Goal: Information Seeking & Learning: Learn about a topic

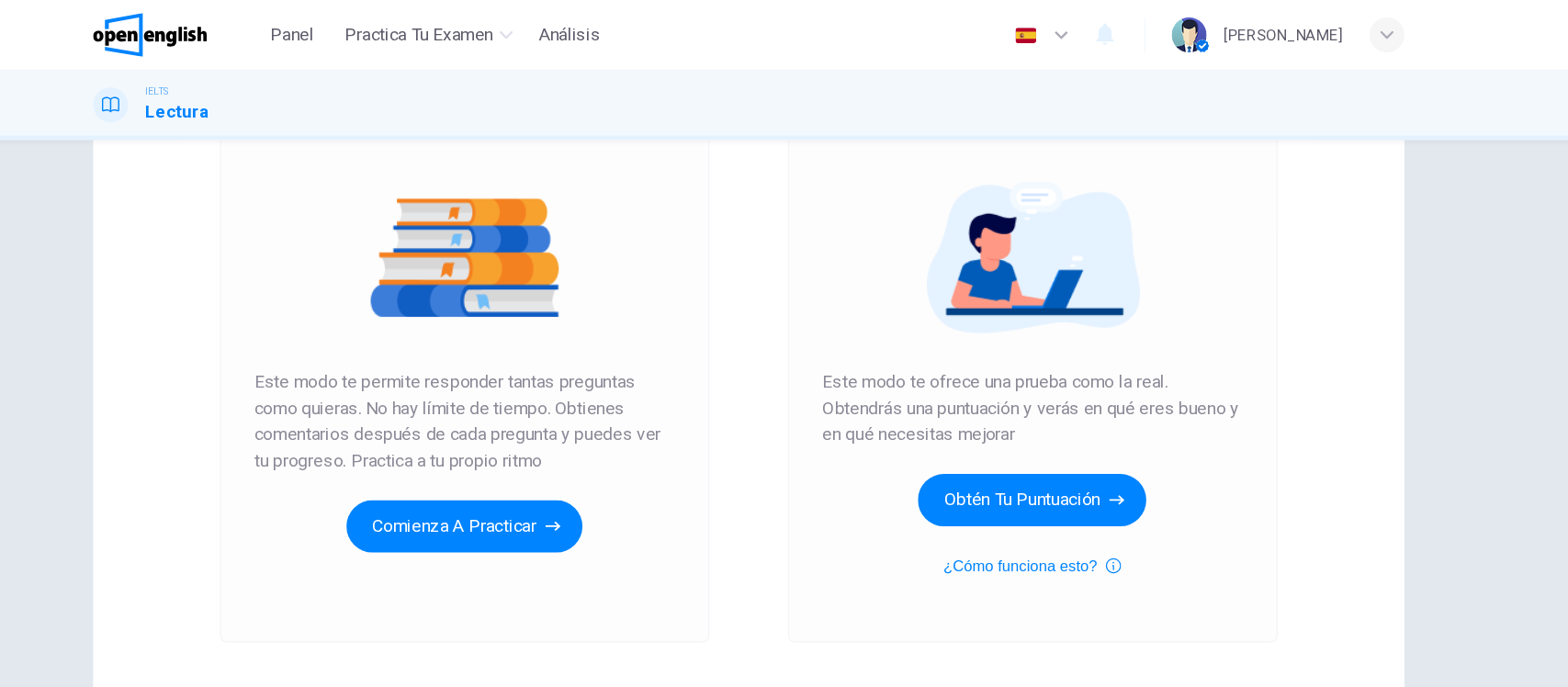
scroll to position [180, 0]
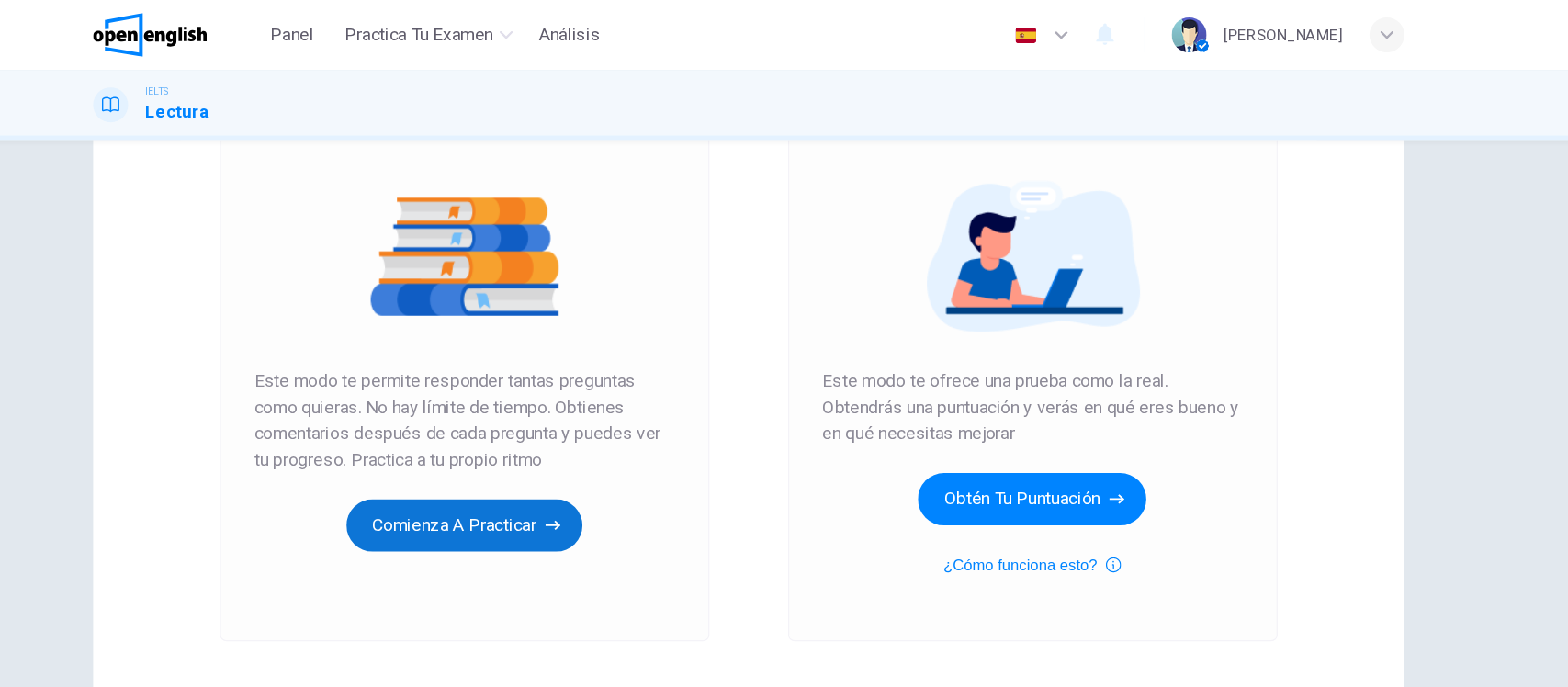
click at [517, 441] on button "Comienza a practicar" at bounding box center [546, 441] width 199 height 44
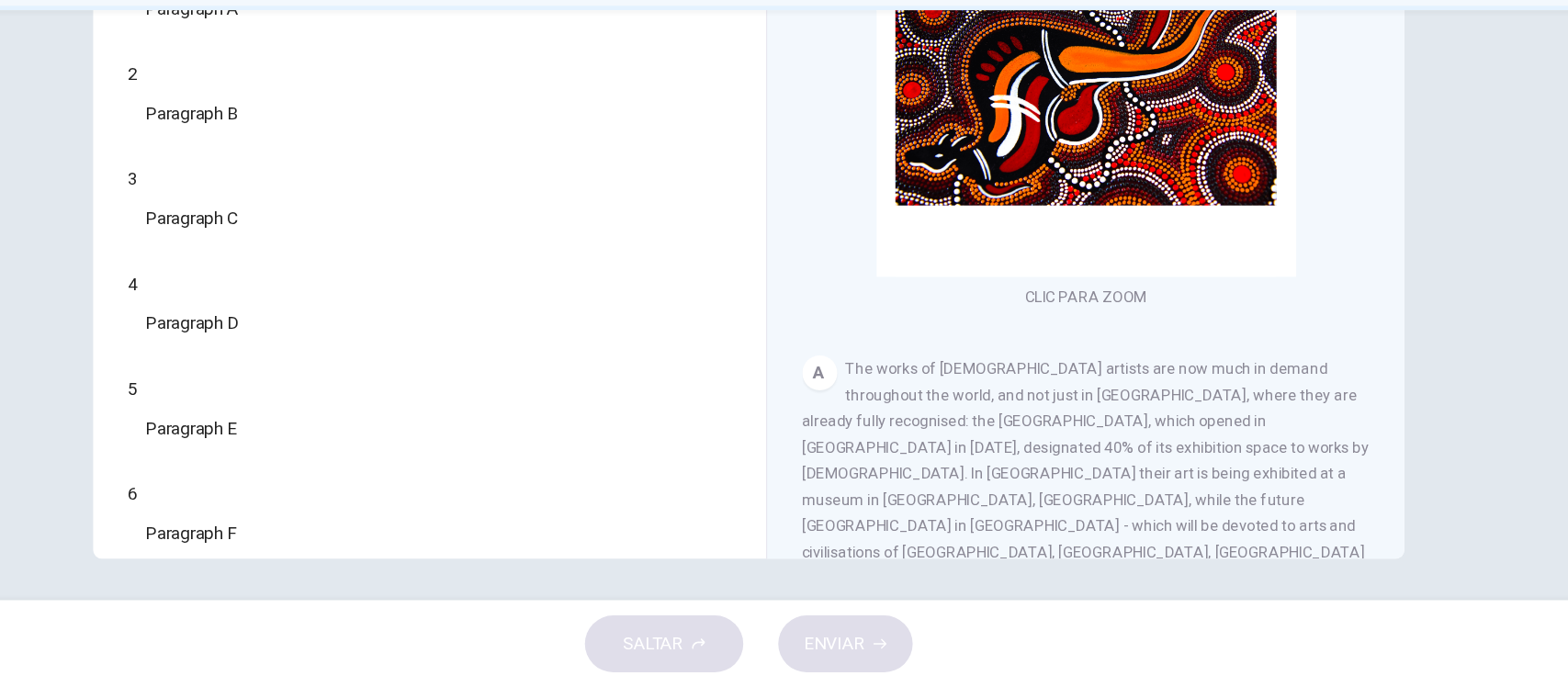
scroll to position [0, 0]
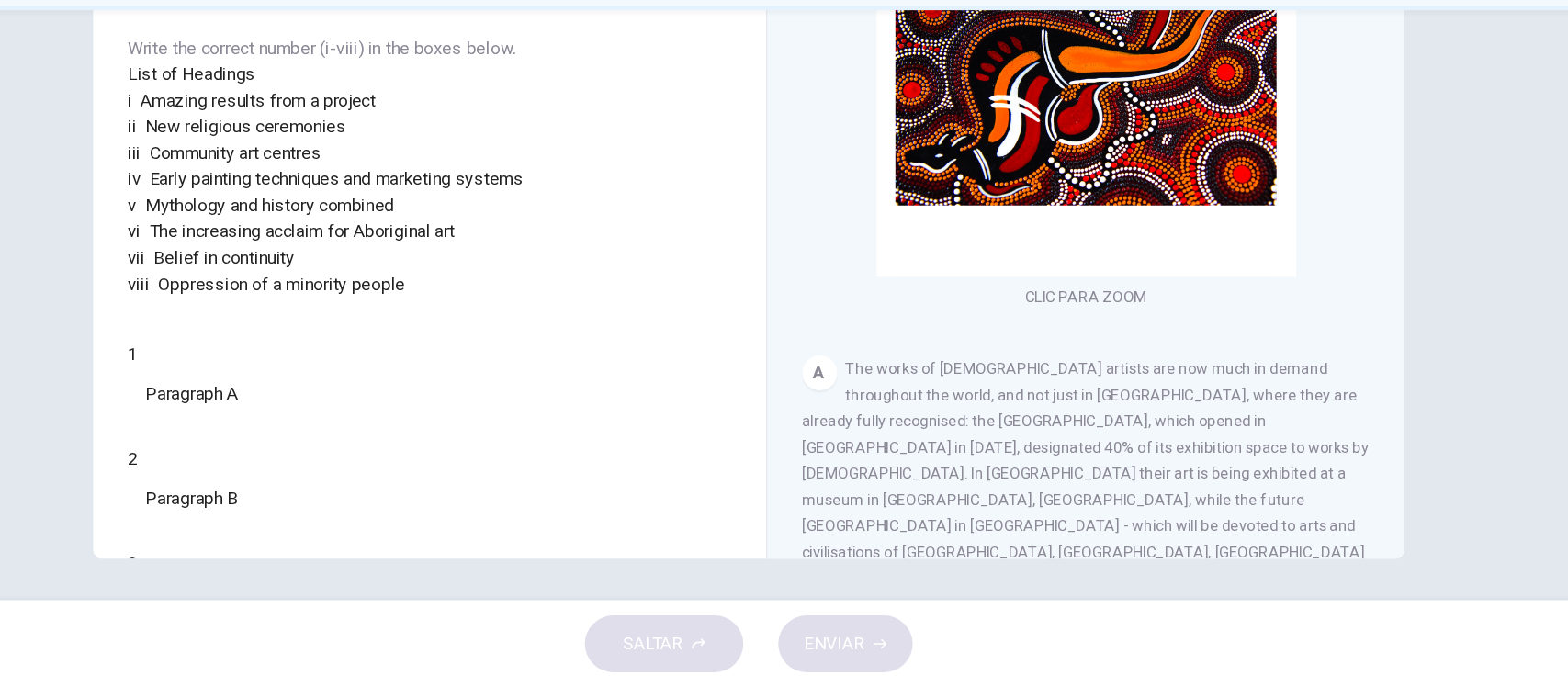
click at [911, 511] on span "The works of [DEMOGRAPHIC_DATA] artists are now much in demand throughout the w…" at bounding box center [1068, 518] width 477 height 213
click at [984, 468] on span "The works of [DEMOGRAPHIC_DATA] artists are now much in demand throughout the w…" at bounding box center [1068, 518] width 477 height 213
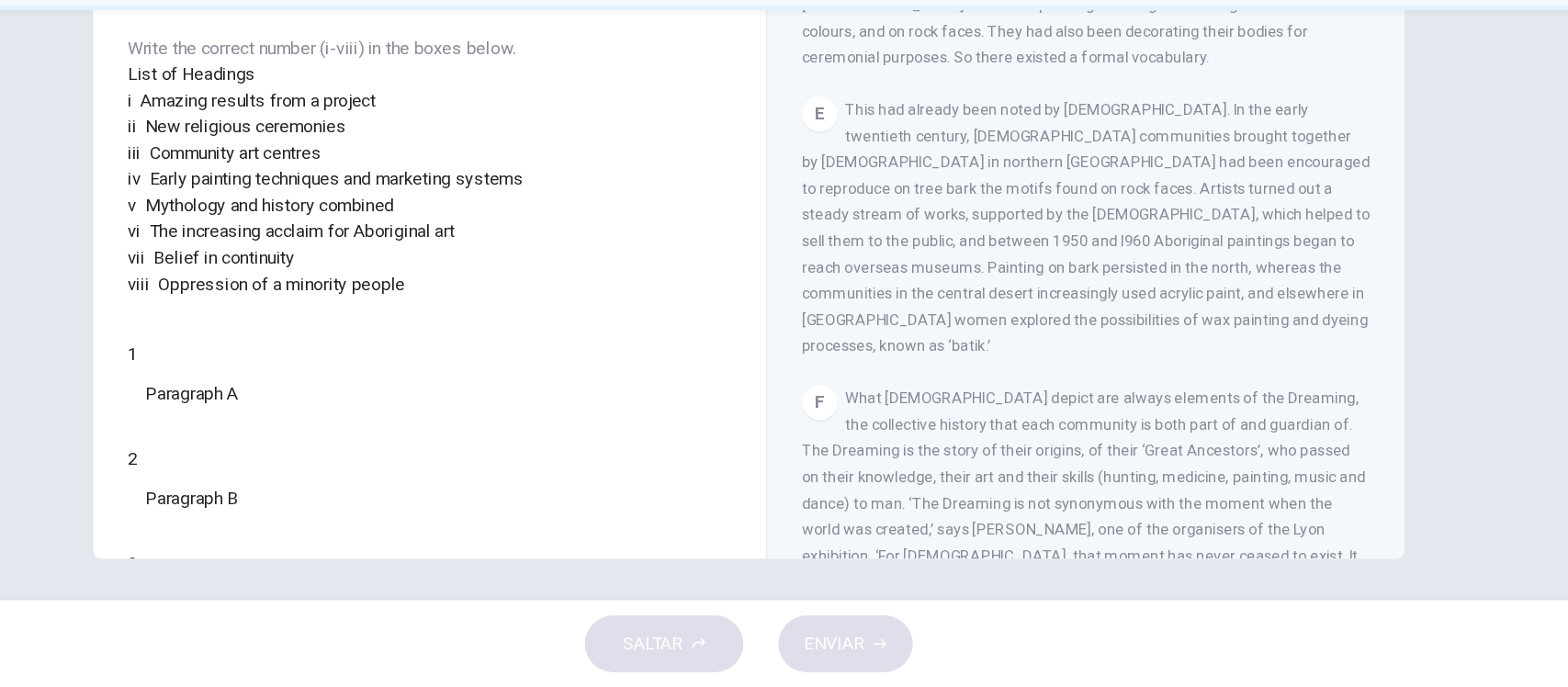
scroll to position [1122, 0]
click at [1090, 365] on div "CLIC PARA ZOOM Clic para zoom A The works of [DEMOGRAPHIC_DATA] artists are now…" at bounding box center [1080, 299] width 502 height 557
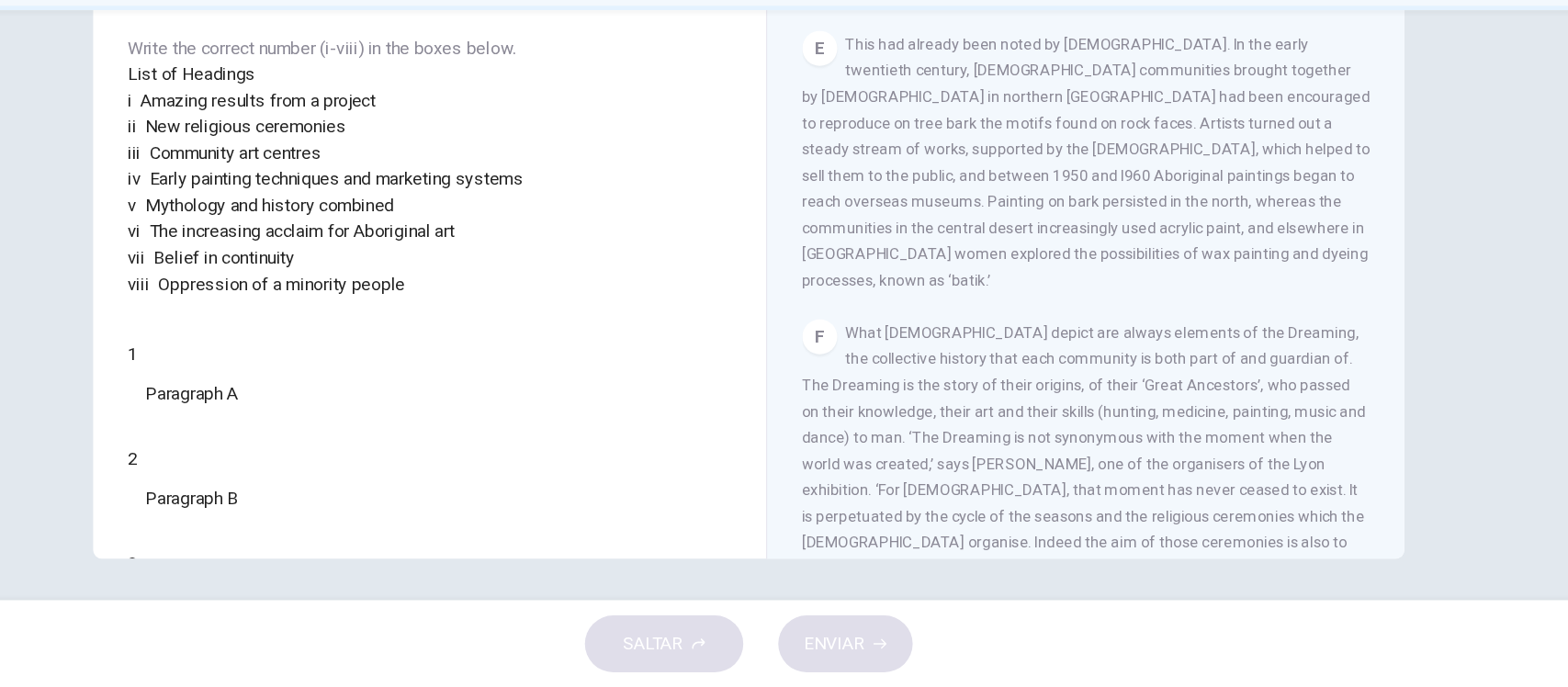
scroll to position [1205, 0]
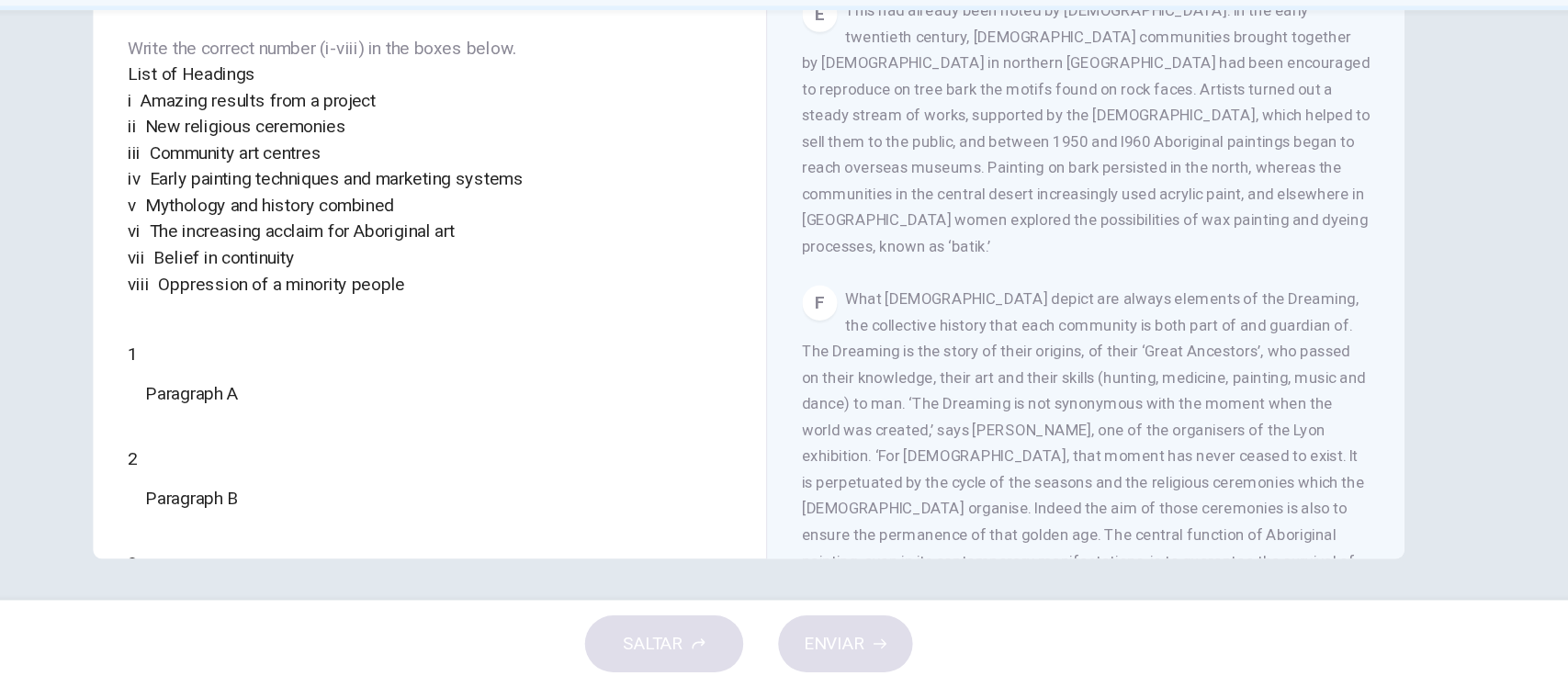
click at [1026, 353] on span "What [DEMOGRAPHIC_DATA] depict are always elements of the Dreaming, the collect…" at bounding box center [1067, 481] width 474 height 257
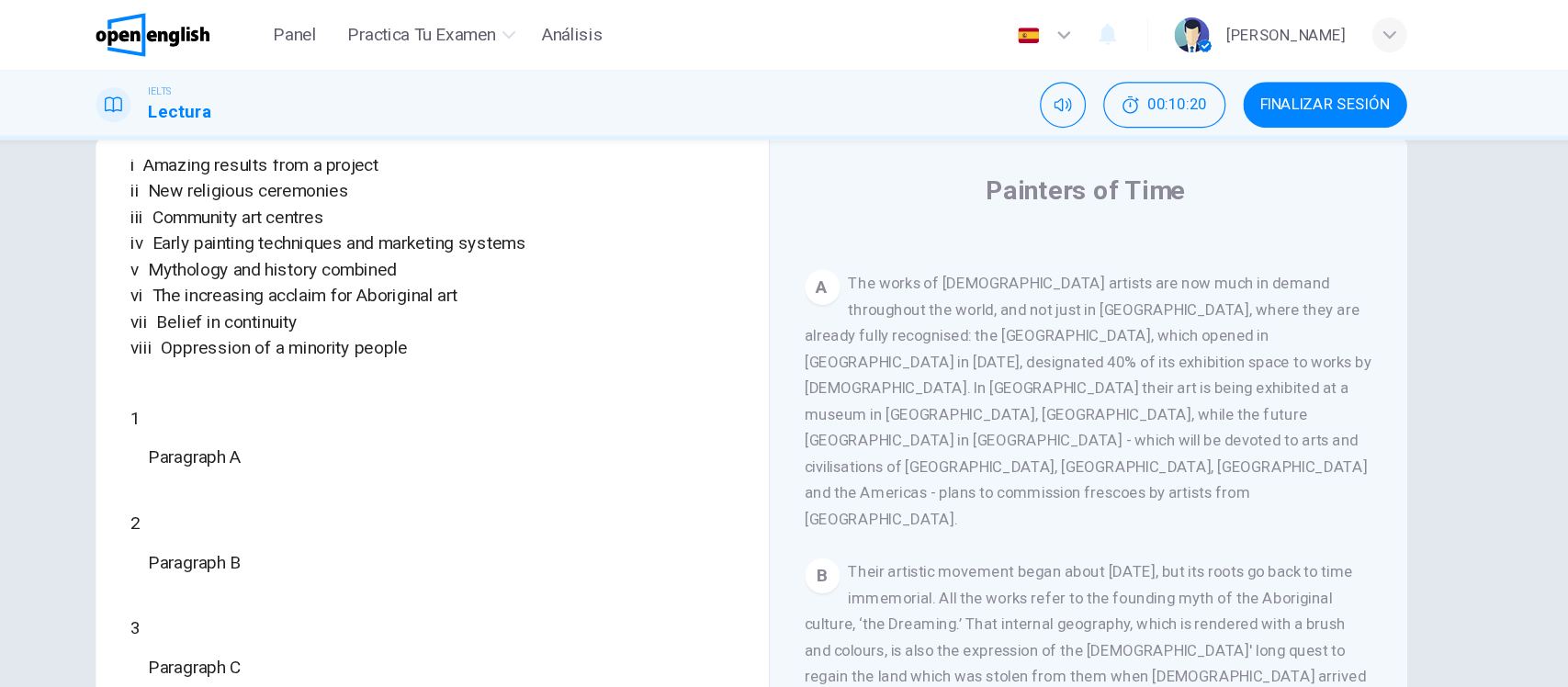
scroll to position [39, 0]
click at [1129, 304] on span "The works of [DEMOGRAPHIC_DATA] artists are now much in demand throughout the w…" at bounding box center [1068, 335] width 477 height 213
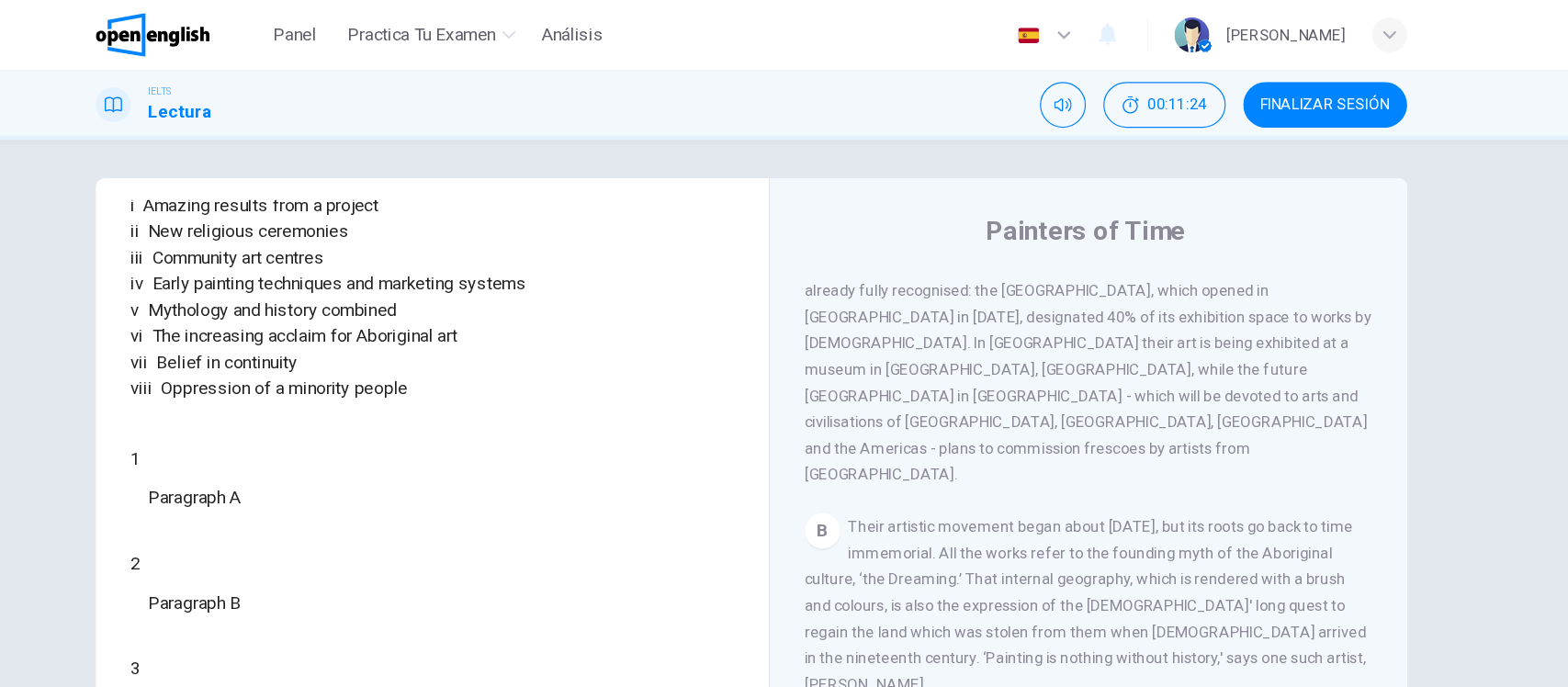
scroll to position [5, 0]
click at [956, 321] on span "The works of [DEMOGRAPHIC_DATA] artists are now much in demand throughout the w…" at bounding box center [1068, 299] width 477 height 213
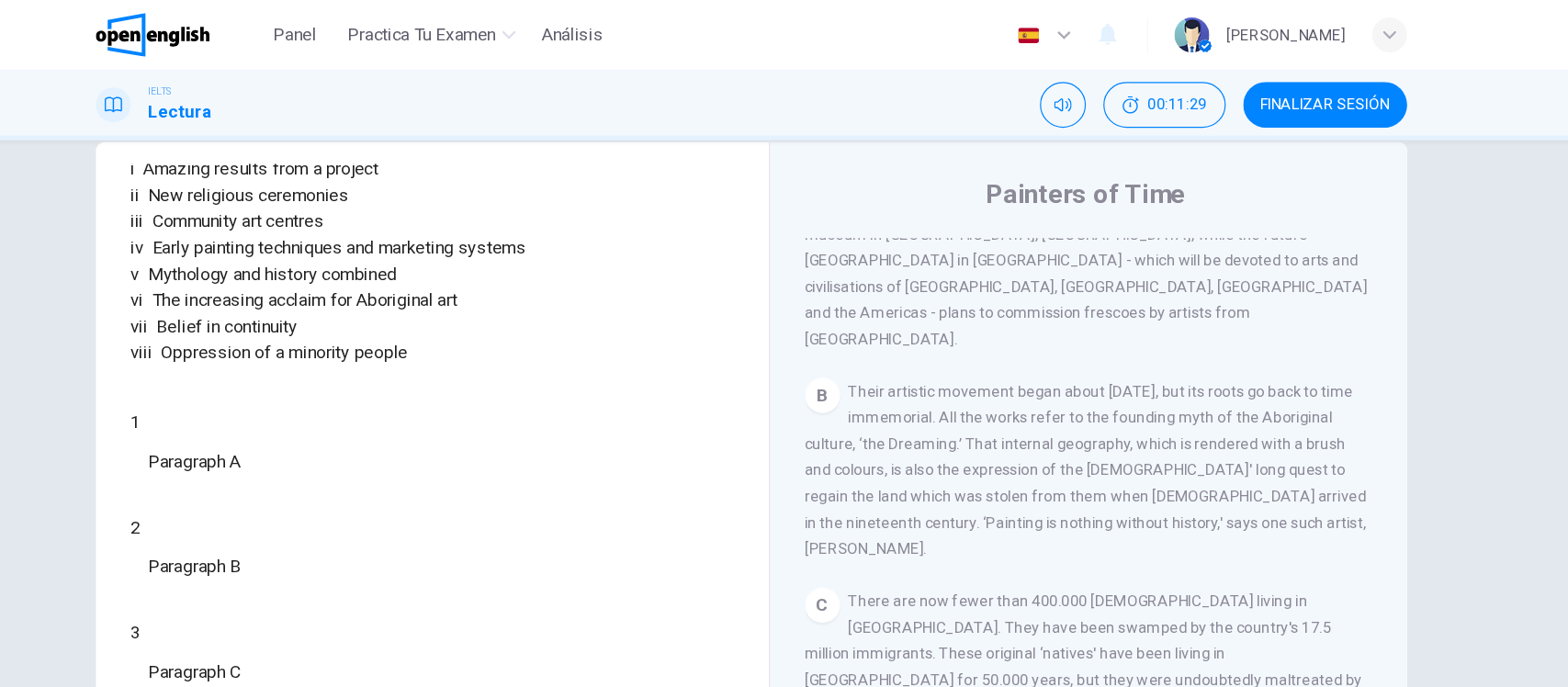
scroll to position [529, 0]
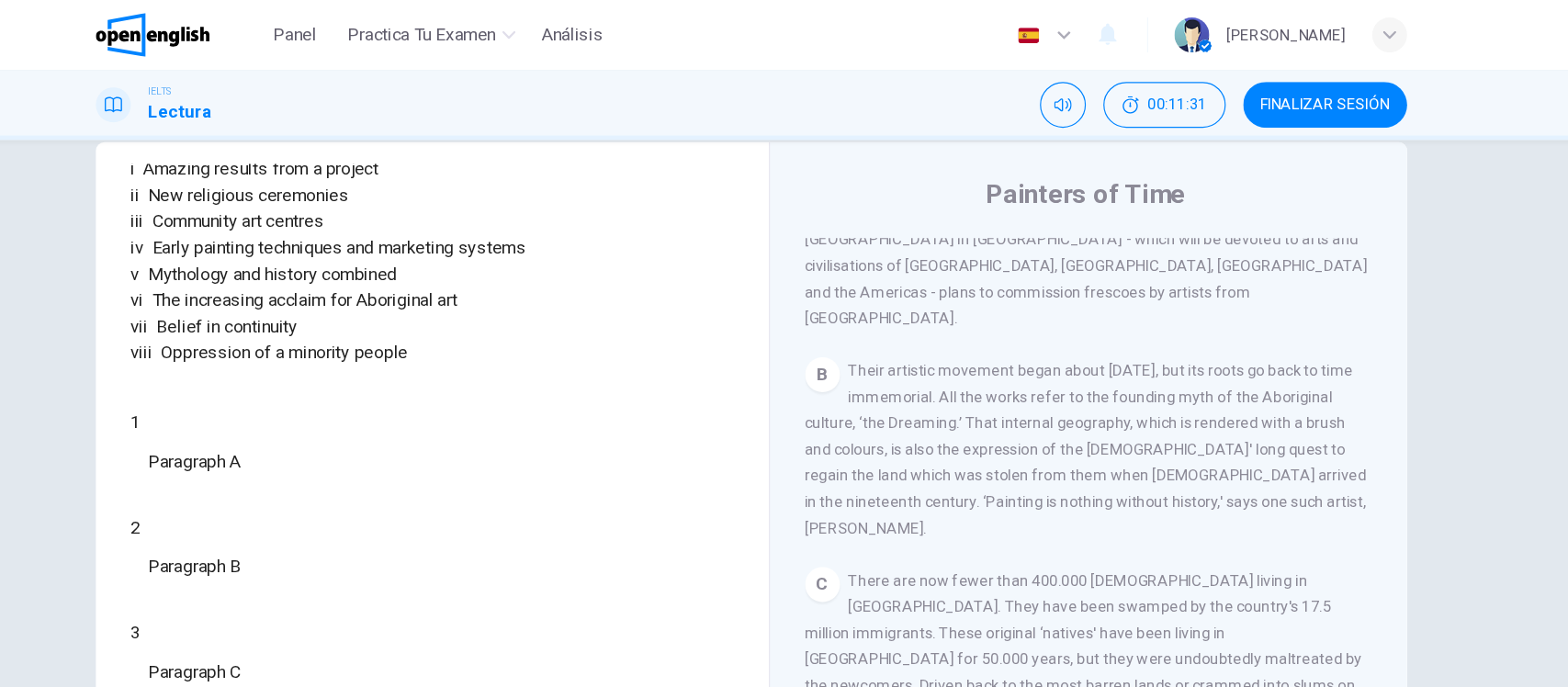
click at [233, 292] on div "Preguntas 1 - 6 The Reading Passage has eight paragraphs A-H . Choose the most …" at bounding box center [784, 439] width 1102 height 638
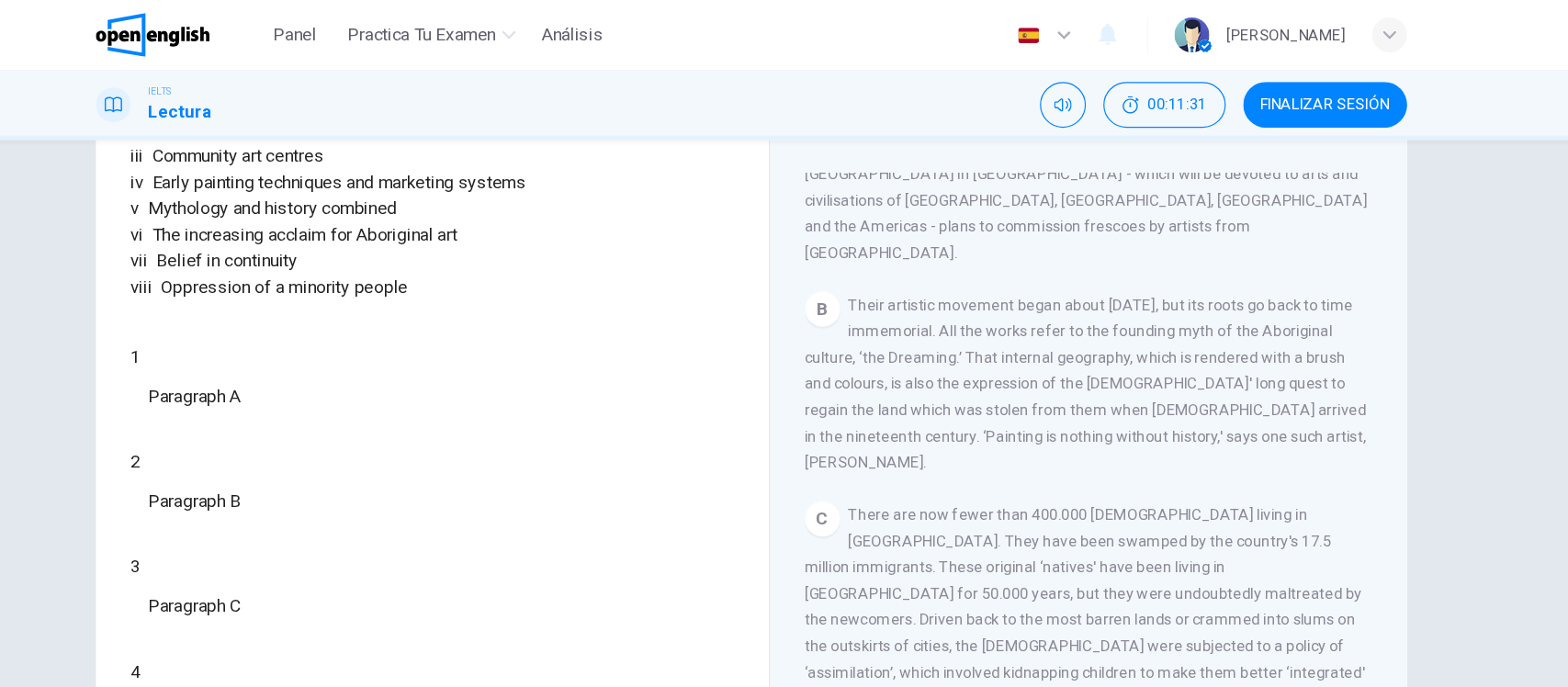
scroll to position [92, 0]
click at [192, 483] on body "Este sitio utiliza cookies, como se explica en nuestra Política de Privacidad .…" at bounding box center [784, 343] width 1568 height 687
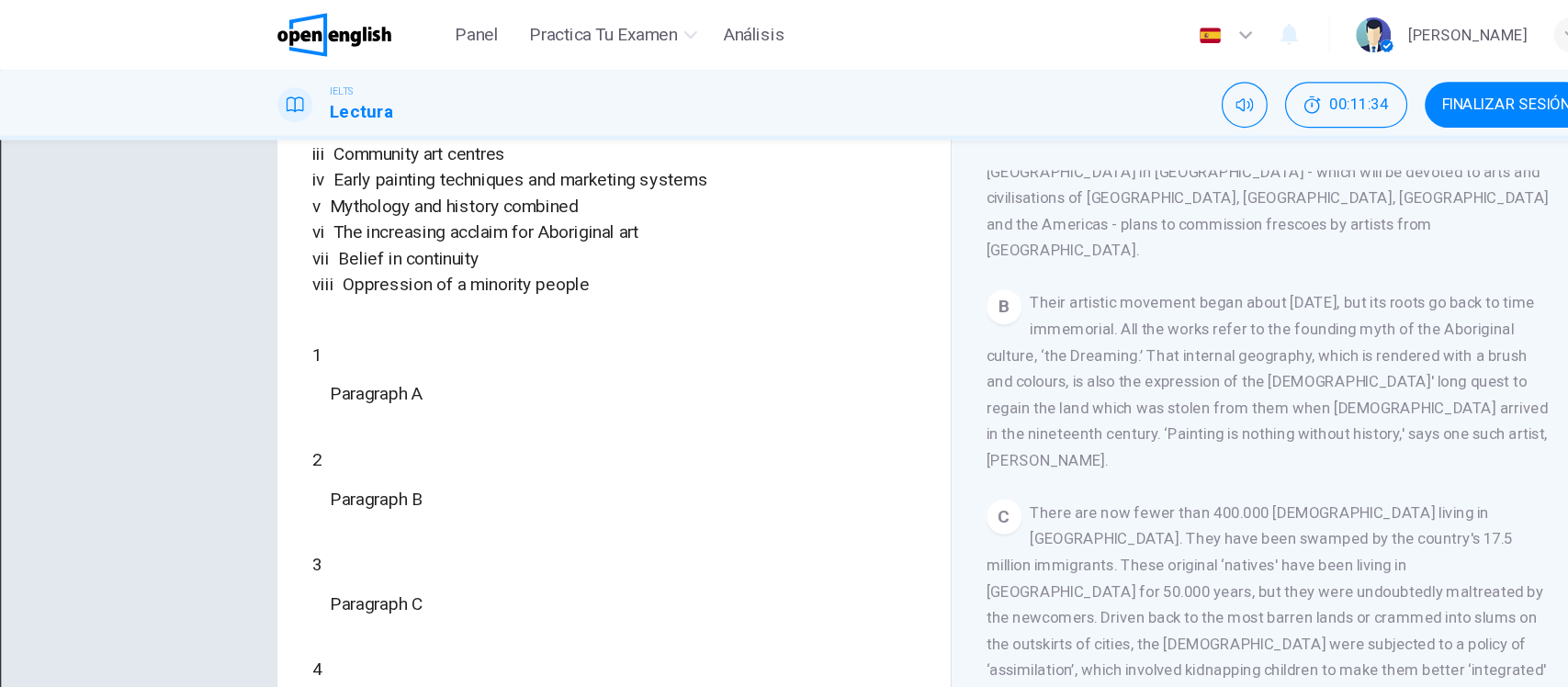
type input "***"
click at [647, 228] on div "vii Belief in continuity" at bounding box center [516, 217] width 507 height 22
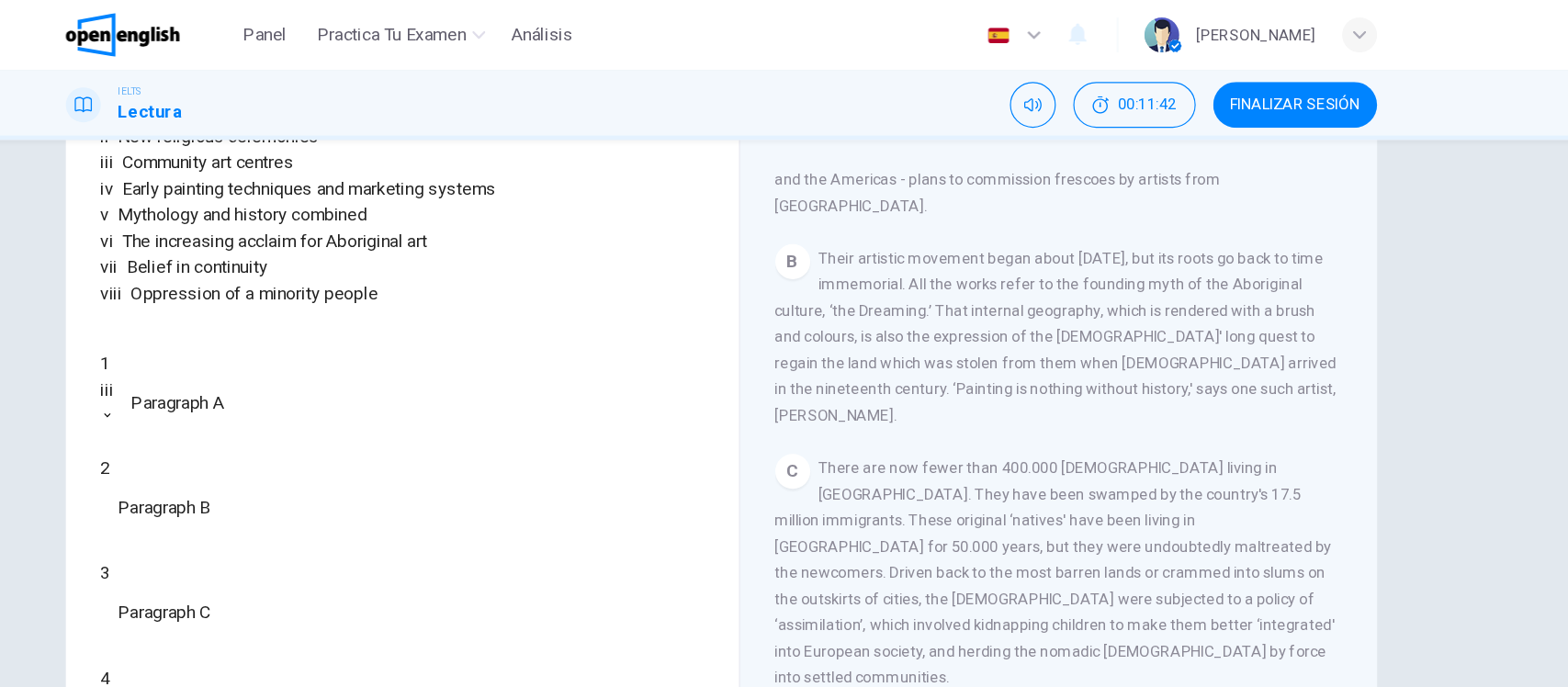
scroll to position [554, 0]
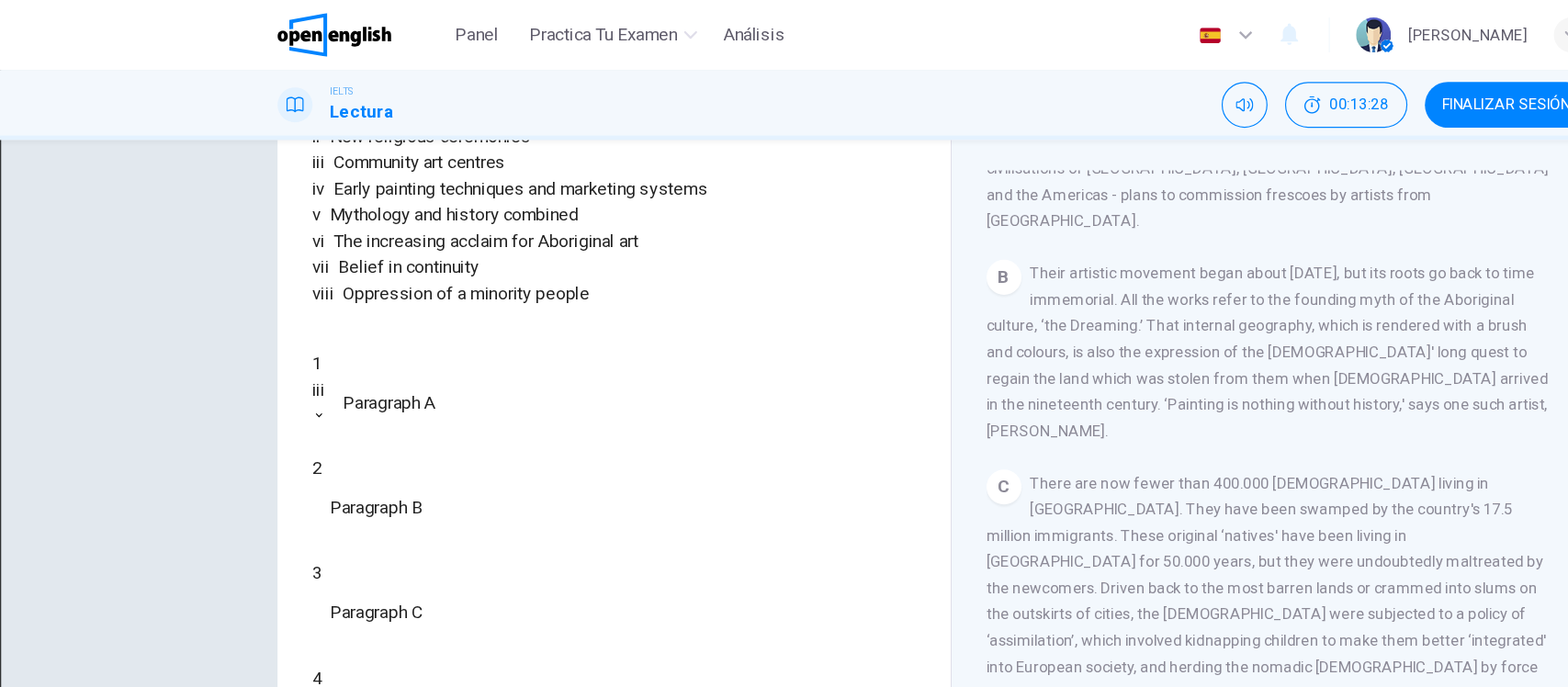
click at [185, 542] on body "Este sitio utiliza cookies, como se explica en nuestra Política de Privacidad .…" at bounding box center [784, 343] width 1568 height 687
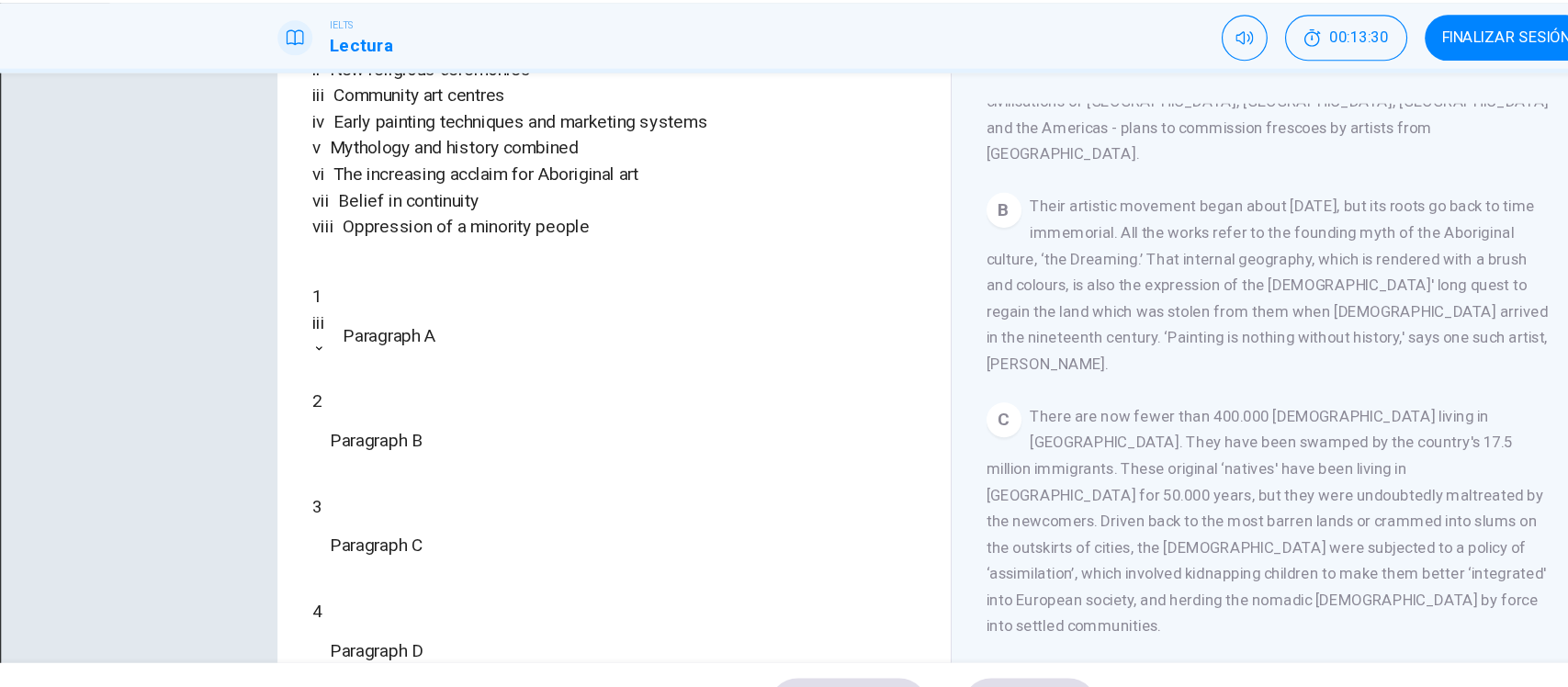
type input "*"
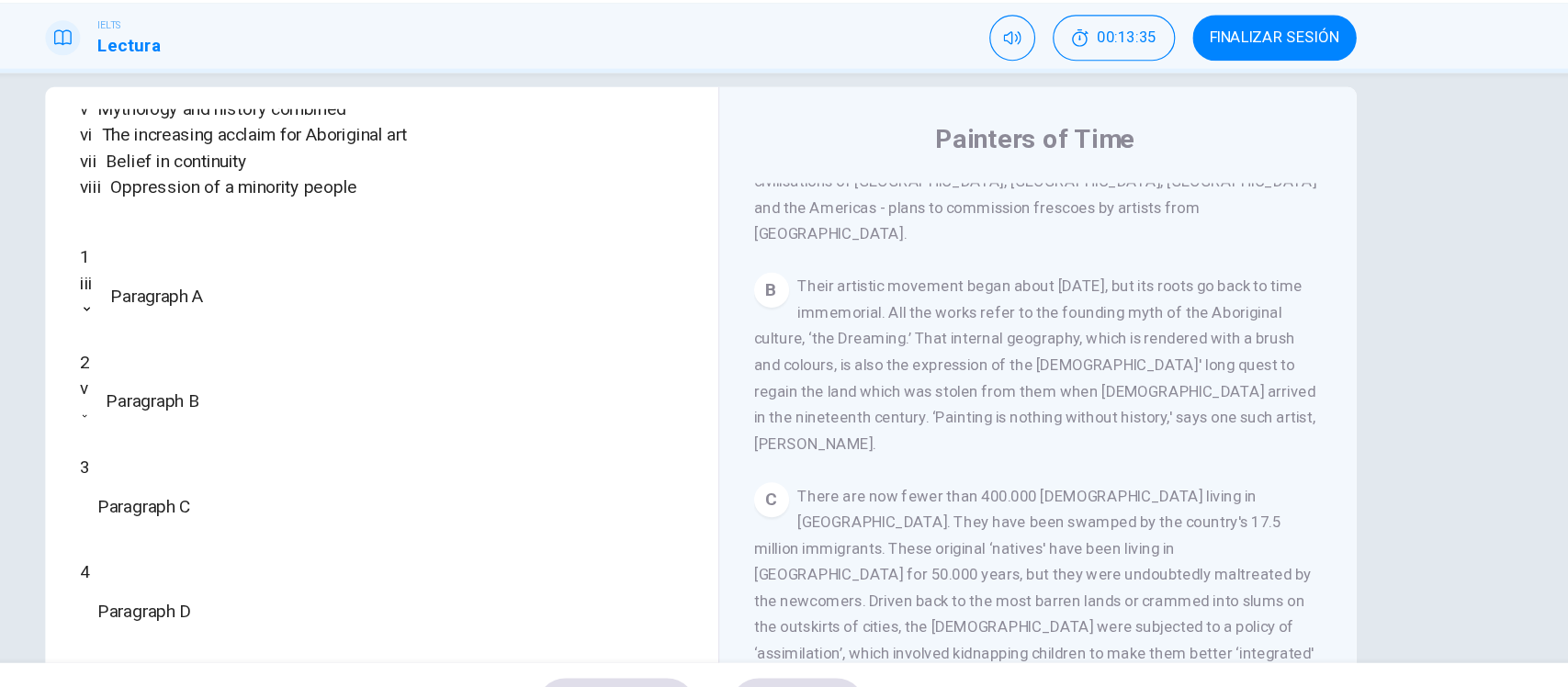
scroll to position [26, 0]
click at [1021, 461] on div "C There are now fewer than 400.000 [DEMOGRAPHIC_DATA] living in [GEOGRAPHIC_DAT…" at bounding box center [1069, 560] width 478 height 199
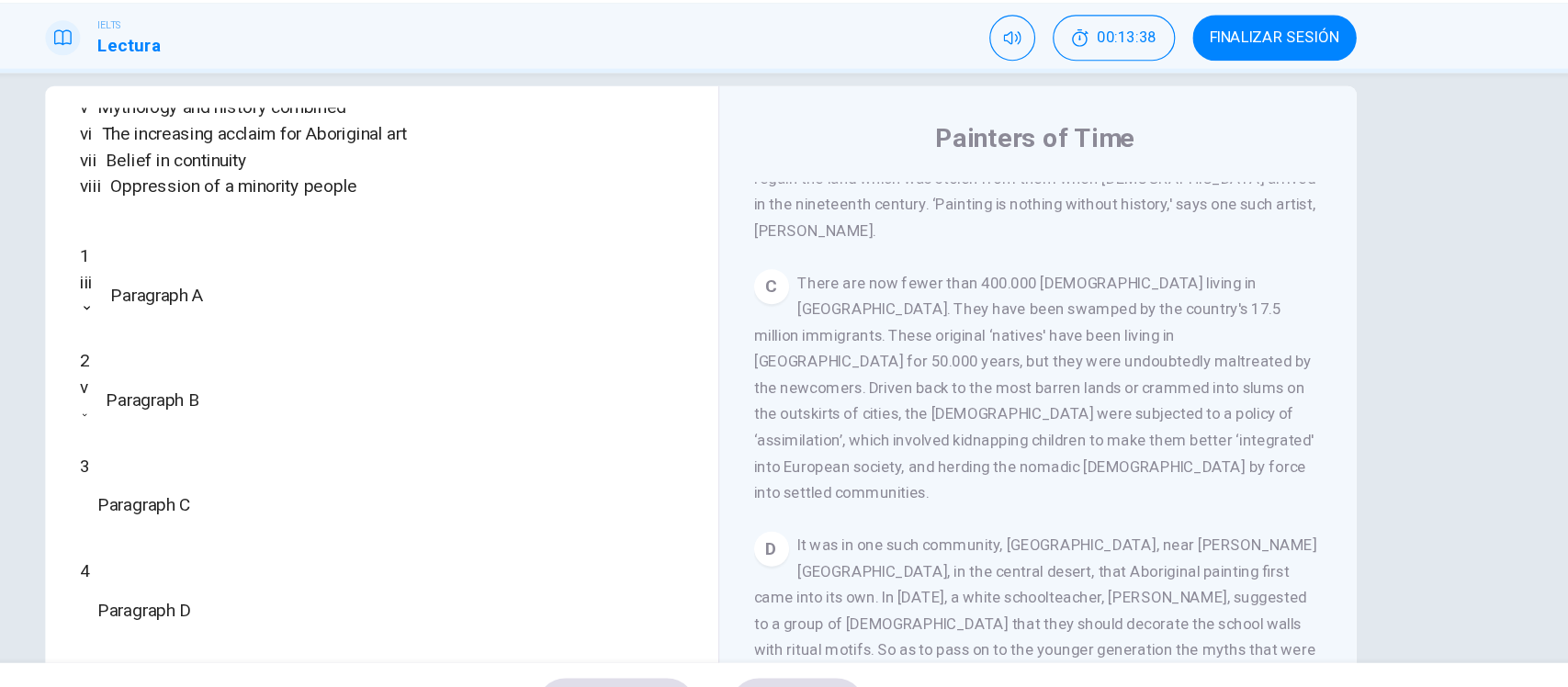
scroll to position [737, 0]
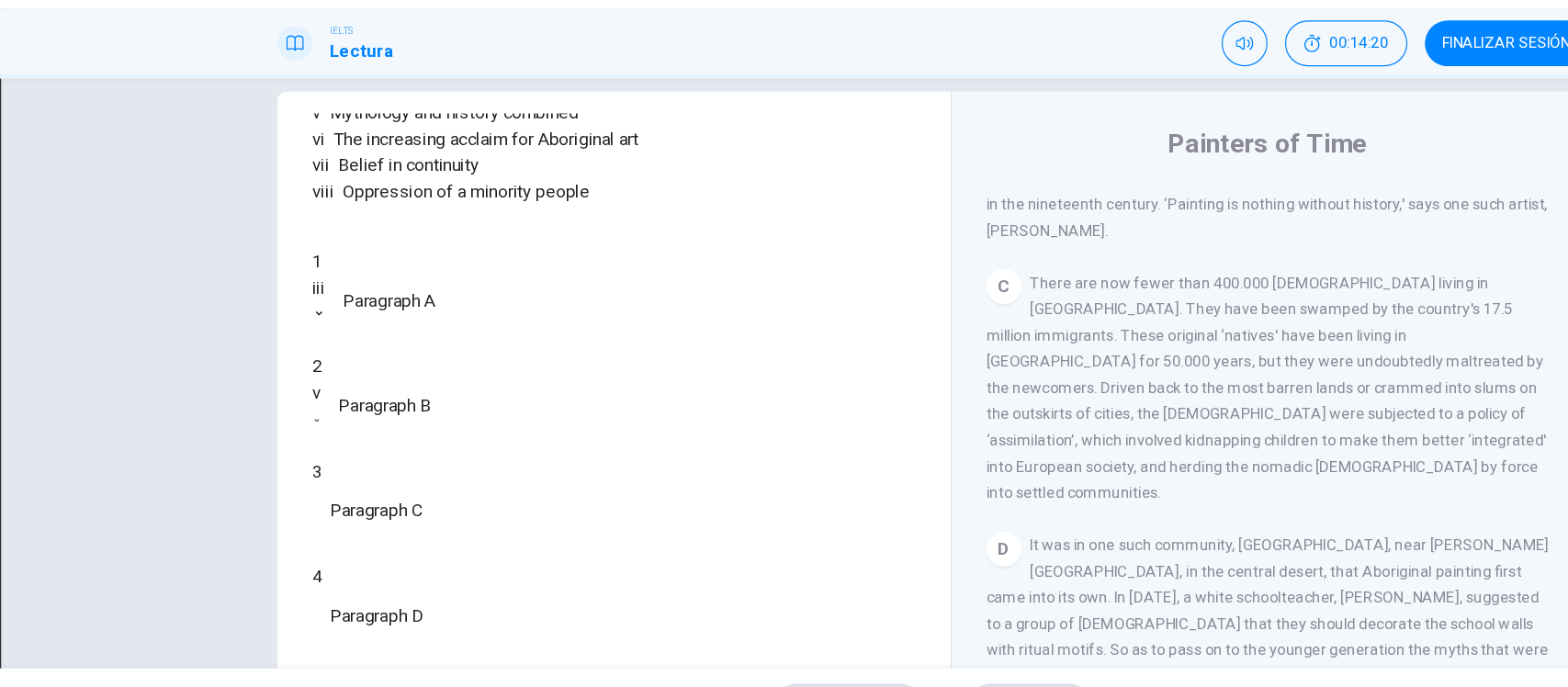
click at [141, 553] on body "Este sitio utiliza cookies, como se explica en nuestra Política de Privacidad .…" at bounding box center [784, 343] width 1568 height 687
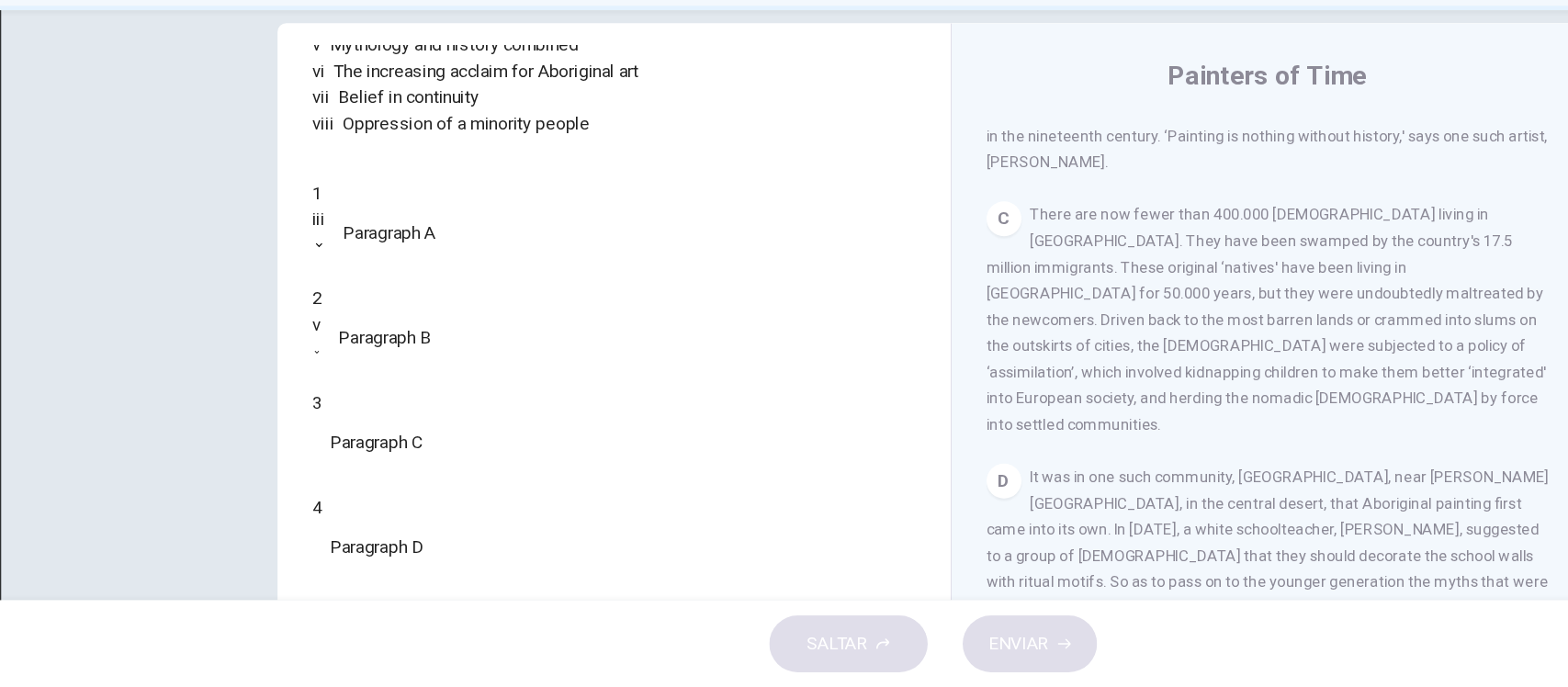
type input "****"
click at [128, 395] on div "Preguntas 1 - 6 The Reading Passage has eight paragraphs A-H . Choose the most …" at bounding box center [784, 365] width 1568 height 496
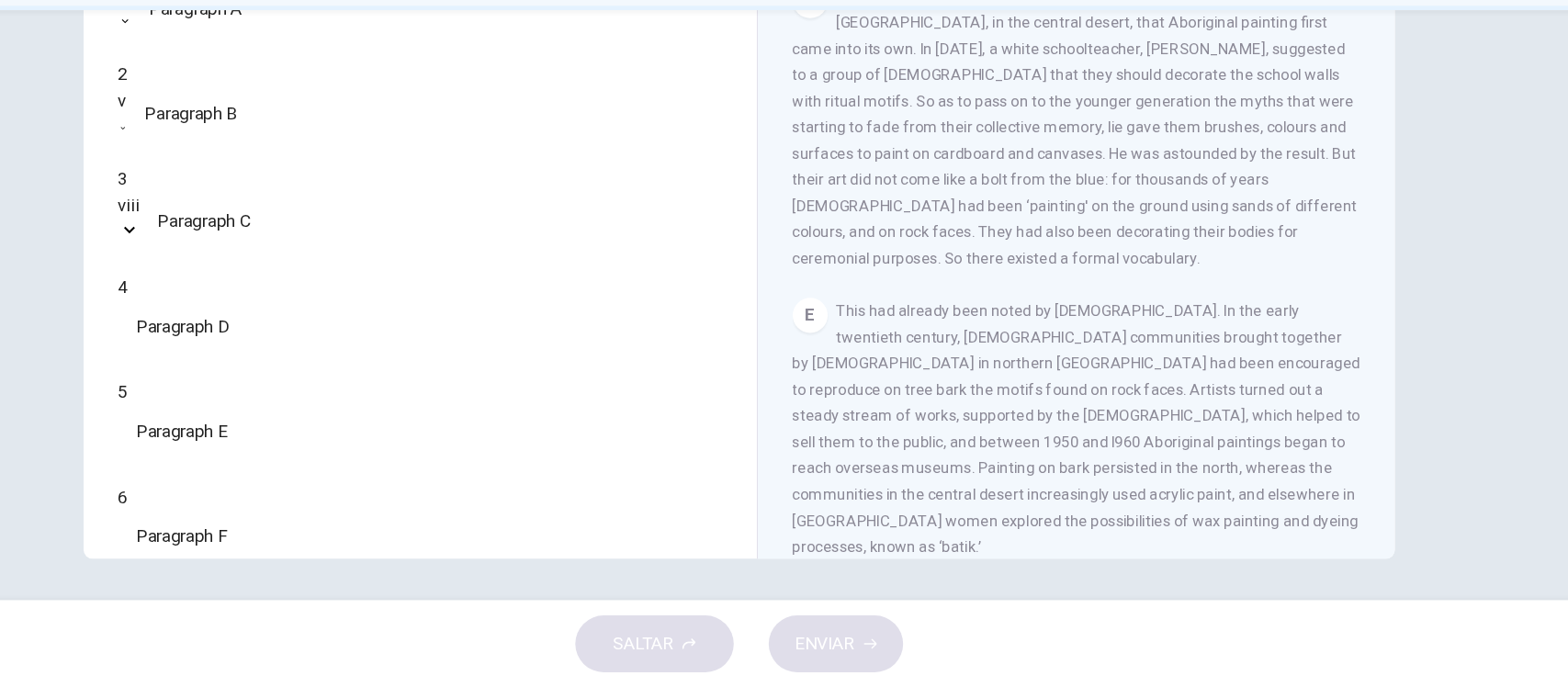
scroll to position [214, 0]
click at [1355, 383] on div "Preguntas 1 - 6 The Reading Passage has eight paragraphs A-H . Choose the most …" at bounding box center [784, 260] width 1162 height 638
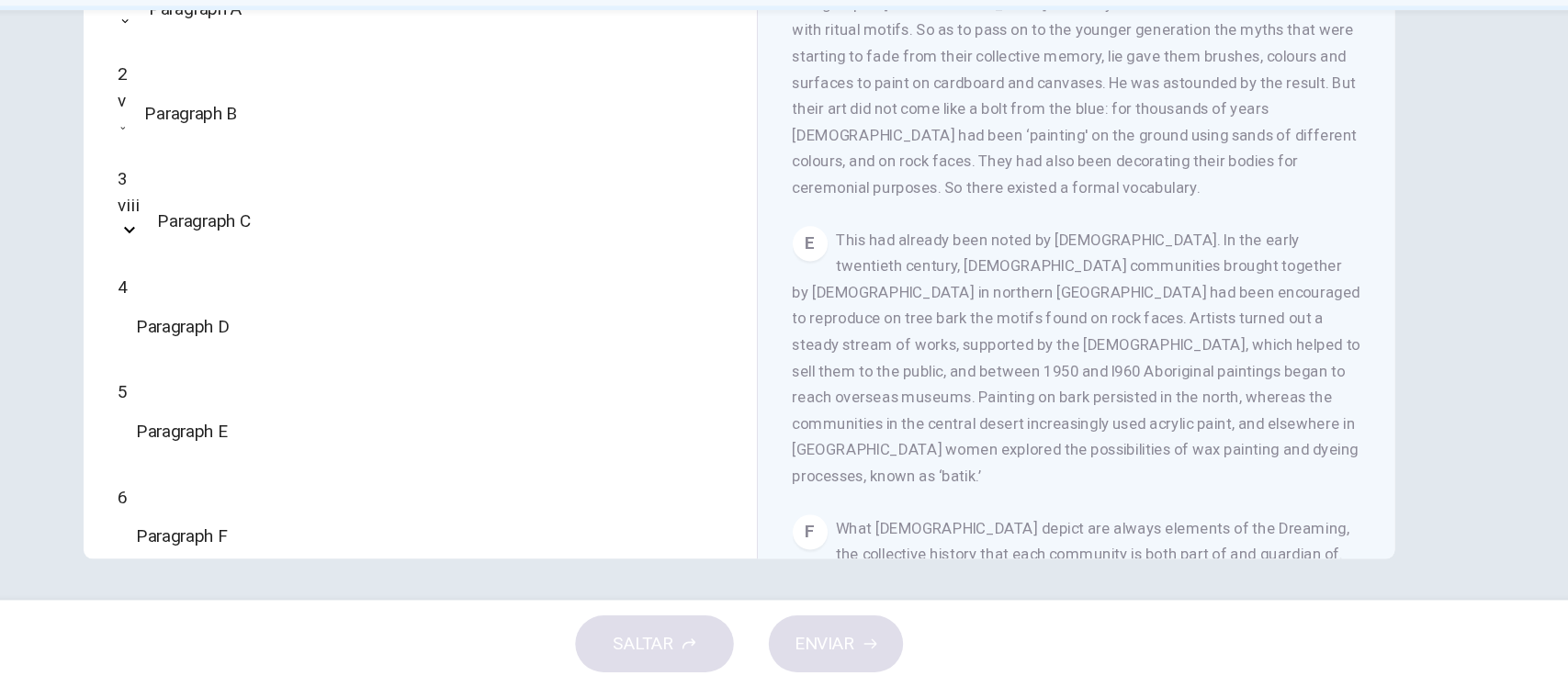
scroll to position [0, 0]
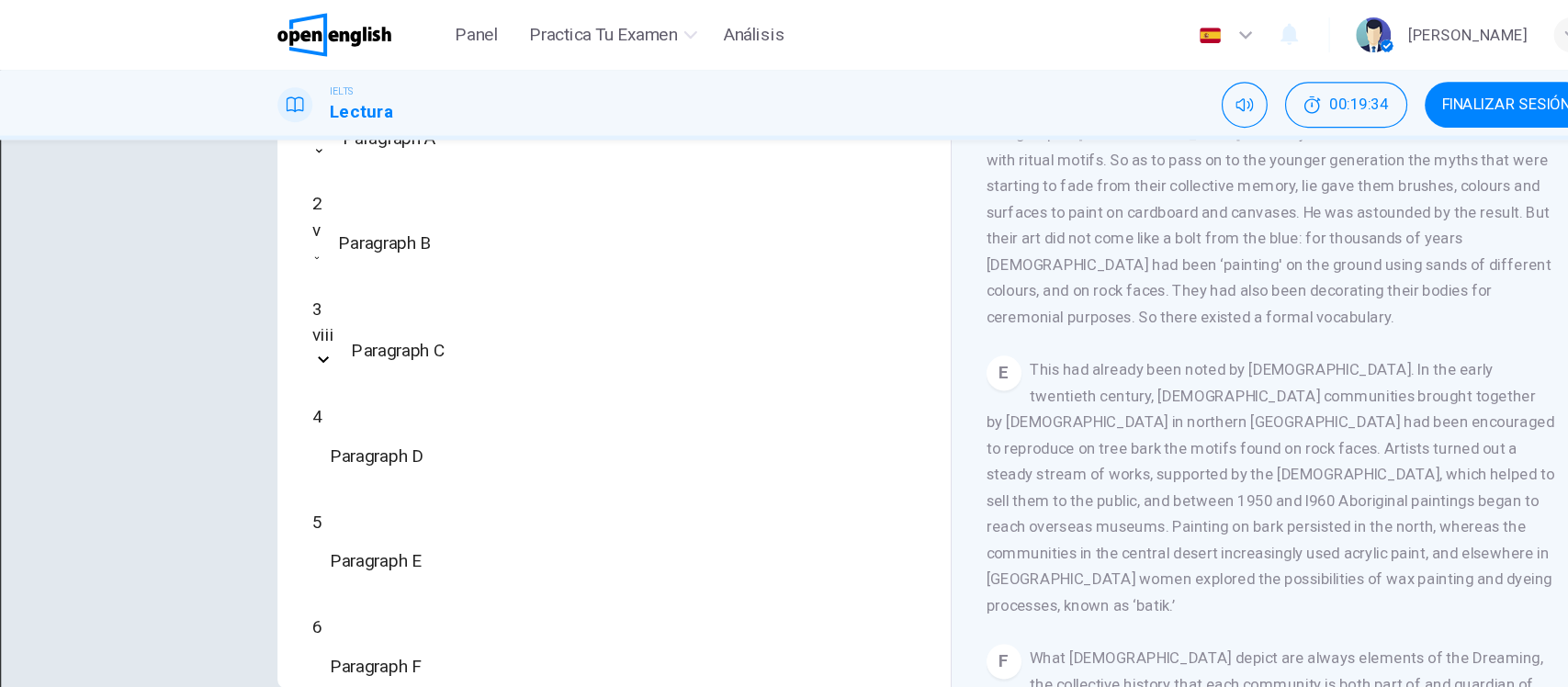
click at [176, 423] on body "Este sitio utiliza cookies, como se explica en nuestra Política de Privacidad .…" at bounding box center [784, 343] width 1568 height 687
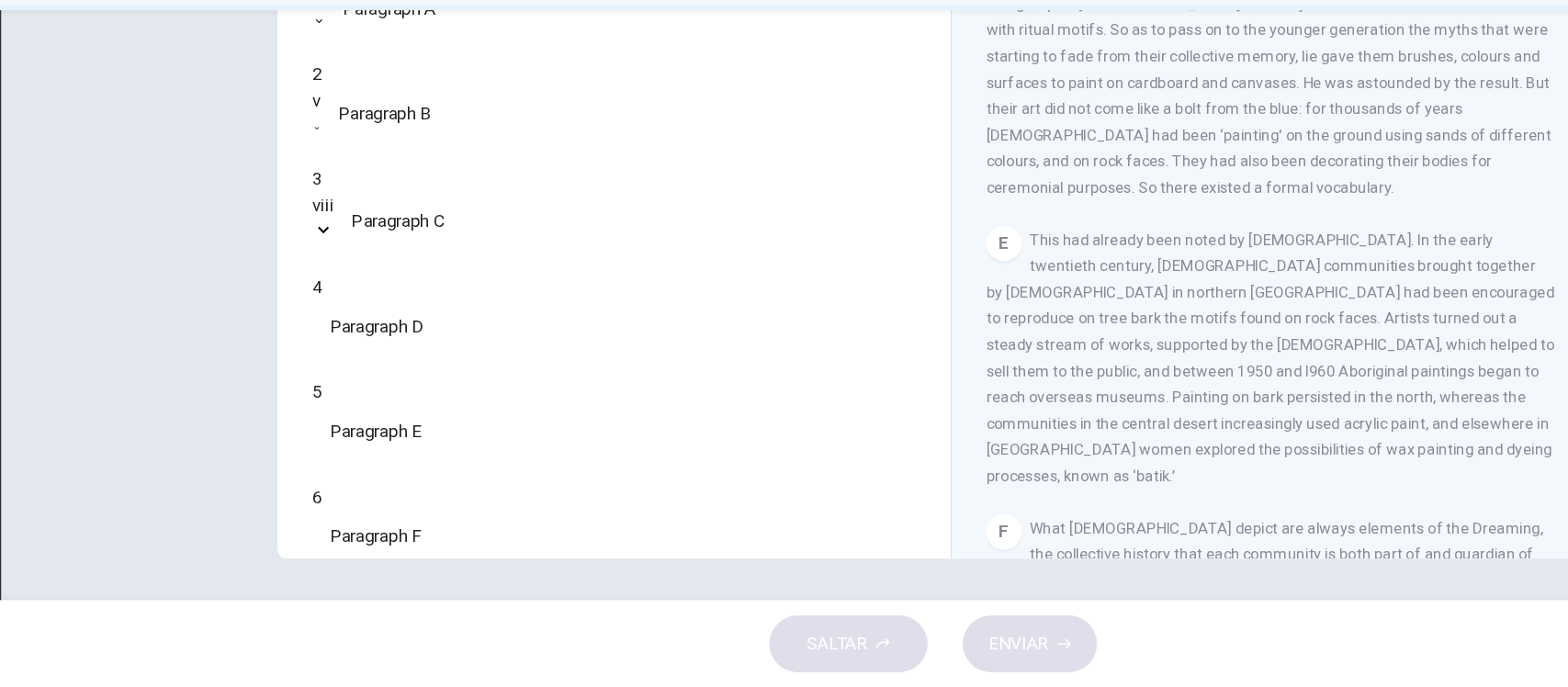
type input "**"
click at [216, 359] on div "Preguntas 1 - 6 The Reading Passage has eight paragraphs A-H . Choose the most …" at bounding box center [784, 260] width 1162 height 638
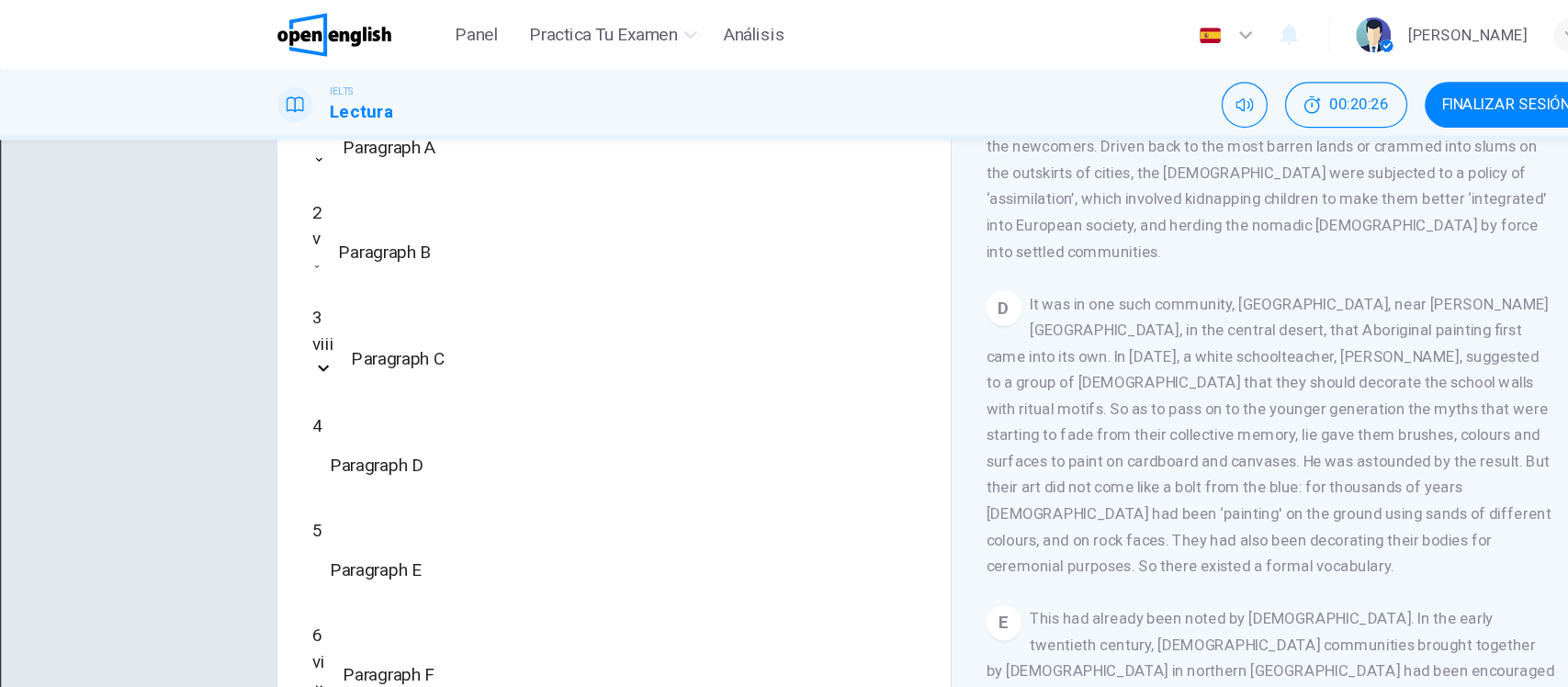
click at [222, 318] on body "Este sitio utiliza cookies, como se explica en nuestra Política de Privacidad .…" at bounding box center [784, 343] width 1568 height 687
type input "***"
click at [204, 358] on div "Preguntas 1 - 6 The Reading Passage has eight paragraphs A-H . Choose the most …" at bounding box center [784, 267] width 1162 height 638
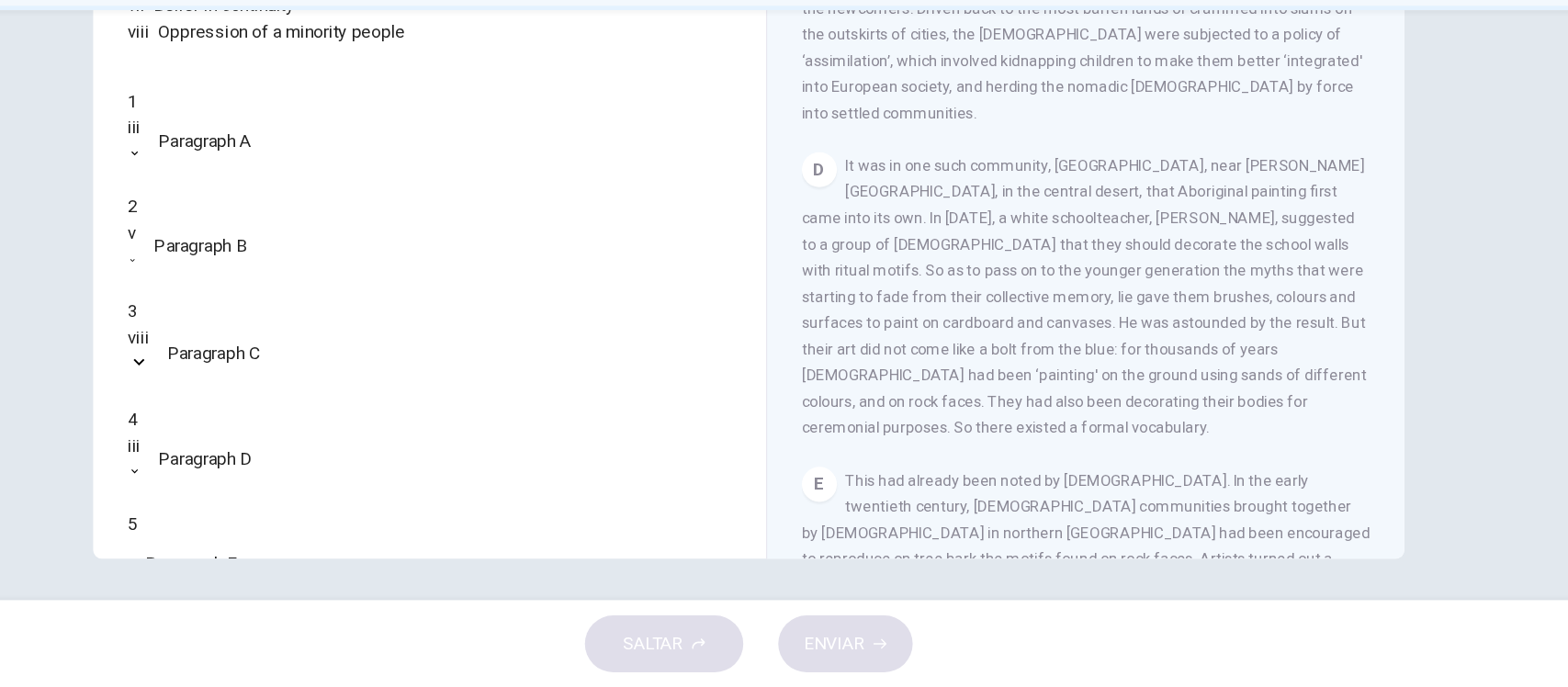
drag, startPoint x: 1328, startPoint y: 307, endPoint x: 1329, endPoint y: 353, distance: 46.0
click at [1329, 353] on div "Painters of Time CLIC PARA ZOOM Clic para zoom A The works of [DEMOGRAPHIC_DATA…" at bounding box center [1067, 274] width 536 height 668
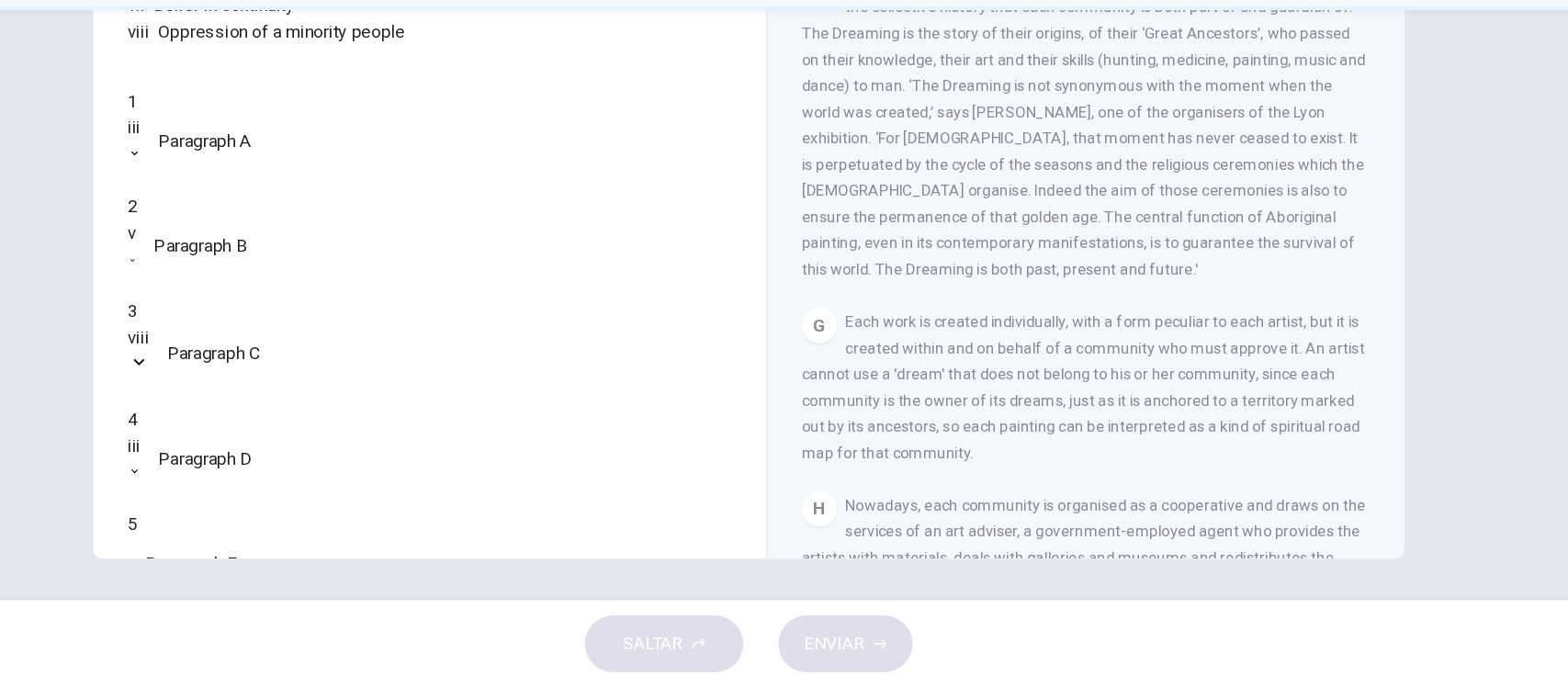
scroll to position [1745, 0]
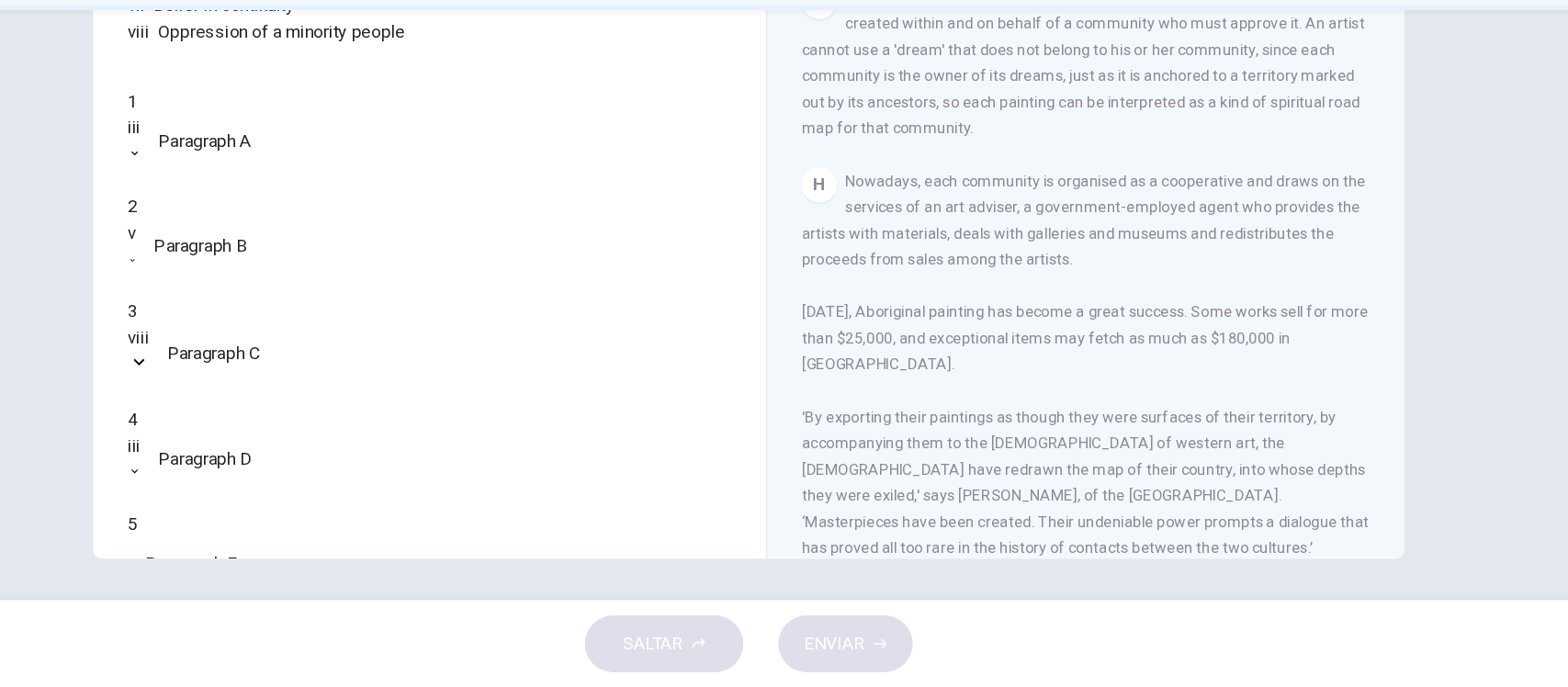
click at [586, 408] on div "1 iii *** ​ Paragraph A 2 v * ​ Paragraph B 3 viii **** ​ Paragraph C 4 iii ***…" at bounding box center [516, 438] width 507 height 509
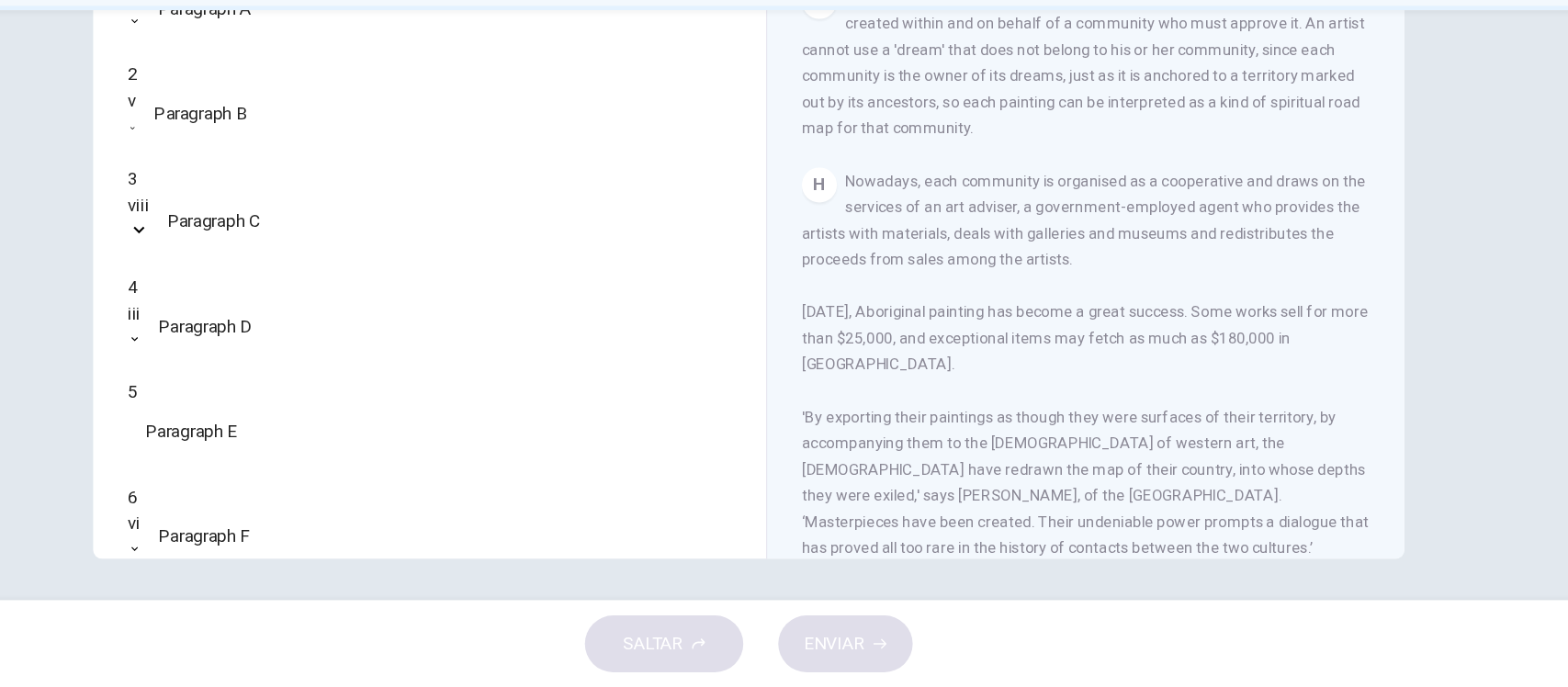
scroll to position [0, 0]
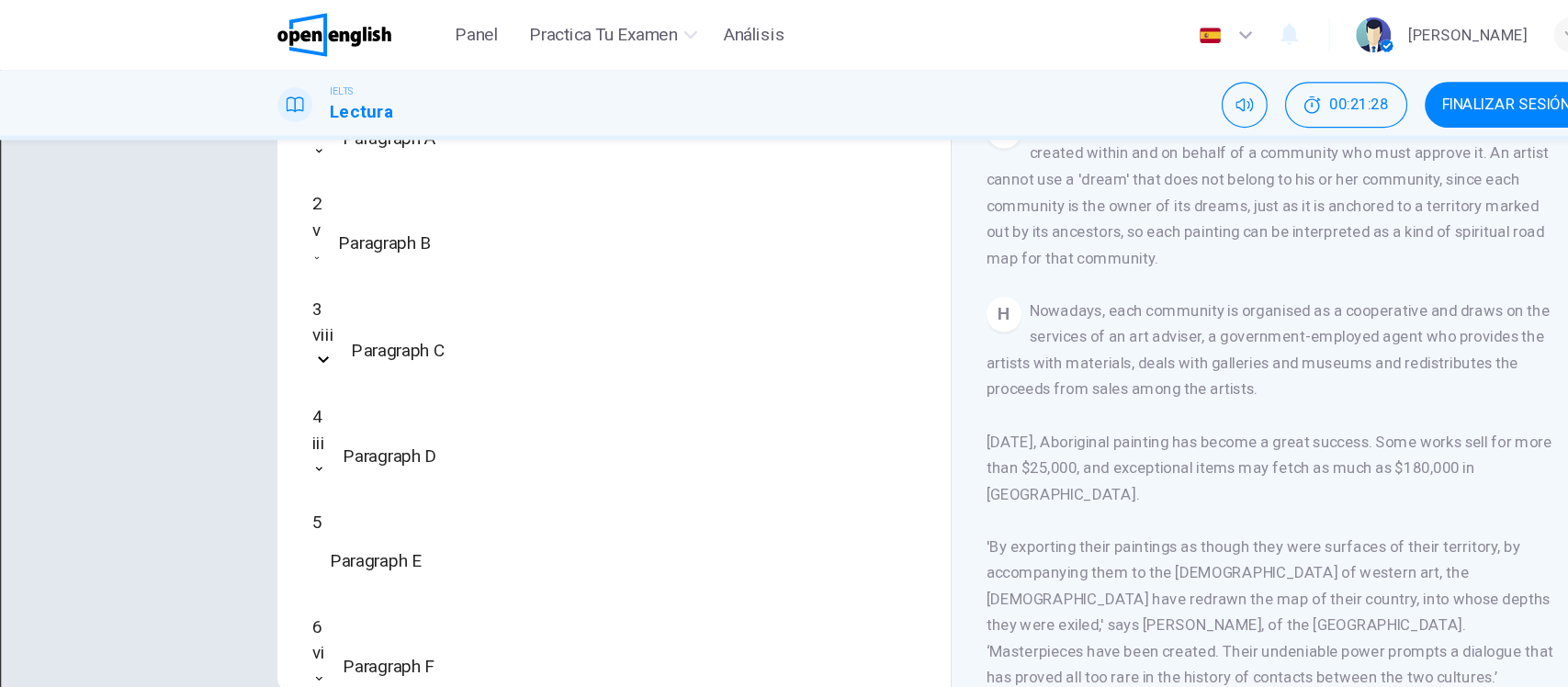
click at [171, 370] on body "Este sitio utiliza cookies, como se explica en nuestra Política de Privacidad .…" at bounding box center [784, 343] width 1568 height 687
click at [325, 686] on li "i" at bounding box center [784, 698] width 1568 height 22
type input "*"
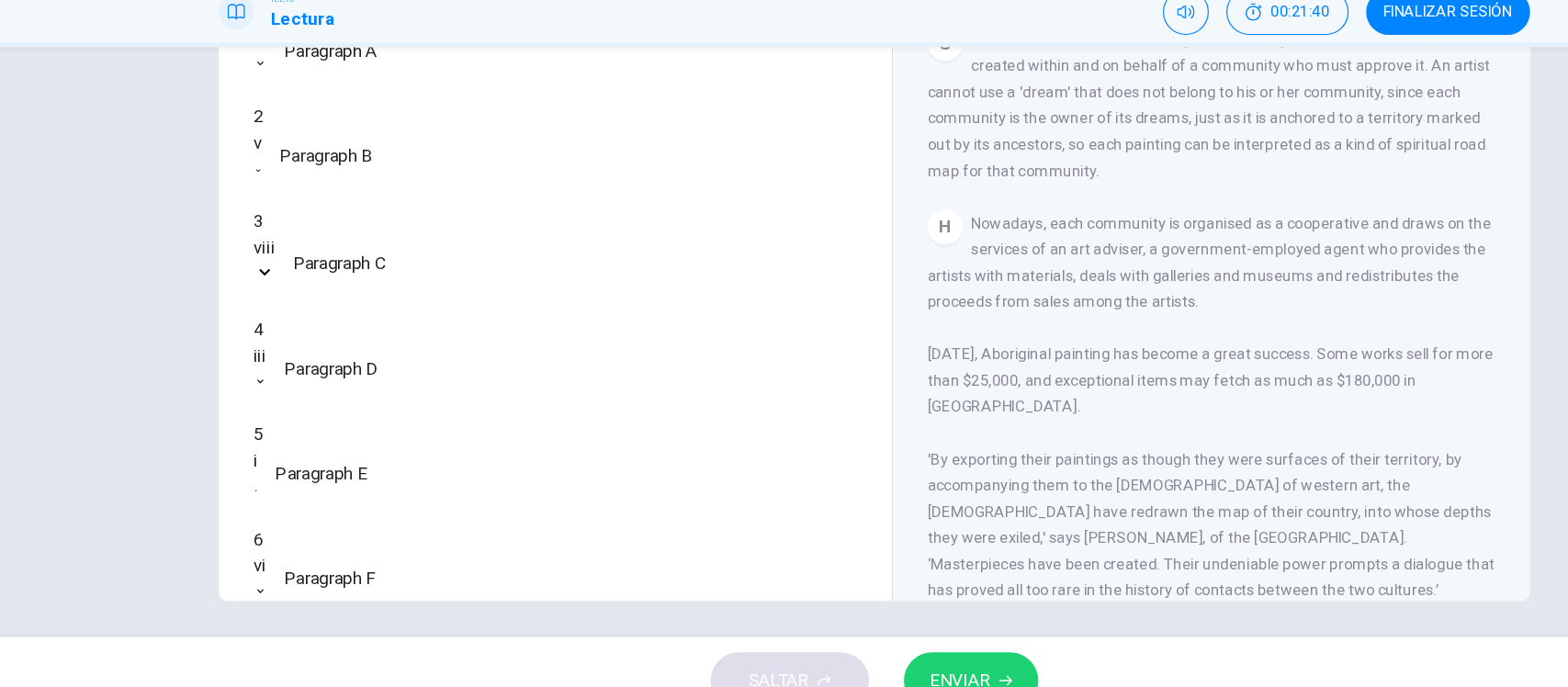
scroll to position [211, 0]
click at [334, 279] on body "Este sitio utiliza cookies, como se explica en nuestra Política de Privacidad .…" at bounding box center [784, 343] width 1568 height 687
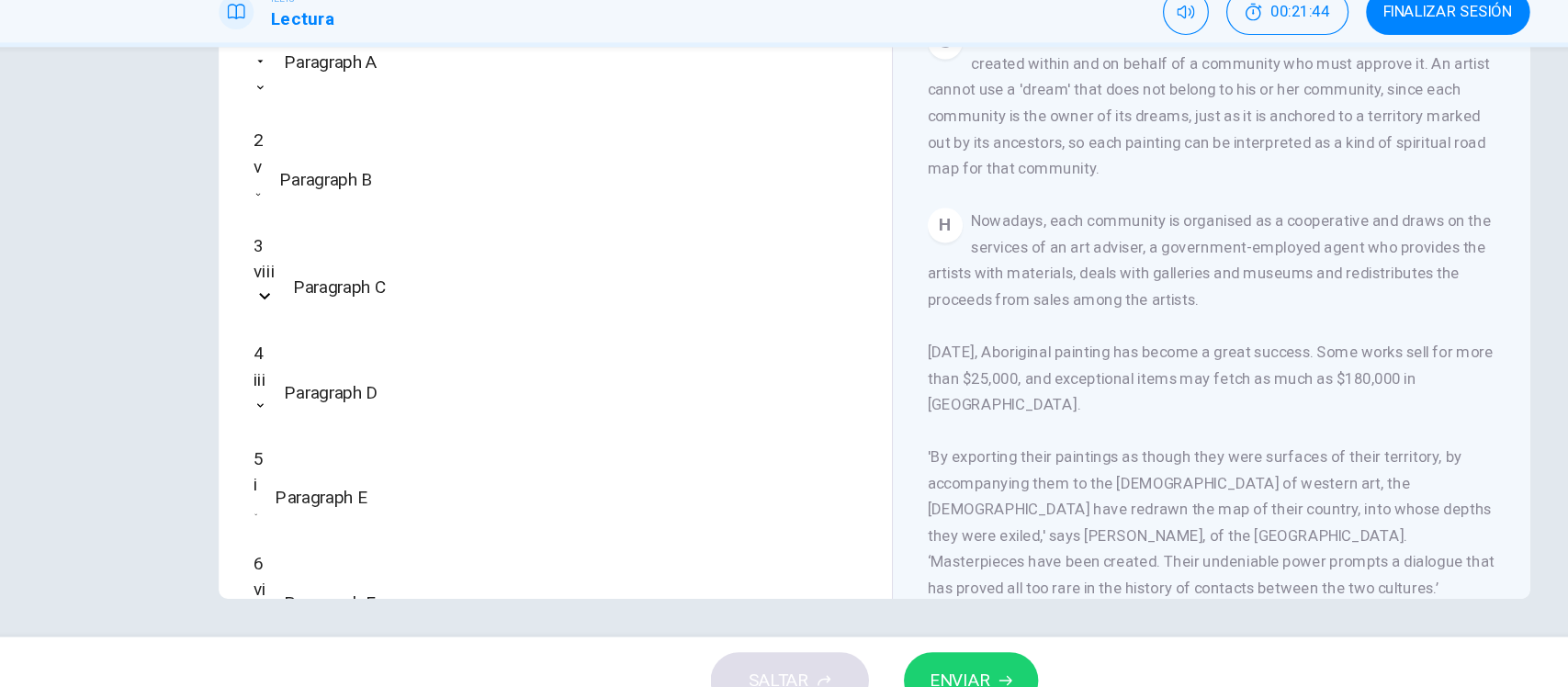
type input "**"
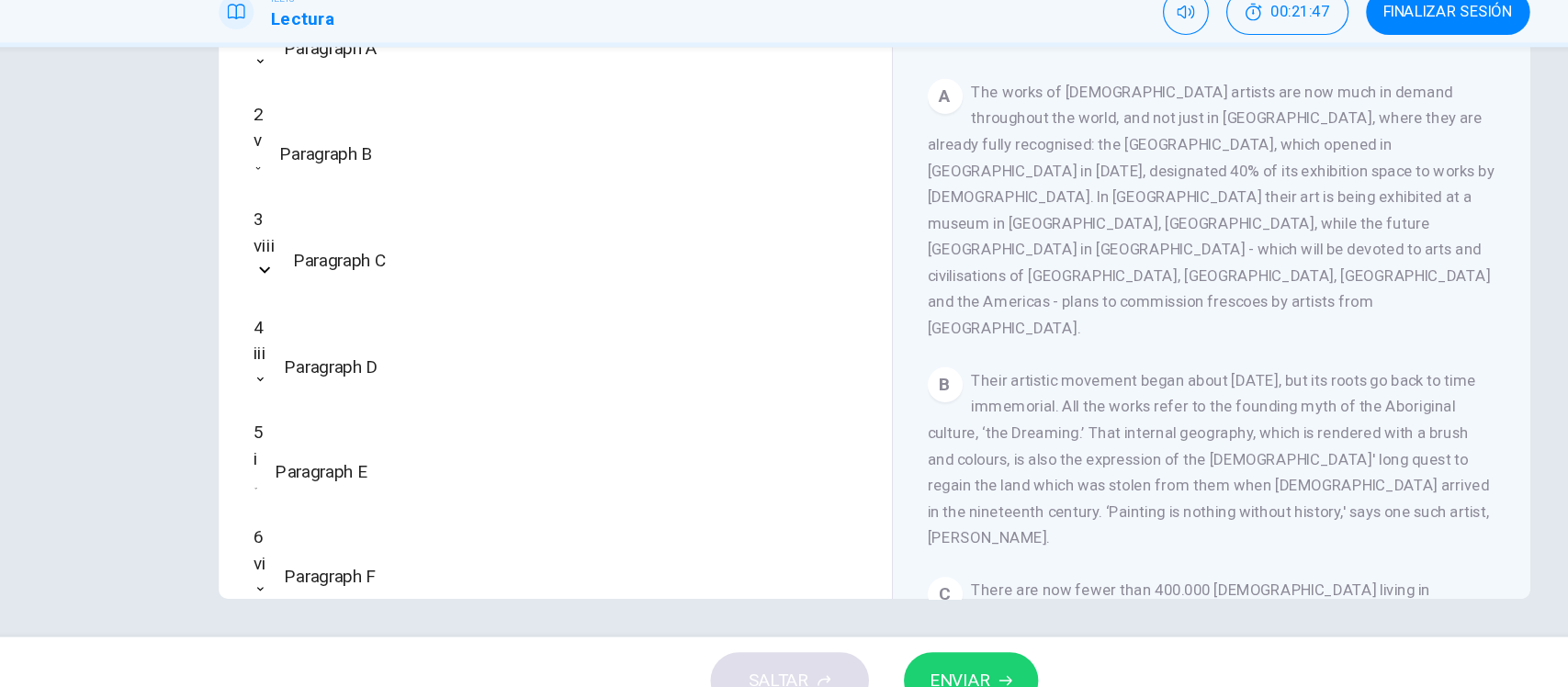
scroll to position [269, 0]
click at [865, 638] on span "ENVIAR" at bounding box center [857, 650] width 51 height 26
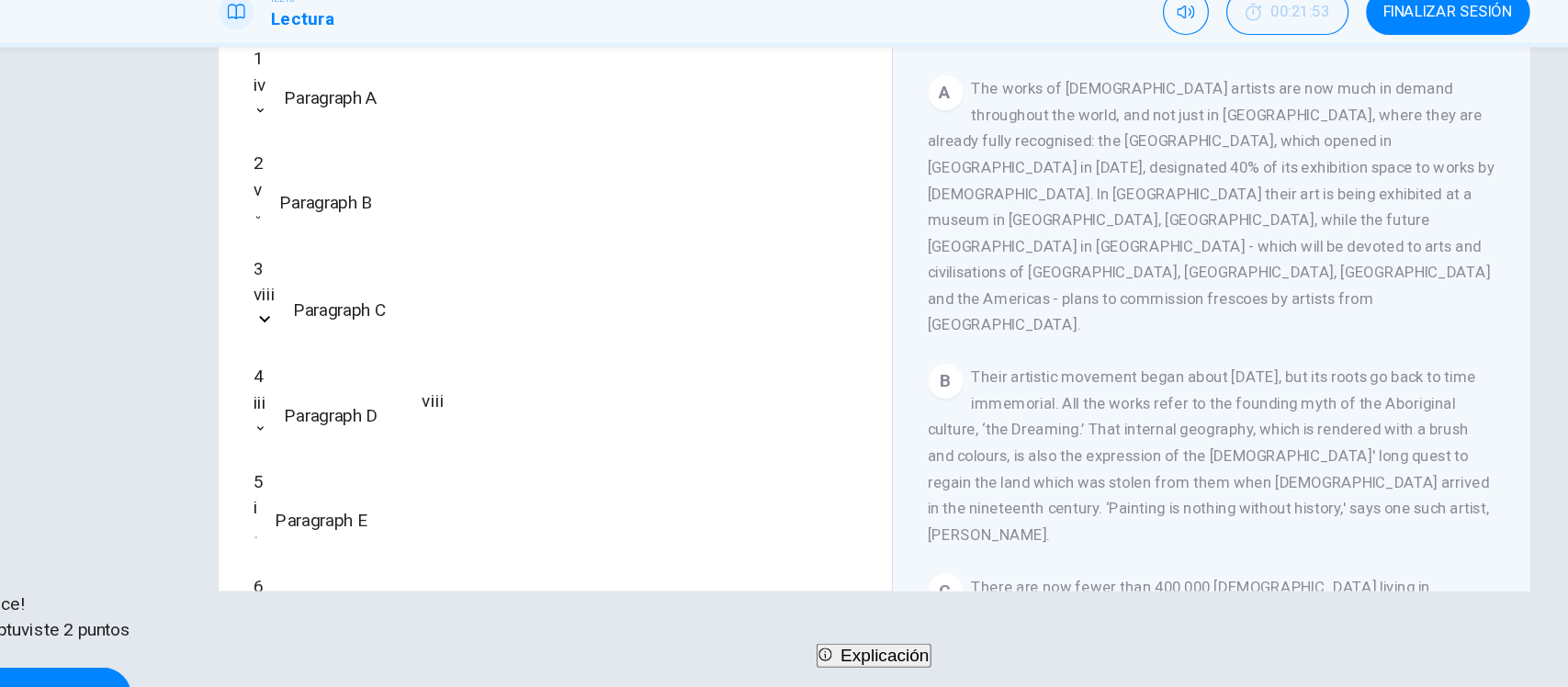
scroll to position [281, 0]
click at [913, 470] on div "B Their artistic movement began about [DATE], but its roots go back to time imm…" at bounding box center [1069, 461] width 478 height 154
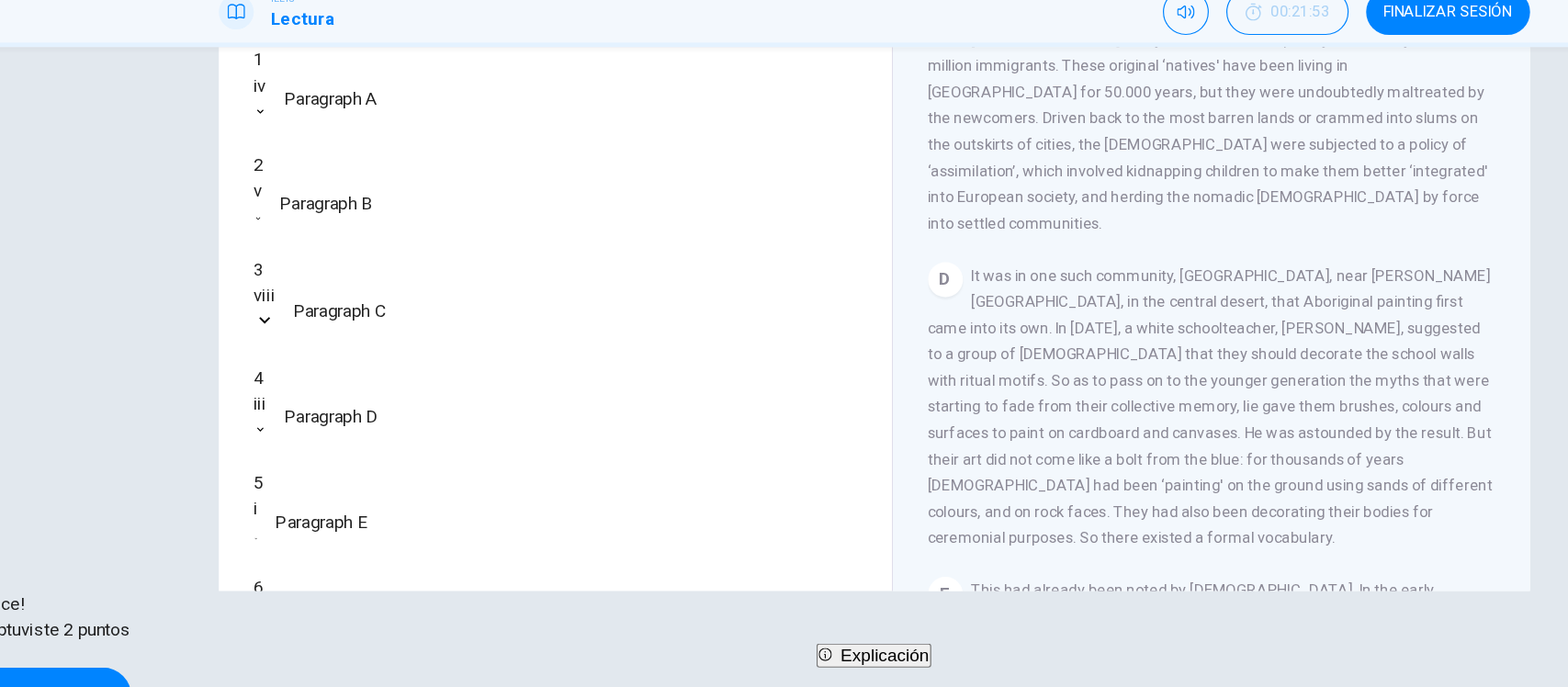
scroll to position [769, 0]
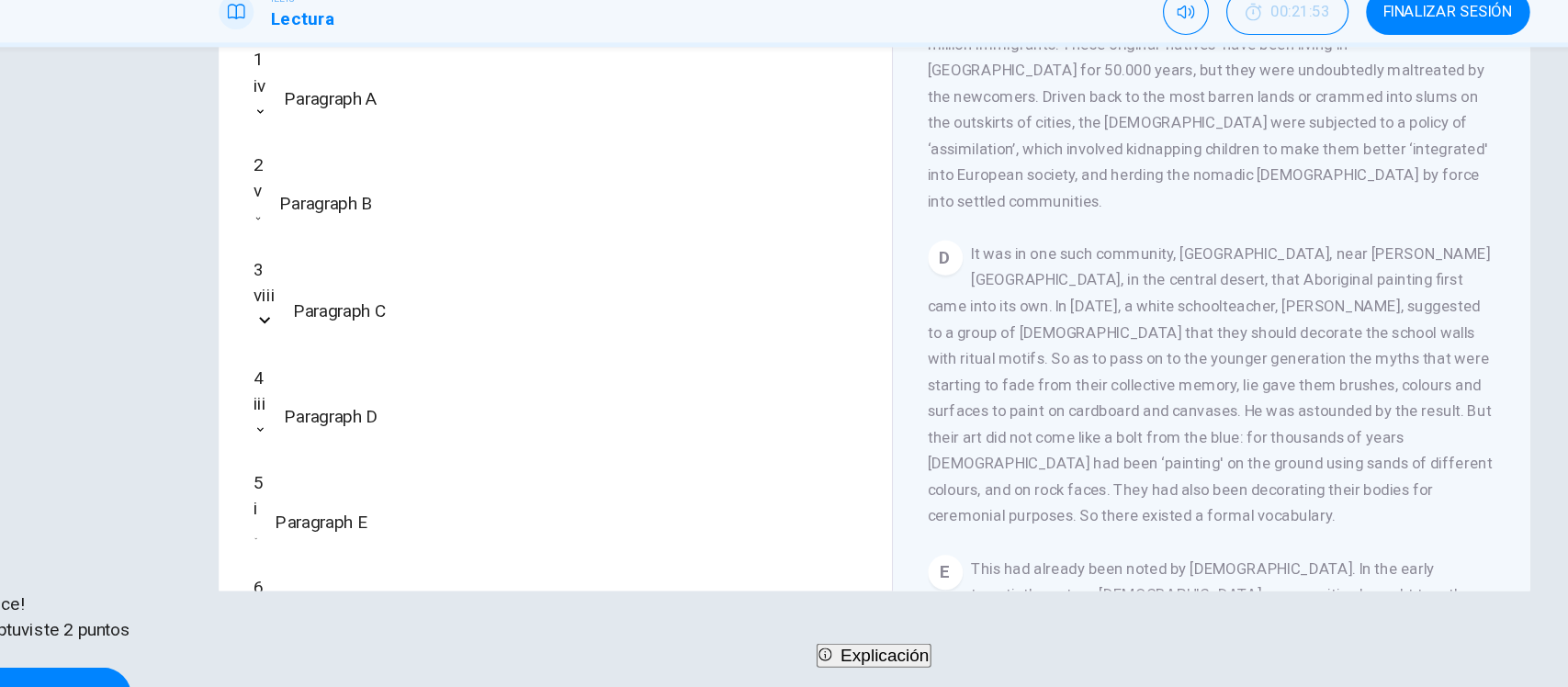
click at [712, 271] on div "2 v * ​ Paragraph B" at bounding box center [516, 238] width 507 height 66
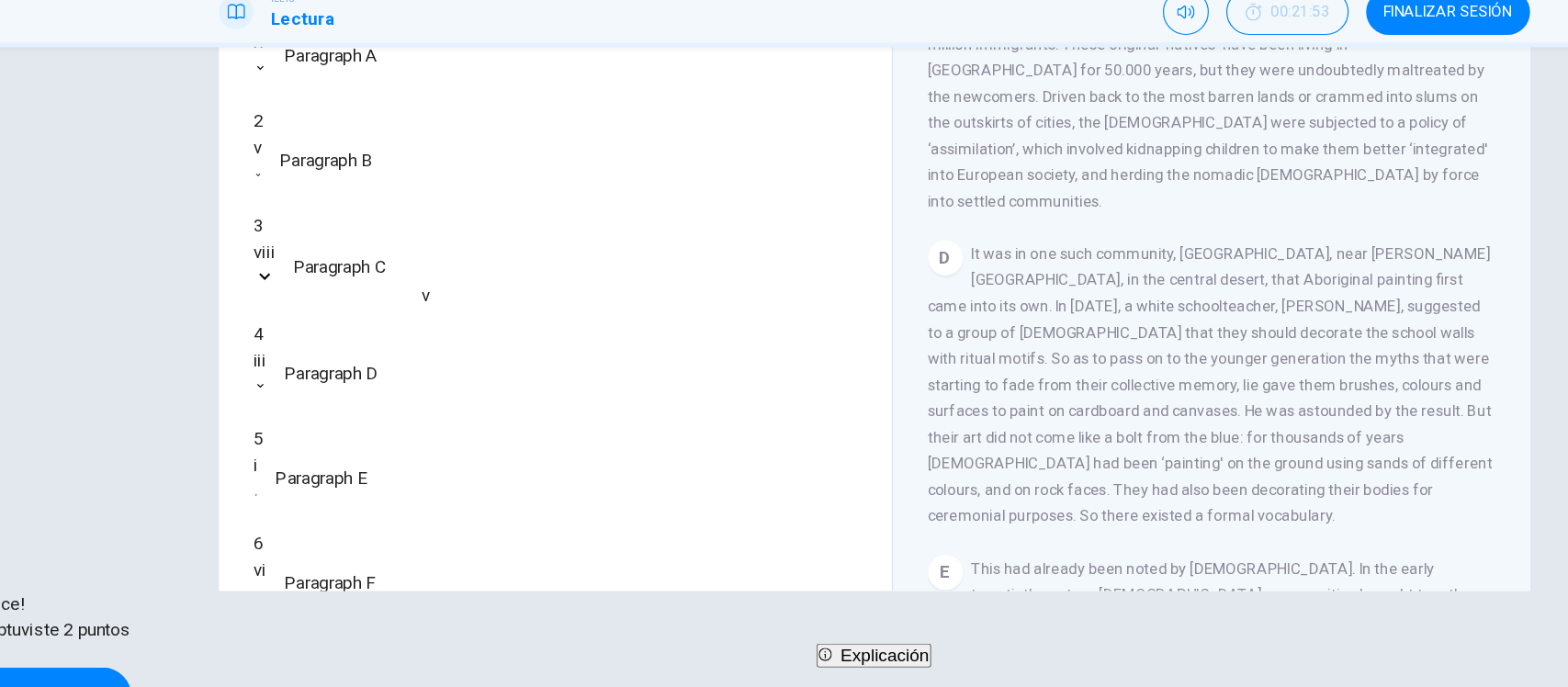
scroll to position [323, 0]
click at [767, 636] on span "Explicación" at bounding box center [794, 629] width 75 height 15
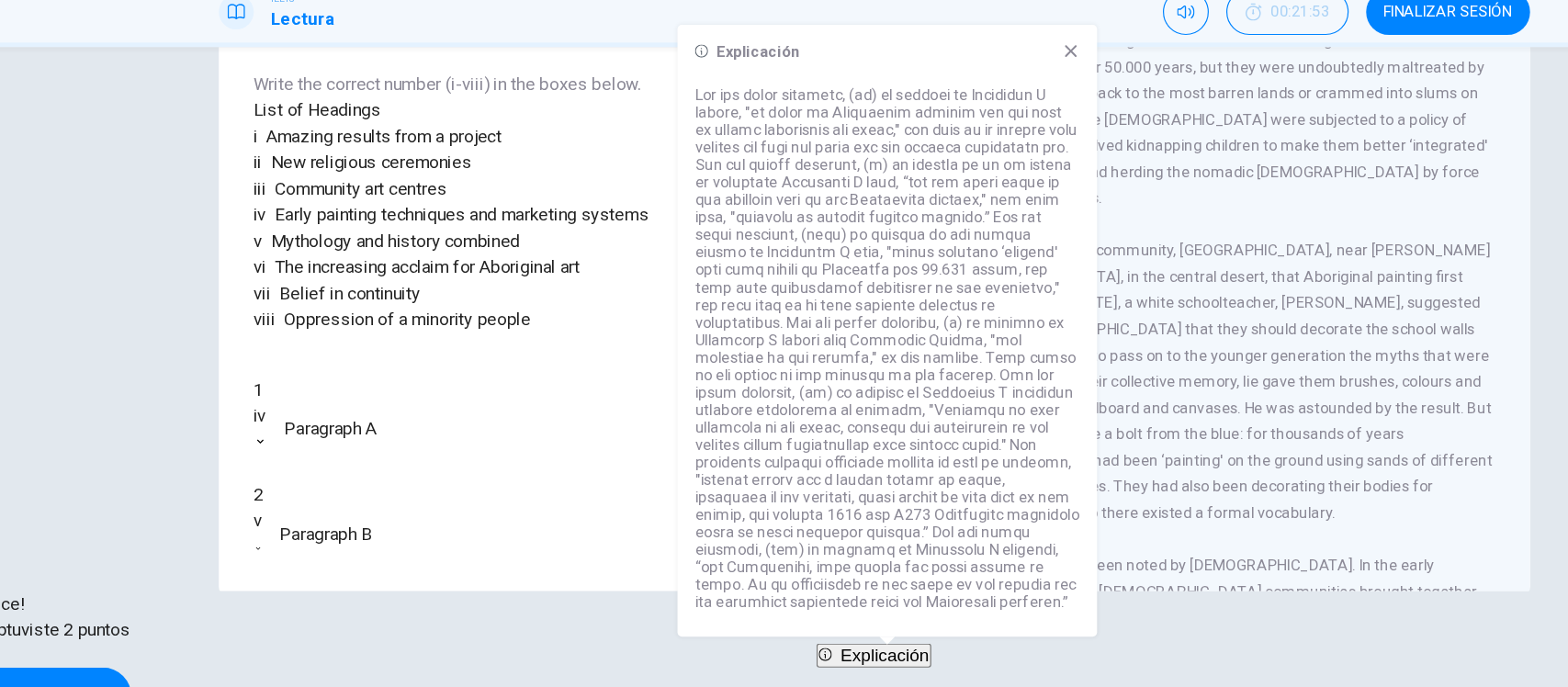
scroll to position [0, 0]
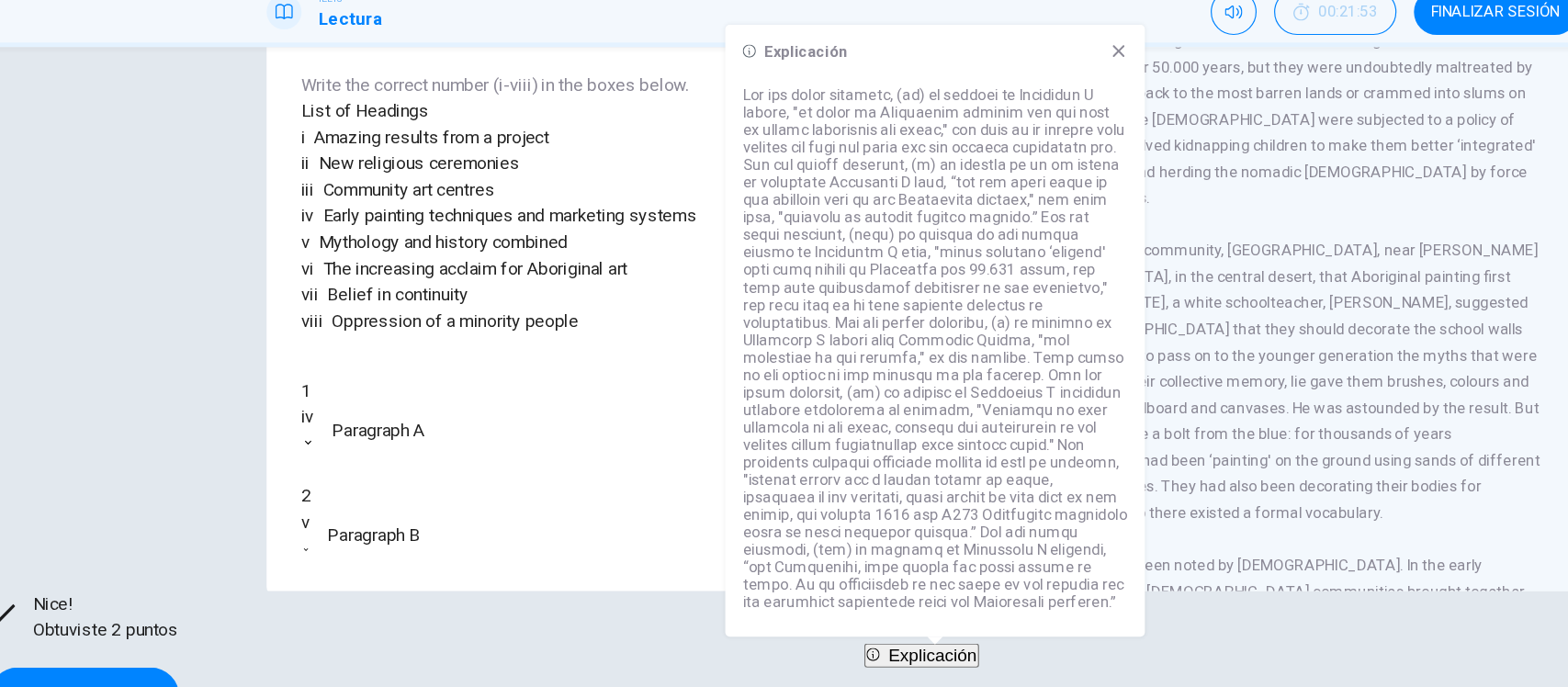
click at [951, 118] on icon at bounding box center [949, 120] width 14 height 14
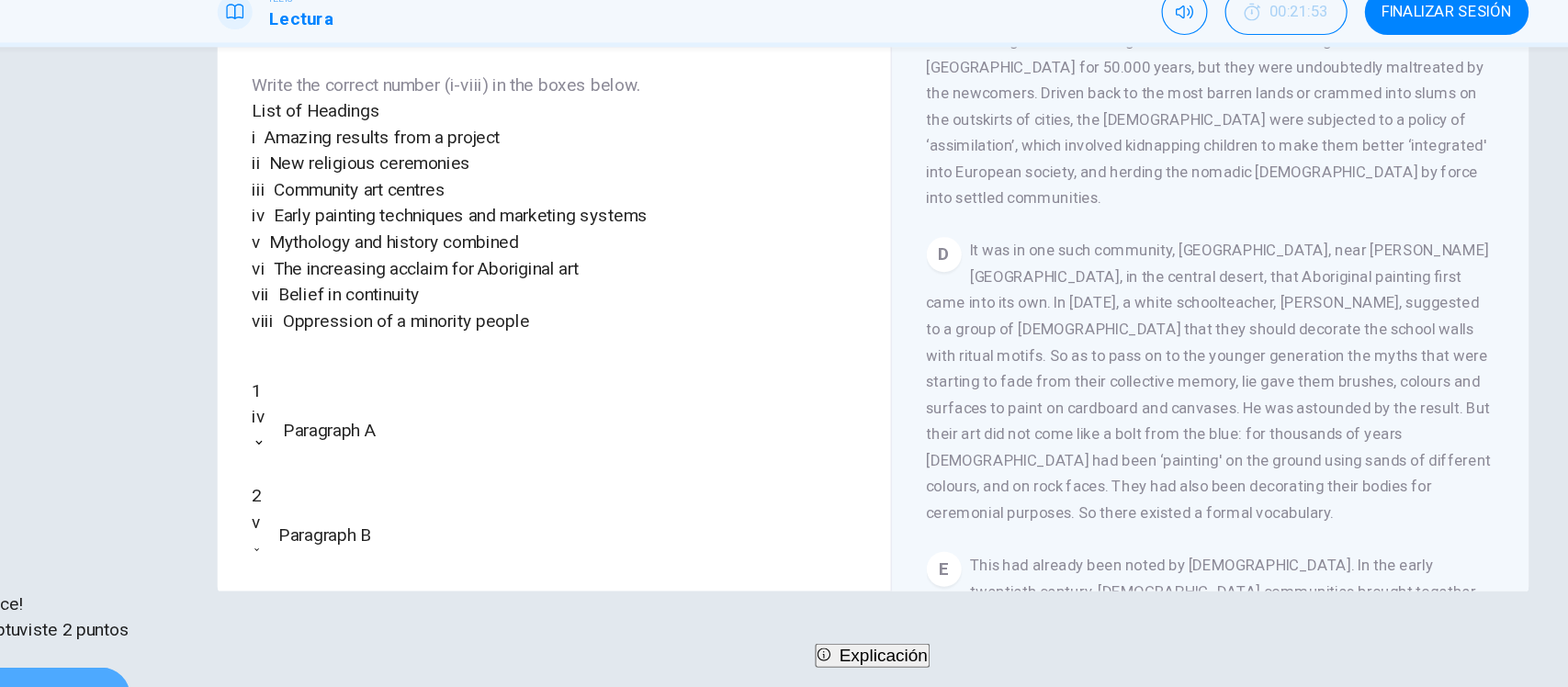
click at [160, 639] on button "SIGUIENTE" at bounding box center [79, 663] width 160 height 48
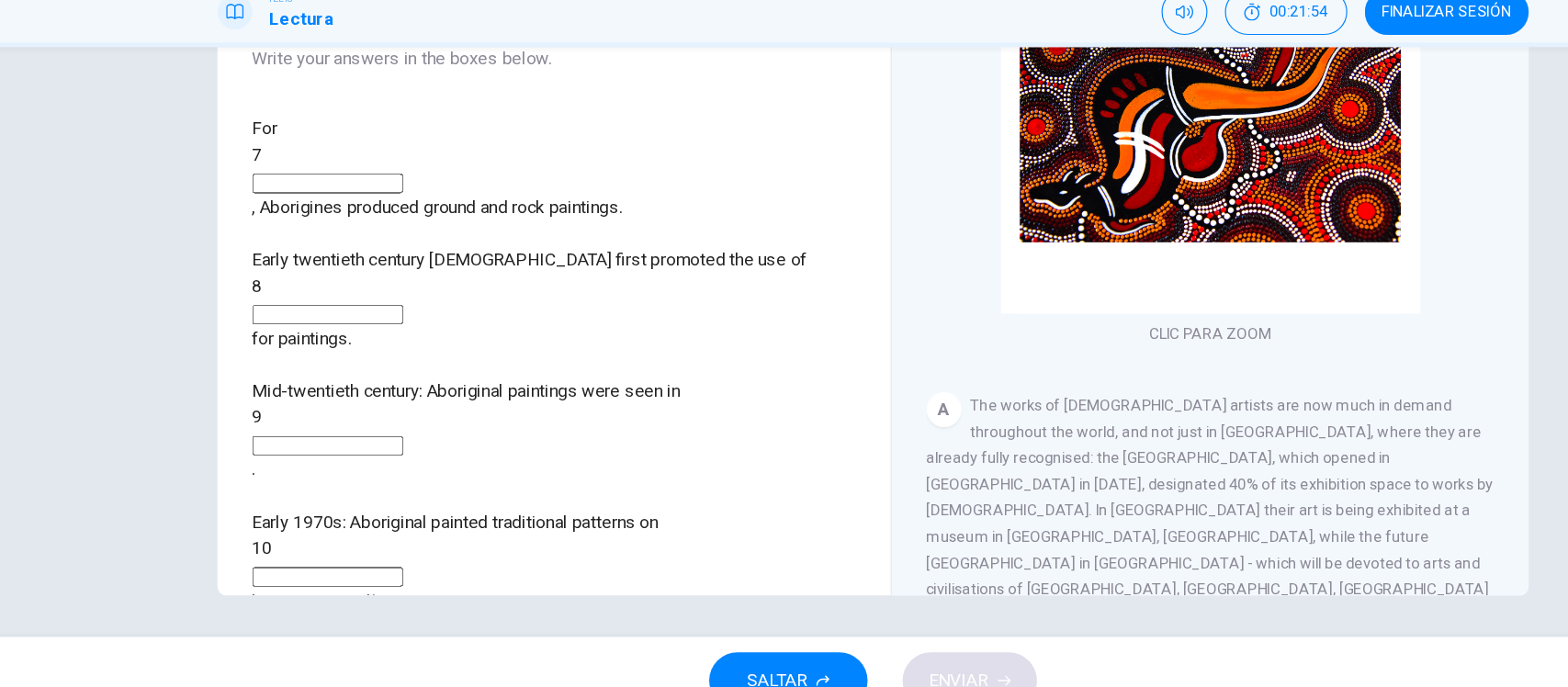
click at [120, 266] on div "Preguntas 7 - 10 Complete the sequence below. Choose NO MORE THAN THREE WORDS f…" at bounding box center [784, 365] width 1568 height 496
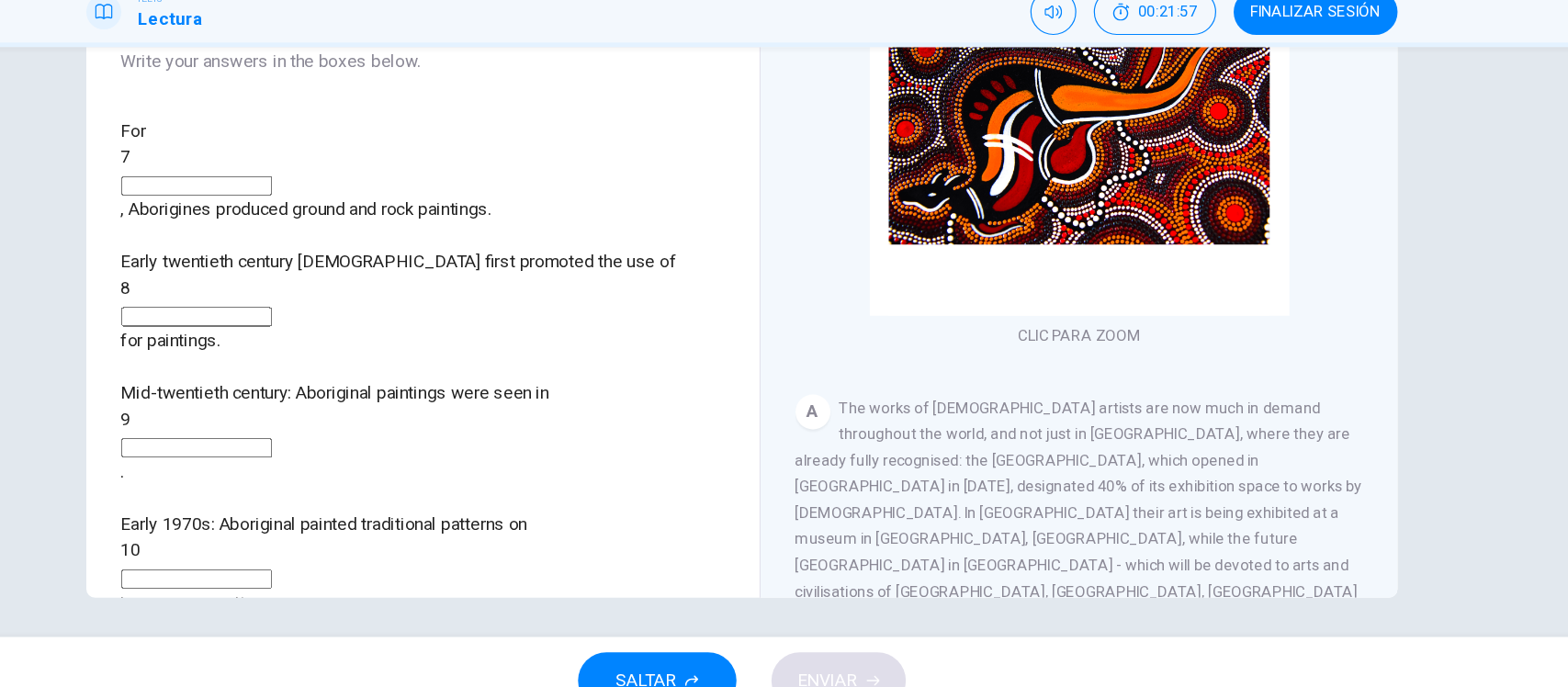
scroll to position [214, 0]
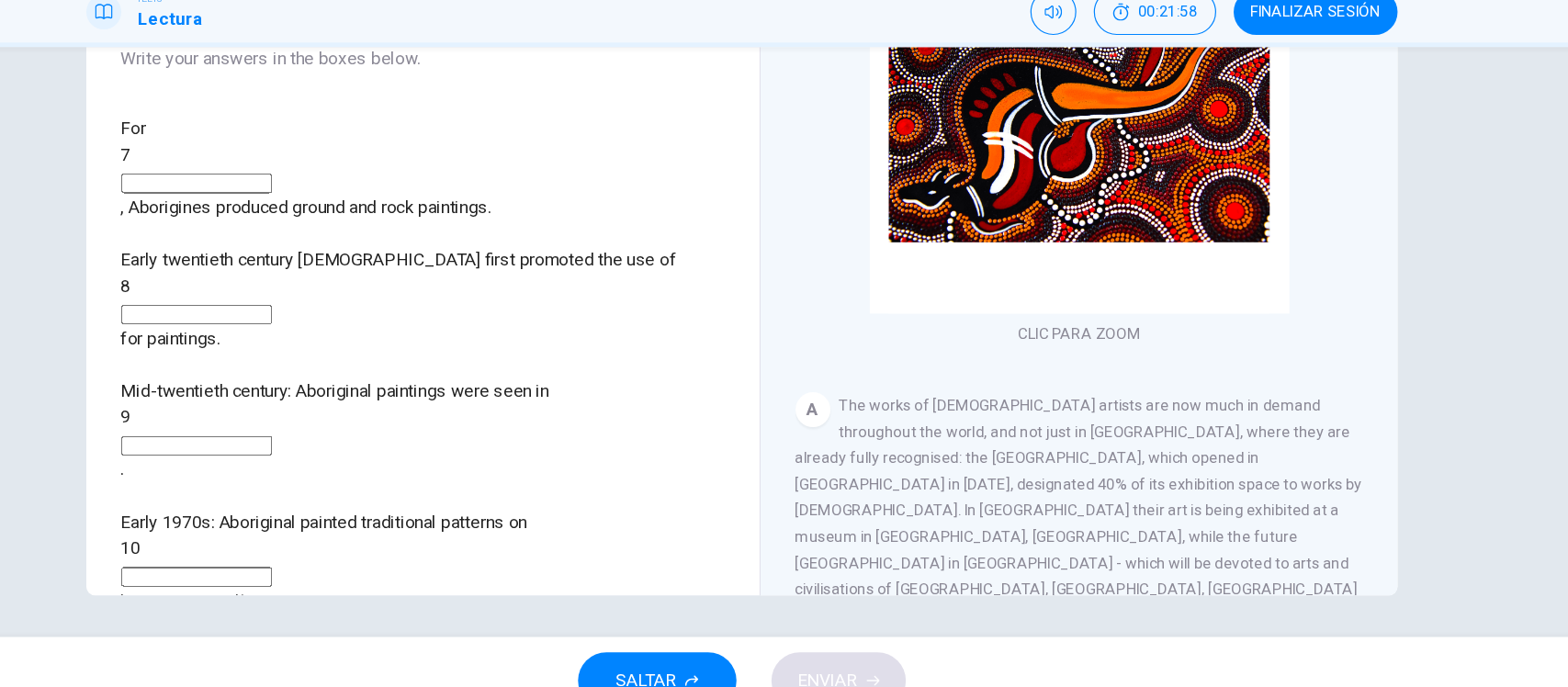
click at [905, 454] on div "A The works of [DEMOGRAPHIC_DATA] artists are now much in demand throughout the…" at bounding box center [1069, 518] width 478 height 221
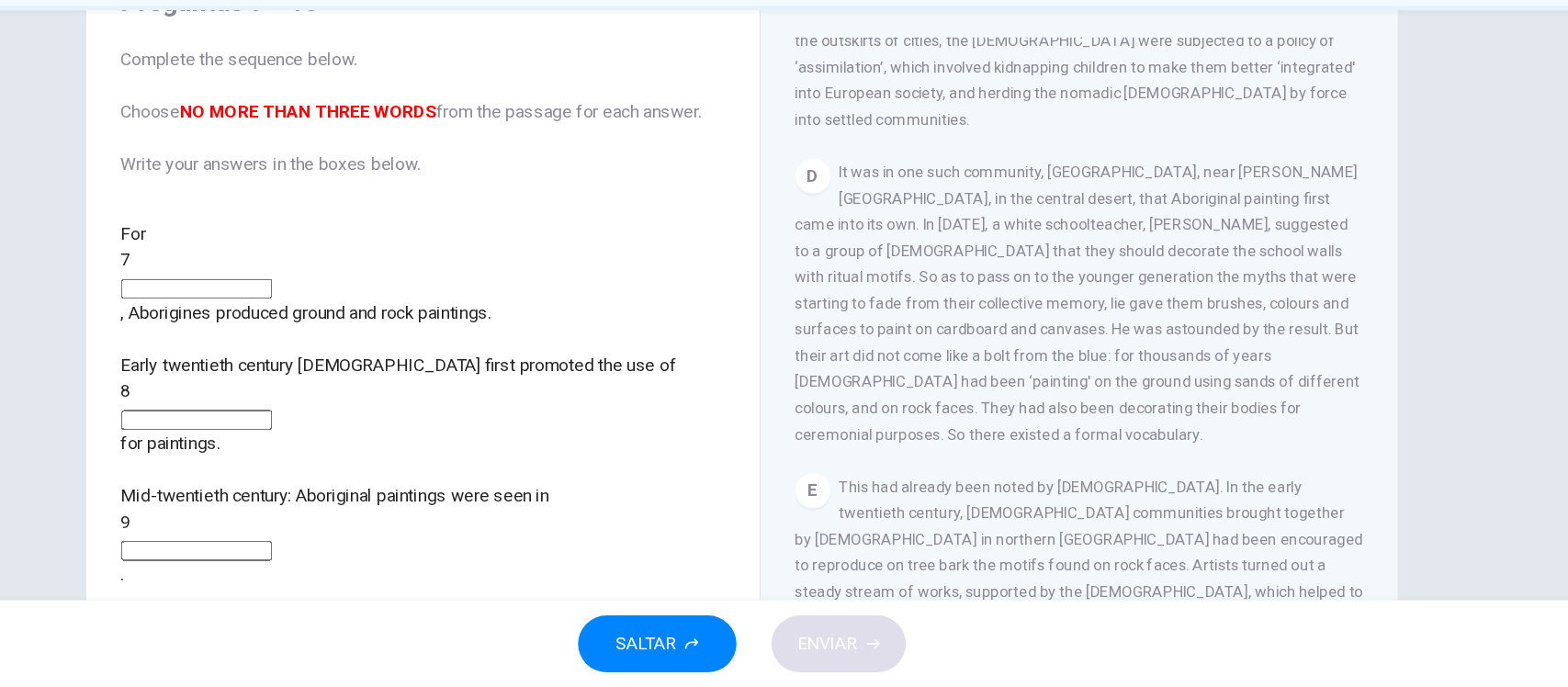
scroll to position [933, 0]
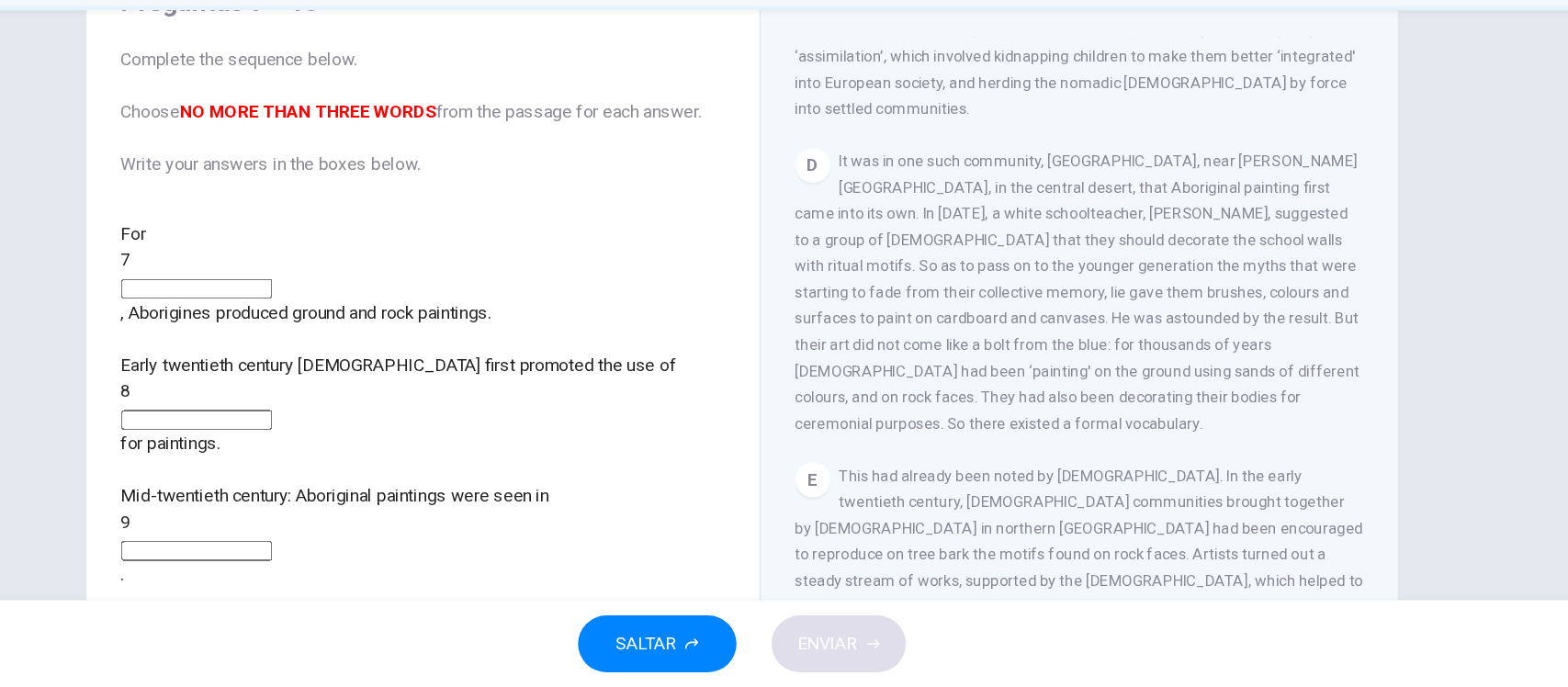
click at [389, 343] on input at bounding box center [326, 351] width 127 height 16
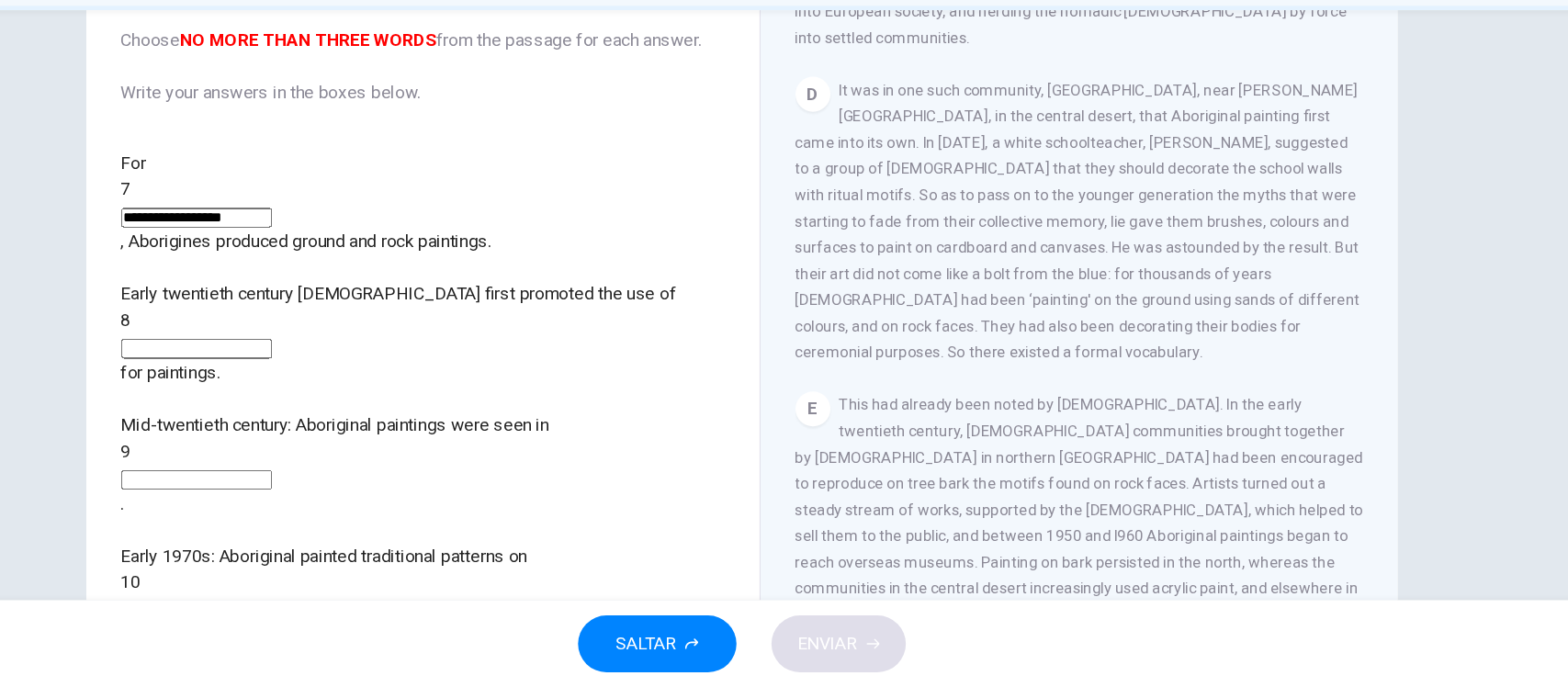
scroll to position [156, 0]
type input "**********"
click at [1008, 440] on span "This had already been noted by [DEMOGRAPHIC_DATA]. In the early twentieth centu…" at bounding box center [1069, 546] width 478 height 213
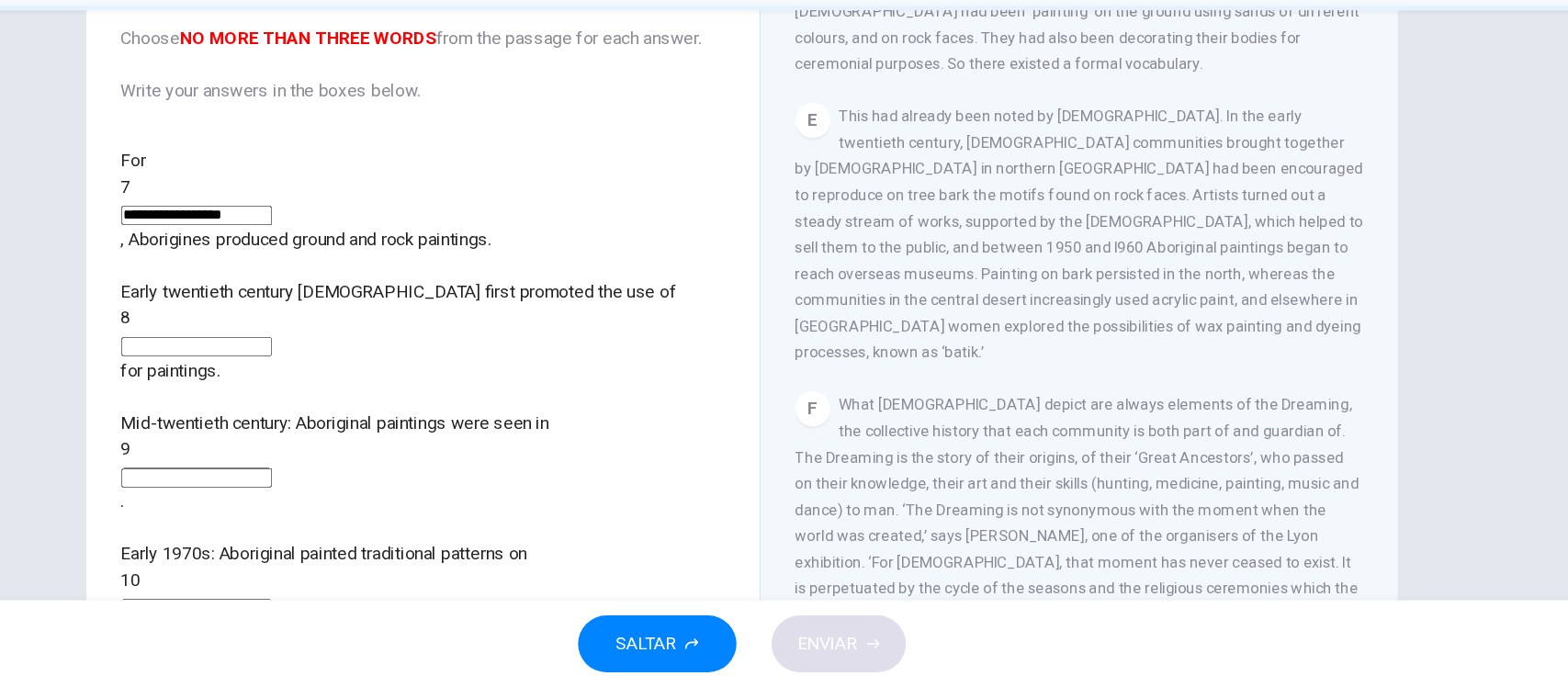
scroll to position [1180, 0]
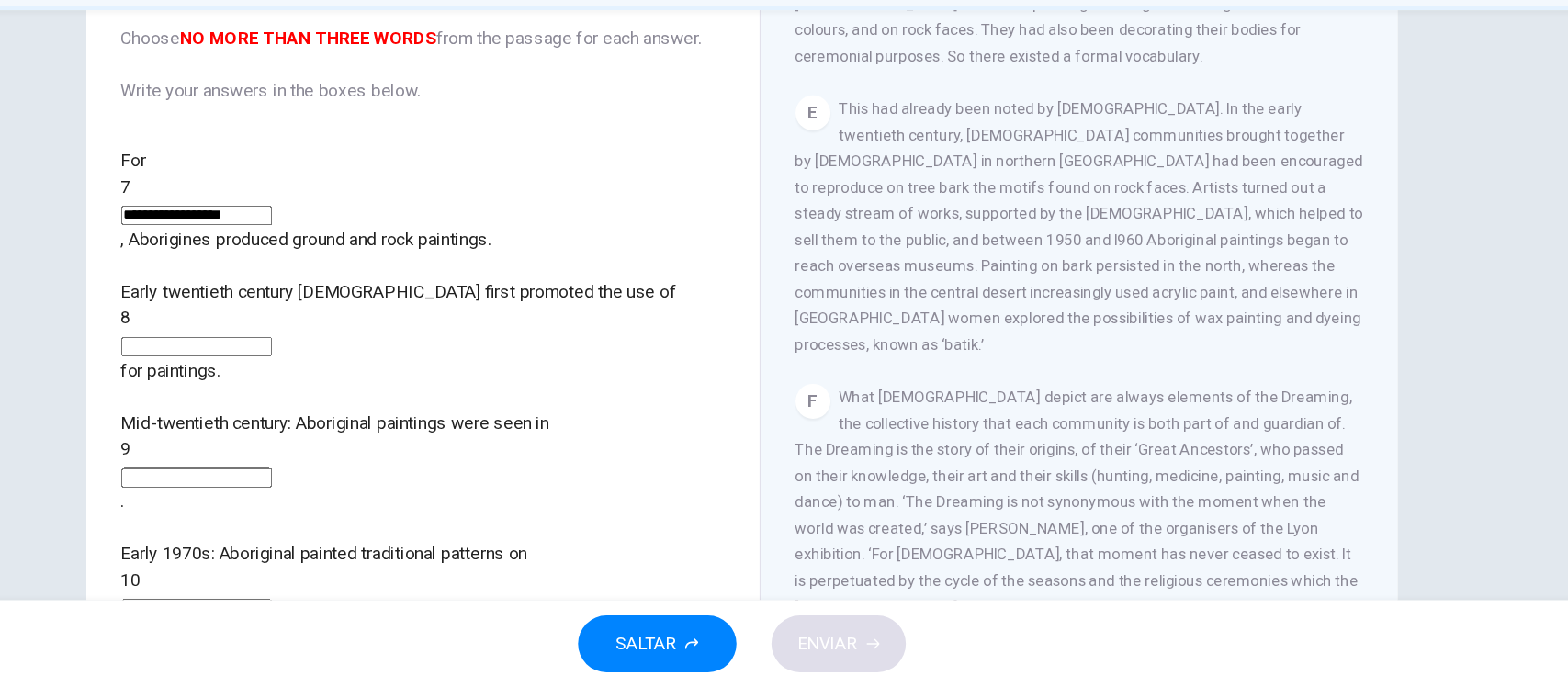
click at [389, 392] on input at bounding box center [326, 399] width 127 height 16
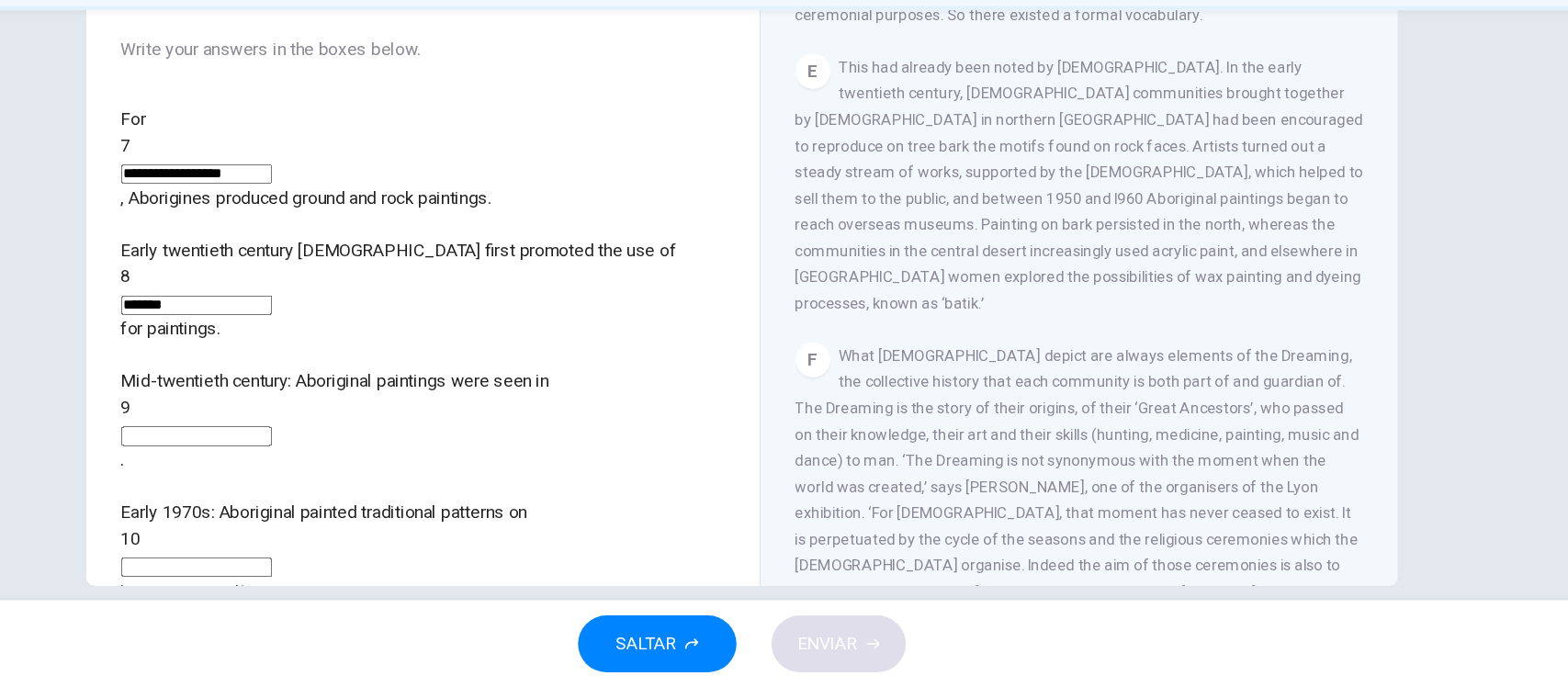
scroll to position [193, 0]
type input "*******"
click at [881, 476] on span "What [DEMOGRAPHIC_DATA] depict are always elements of the Dreaming, the collect…" at bounding box center [1067, 526] width 474 height 257
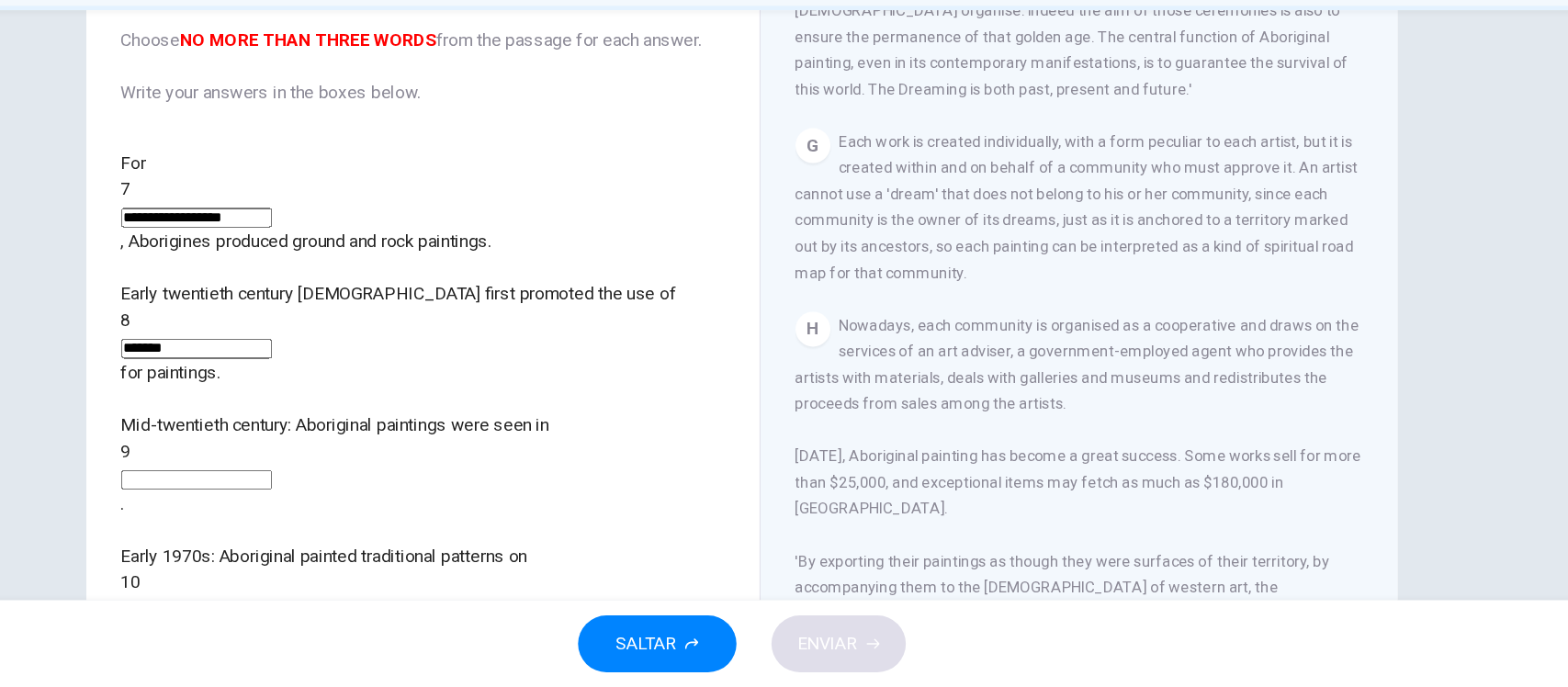
scroll to position [1745, 0]
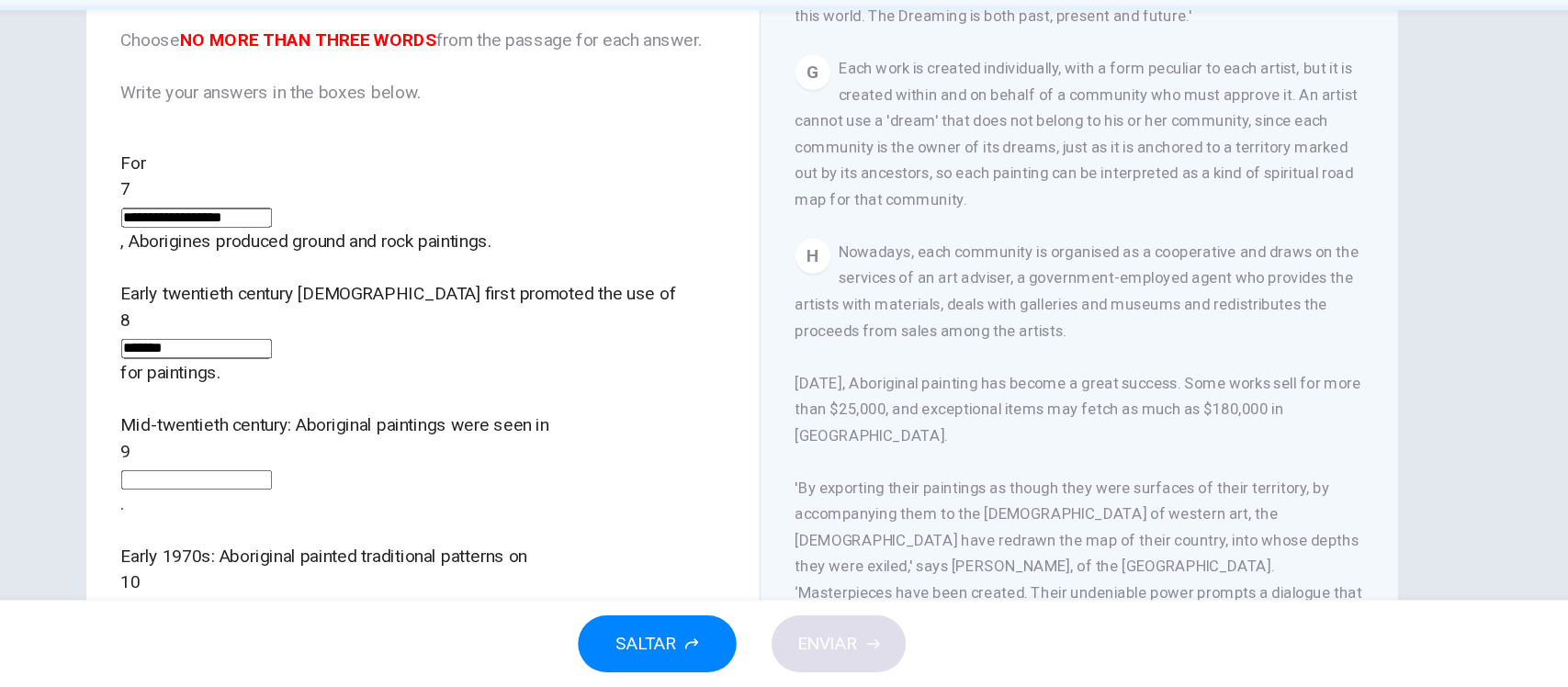
drag, startPoint x: 1358, startPoint y: 538, endPoint x: 1158, endPoint y: 453, distance: 217.3
click at [1158, 453] on div "**********" at bounding box center [784, 319] width 1162 height 638
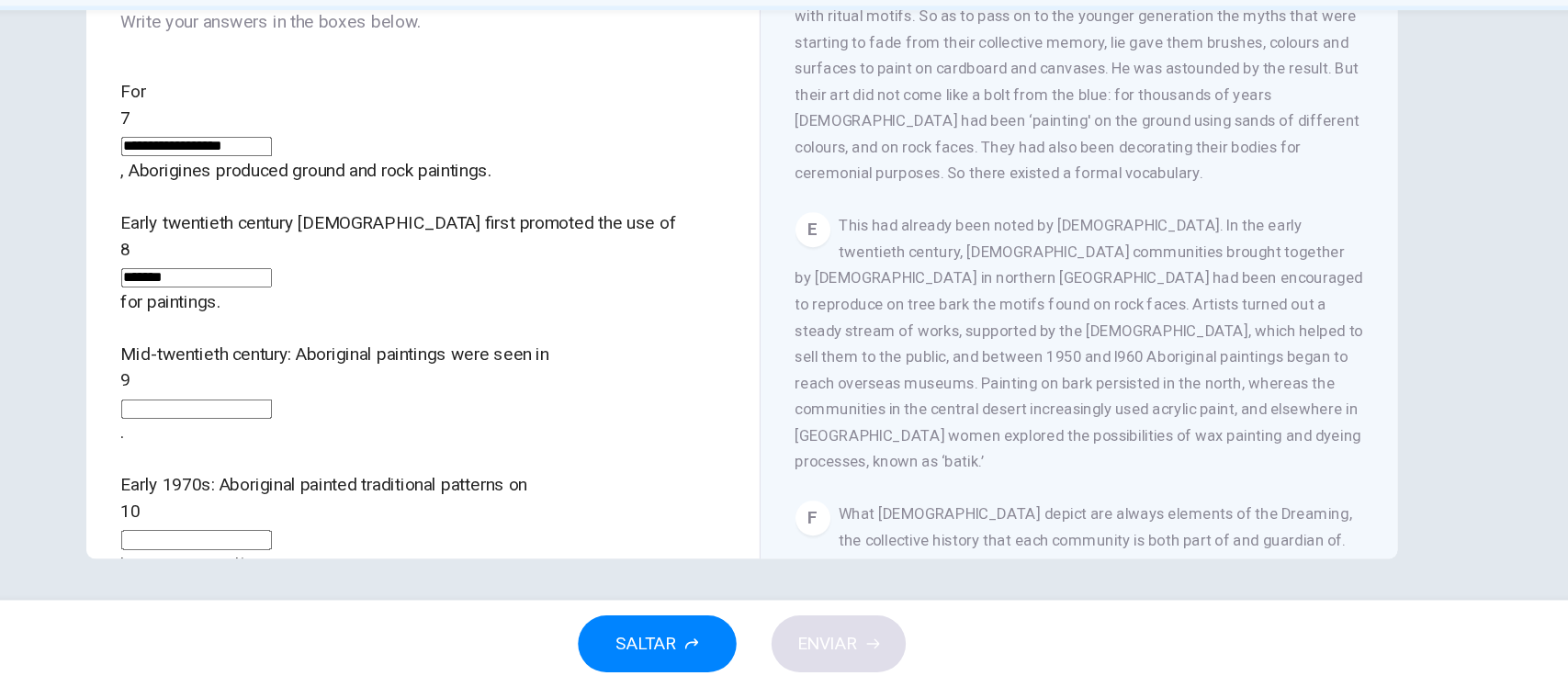
scroll to position [1025, 0]
click at [389, 444] on input at bounding box center [326, 452] width 127 height 16
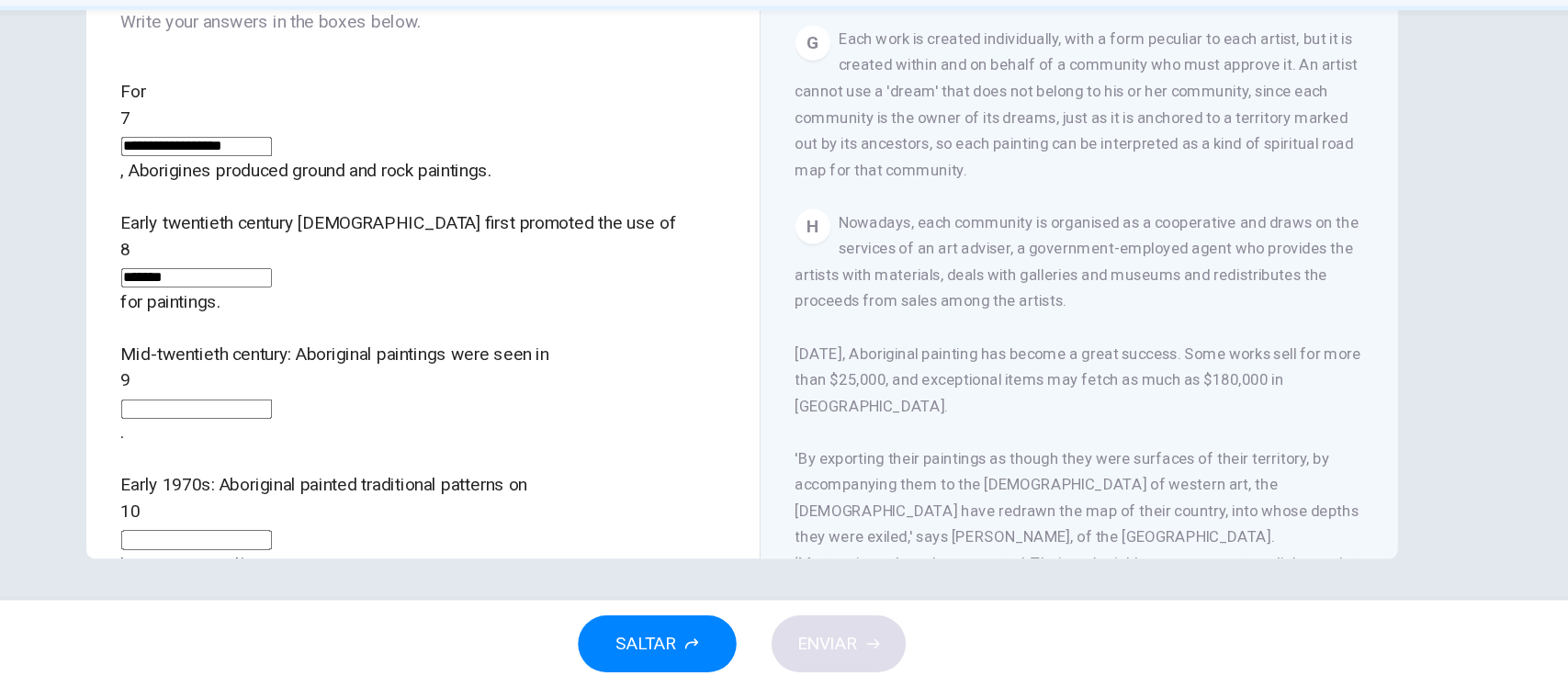
scroll to position [1745, 0]
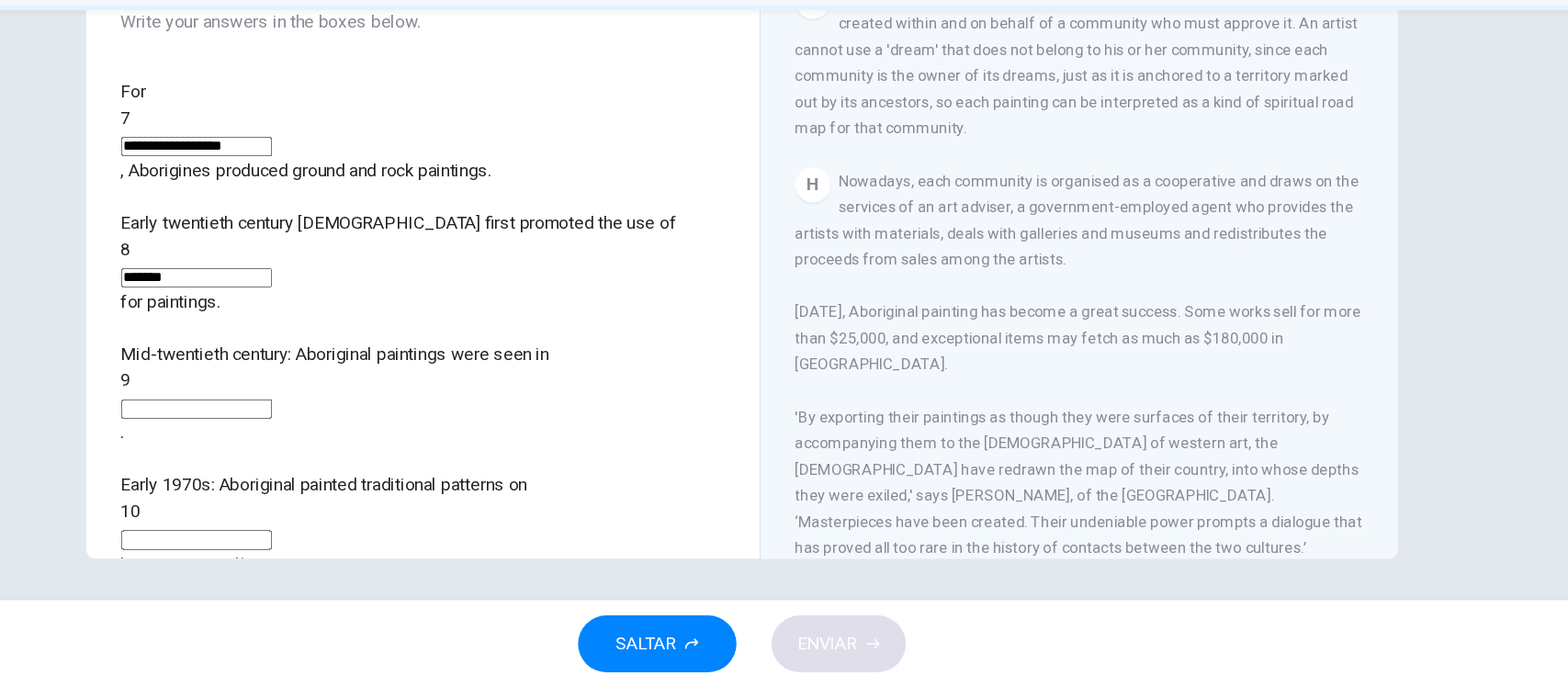
drag, startPoint x: 1325, startPoint y: 247, endPoint x: 1289, endPoint y: 544, distance: 299.2
click at [1289, 544] on div "Painters of Time CLIC PARA ZOOM Clic para zoom A The works of [DEMOGRAPHIC_DATA…" at bounding box center [1067, 274] width 536 height 668
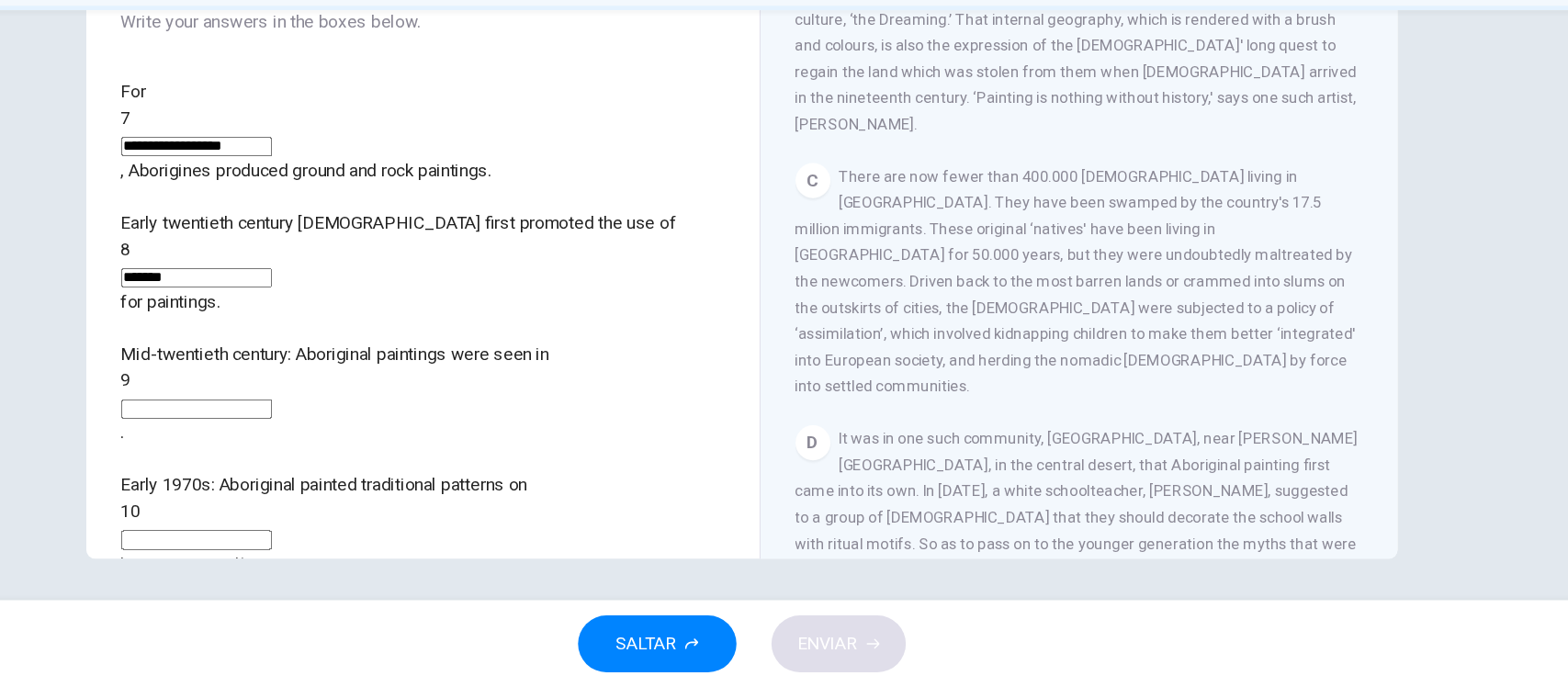
scroll to position [576, 0]
click at [389, 554] on input at bounding box center [326, 562] width 127 height 16
type input "**********"
click at [389, 444] on input at bounding box center [326, 452] width 127 height 16
click at [1156, 387] on div "CLIC PARA ZOOM Clic para zoom A The works of [DEMOGRAPHIC_DATA] artists are now…" at bounding box center [1080, 299] width 502 height 557
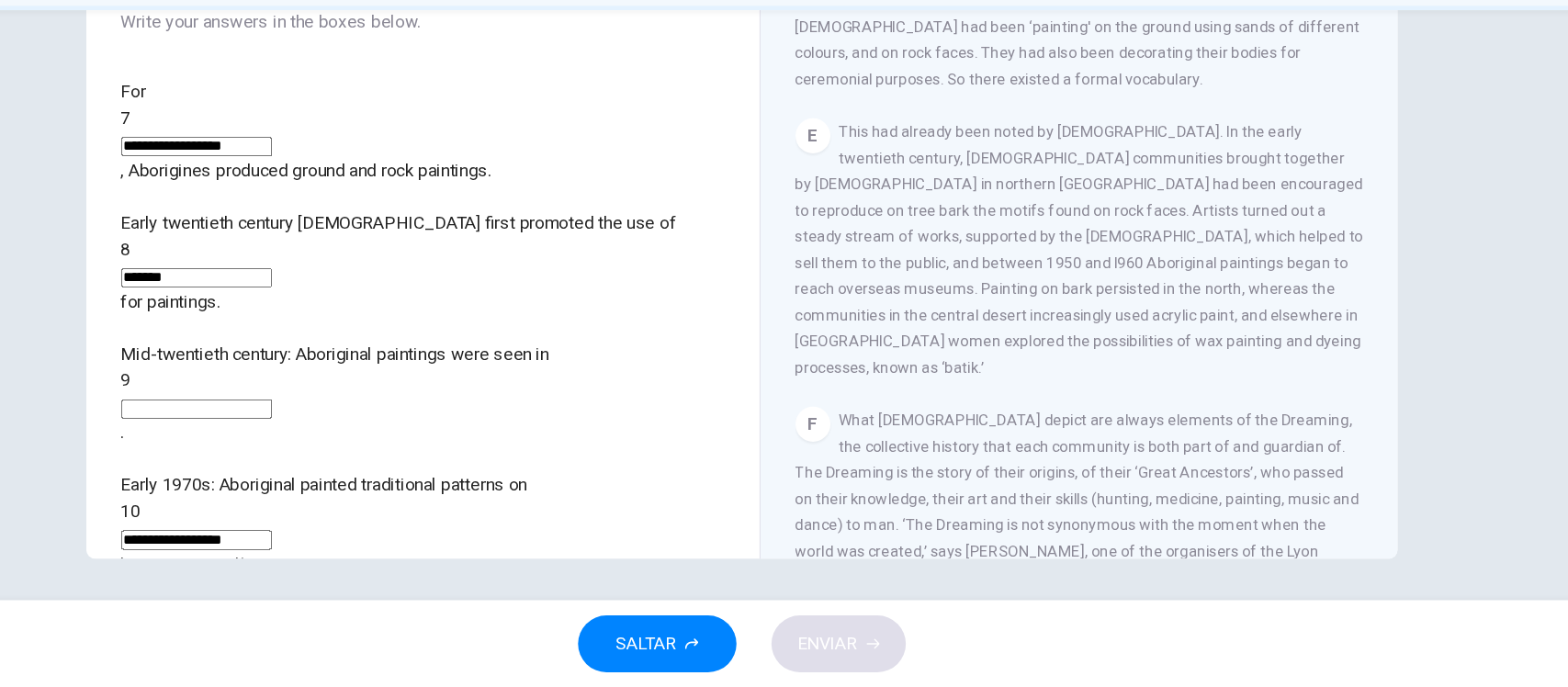
scroll to position [1104, 0]
click at [389, 444] on input at bounding box center [326, 452] width 127 height 16
type input "*******"
click at [913, 649] on button "ENVIAR" at bounding box center [866, 650] width 113 height 48
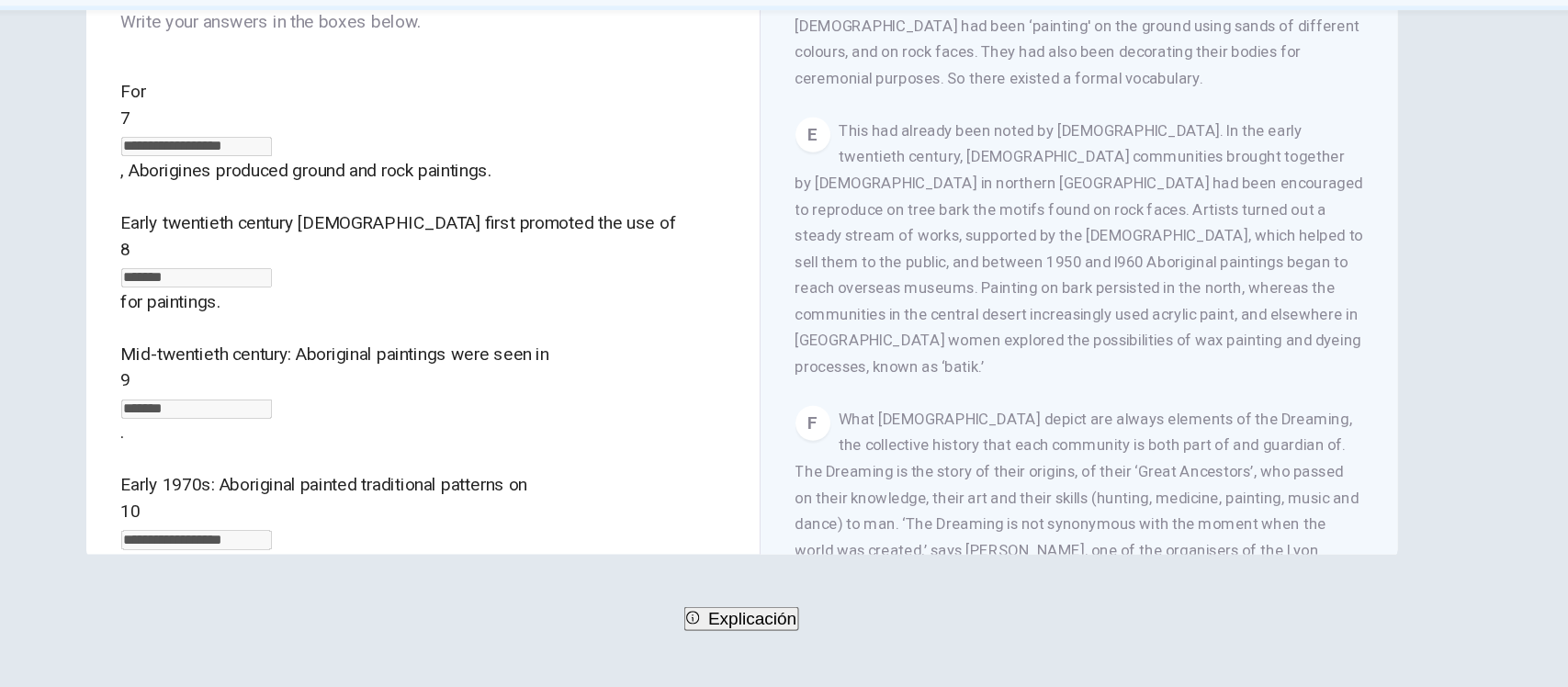
click at [106, 650] on span "SIGUIENTE" at bounding box center [71, 662] width 72 height 26
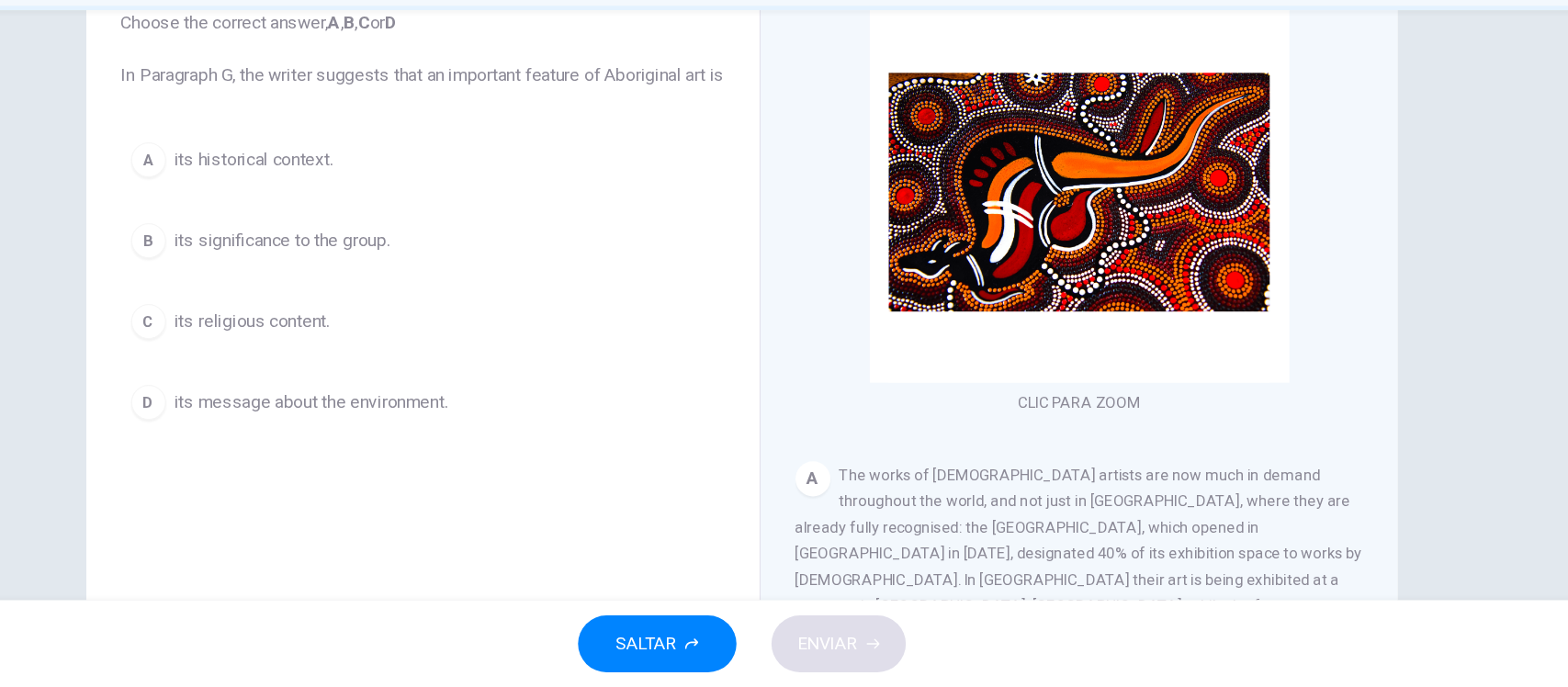
scroll to position [115, 0]
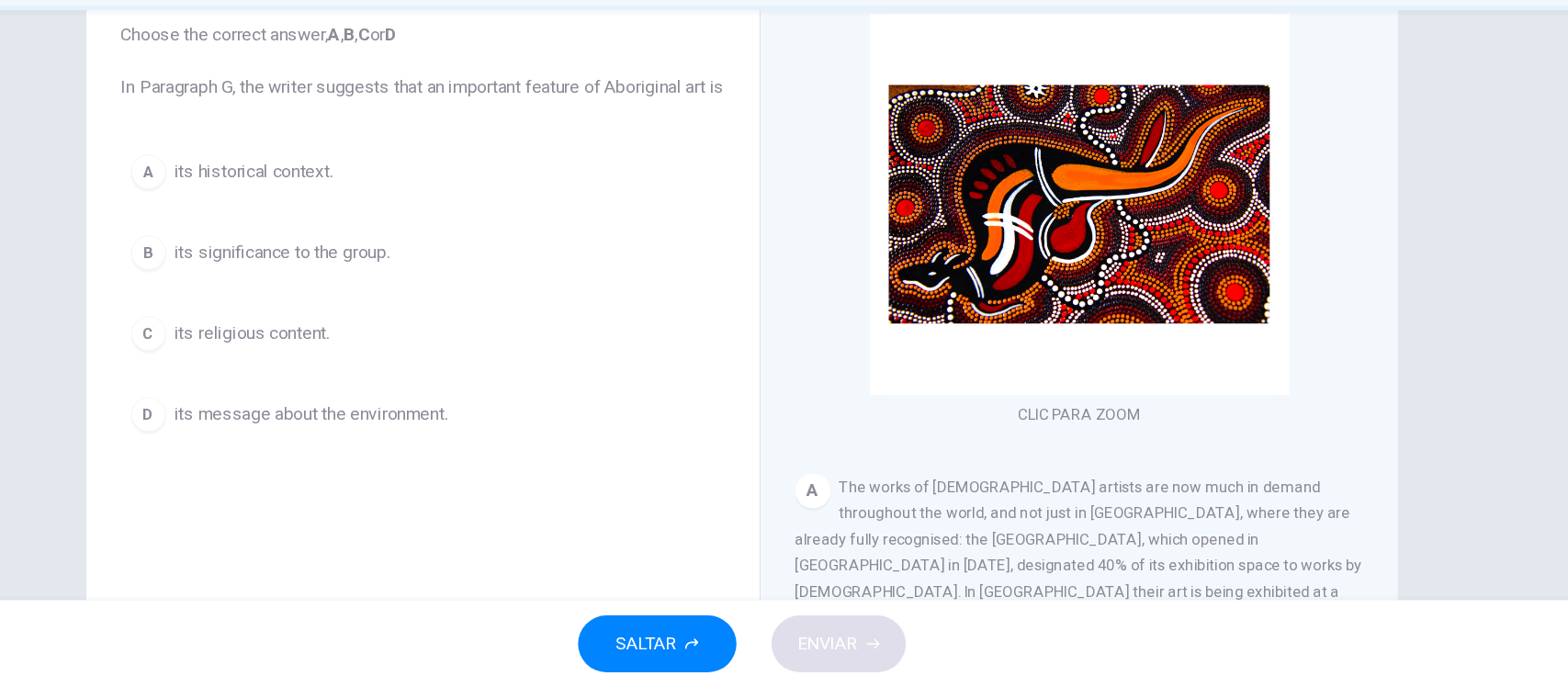
click at [978, 532] on span "The works of [DEMOGRAPHIC_DATA] artists are now much in demand throughout the w…" at bounding box center [1068, 616] width 477 height 213
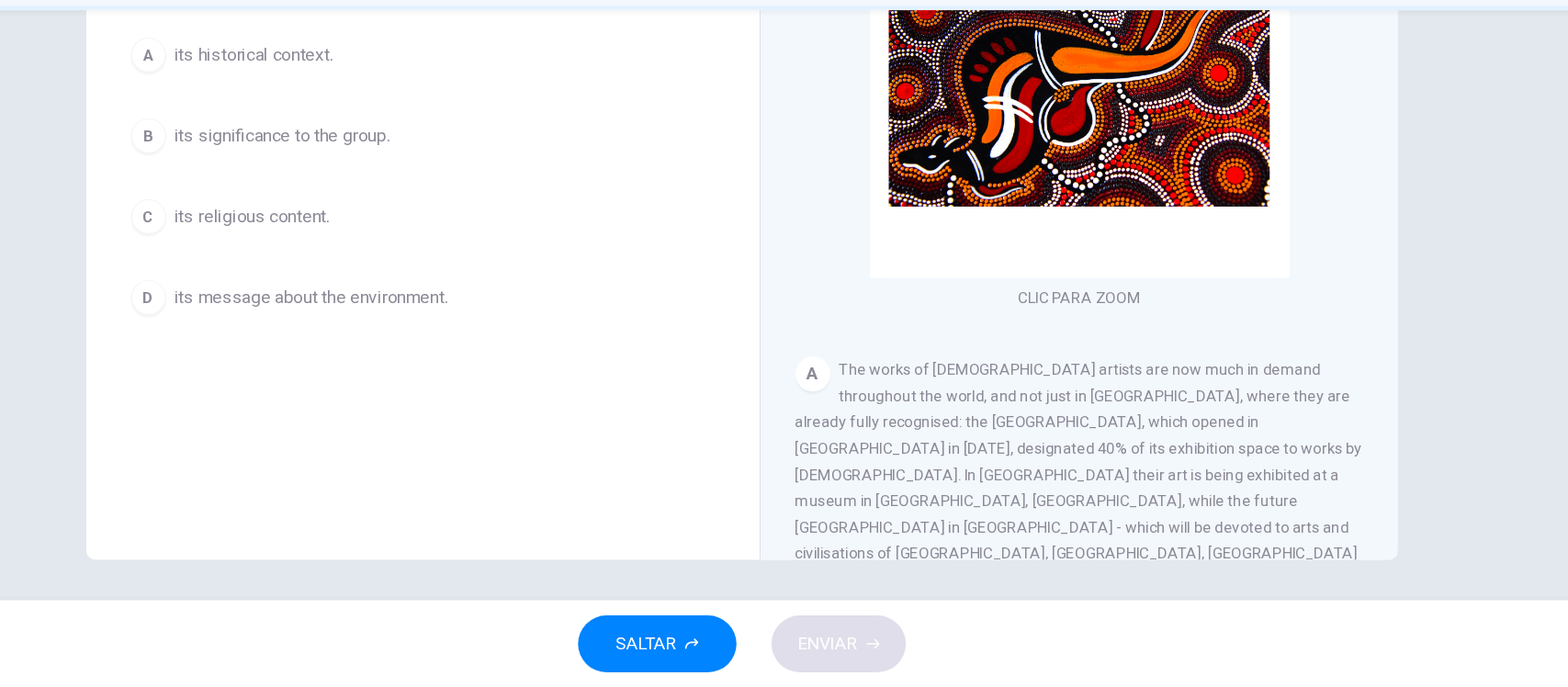
scroll to position [214, 0]
click at [1119, 485] on span "The works of [DEMOGRAPHIC_DATA] artists are now much in demand throughout the w…" at bounding box center [1068, 518] width 477 height 213
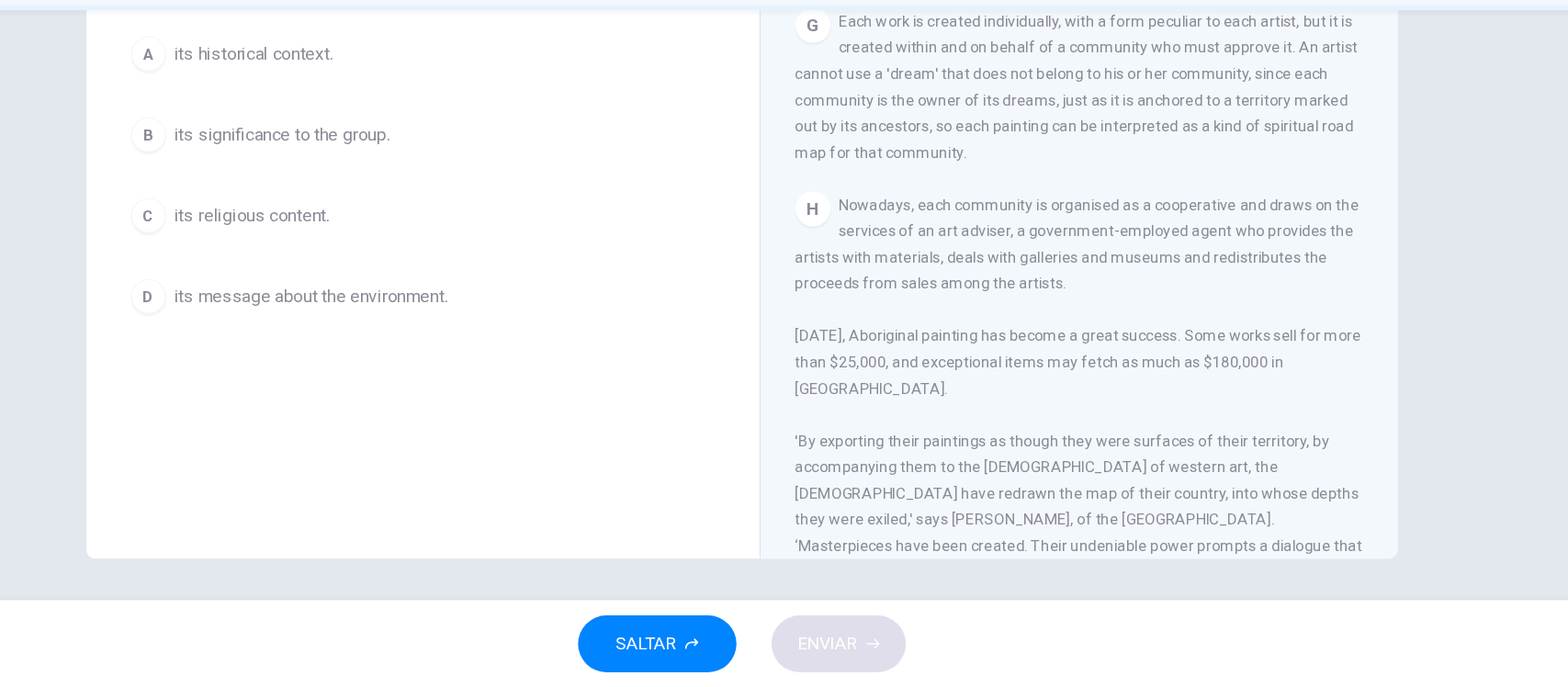
scroll to position [1745, 0]
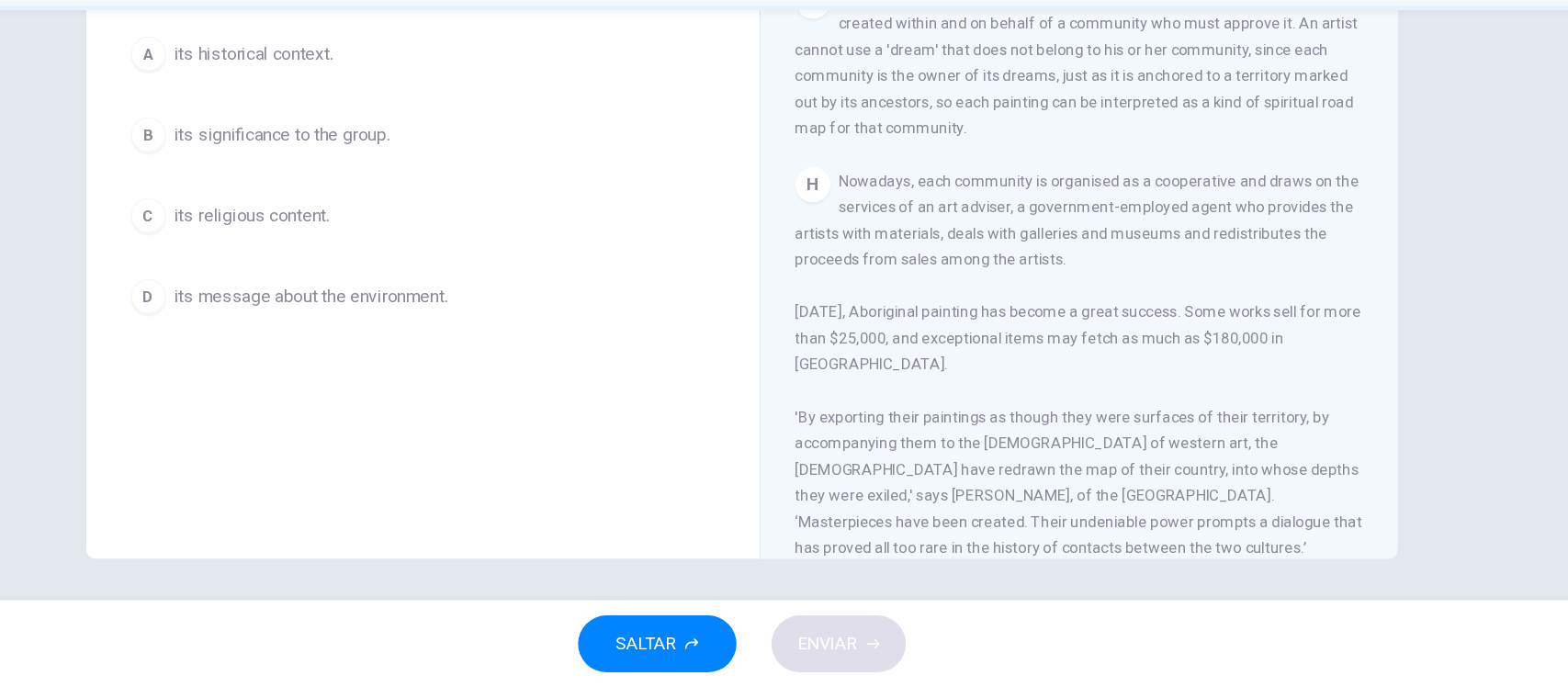
click at [907, 319] on div "H Nowadays, each community is organised as a cooperative and draws on the servi…" at bounding box center [1069, 415] width 478 height 331
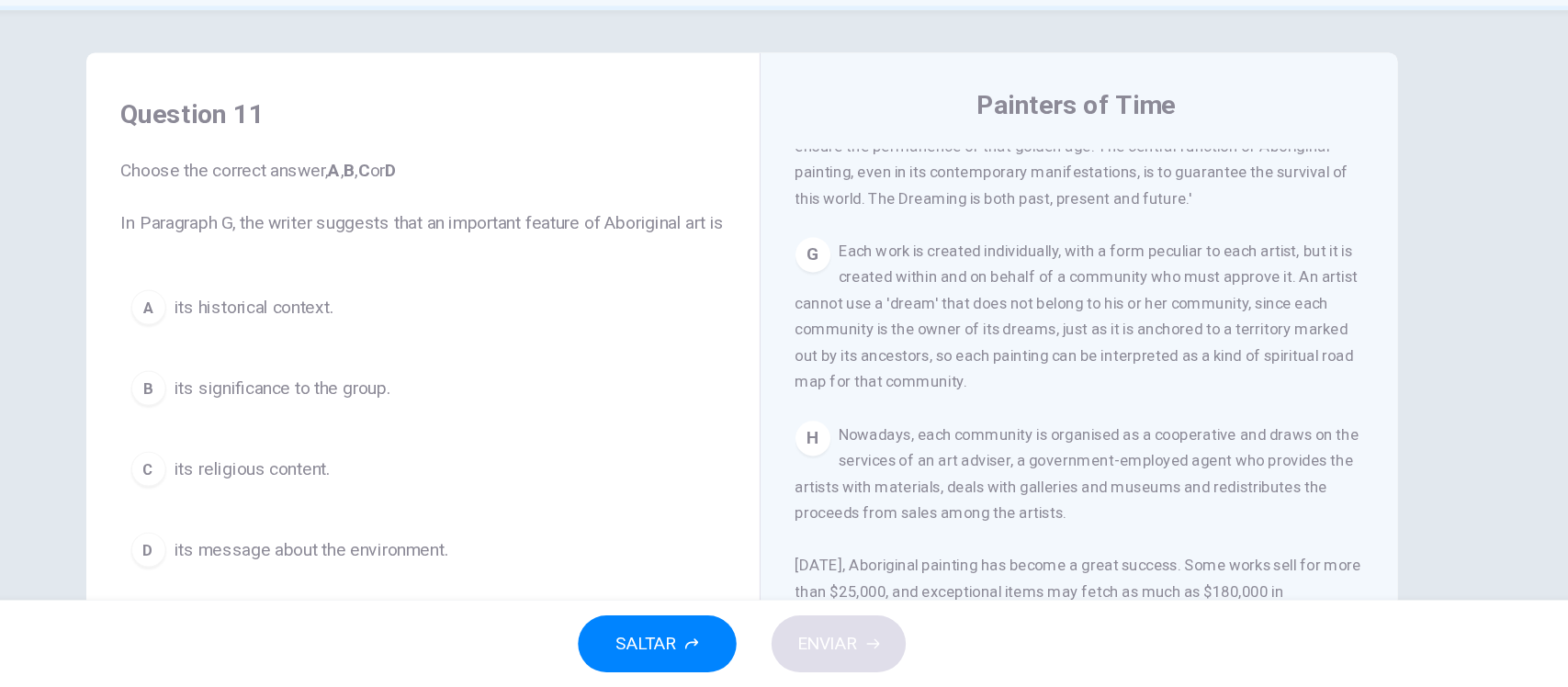
scroll to position [2, 0]
click at [526, 415] on div "A its historical context. B its significance to the group. C its religious cont…" at bounding box center [516, 467] width 507 height 249
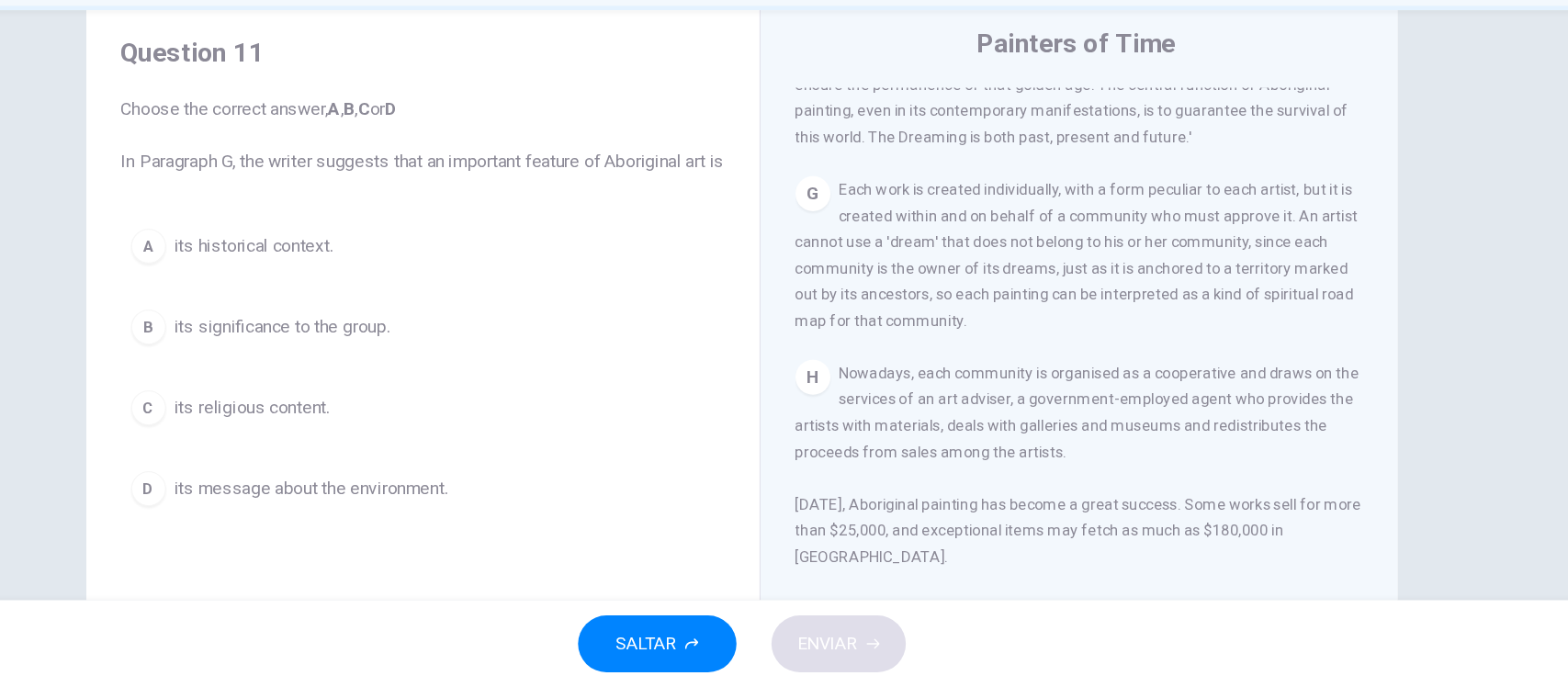
scroll to position [54, 0]
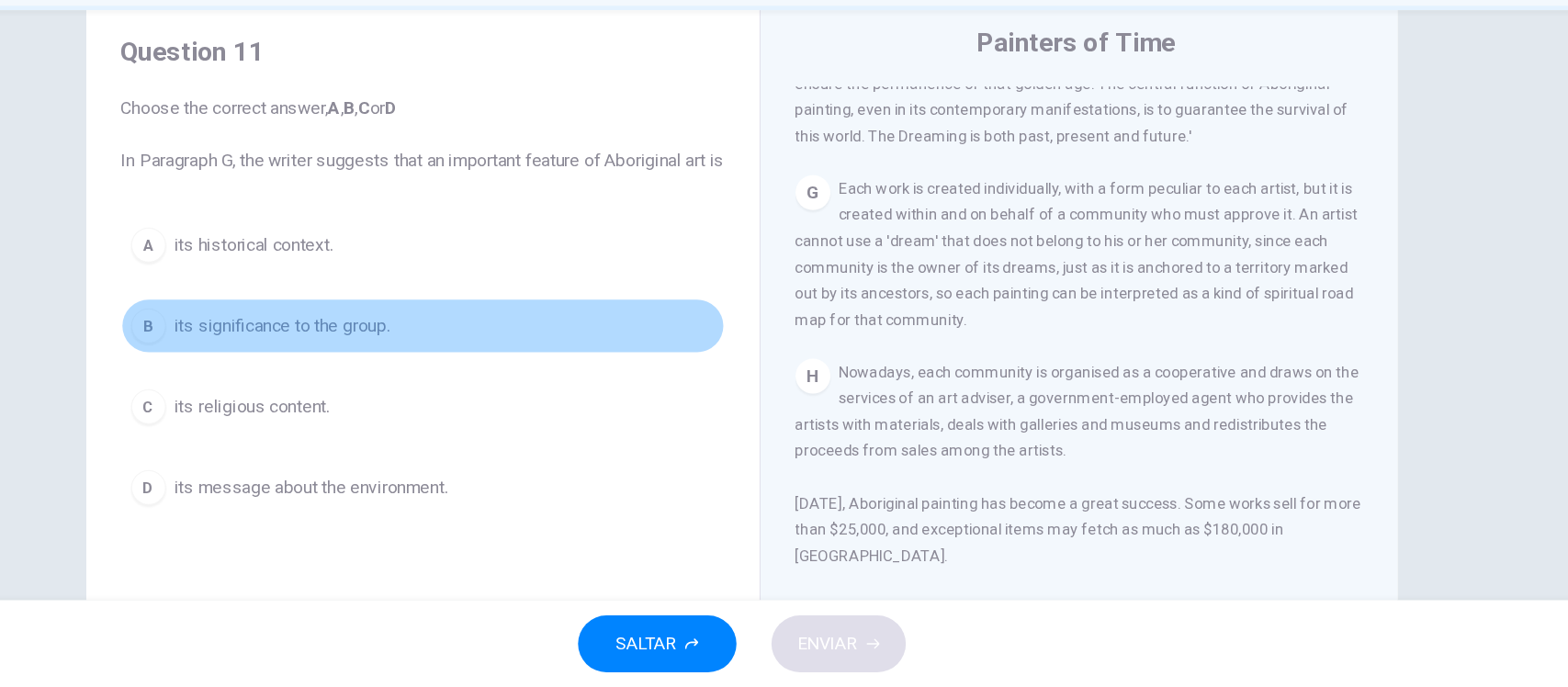
click at [477, 394] on span "its significance to the group." at bounding box center [398, 382] width 181 height 22
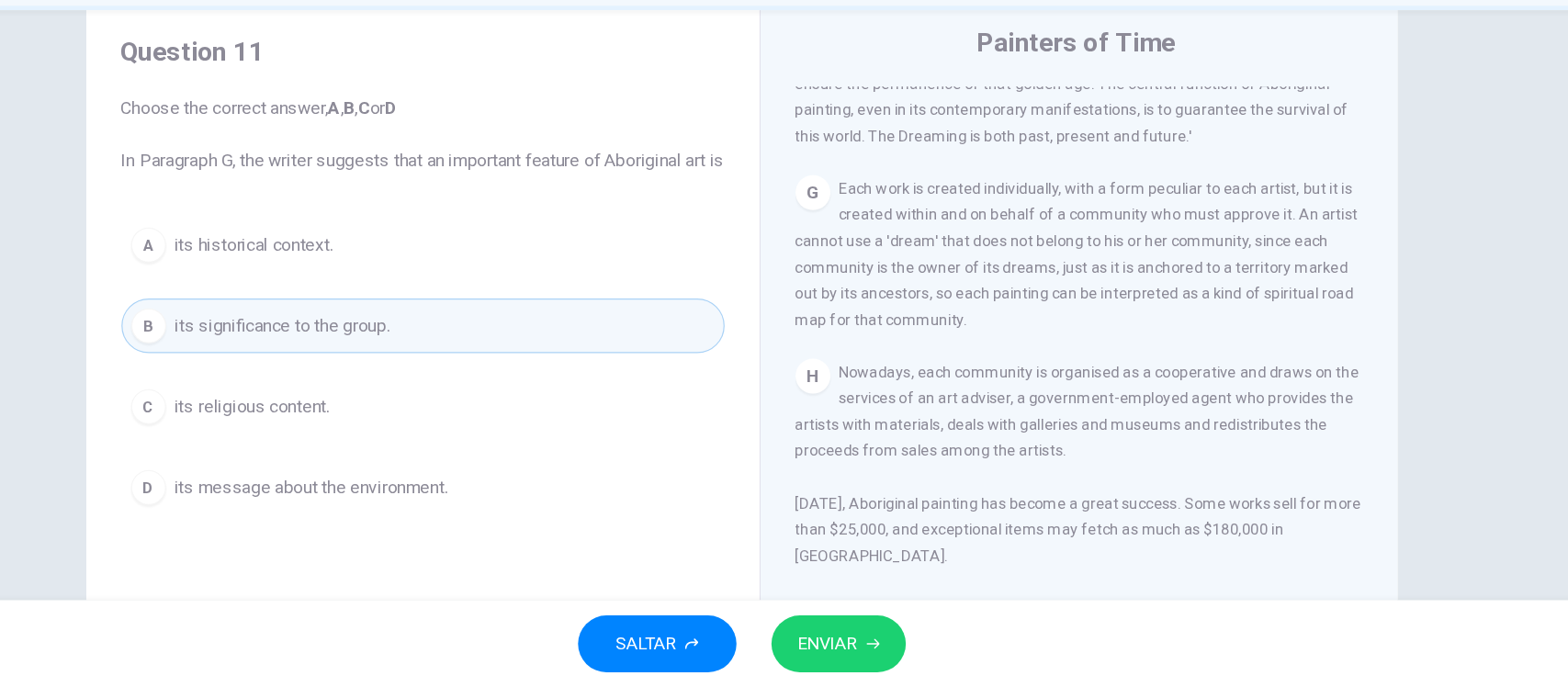
click at [893, 641] on button "ENVIAR" at bounding box center [866, 650] width 113 height 48
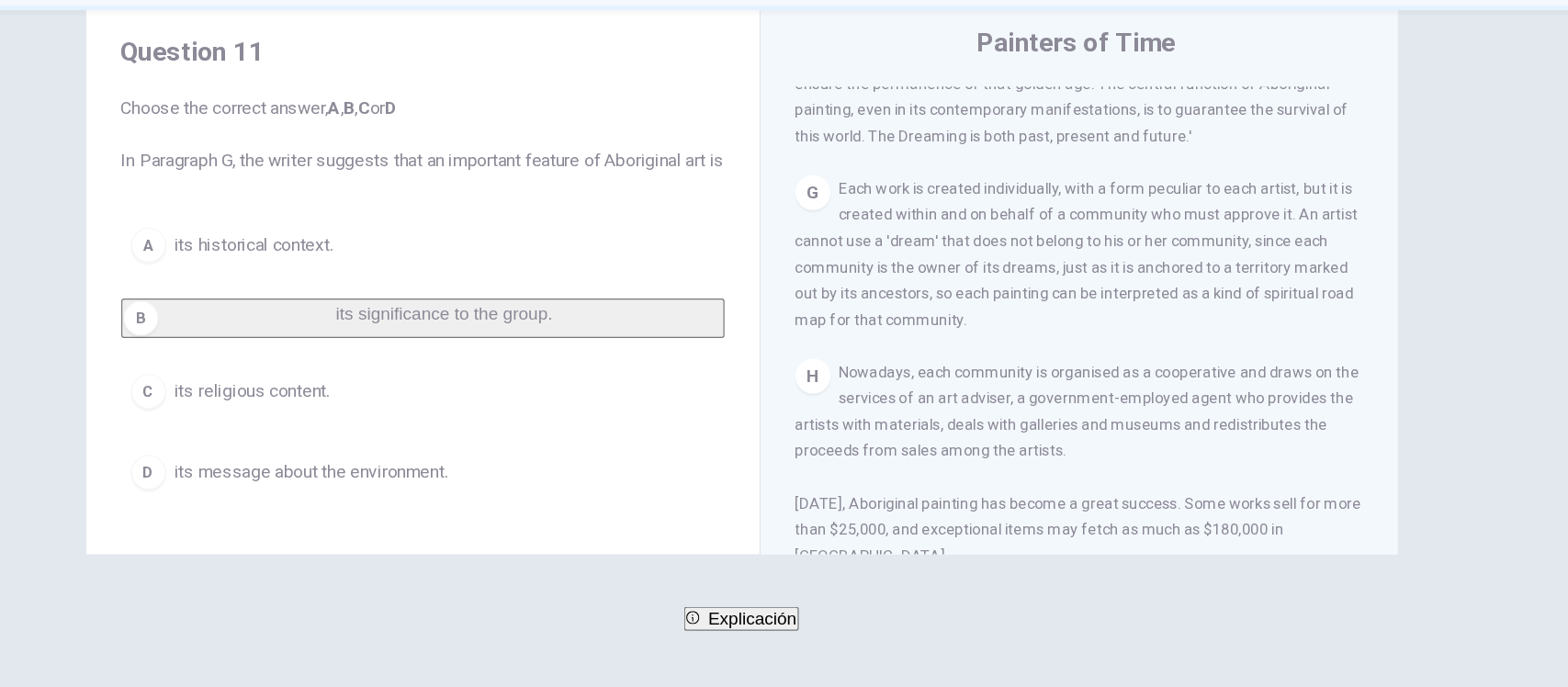
click at [790, 636] on span "Explicación" at bounding box center [794, 629] width 75 height 15
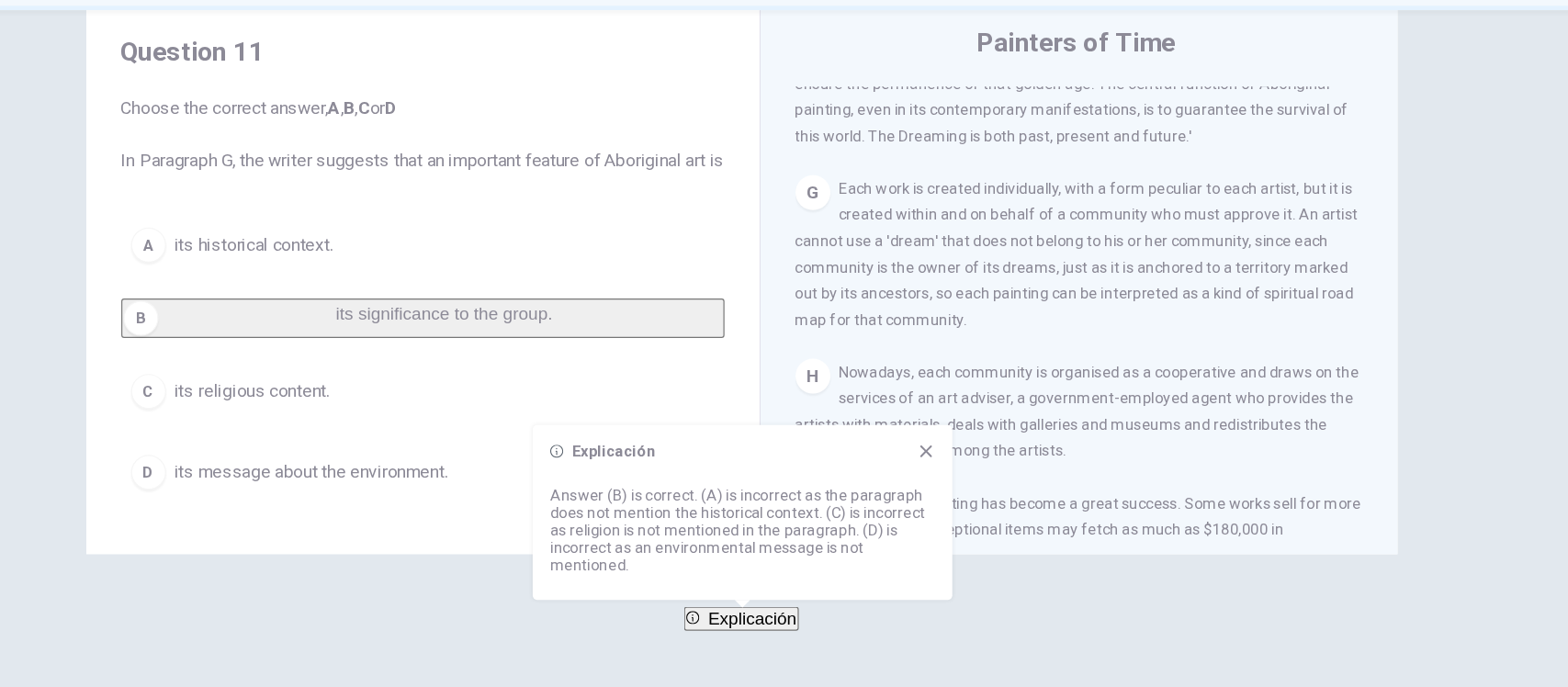
click at [106, 651] on span "SIGUIENTE" at bounding box center [71, 662] width 72 height 26
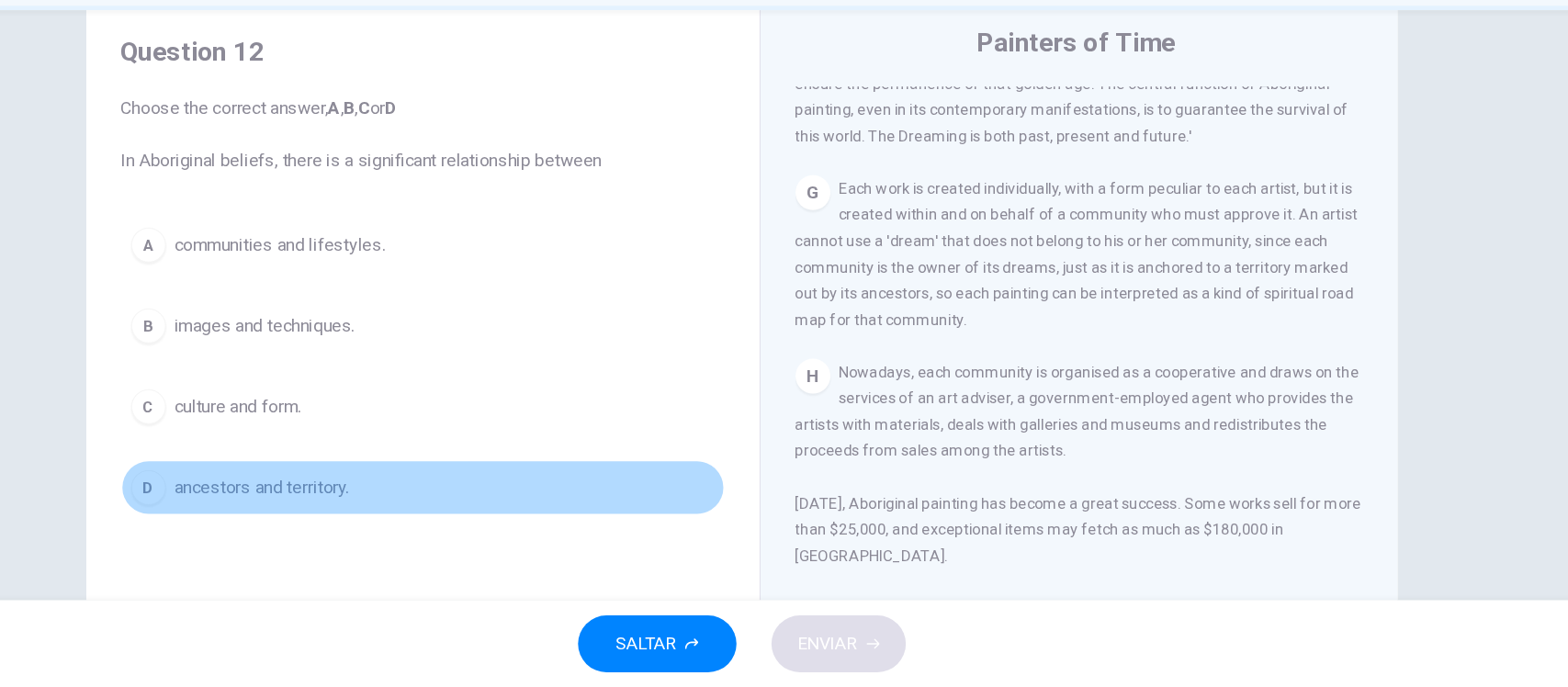
click at [358, 515] on span "ancestors and territory." at bounding box center [381, 518] width 147 height 22
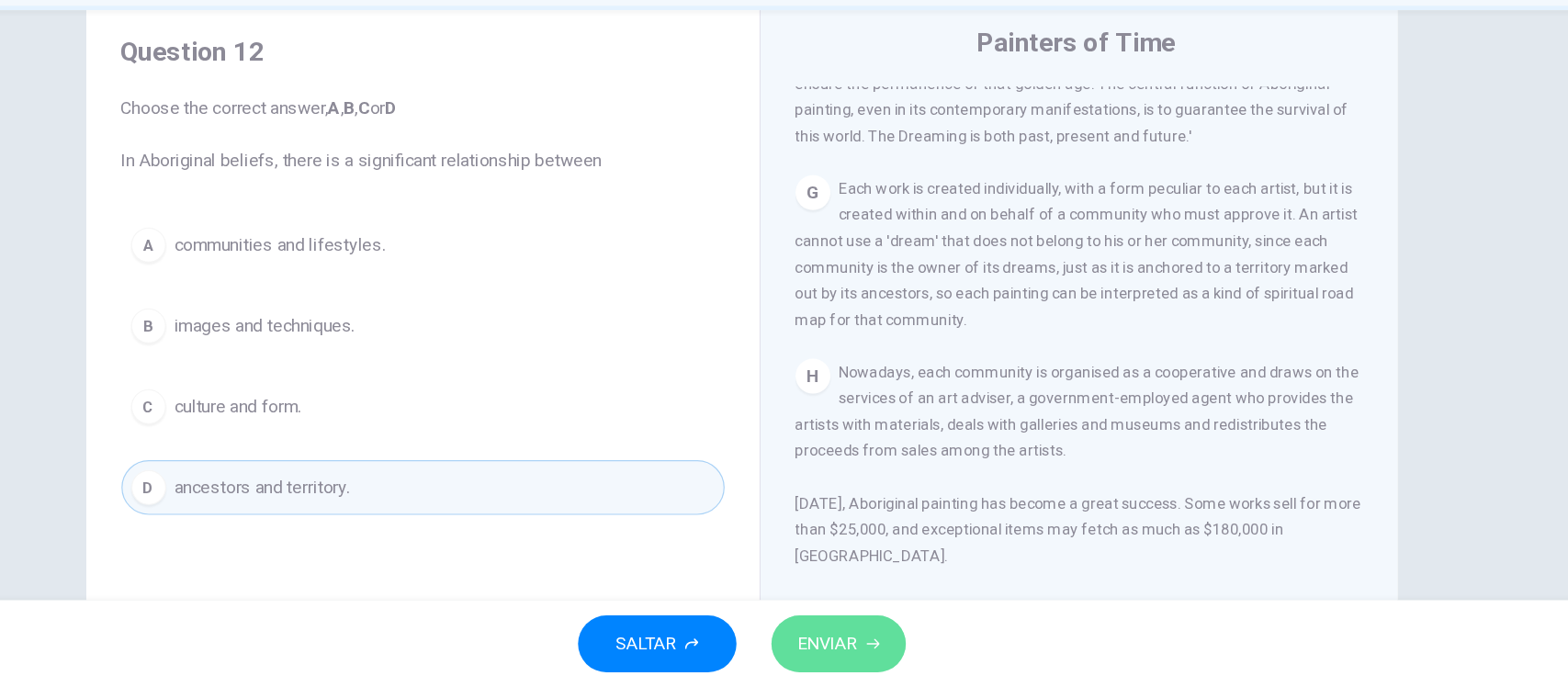
click at [877, 645] on span "ENVIAR" at bounding box center [857, 650] width 51 height 26
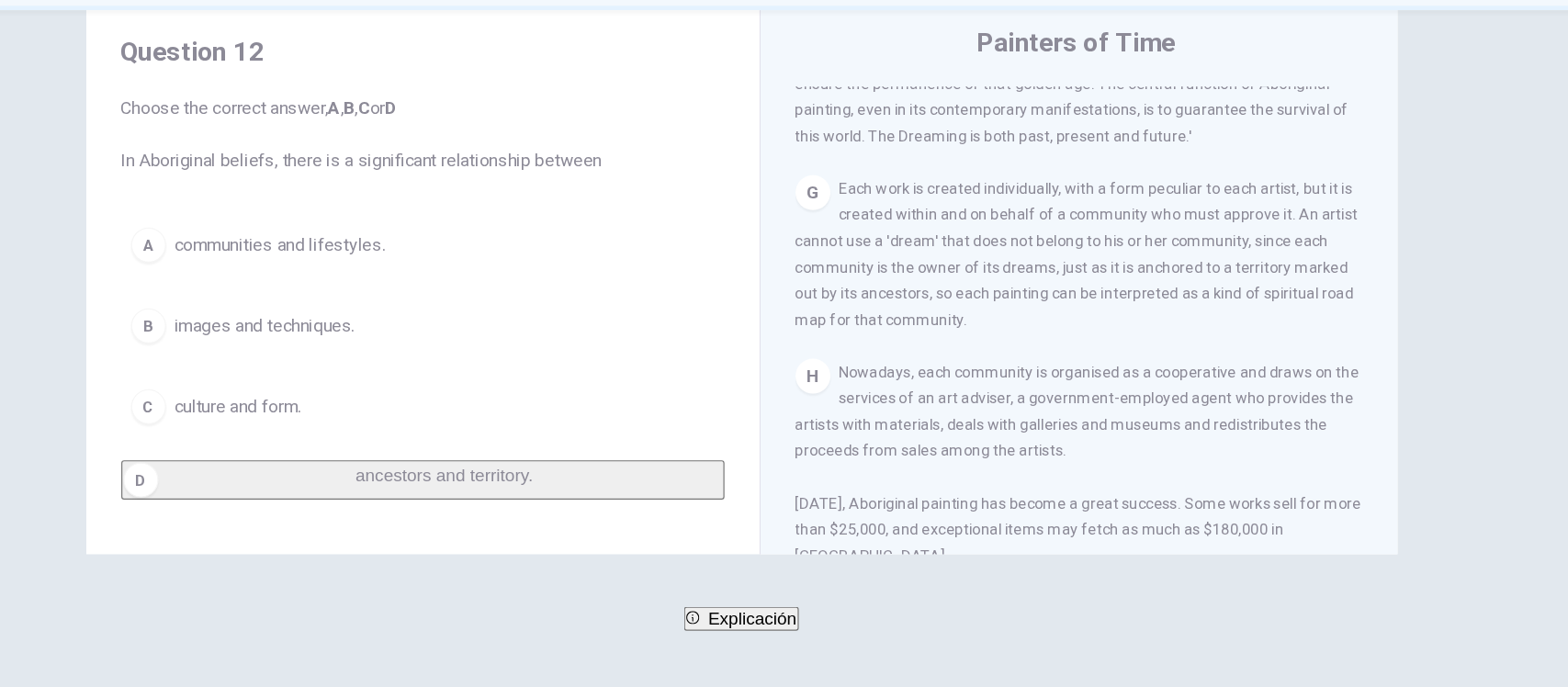
click at [106, 650] on span "SIGUIENTE" at bounding box center [71, 662] width 72 height 26
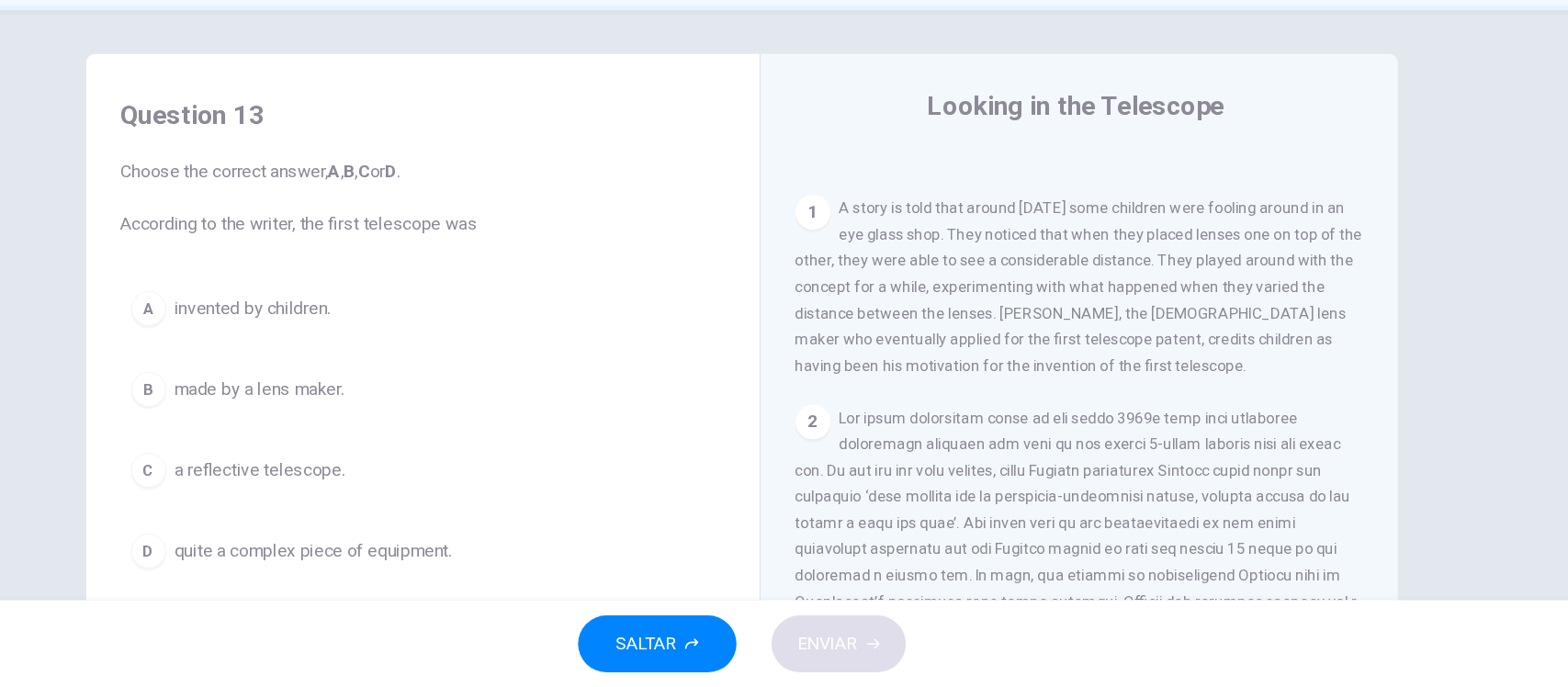
scroll to position [355, 0]
click at [394, 440] on span "made by a lens maker." at bounding box center [379, 436] width 142 height 22
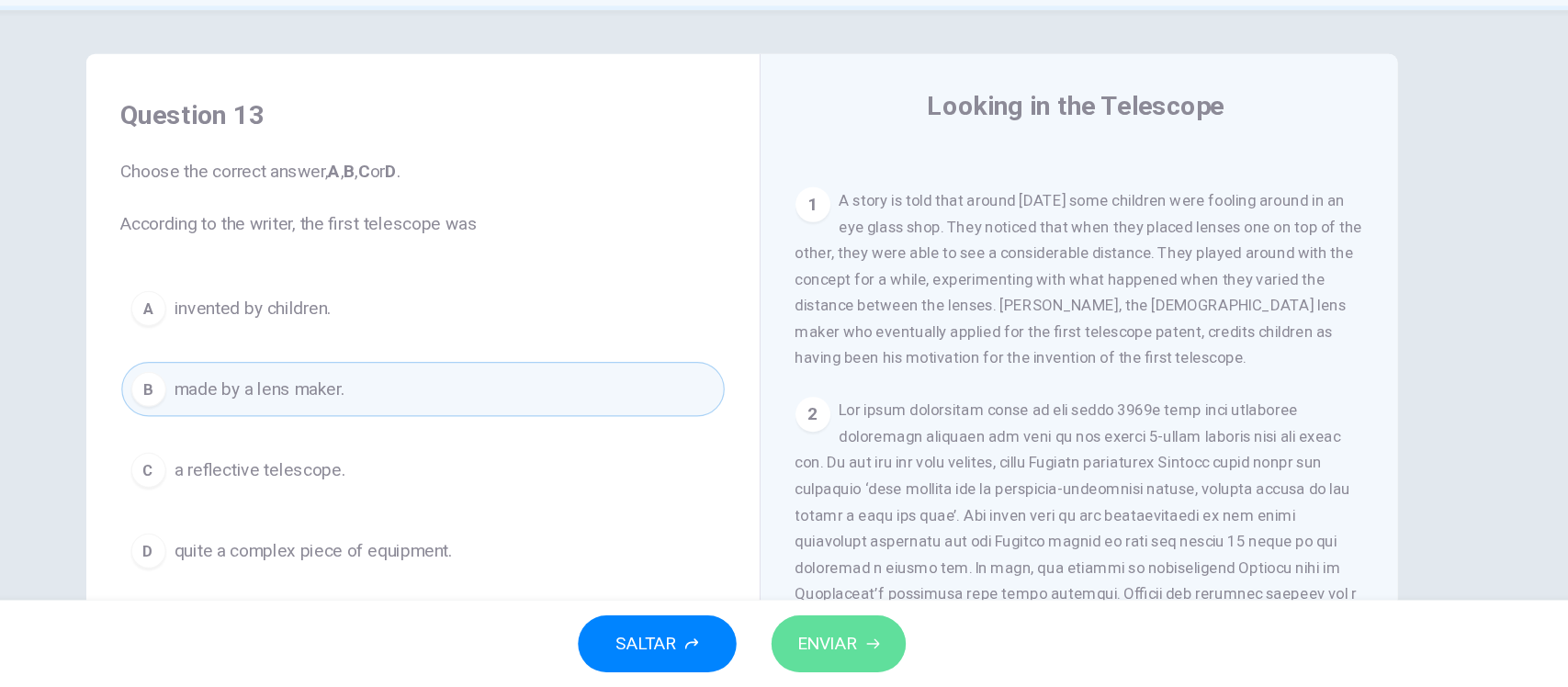
click at [860, 654] on span "ENVIAR" at bounding box center [857, 650] width 51 height 26
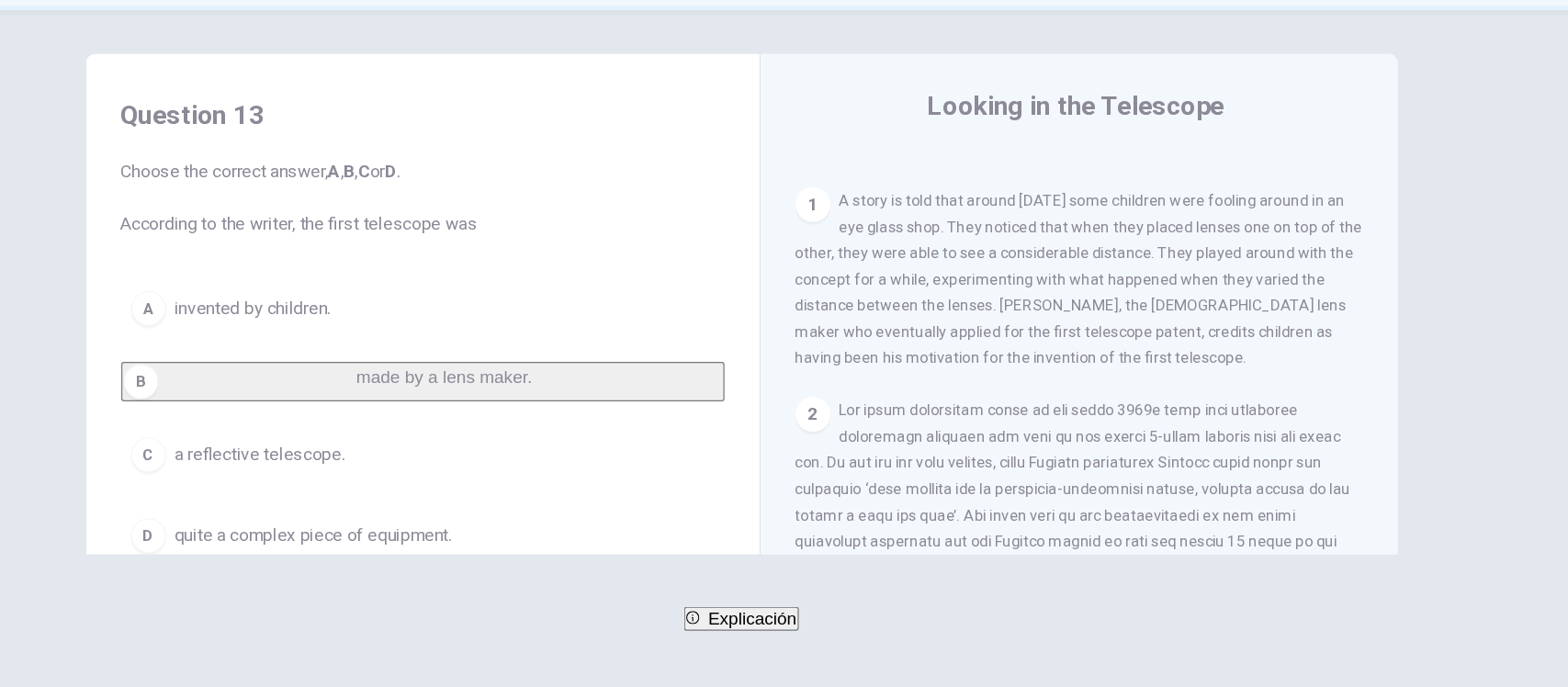
click at [106, 650] on span "SIGUIENTE" at bounding box center [71, 662] width 72 height 26
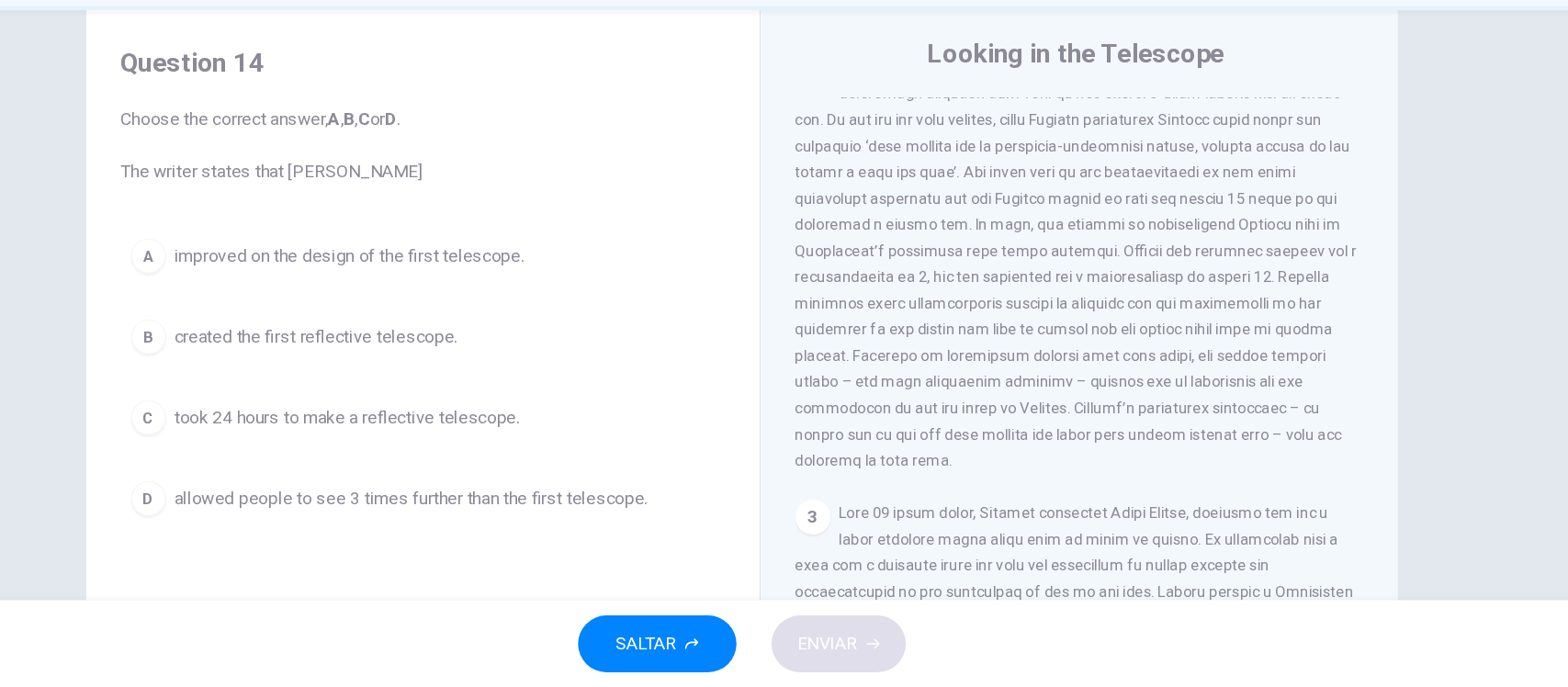
scroll to position [625, 0]
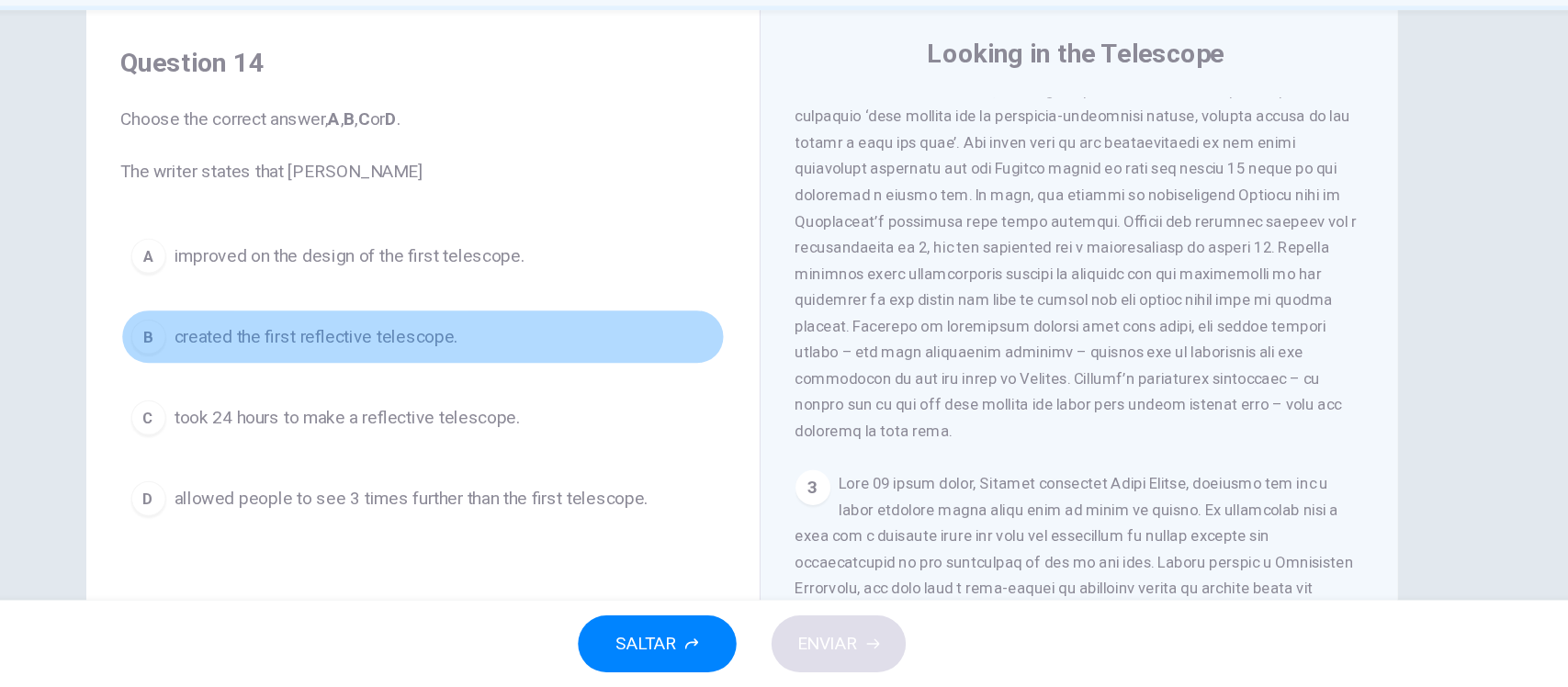
click at [494, 392] on span "created the first reflective telescope." at bounding box center [426, 392] width 238 height 22
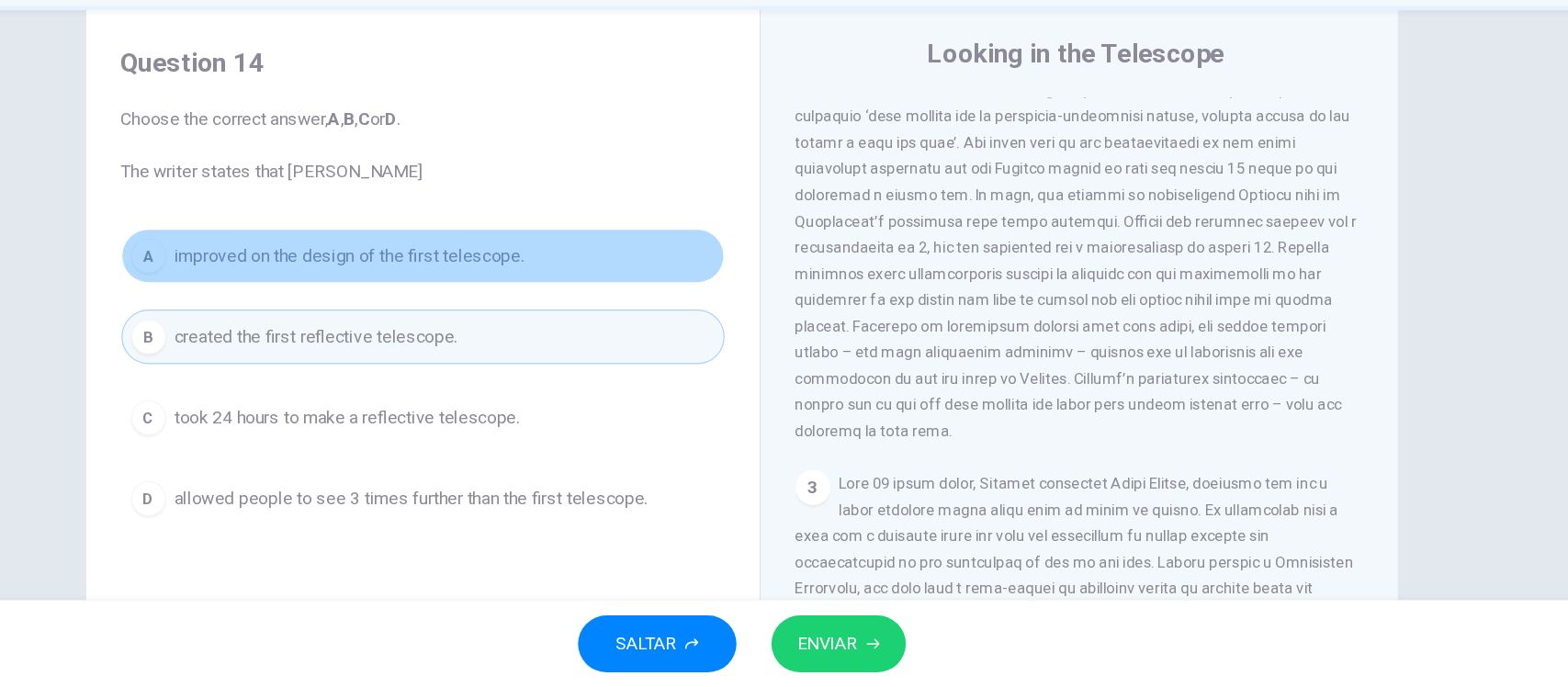
click at [500, 325] on span "improved on the design of the first telescope." at bounding box center [455, 324] width 294 height 22
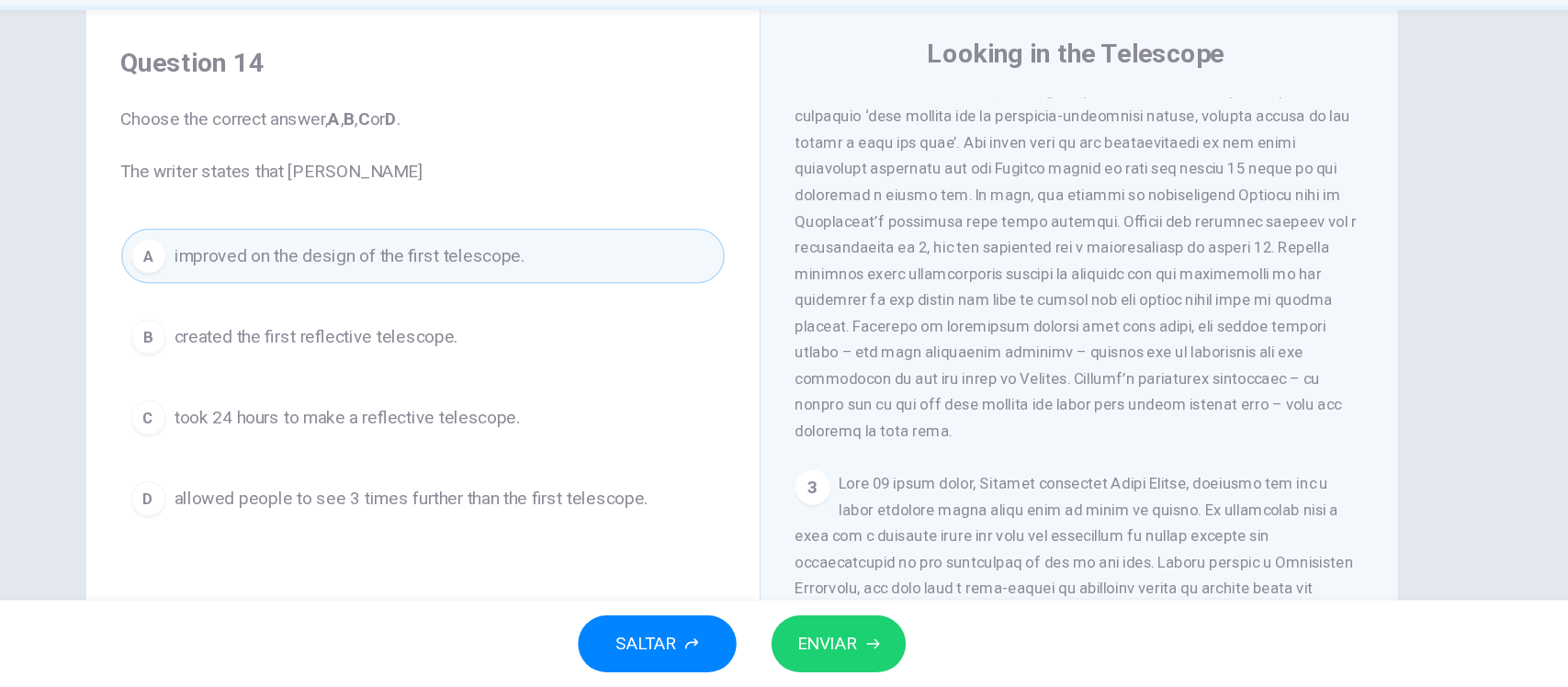
click at [885, 646] on button "ENVIAR" at bounding box center [866, 650] width 113 height 48
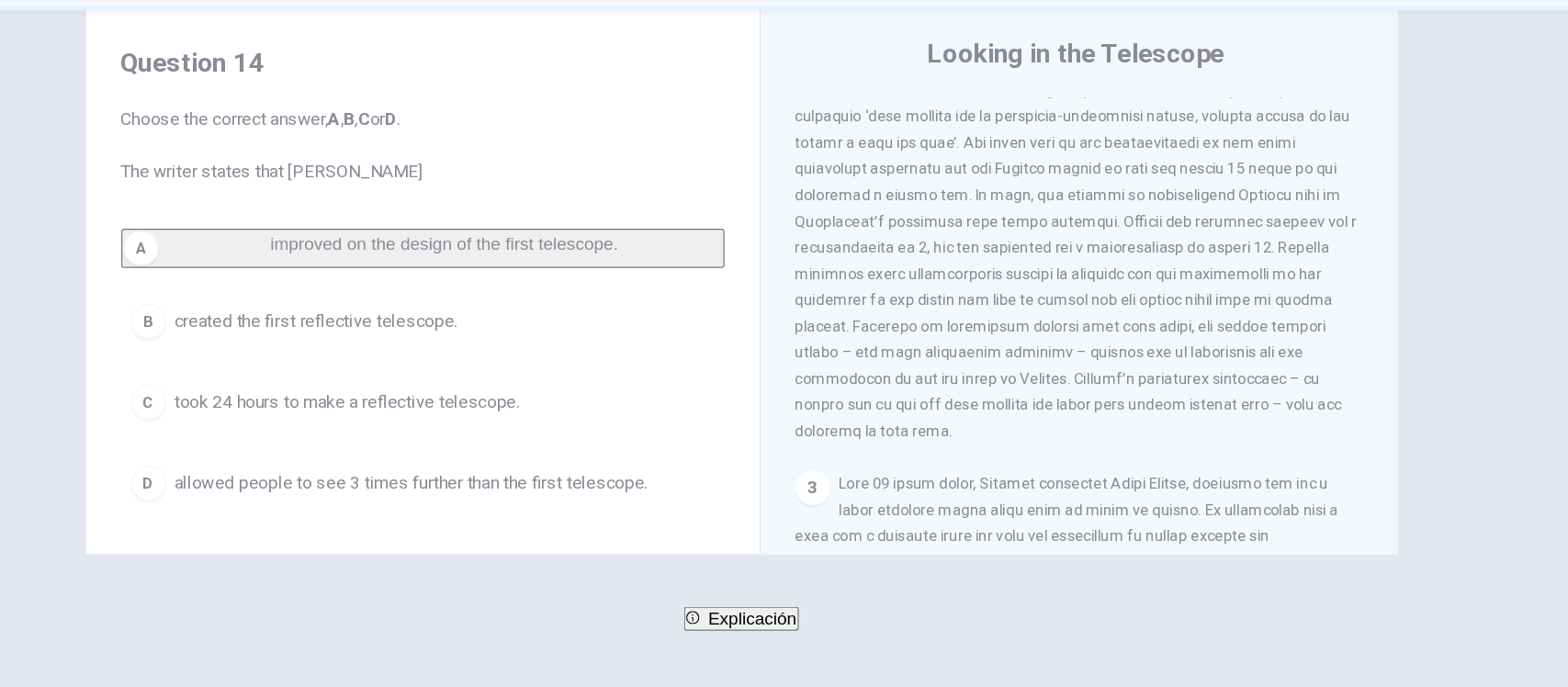
click at [776, 636] on span "Explicación" at bounding box center [794, 629] width 75 height 15
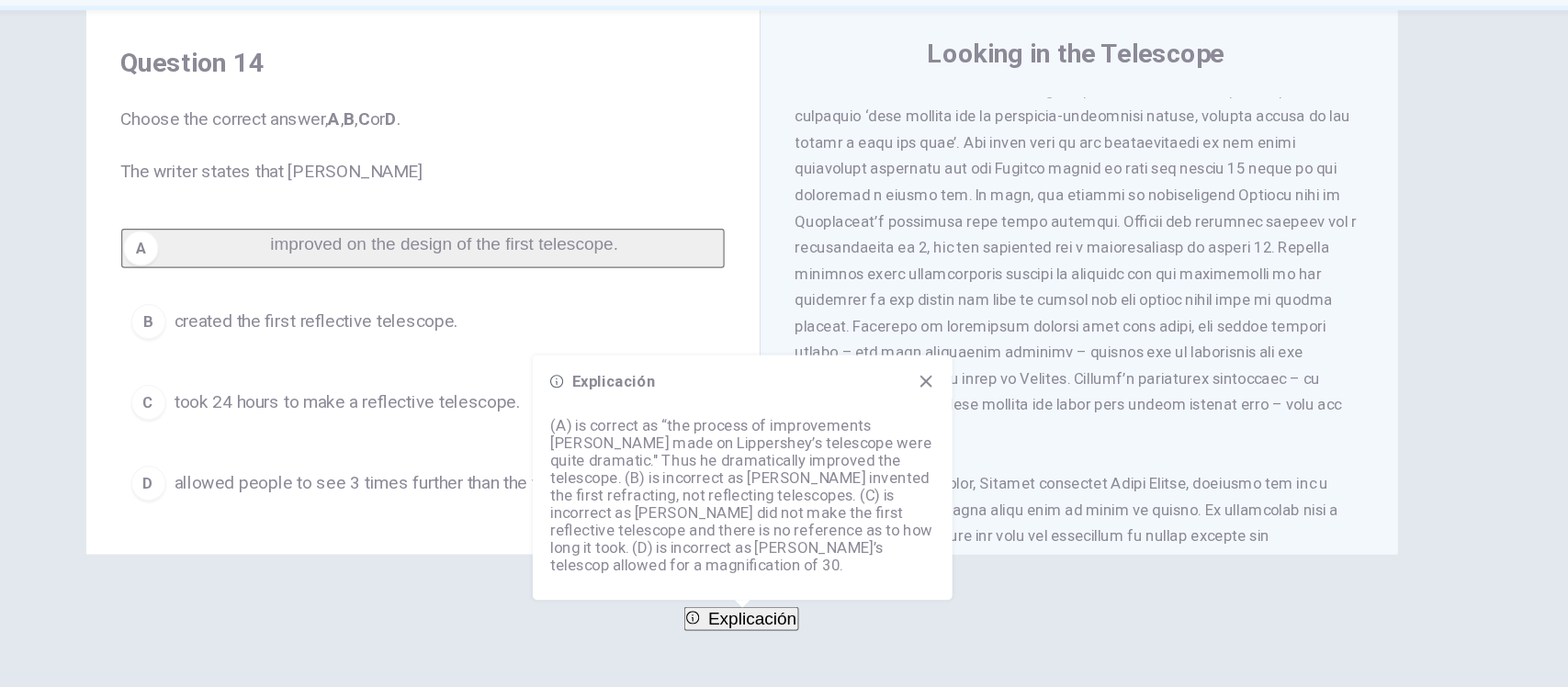
click at [106, 651] on span "SIGUIENTE" at bounding box center [71, 662] width 72 height 26
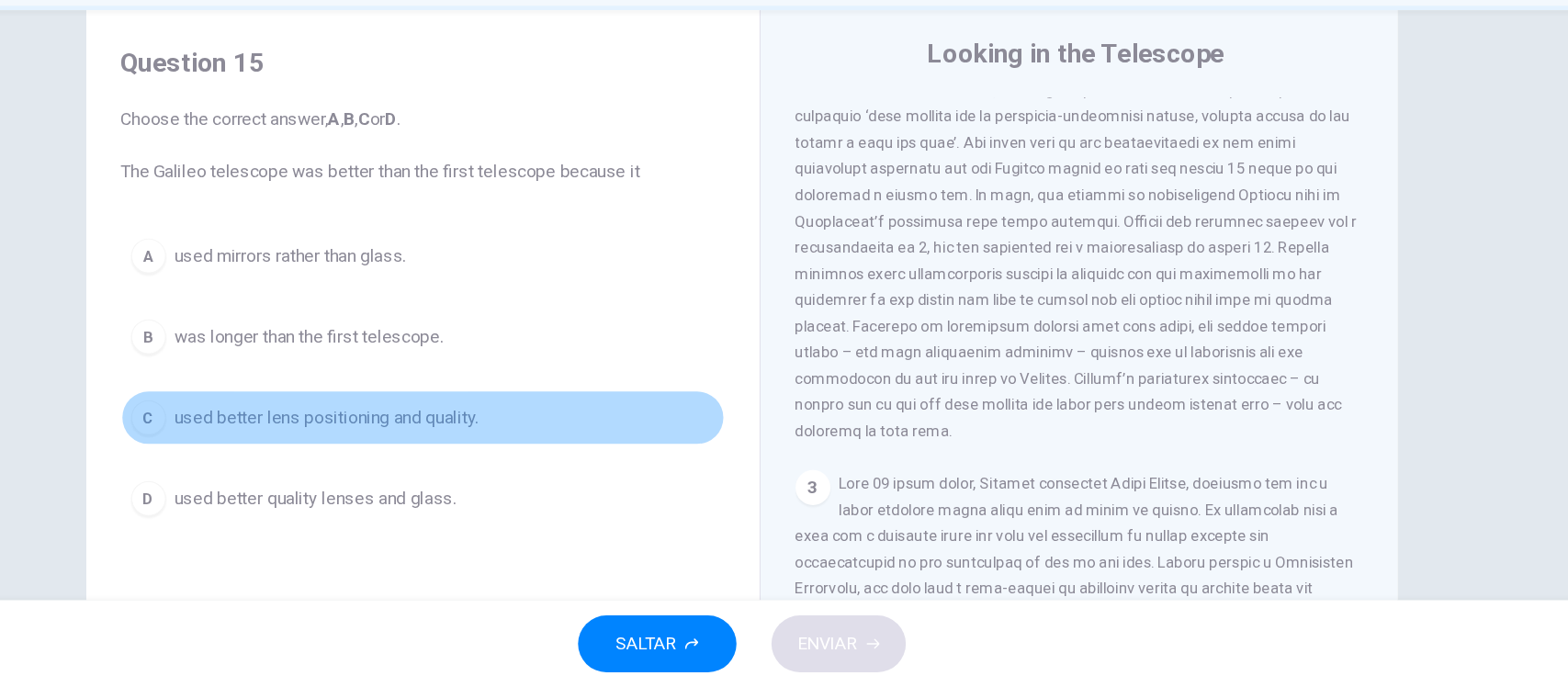
click at [351, 454] on span "used better lens positioning and quality." at bounding box center [435, 460] width 255 height 22
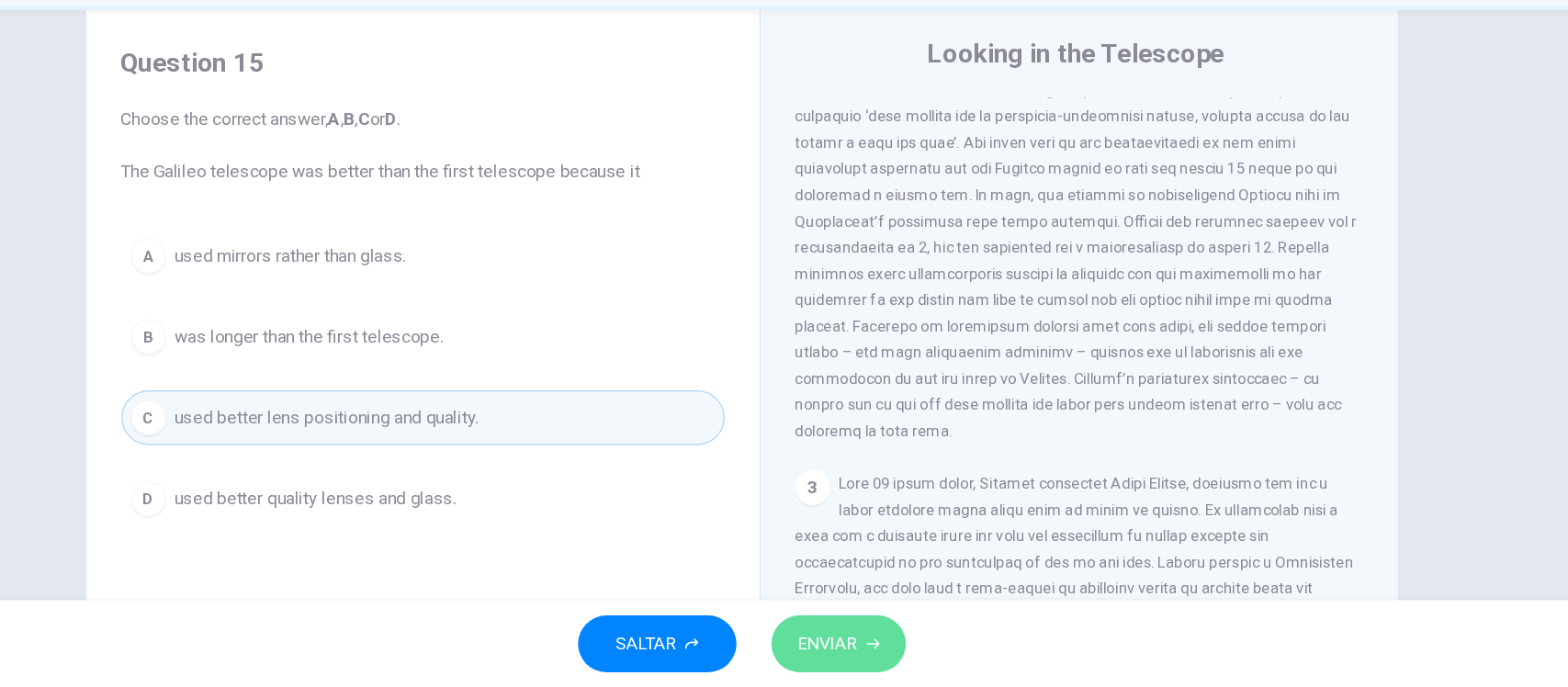
click at [862, 645] on span "ENVIAR" at bounding box center [857, 650] width 51 height 26
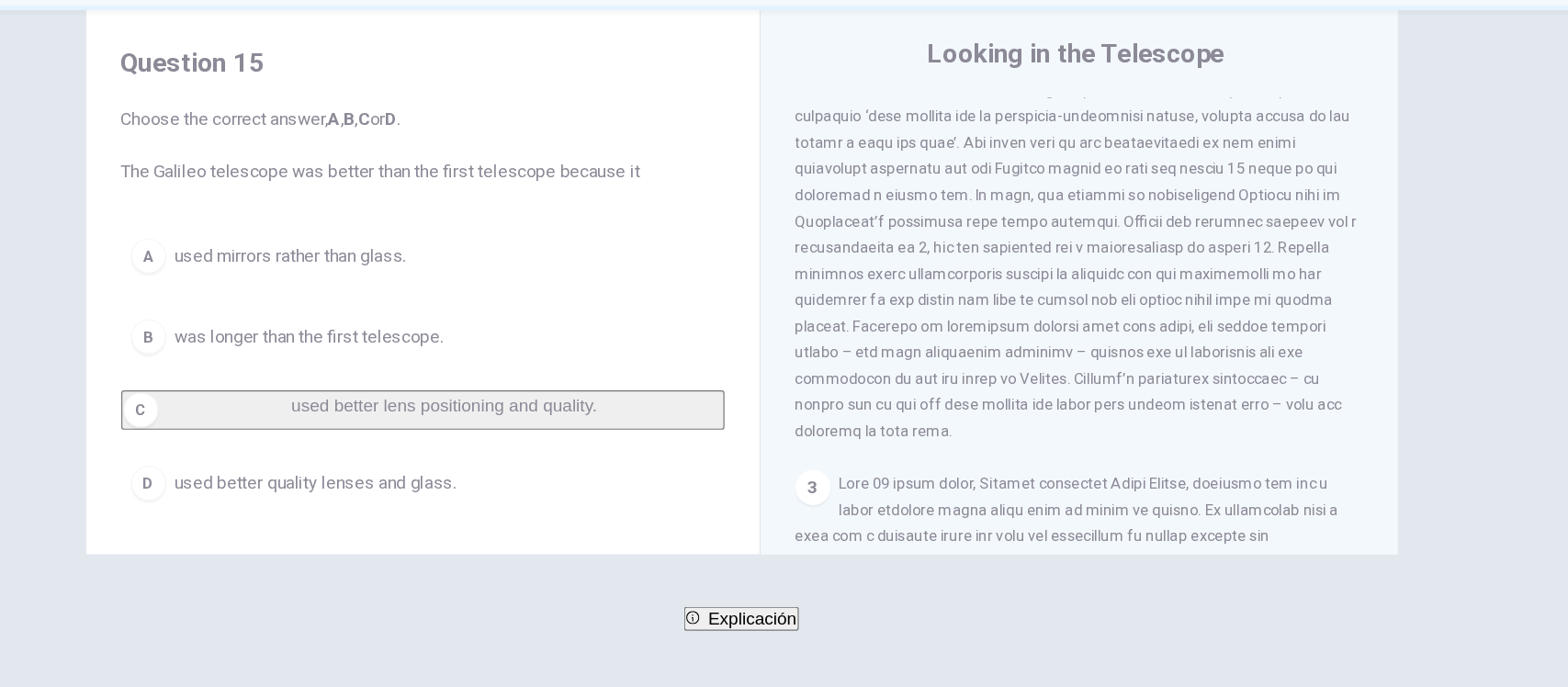
click at [786, 636] on span "Explicación" at bounding box center [794, 629] width 75 height 15
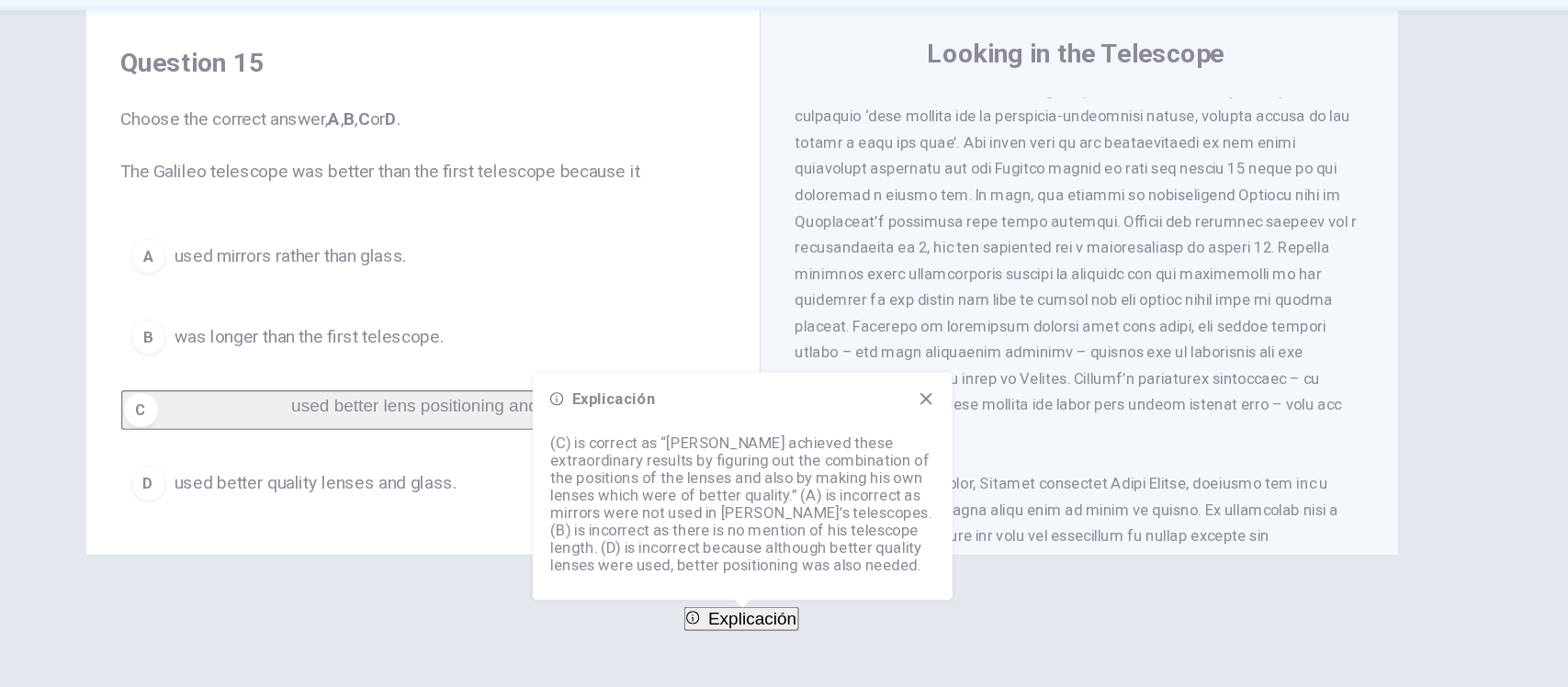
click at [106, 650] on span "SIGUIENTE" at bounding box center [71, 662] width 72 height 26
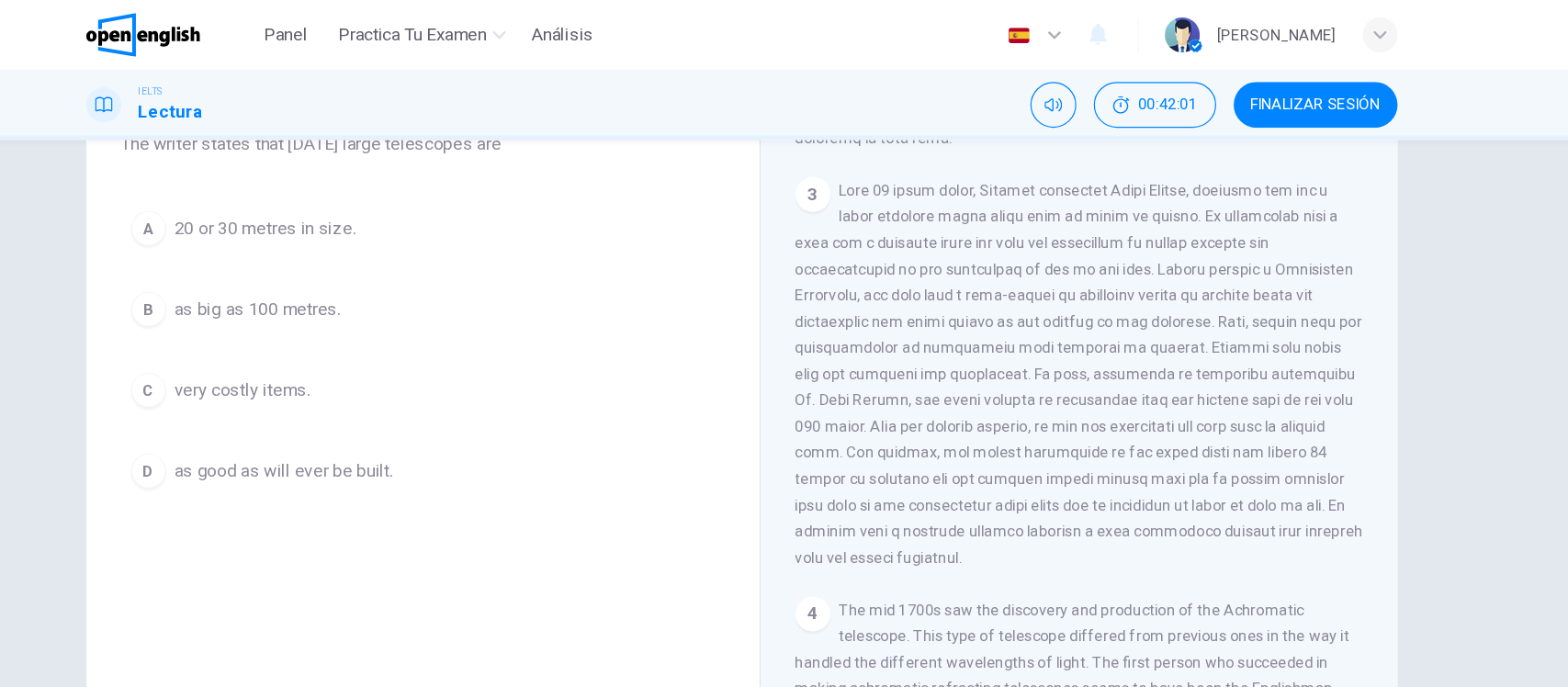
scroll to position [845, 0]
click at [960, 321] on span at bounding box center [1069, 316] width 478 height 323
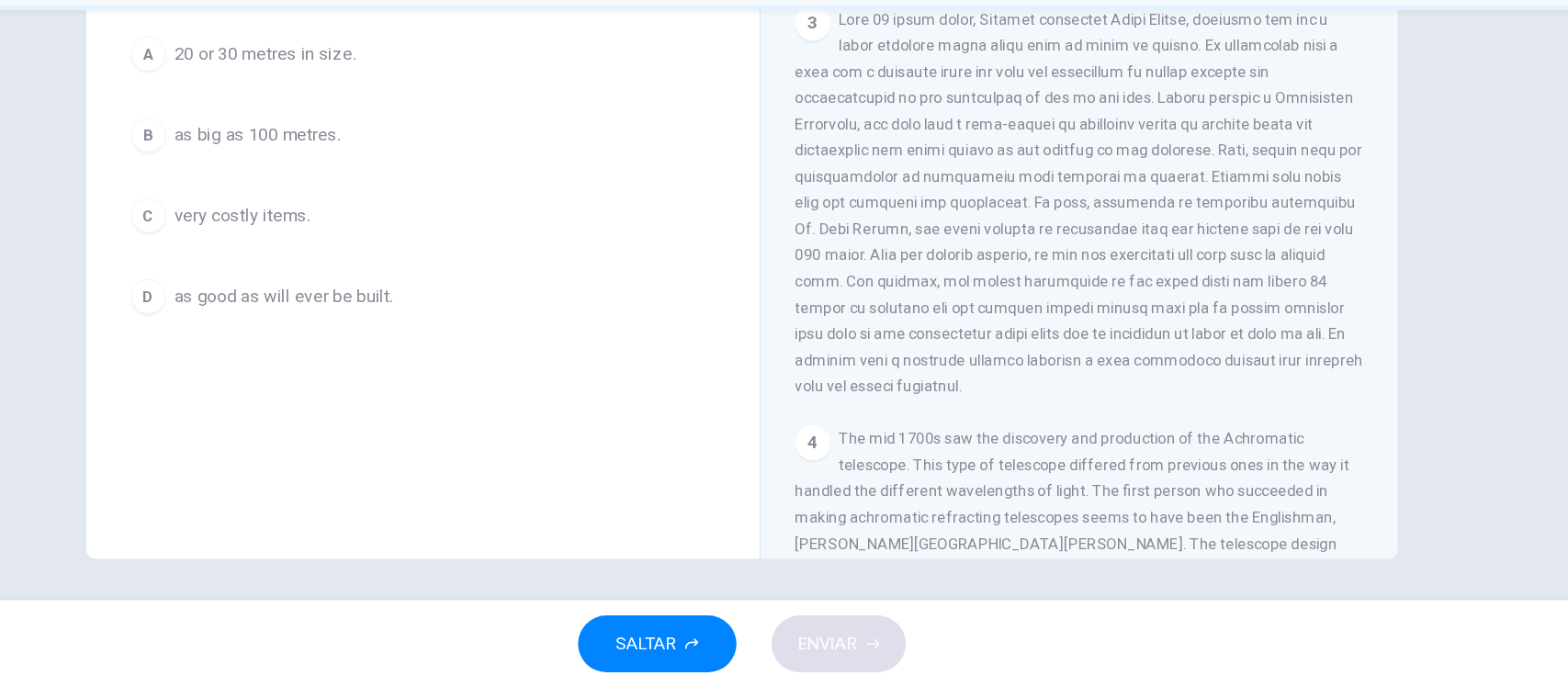
scroll to position [0, 0]
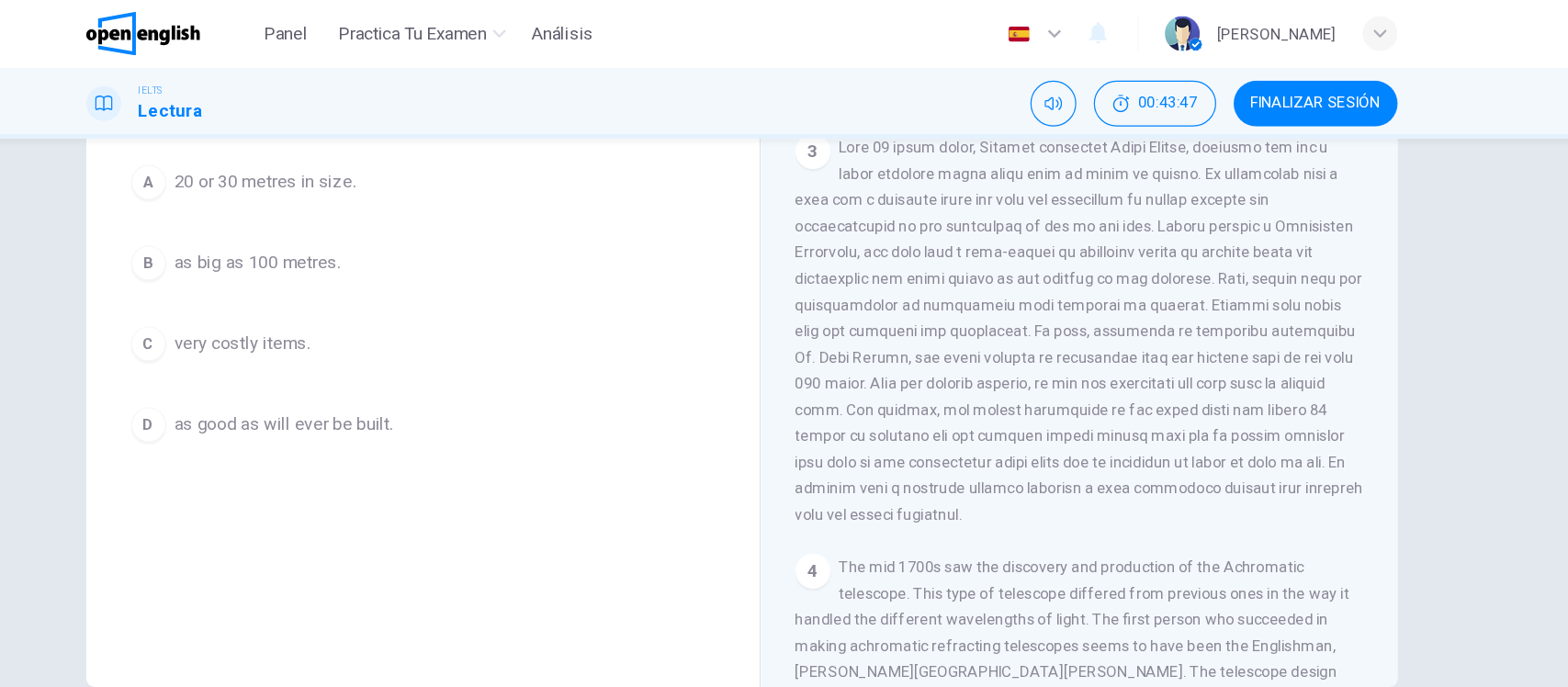
click at [960, 323] on div "3" at bounding box center [1069, 279] width 478 height 331
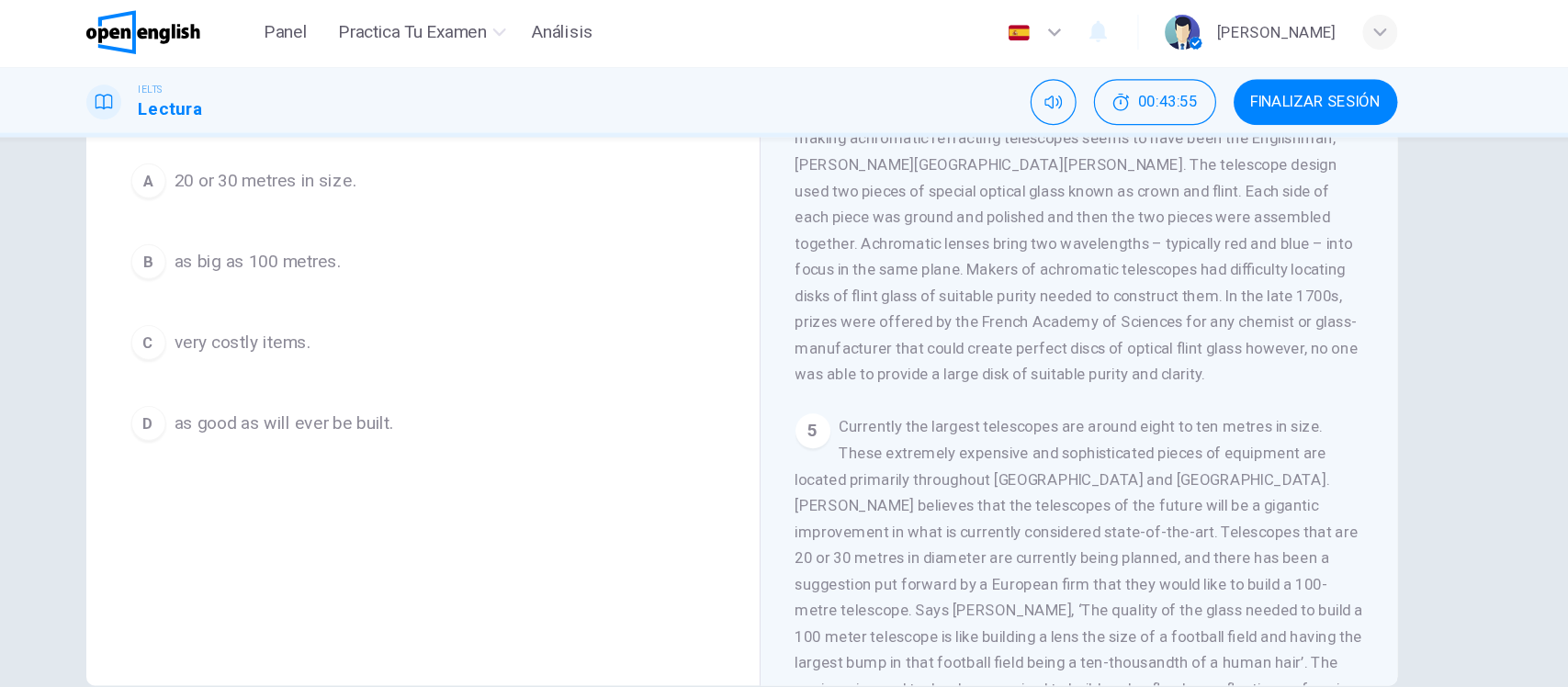
scroll to position [1353, 0]
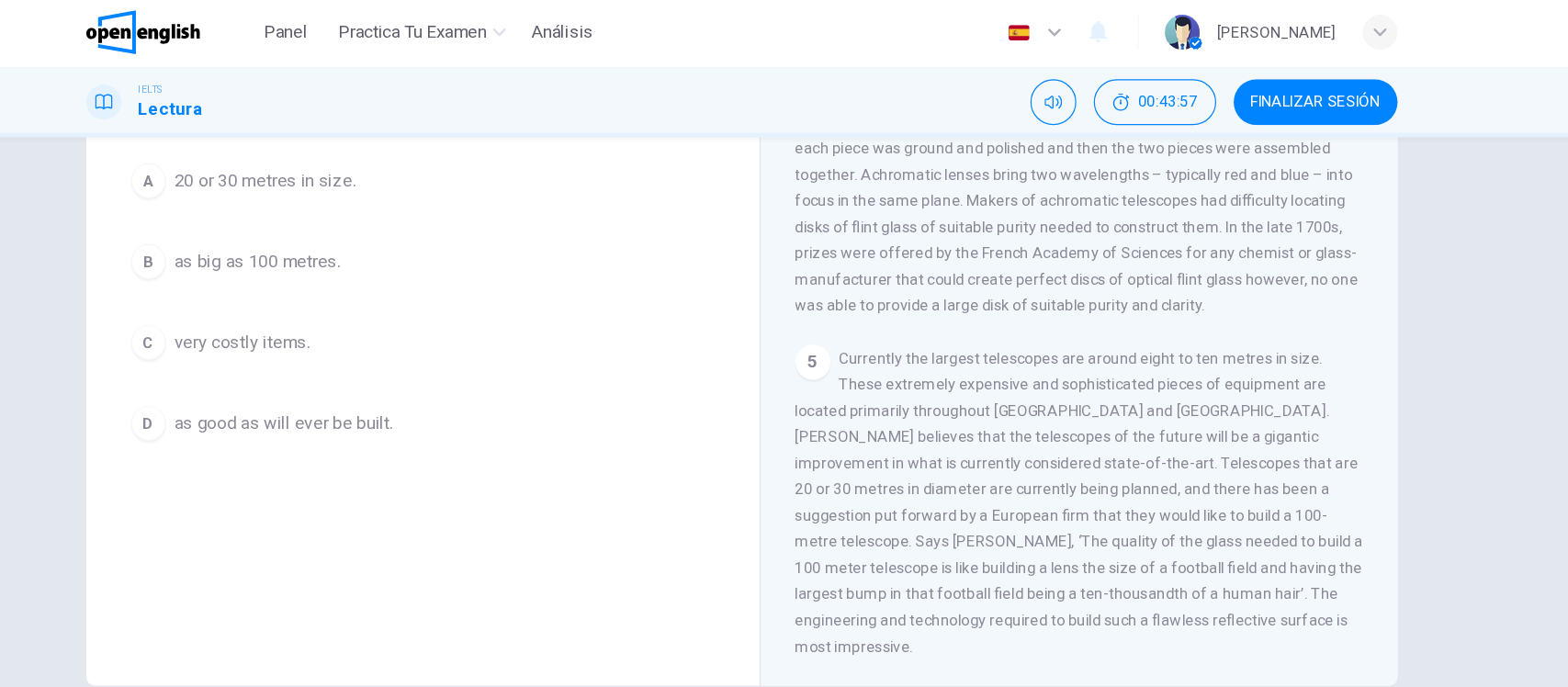
click at [1426, 362] on div "Question 16 Choose the correct answer, A , B , C or D . The writer states that …" at bounding box center [784, 365] width 1568 height 496
click at [215, 257] on div "Question 16 Choose the correct answer, A , B , C or D . The writer states that …" at bounding box center [784, 260] width 1162 height 638
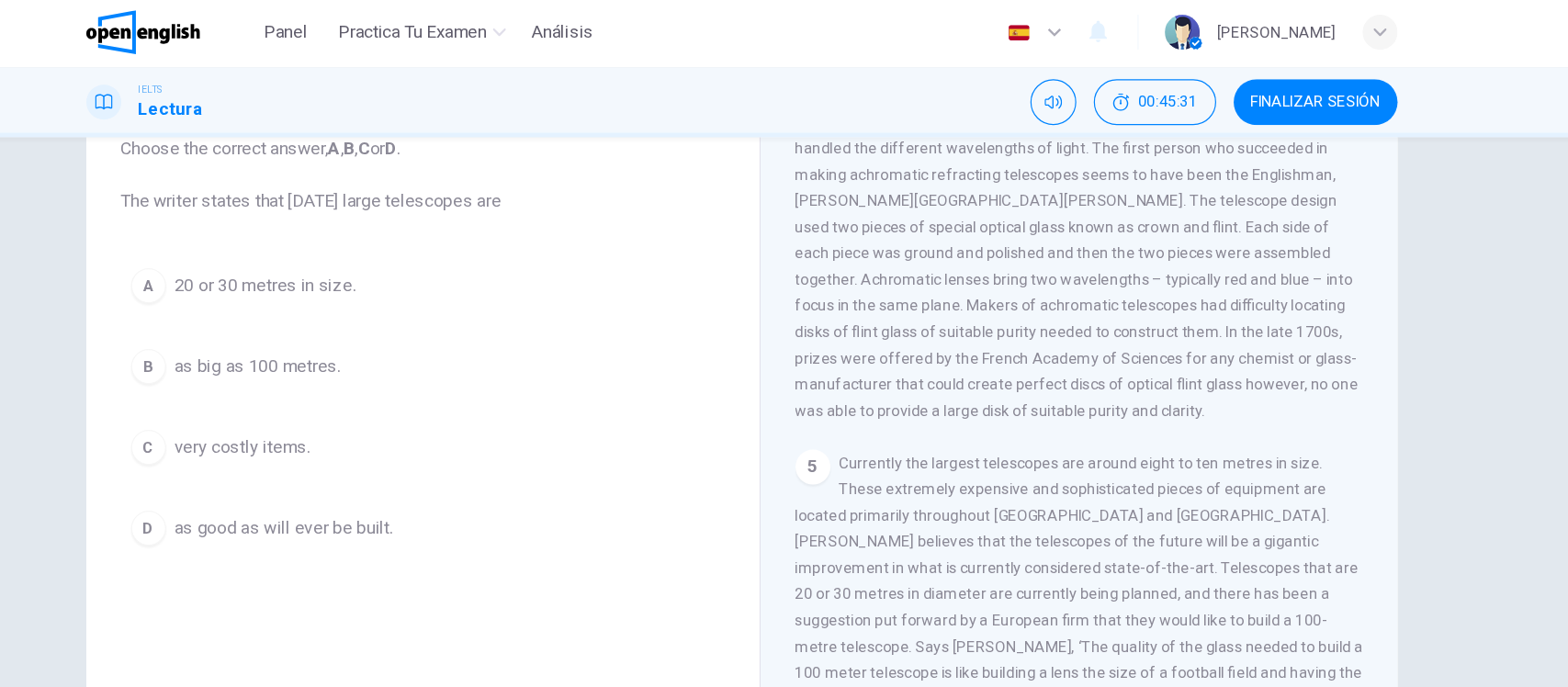
scroll to position [127, 0]
click at [204, 285] on div "Question 16 Choose the correct answer, A , B , C or D . The writer states that …" at bounding box center [784, 347] width 1162 height 638
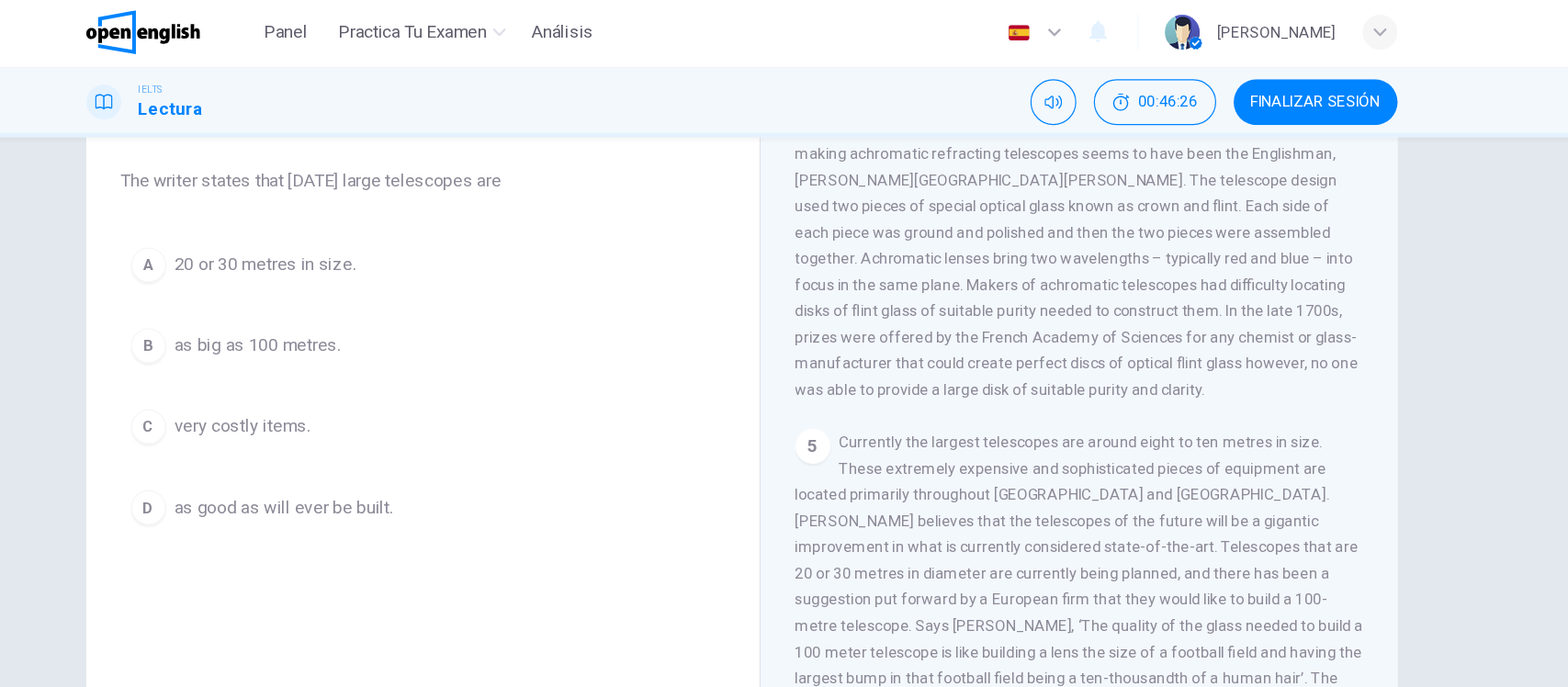
scroll to position [157, 0]
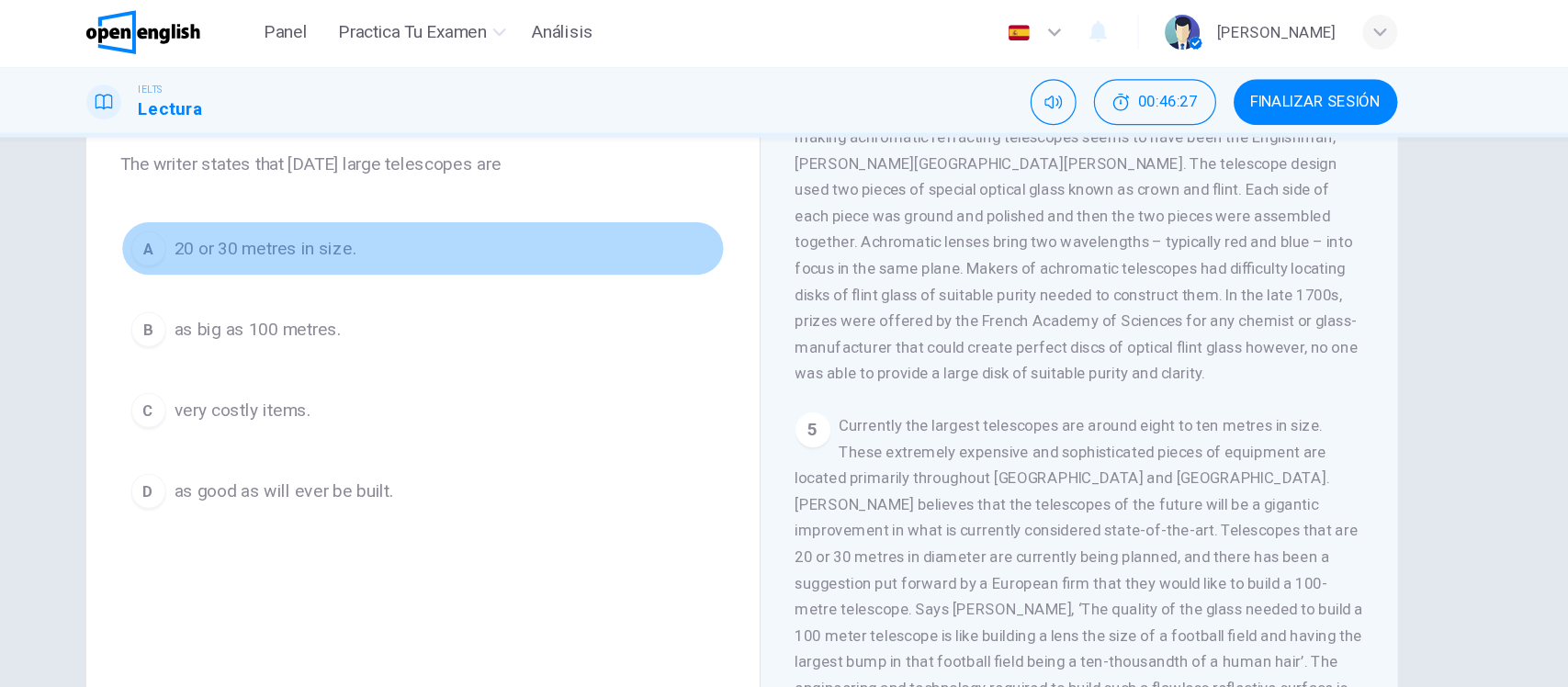
click at [401, 194] on button "A 20 or 30 metres in size." at bounding box center [516, 211] width 507 height 46
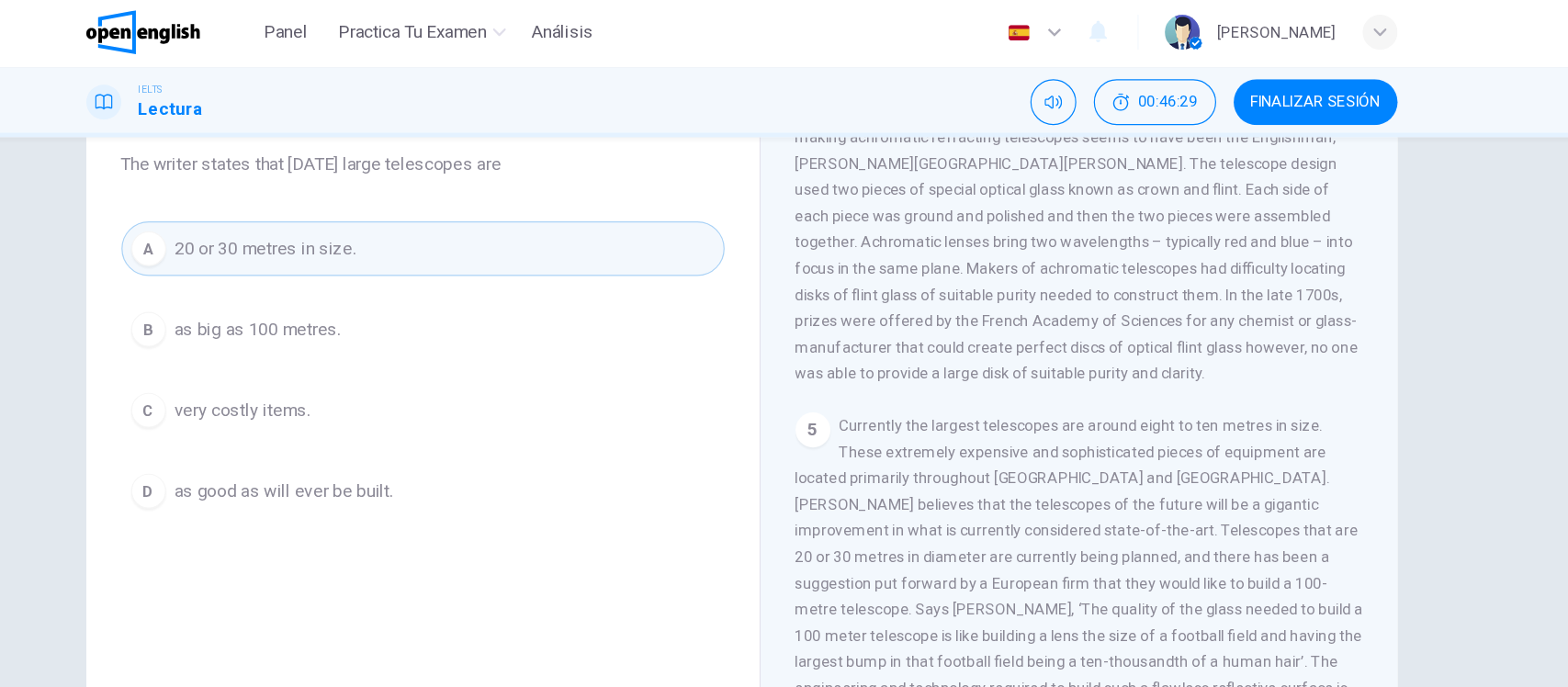
click at [1185, 518] on div "5 Currently the largest telescopes are around eight to ten metres in size. Thes…" at bounding box center [1069, 481] width 478 height 265
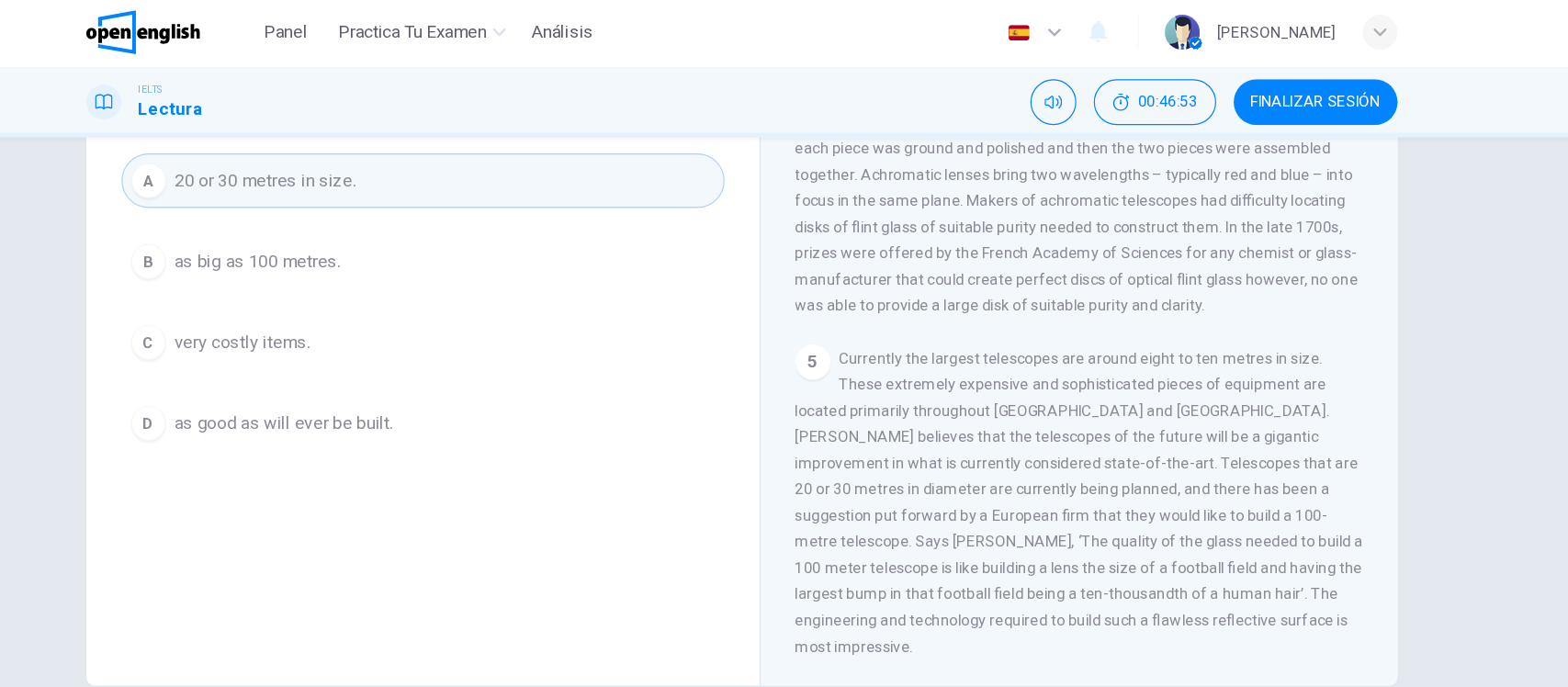
scroll to position [0, 0]
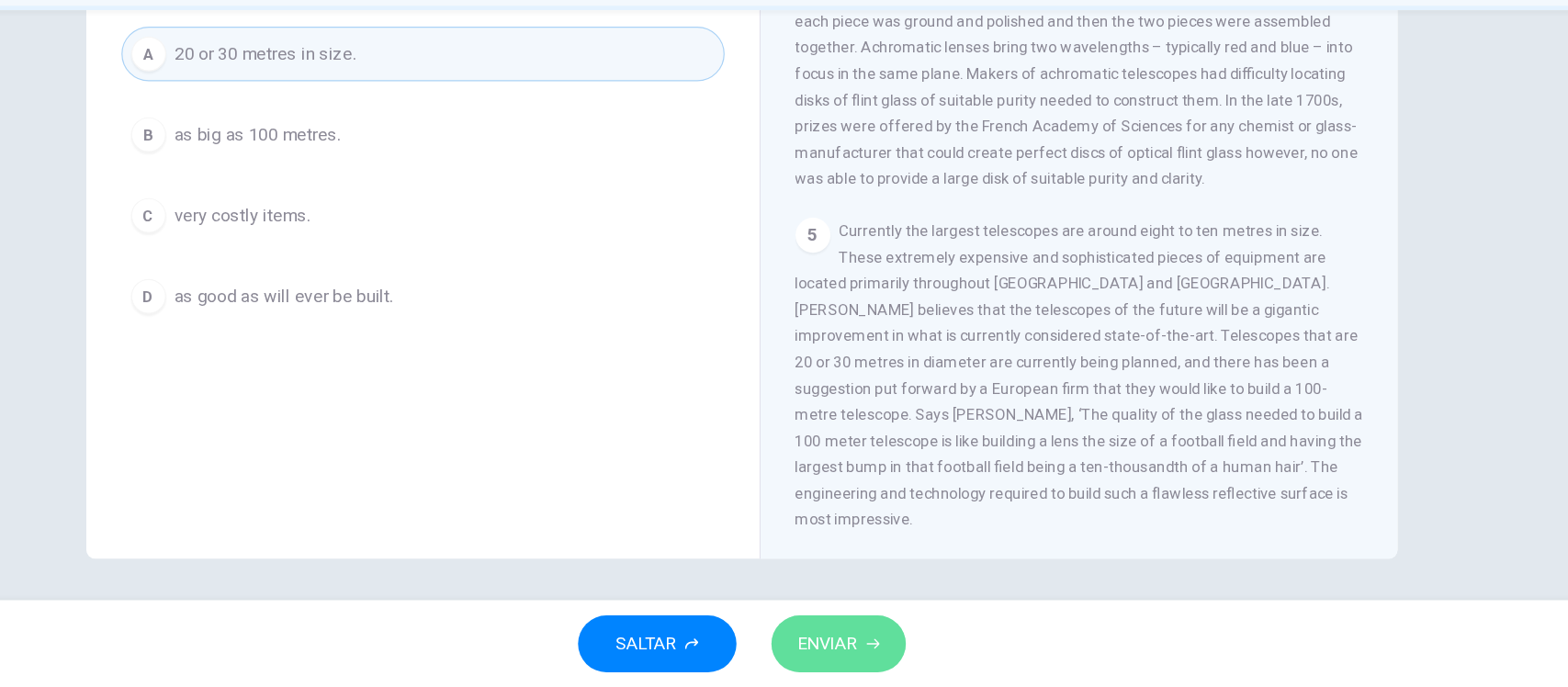
click at [864, 663] on span "ENVIAR" at bounding box center [857, 650] width 51 height 26
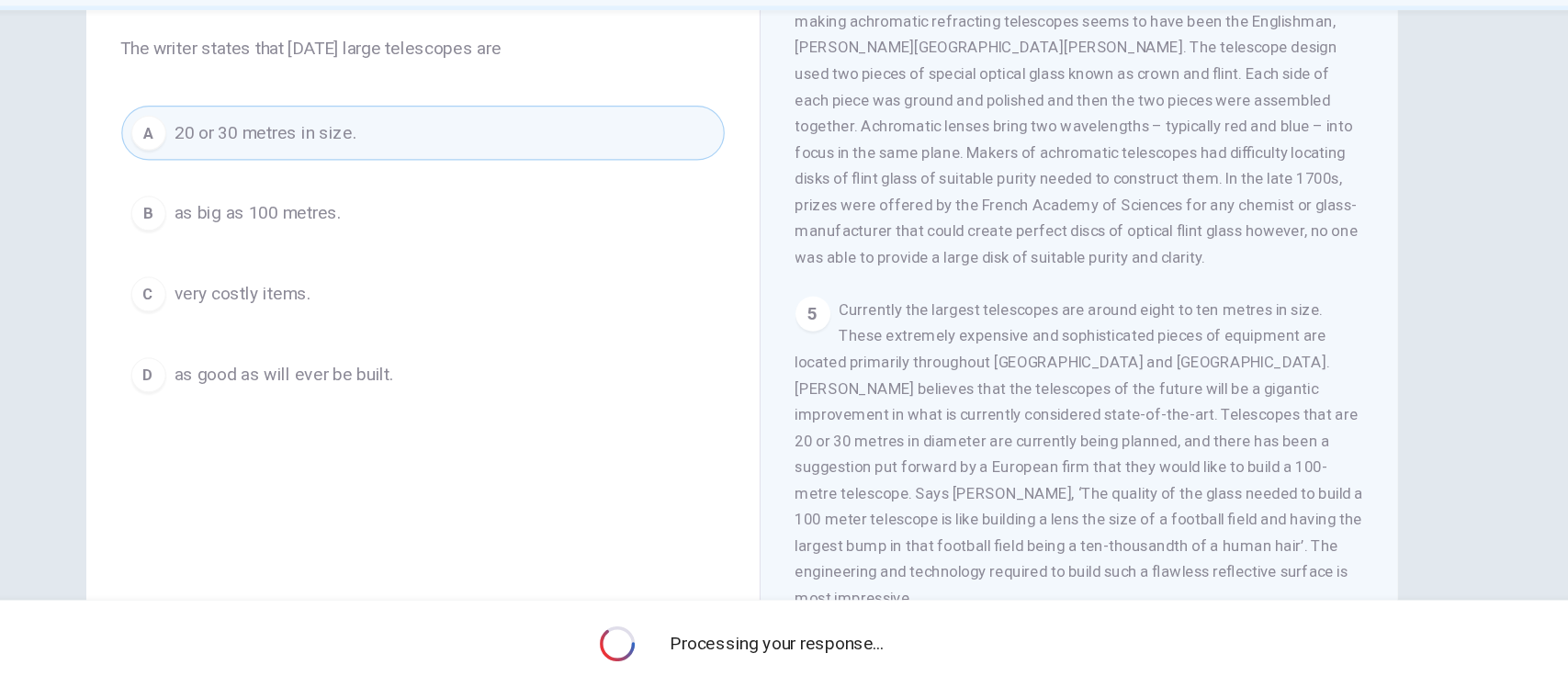
scroll to position [143, 0]
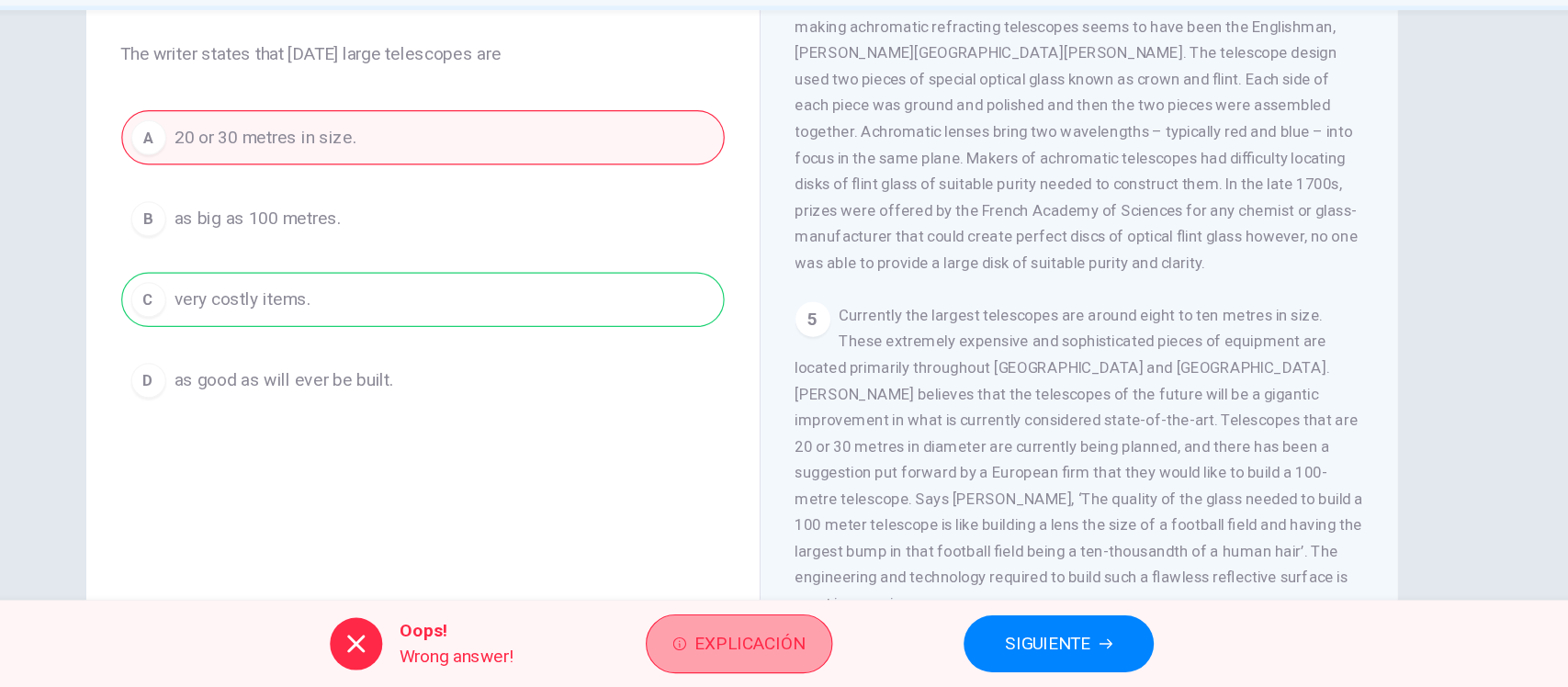
click at [784, 646] on span "Explicación" at bounding box center [791, 650] width 93 height 26
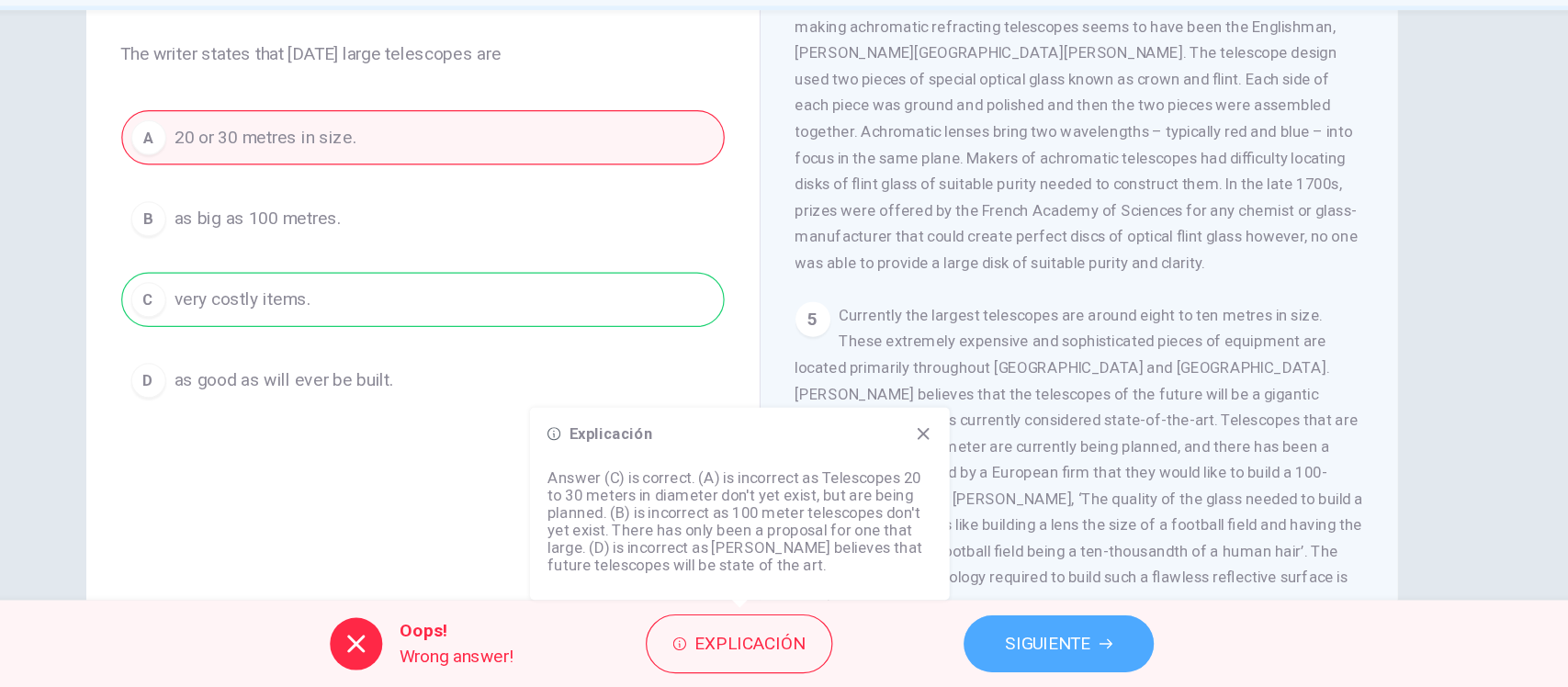
click at [1048, 661] on span "SIGUIENTE" at bounding box center [1041, 650] width 72 height 26
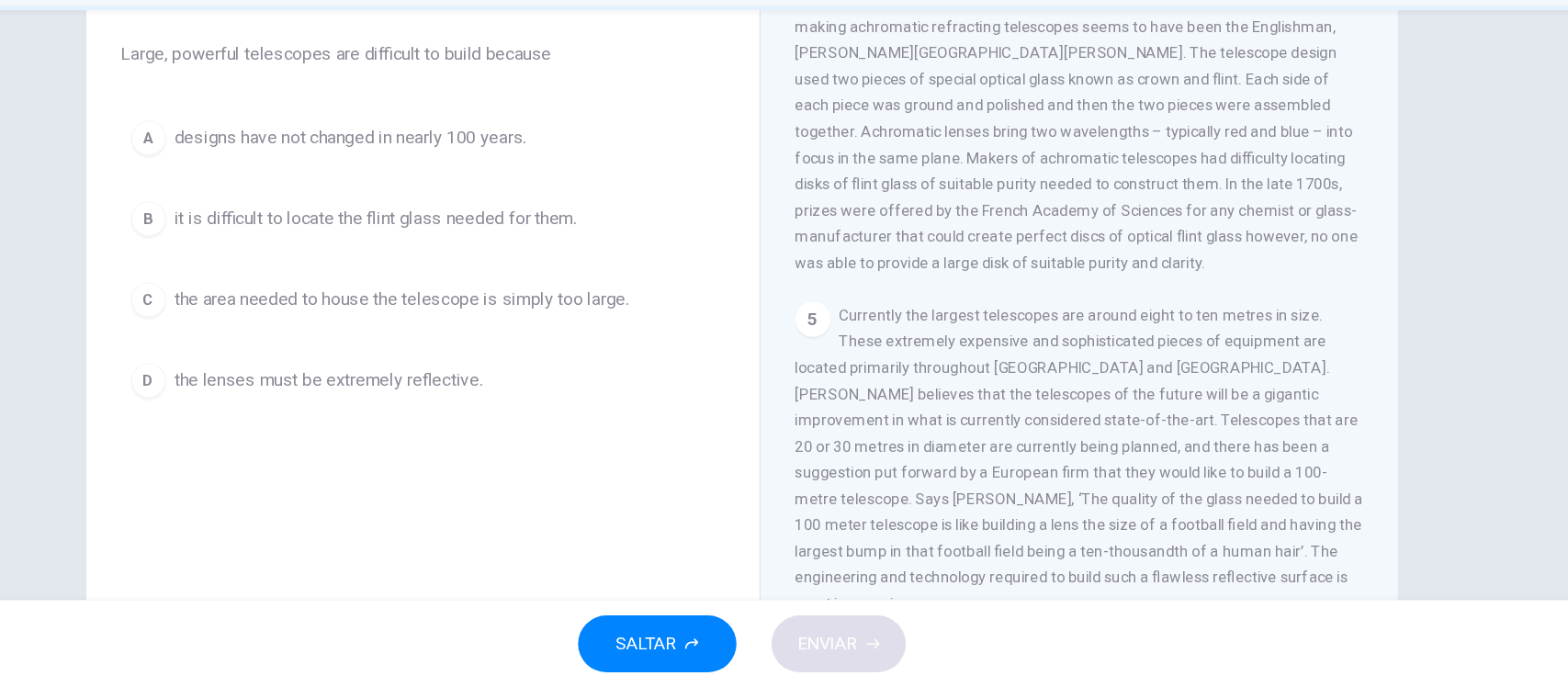
click at [204, 336] on div "Question 17 Choose the correct answer, A , B , C or D . Large, powerful telesco…" at bounding box center [784, 331] width 1162 height 638
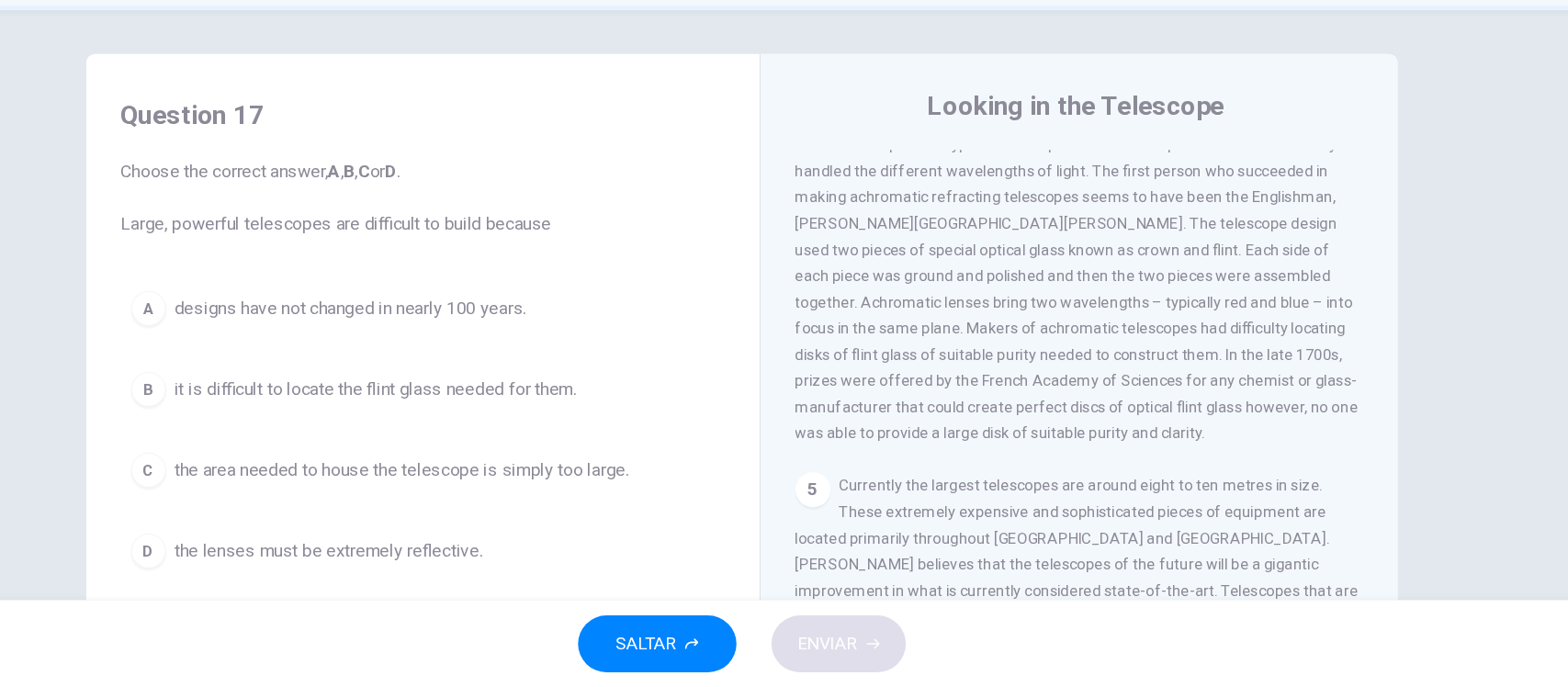
scroll to position [0, 0]
click at [204, 336] on div "Question 17 Choose the correct answer, A , B , C or D . Large, powerful telesco…" at bounding box center [784, 473] width 1162 height 638
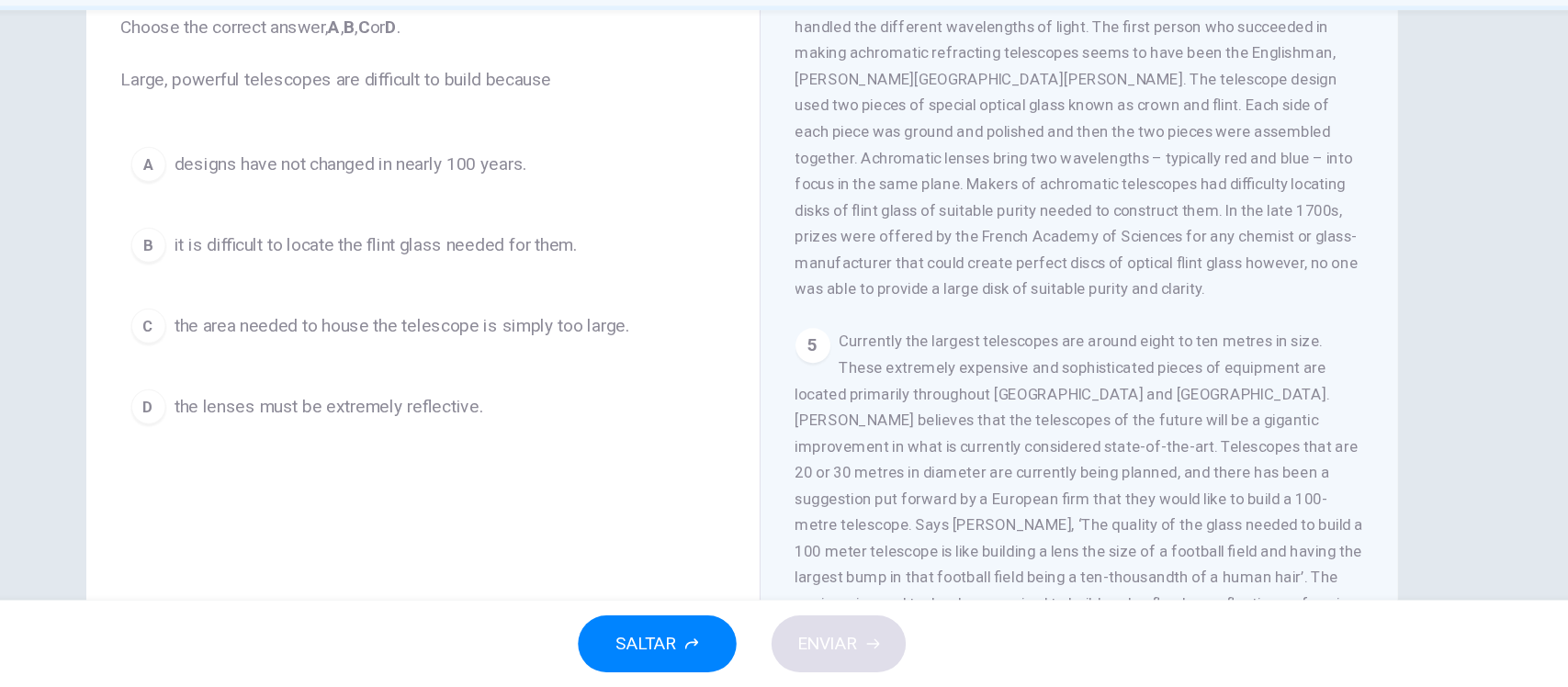
scroll to position [121, 0]
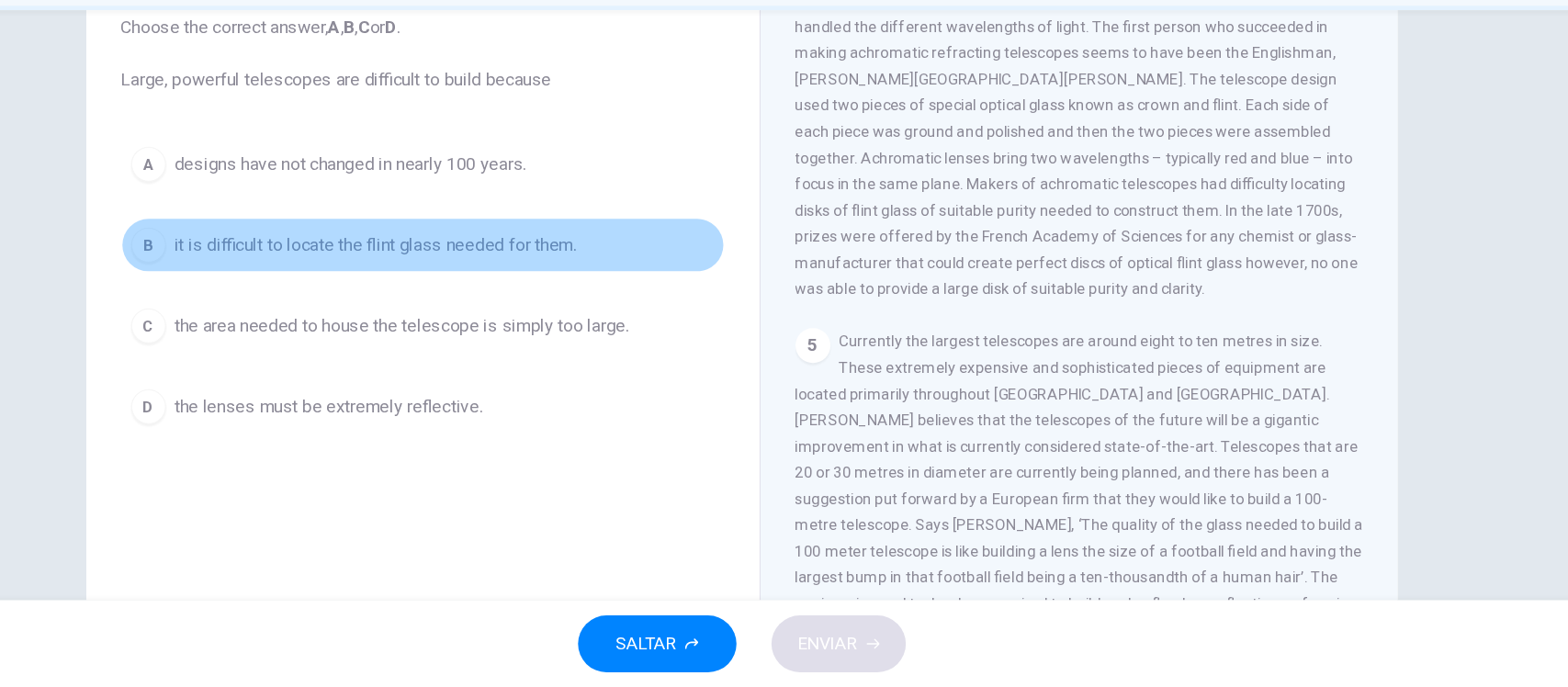
click at [449, 311] on span "it is difficult to locate the flint glass needed for them." at bounding box center [477, 314] width 338 height 22
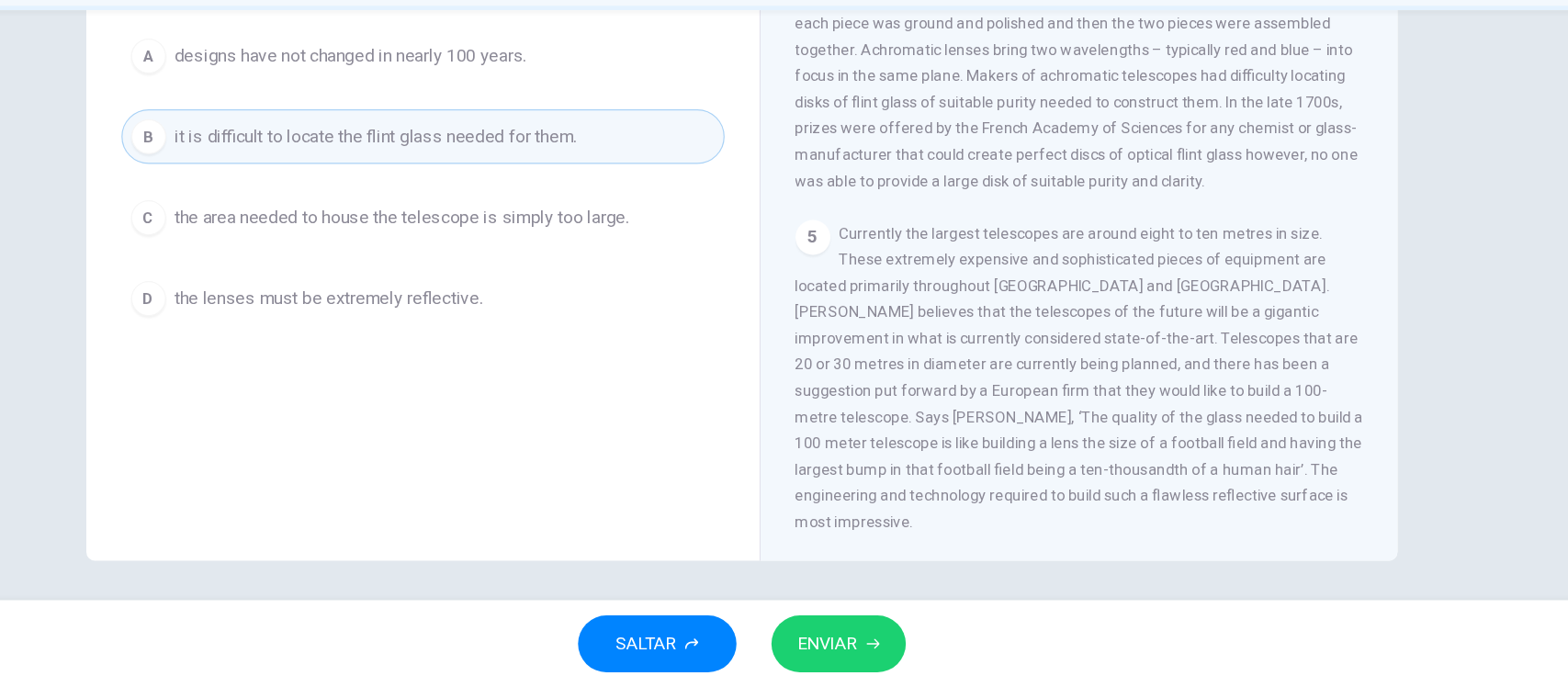
scroll to position [211, 0]
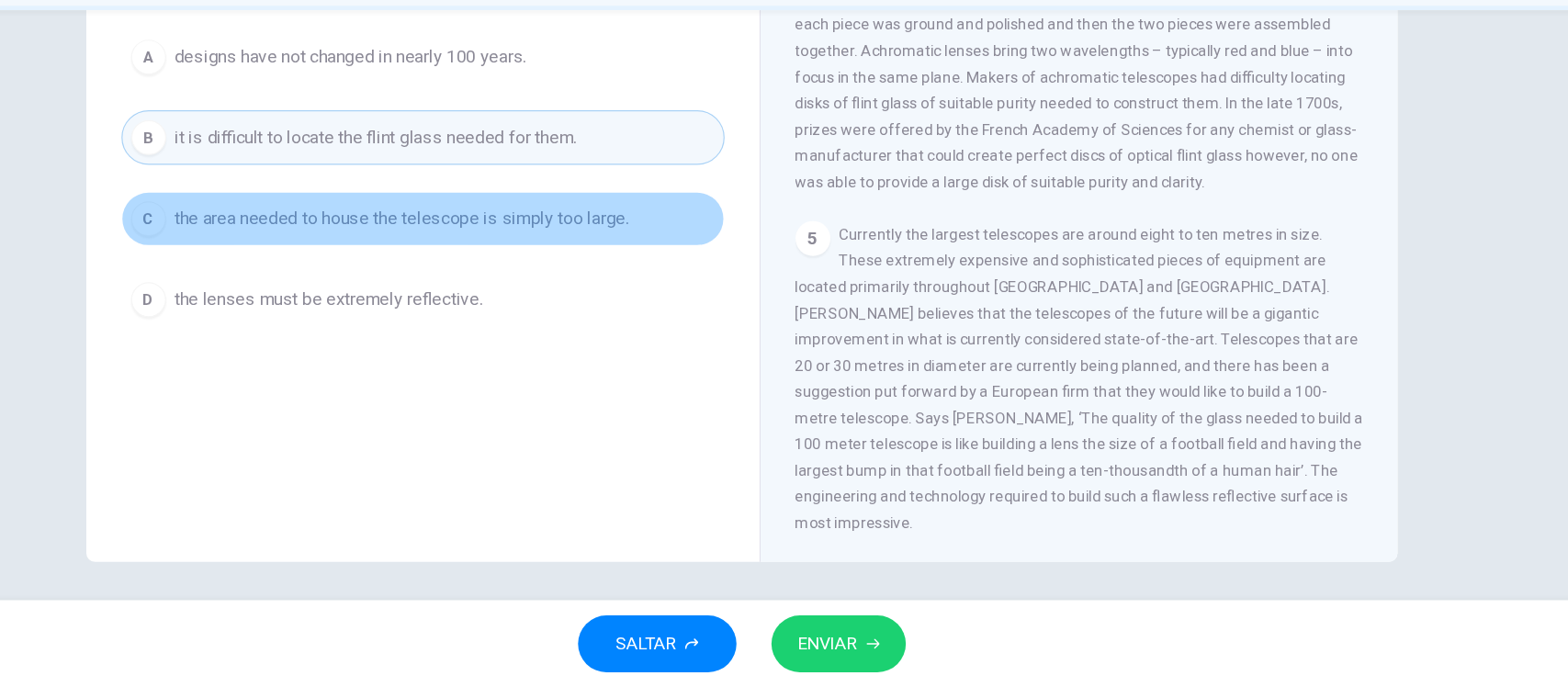
click at [576, 294] on span "the area needed to house the telescope is simply too large." at bounding box center [499, 292] width 382 height 22
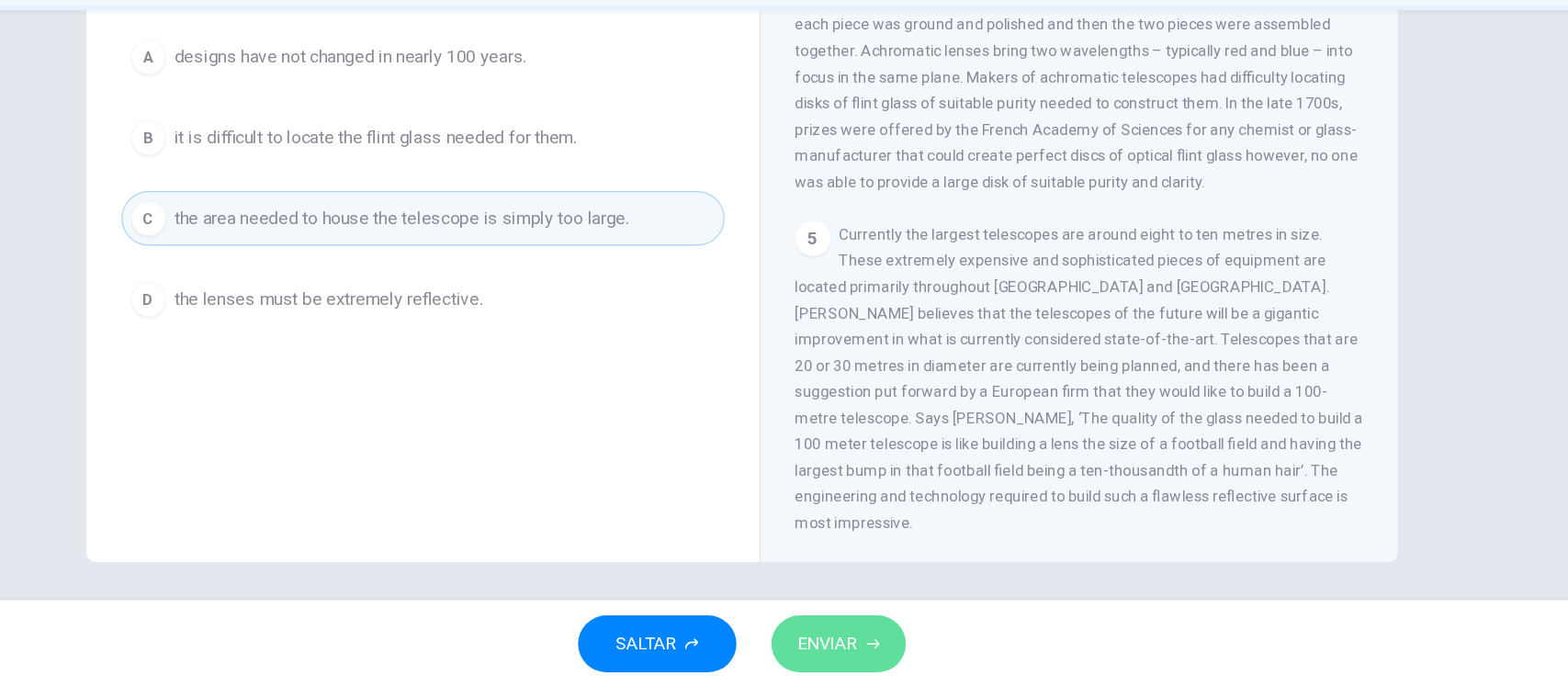
click at [858, 655] on span "ENVIAR" at bounding box center [857, 650] width 51 height 26
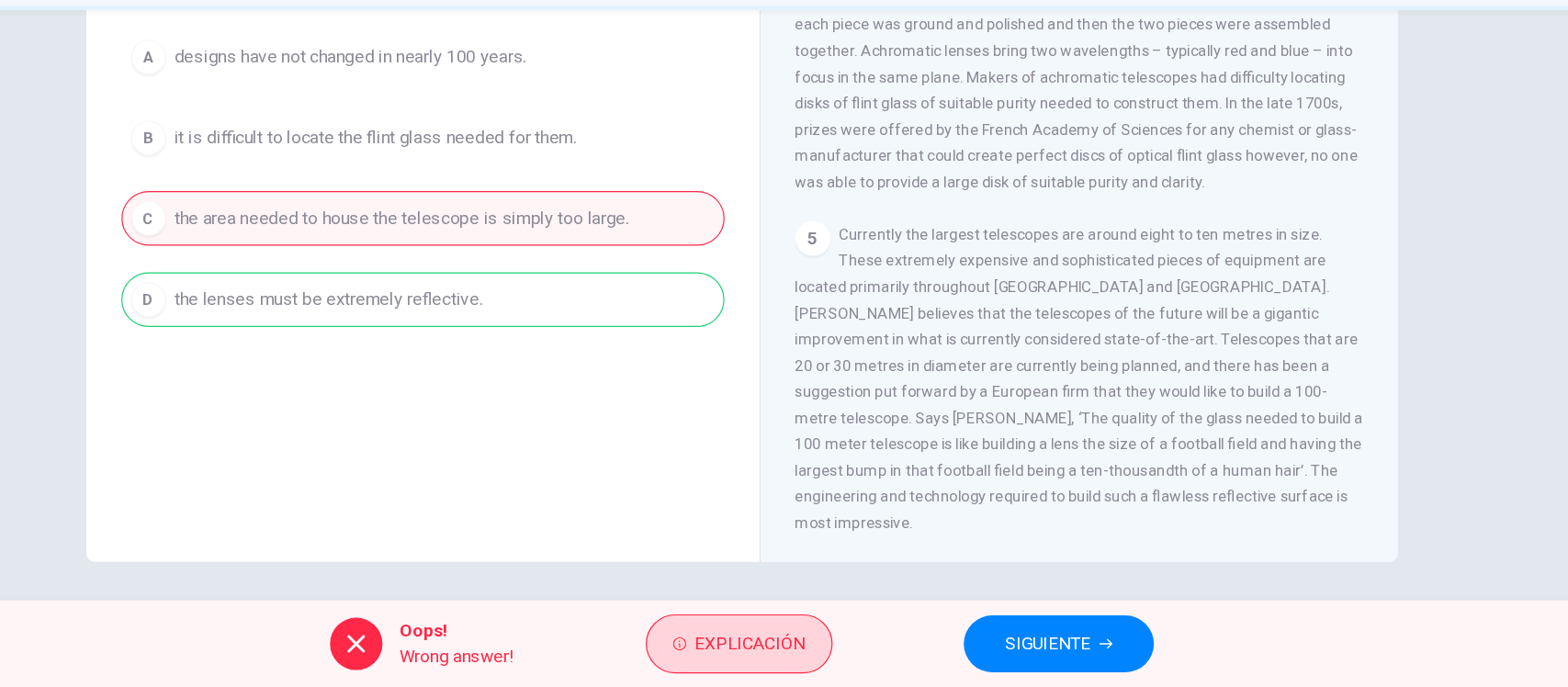
click at [810, 662] on span "Explicación" at bounding box center [791, 650] width 93 height 26
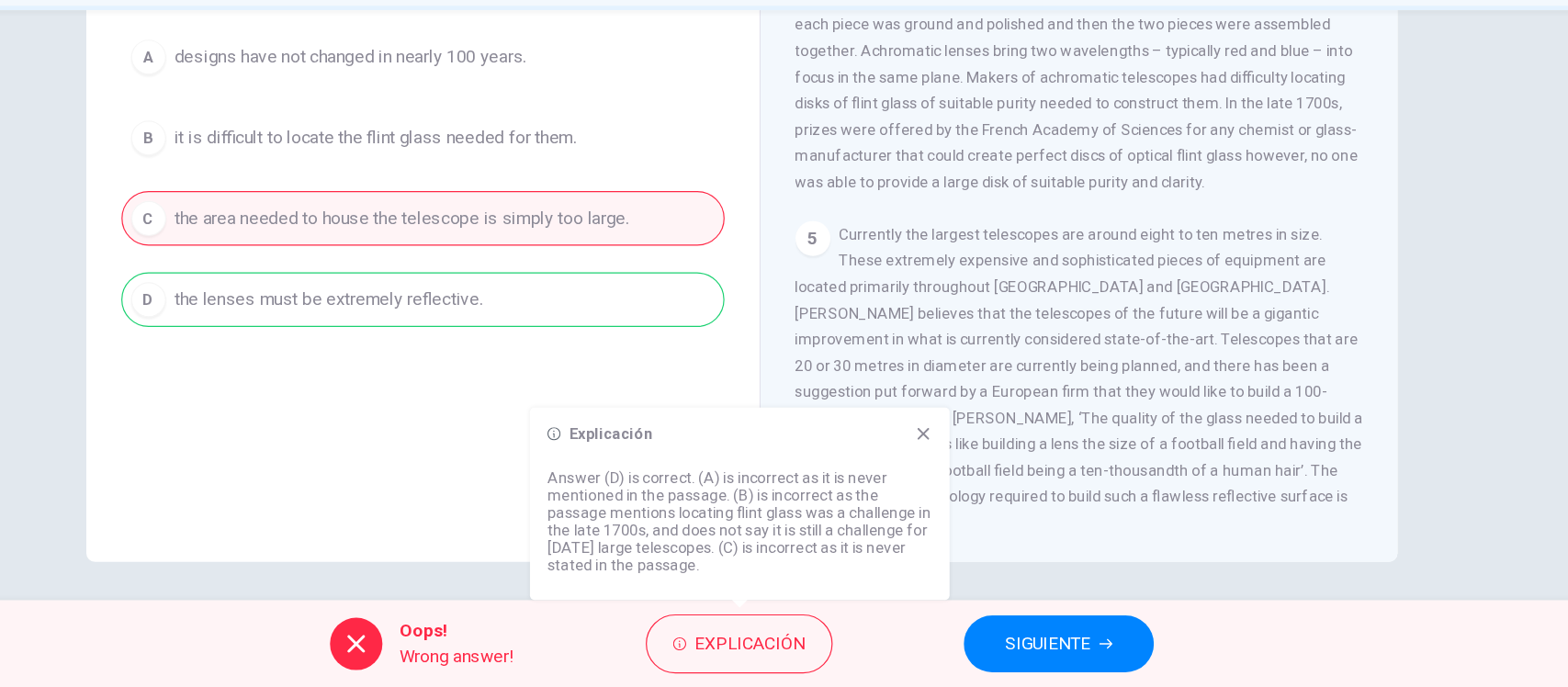
click at [1031, 655] on span "SIGUIENTE" at bounding box center [1041, 650] width 72 height 26
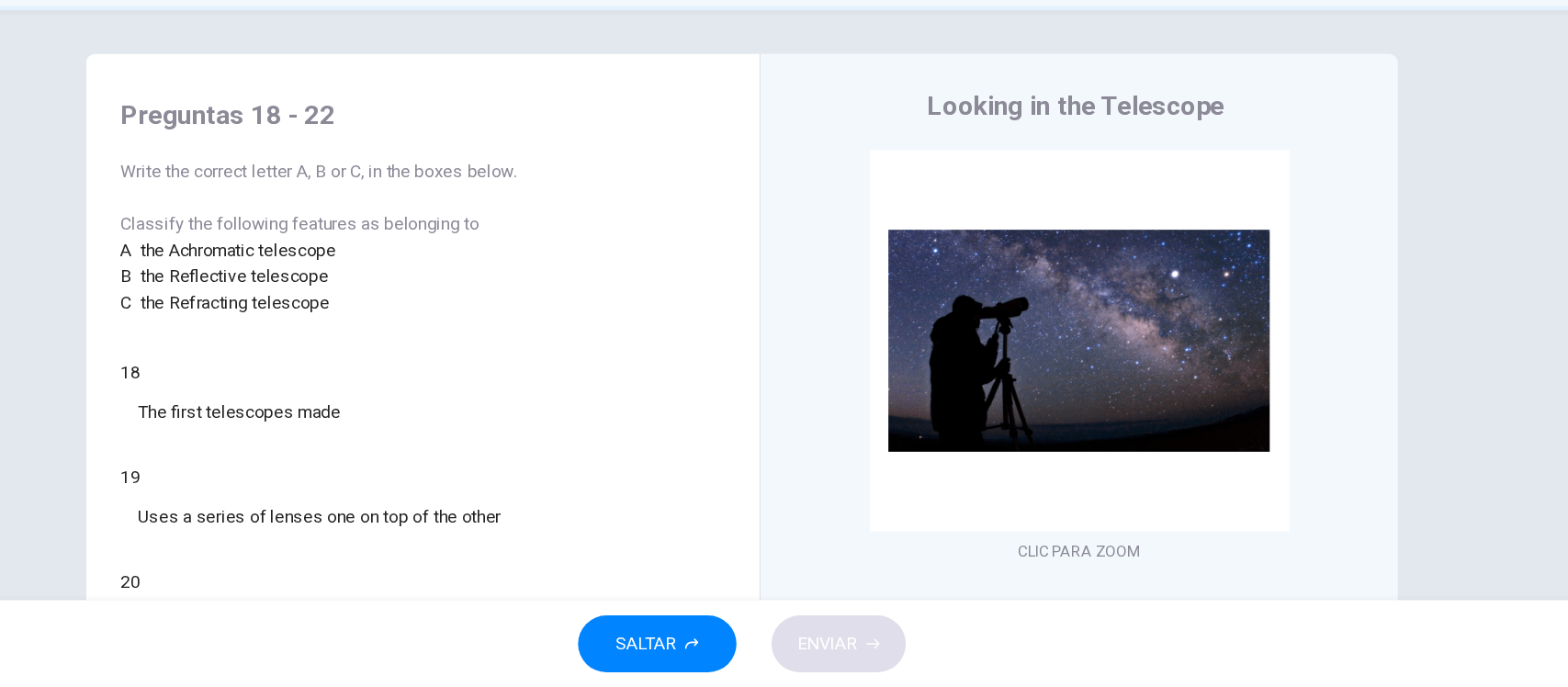
scroll to position [1, 0]
click at [577, 374] on div "A the Achromatic telescope B the Reflective telescope C the Refracting telescope" at bounding box center [516, 340] width 507 height 66
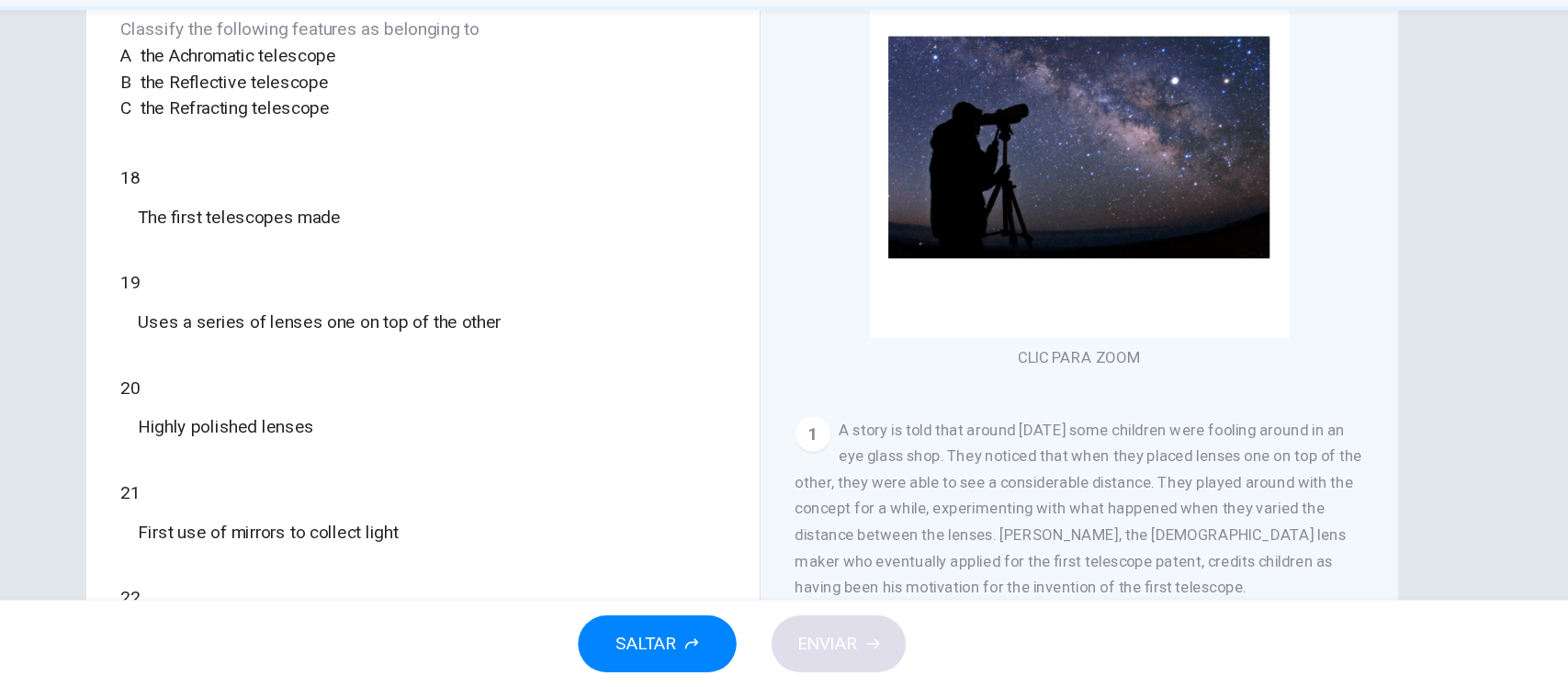
scroll to position [206, 0]
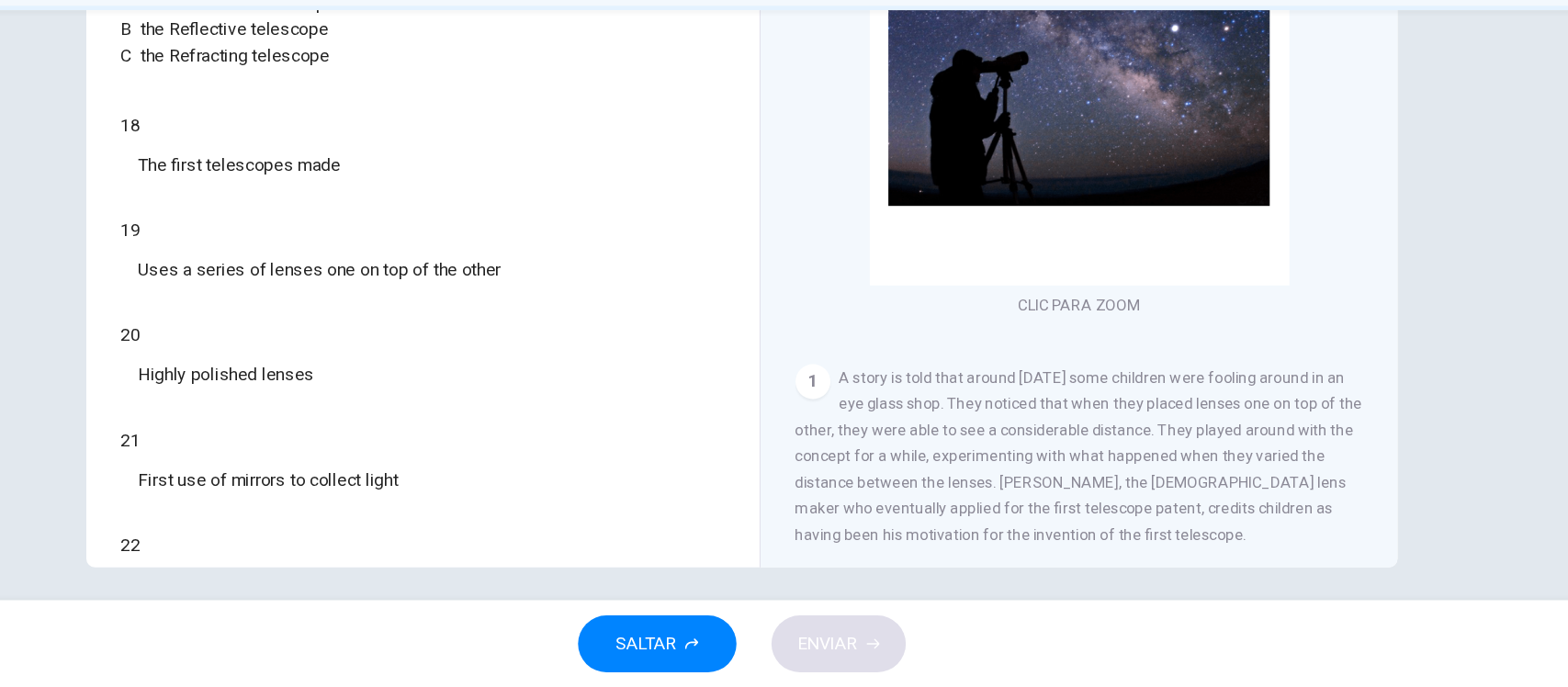
click at [1032, 453] on span "A story is told that around [DATE] some children were fooling around in an eye …" at bounding box center [1068, 492] width 477 height 147
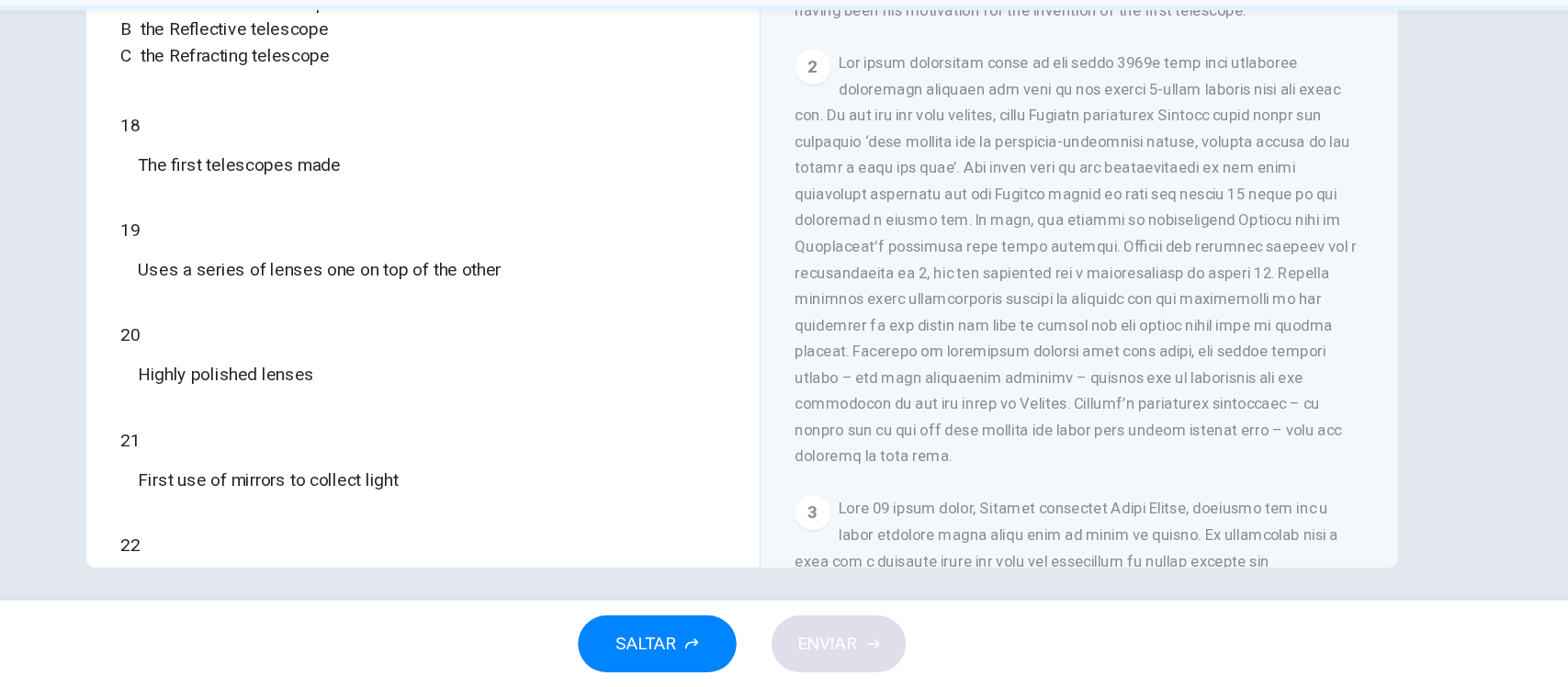
scroll to position [0, 0]
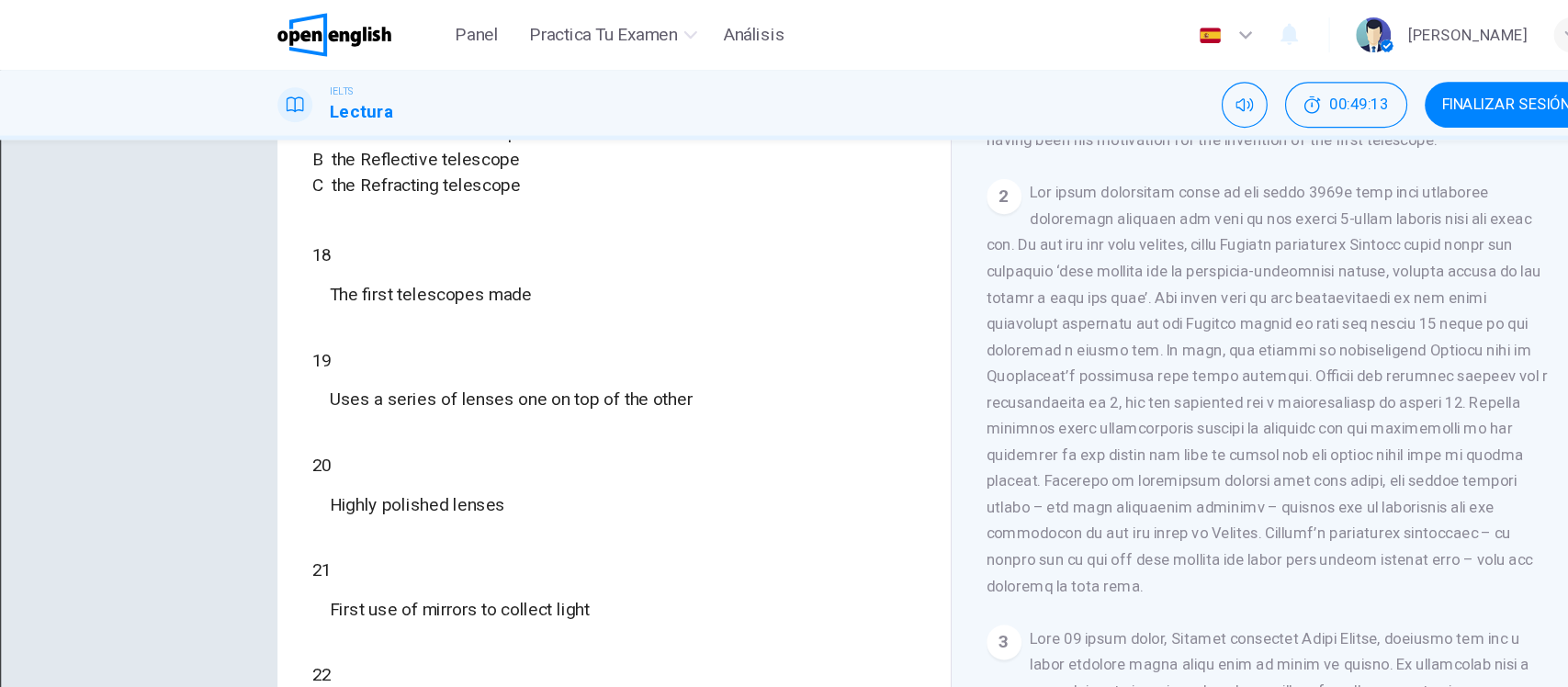
click at [177, 218] on body "Este sitio utiliza cookies, como se explica en nuestra Política de Privacidad .…" at bounding box center [784, 343] width 1568 height 687
click at [347, 686] on li "A" at bounding box center [784, 698] width 1568 height 22
type input "*"
click at [171, 302] on div "Preguntas 18 - 22 Write the correct letter A, B or C, in the boxes below. Class…" at bounding box center [784, 365] width 1568 height 496
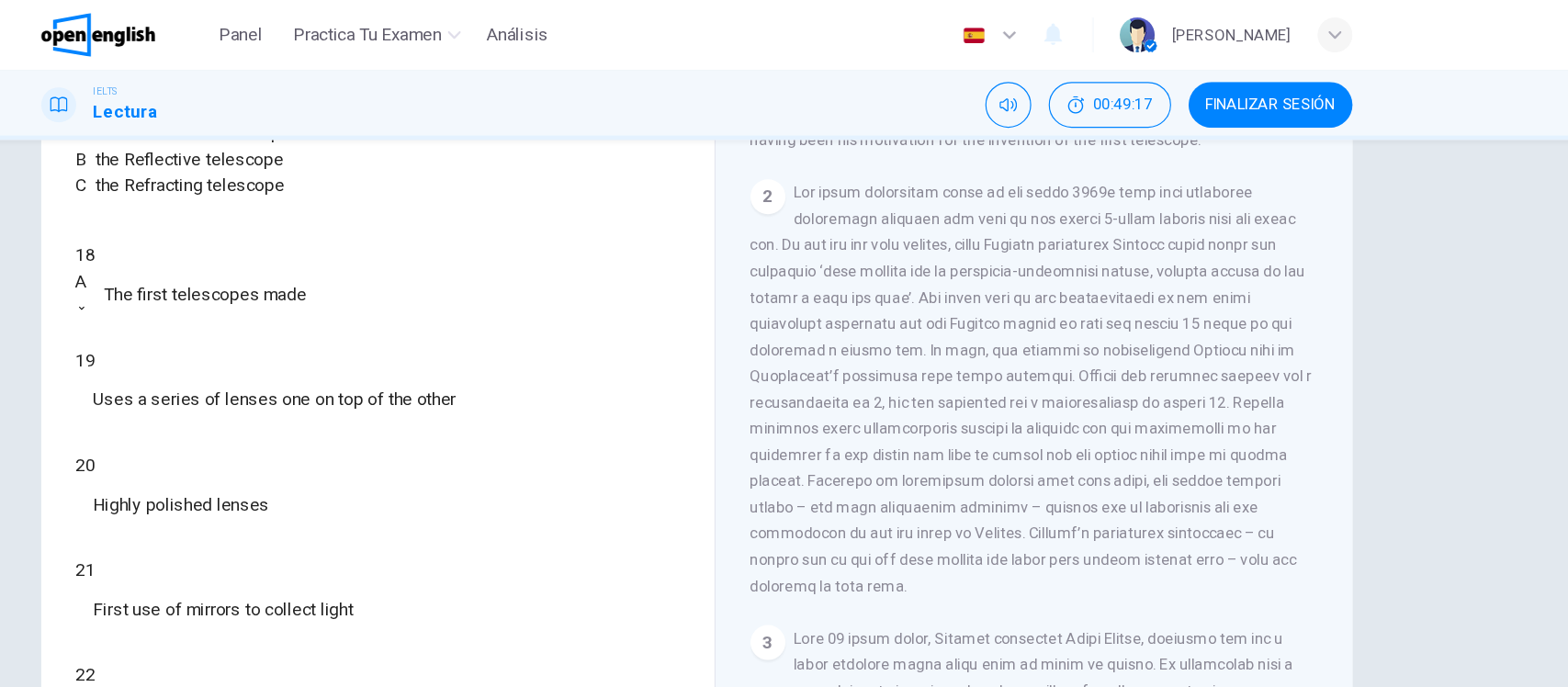
scroll to position [214, 0]
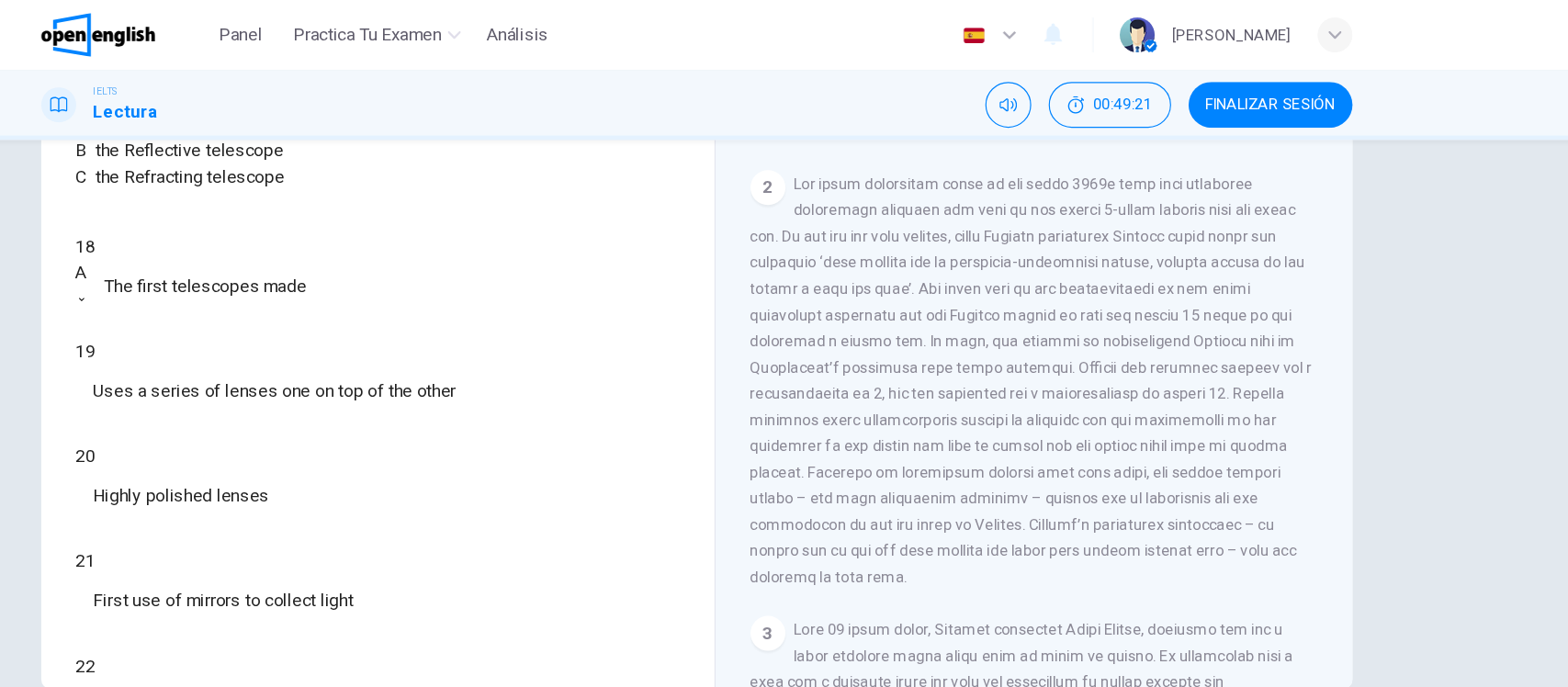
click at [664, 431] on div "20 ​ ​ Highly polished lenses" at bounding box center [516, 405] width 507 height 66
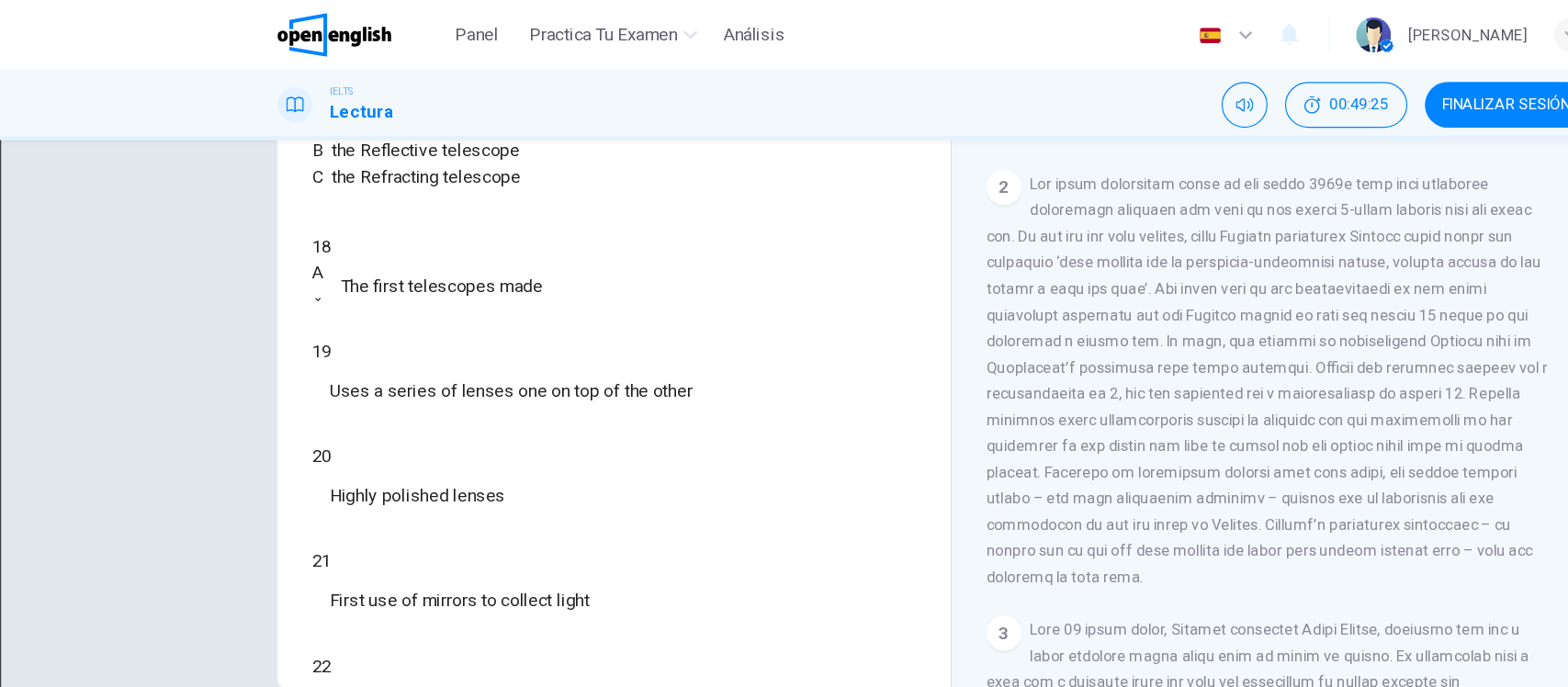
click at [144, 318] on body "Este sitio utiliza cookies, como se explica en nuestra Política de Privacidad .…" at bounding box center [784, 343] width 1568 height 687
type input "*"
click at [169, 358] on div "Preguntas 18 - 22 Write the correct letter A, B or C, in the boxes below. Class…" at bounding box center [784, 365] width 1568 height 496
click at [177, 445] on body "Este sitio utiliza cookies, como se explica en nuestra Política de Privacidad .…" at bounding box center [784, 343] width 1568 height 687
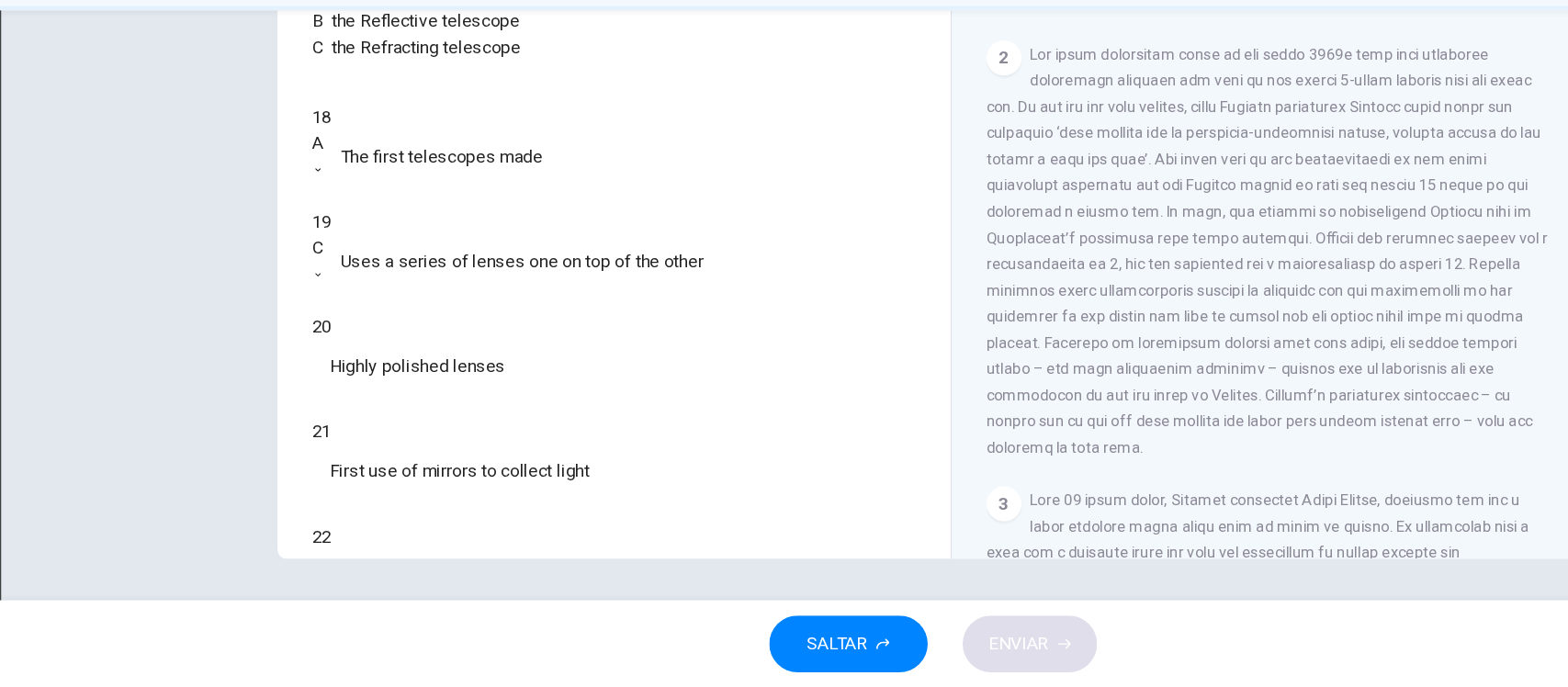
scroll to position [0, 0]
type input "*"
click at [116, 365] on div "Preguntas 18 - 22 Write the correct letter A, B or C, in the boxes below. Class…" at bounding box center [784, 365] width 1568 height 496
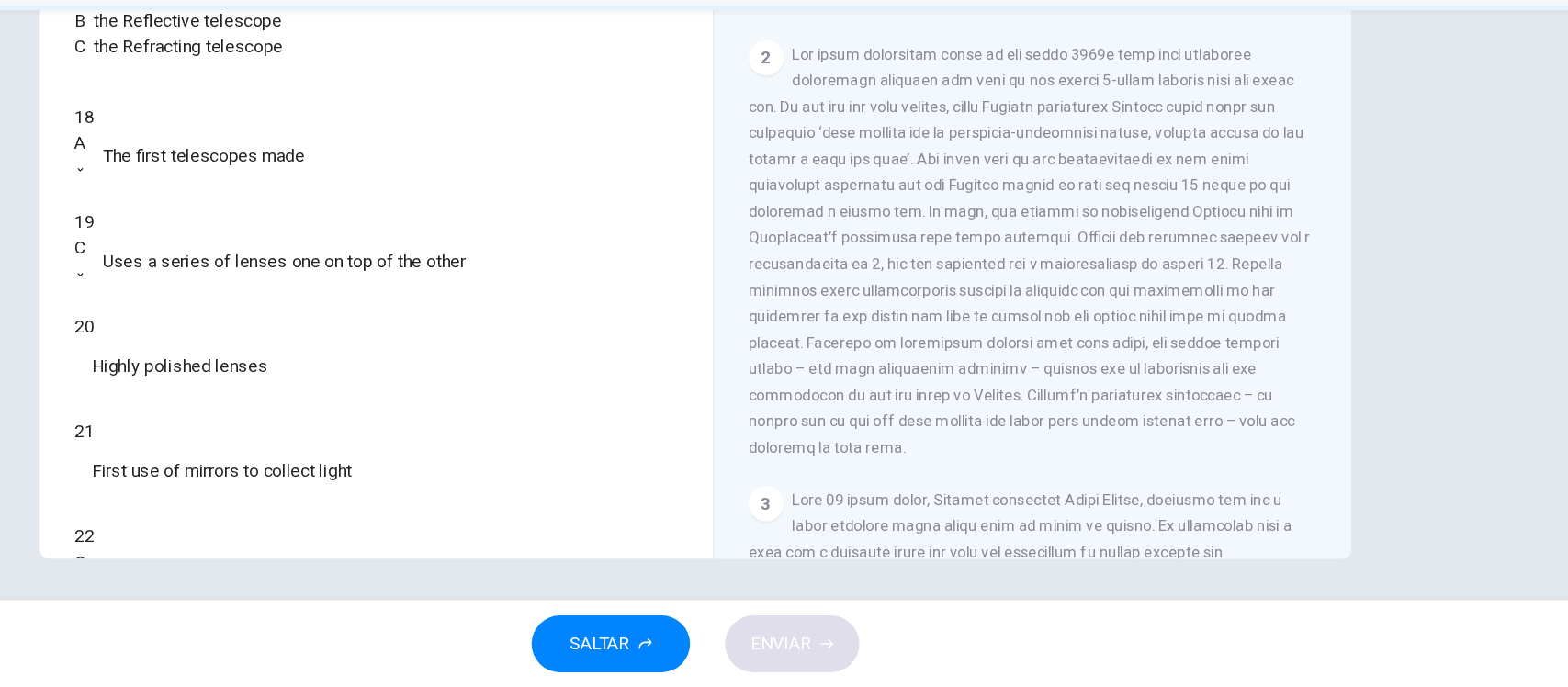
click at [1038, 333] on div "2" at bounding box center [1069, 319] width 478 height 353
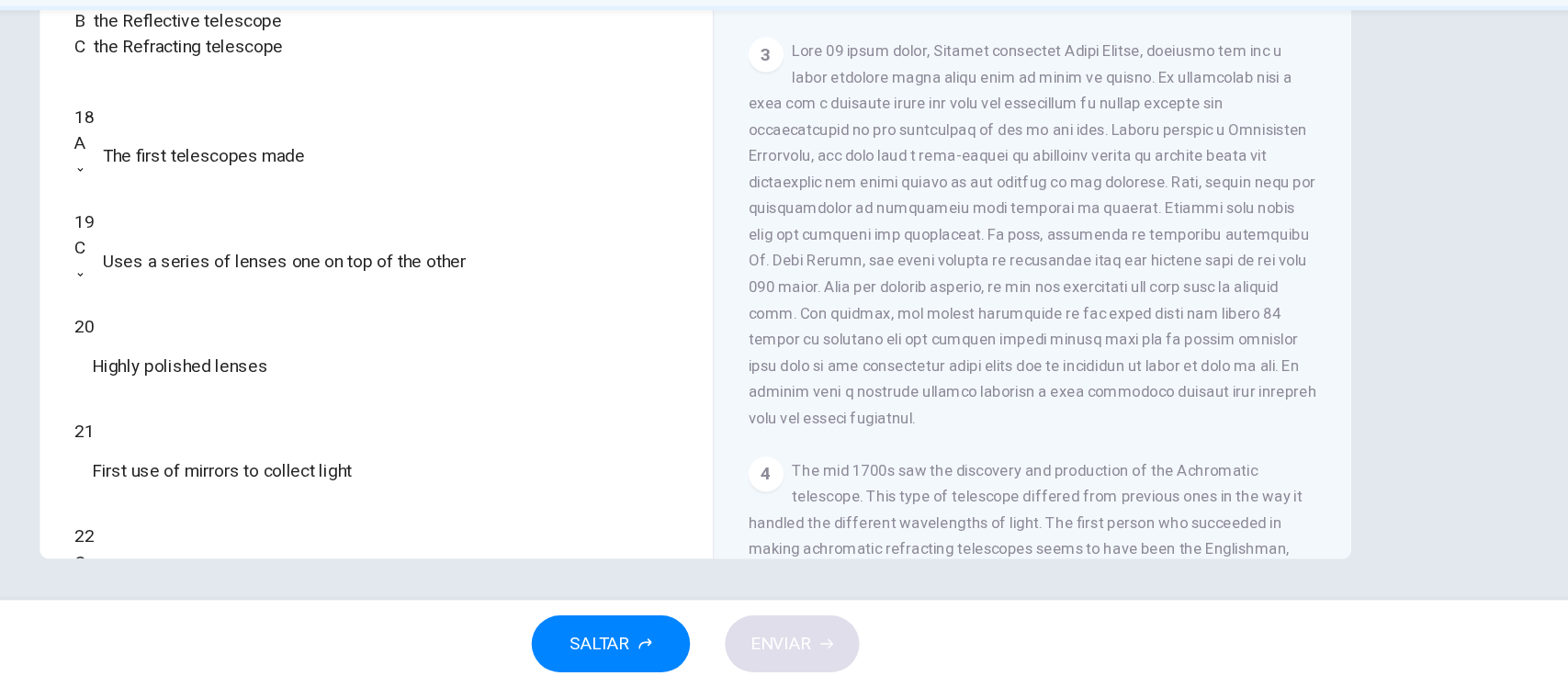
scroll to position [819, 0]
click at [130, 367] on body "Este sitio utiliza cookies, como se explica en nuestra Política de Privacidad .…" at bounding box center [784, 343] width 1568 height 687
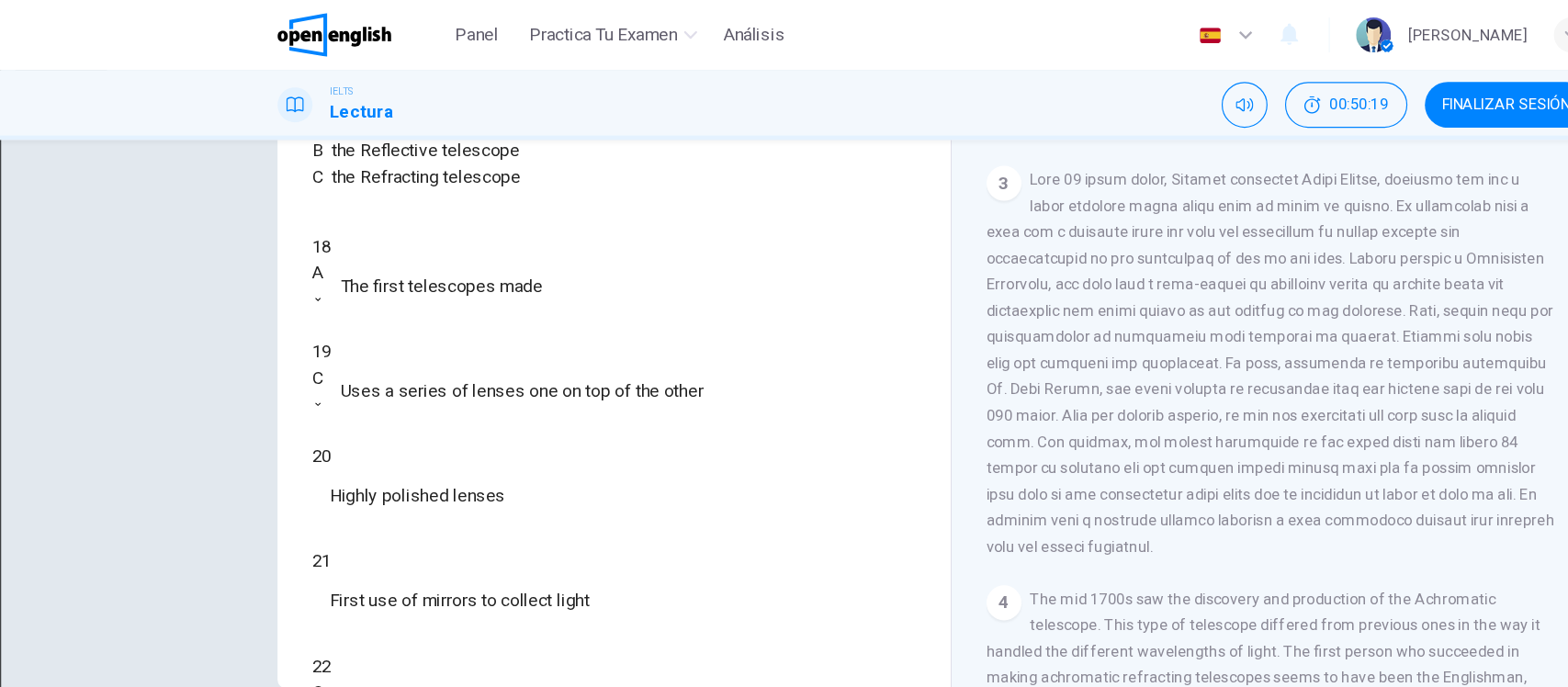
type input "*"
click at [782, 462] on div "Preguntas 18 - 22 Write the correct letter A, B or C, in the boxes below. Class…" at bounding box center [784, 260] width 1102 height 638
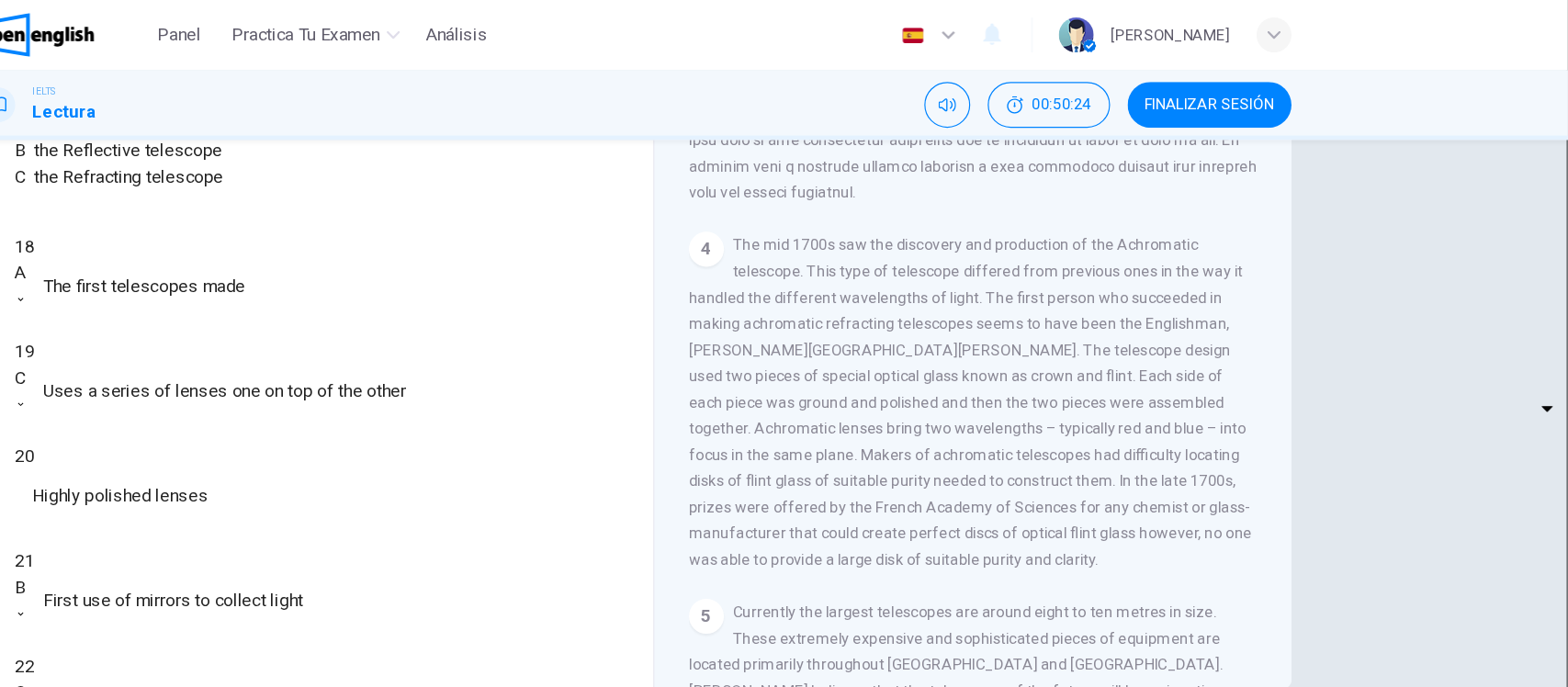
scroll to position [1118, 0]
click at [1026, 414] on span "The mid 1700s saw the discovery and production of the Achromatic telescope. Thi…" at bounding box center [1066, 337] width 473 height 279
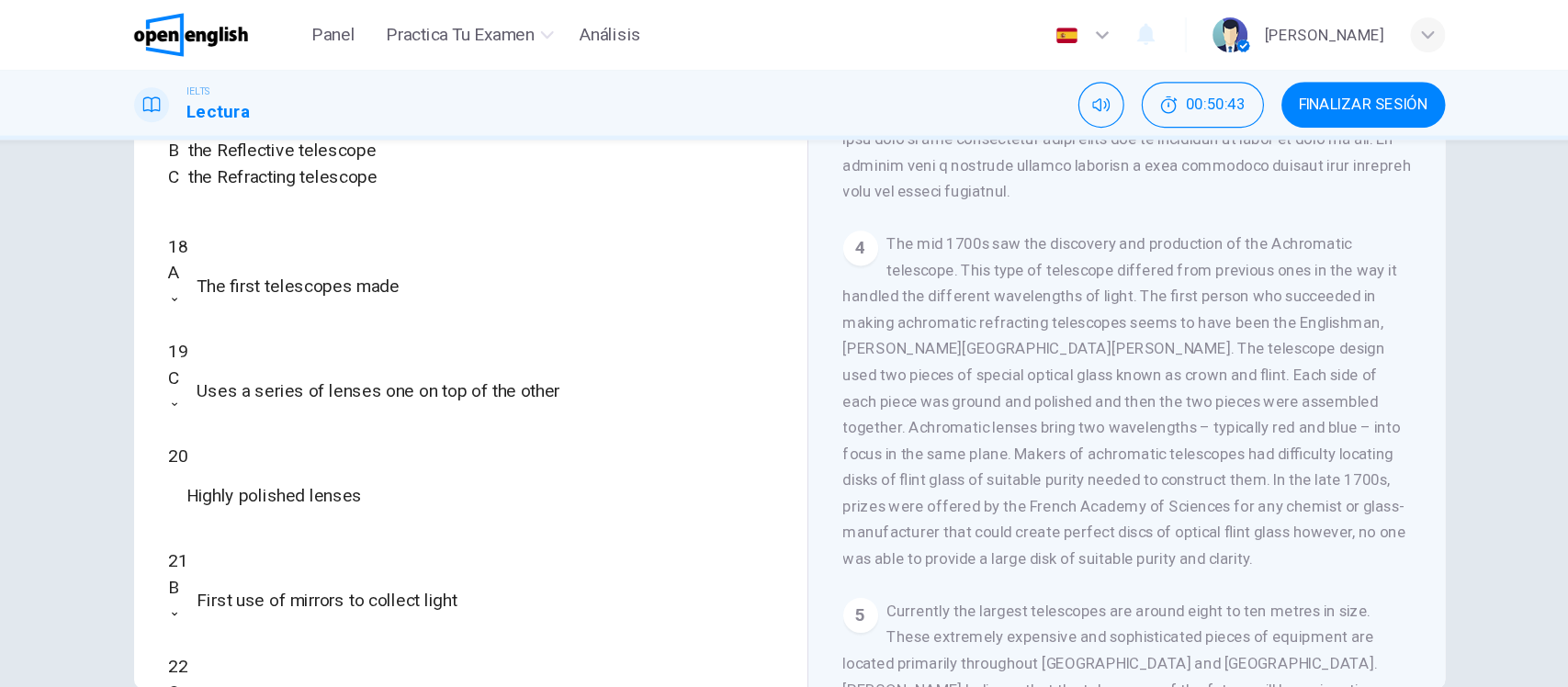
click at [898, 414] on span "The mid 1700s saw the discovery and production of the Achromatic telescope. Thi…" at bounding box center [1066, 337] width 473 height 279
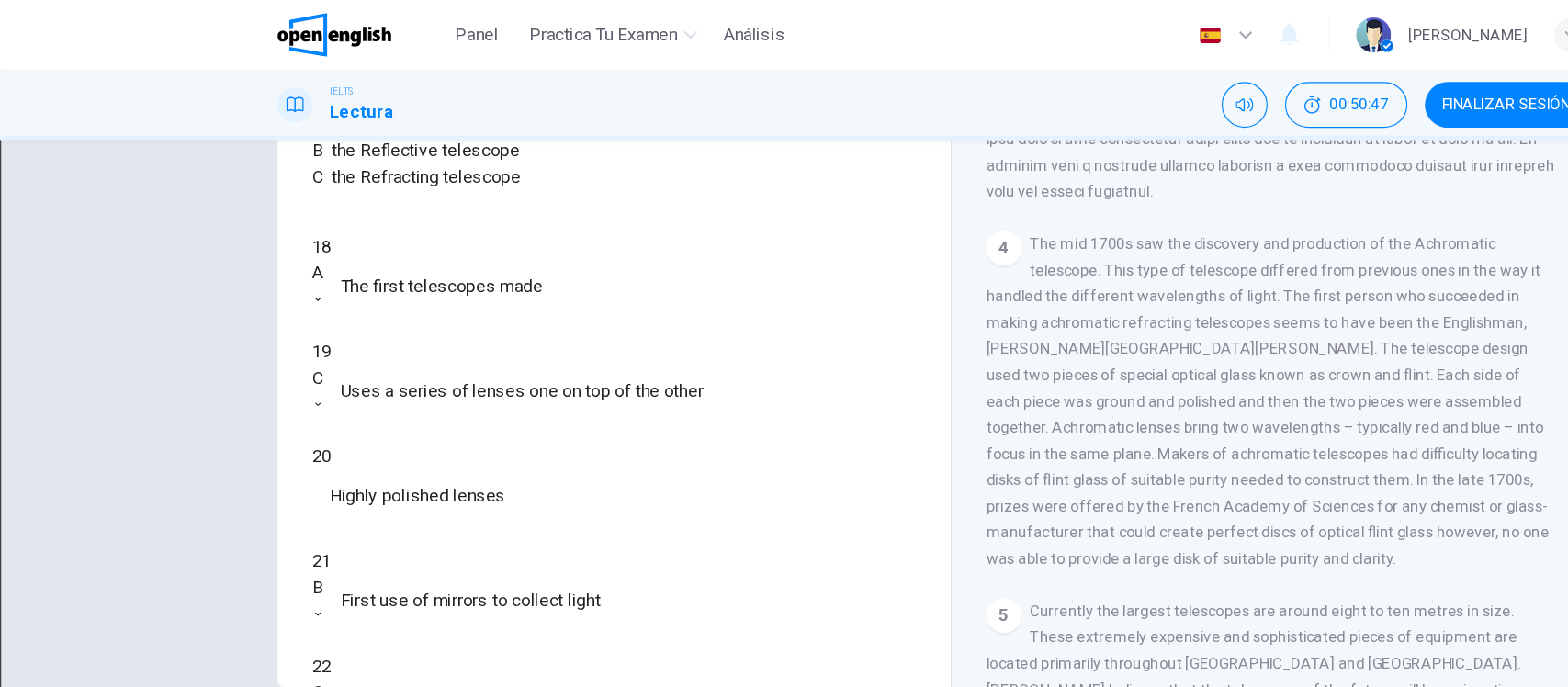
click at [226, 362] on body "Este sitio utiliza cookies, como se explica en nuestra Política de Privacidad .…" at bounding box center [784, 343] width 1568 height 687
click at [318, 686] on li "A" at bounding box center [784, 698] width 1568 height 22
type input "*"
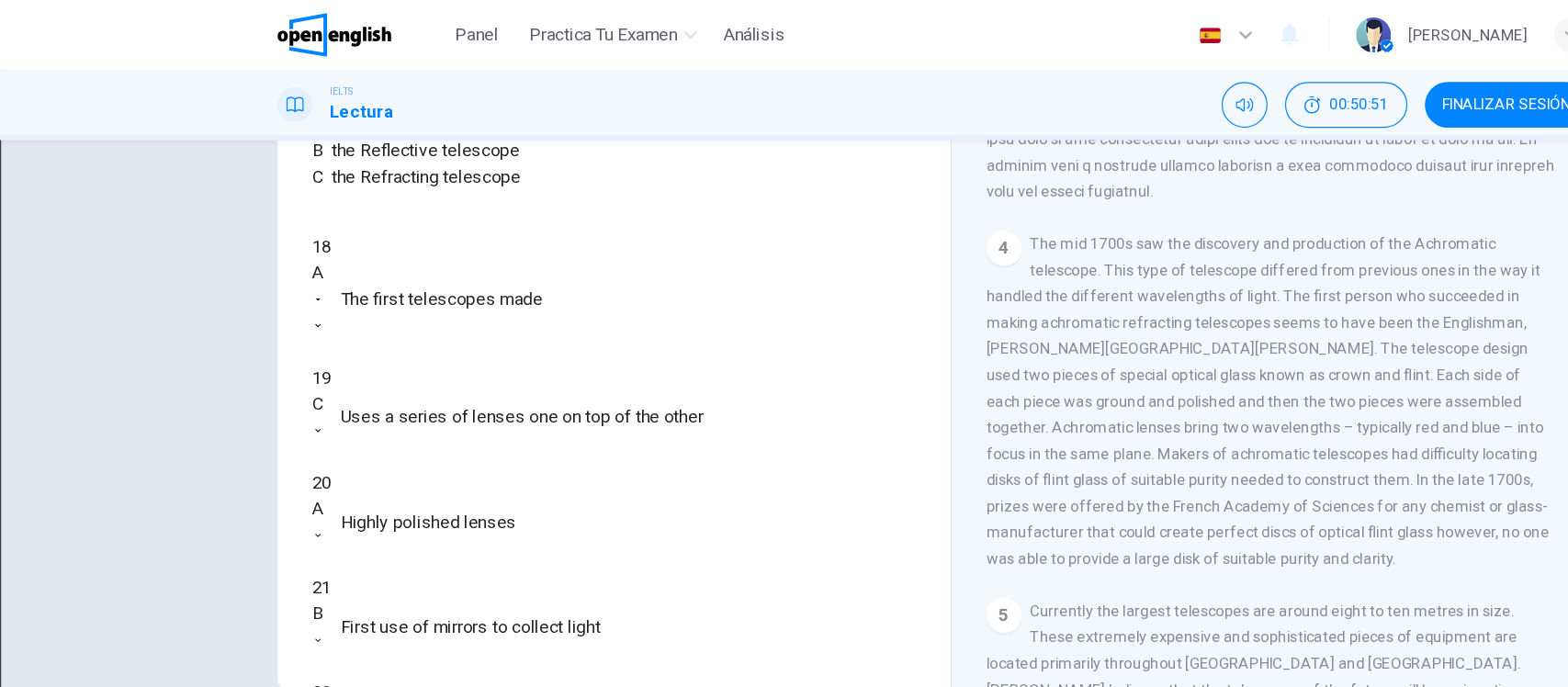
click at [332, 323] on body "Este sitio utiliza cookies, como se explica en nuestra Política de Privacidad .…" at bounding box center [784, 343] width 1568 height 687
type input "*"
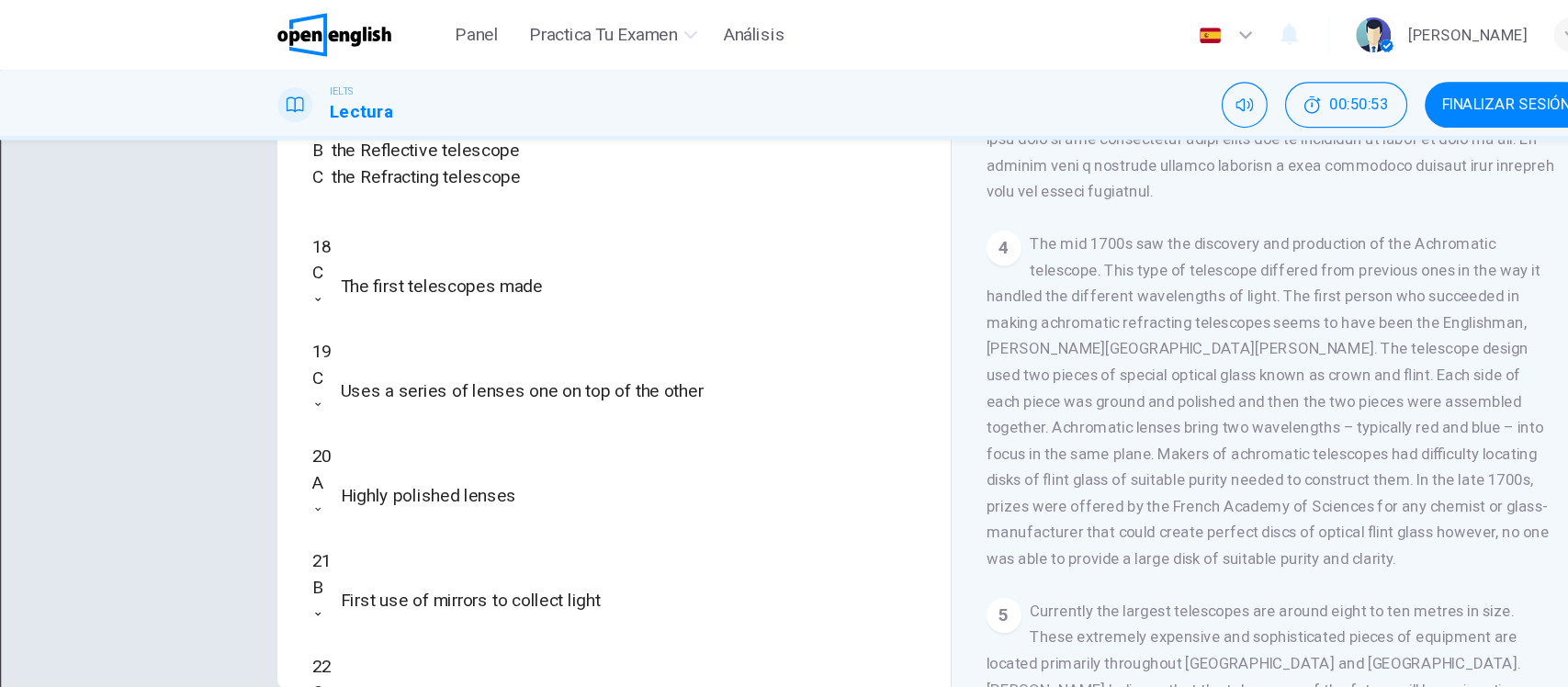
click at [138, 342] on div "Preguntas 18 - 22 Write the correct letter A, B or C, in the boxes below. Class…" at bounding box center [784, 365] width 1568 height 496
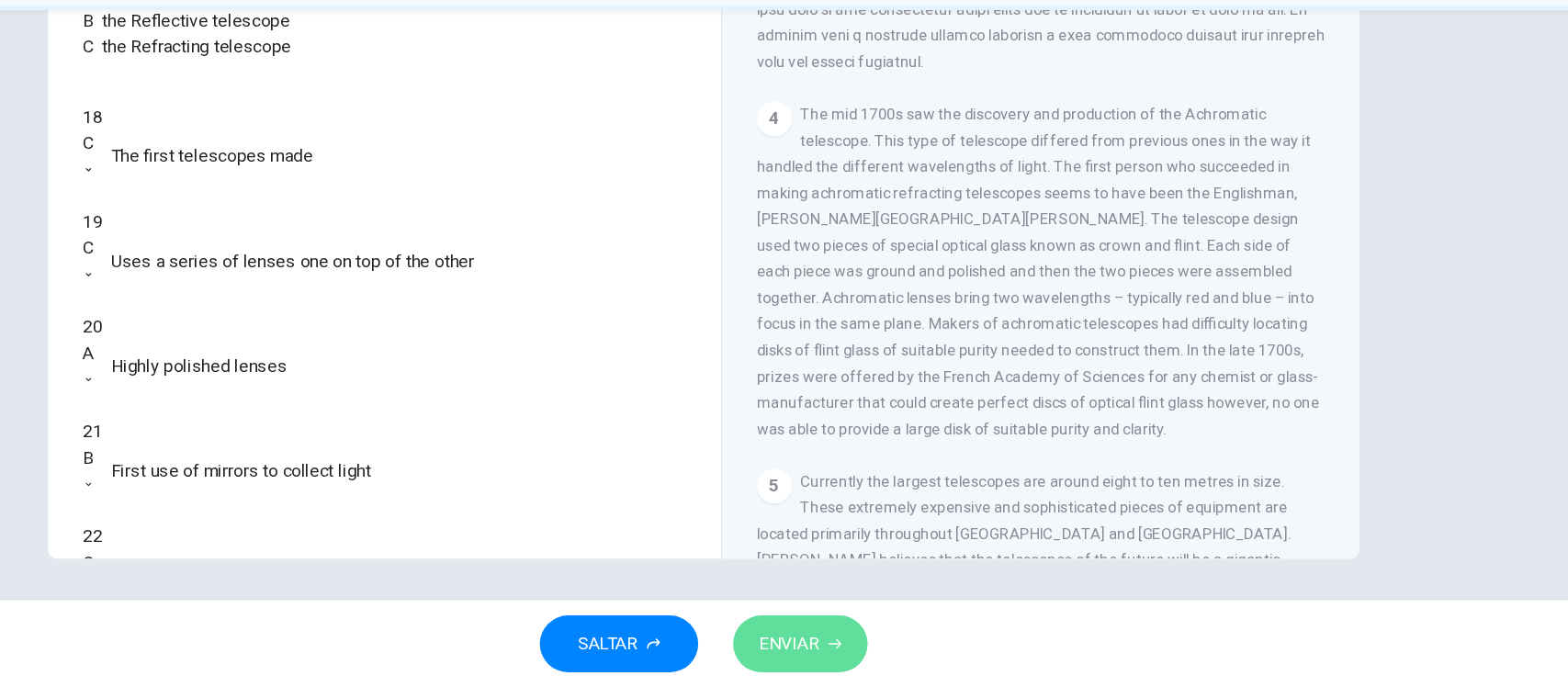
click at [873, 646] on span "ENVIAR" at bounding box center [857, 650] width 51 height 26
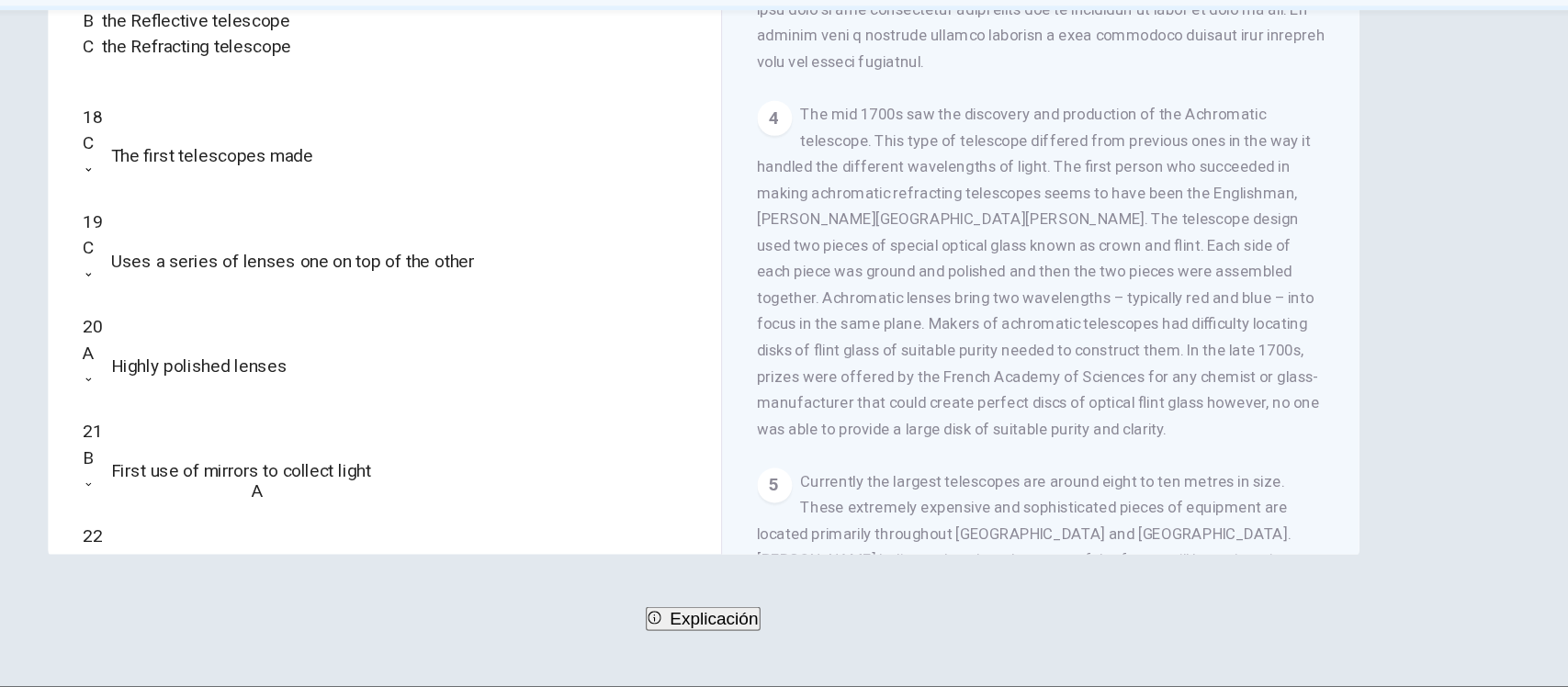
click at [272, 571] on div "C" at bounding box center [268, 582] width 10 height 22
click at [106, 662] on span "SIGUIENTE" at bounding box center [71, 662] width 72 height 26
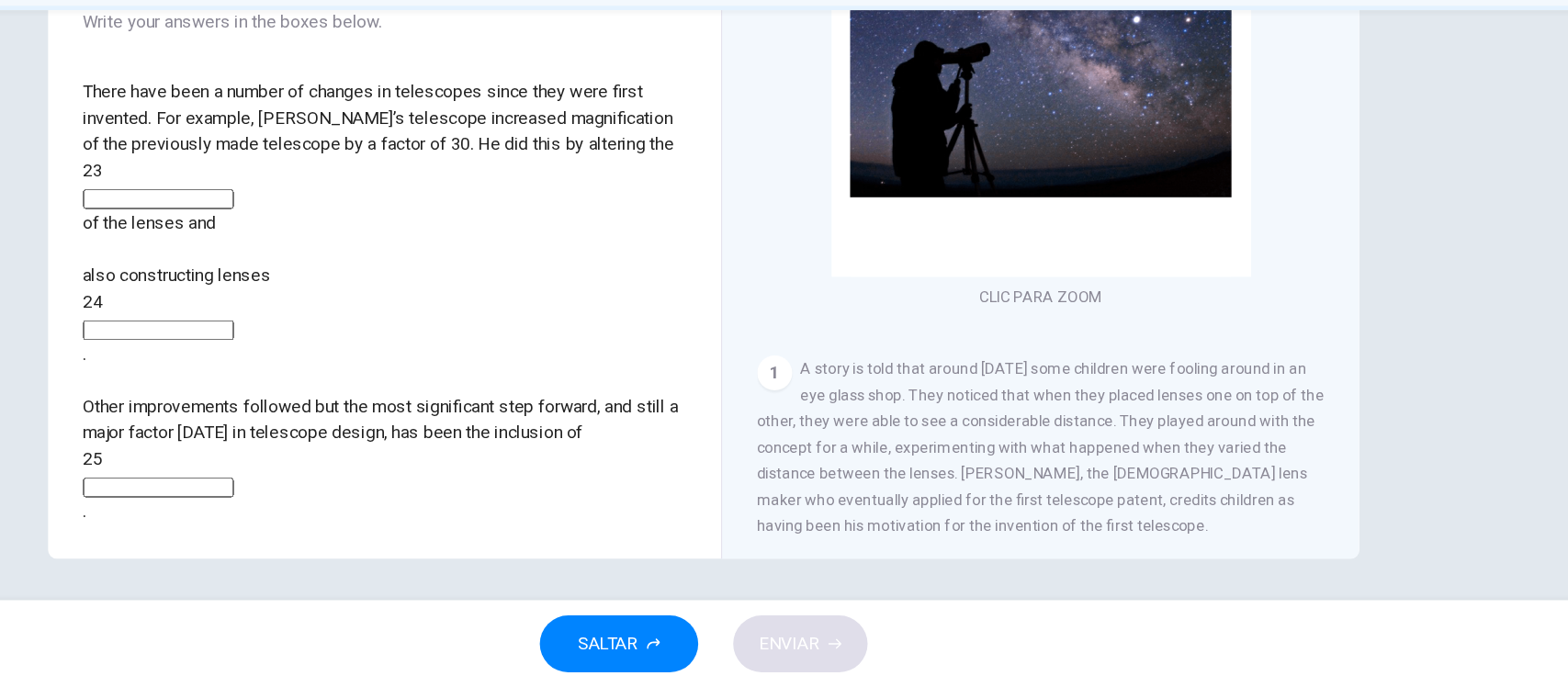
click at [562, 454] on div "Preguntas 23 - 25 Complete the summary below using words from the passage. Choo…" at bounding box center [515, 268] width 536 height 620
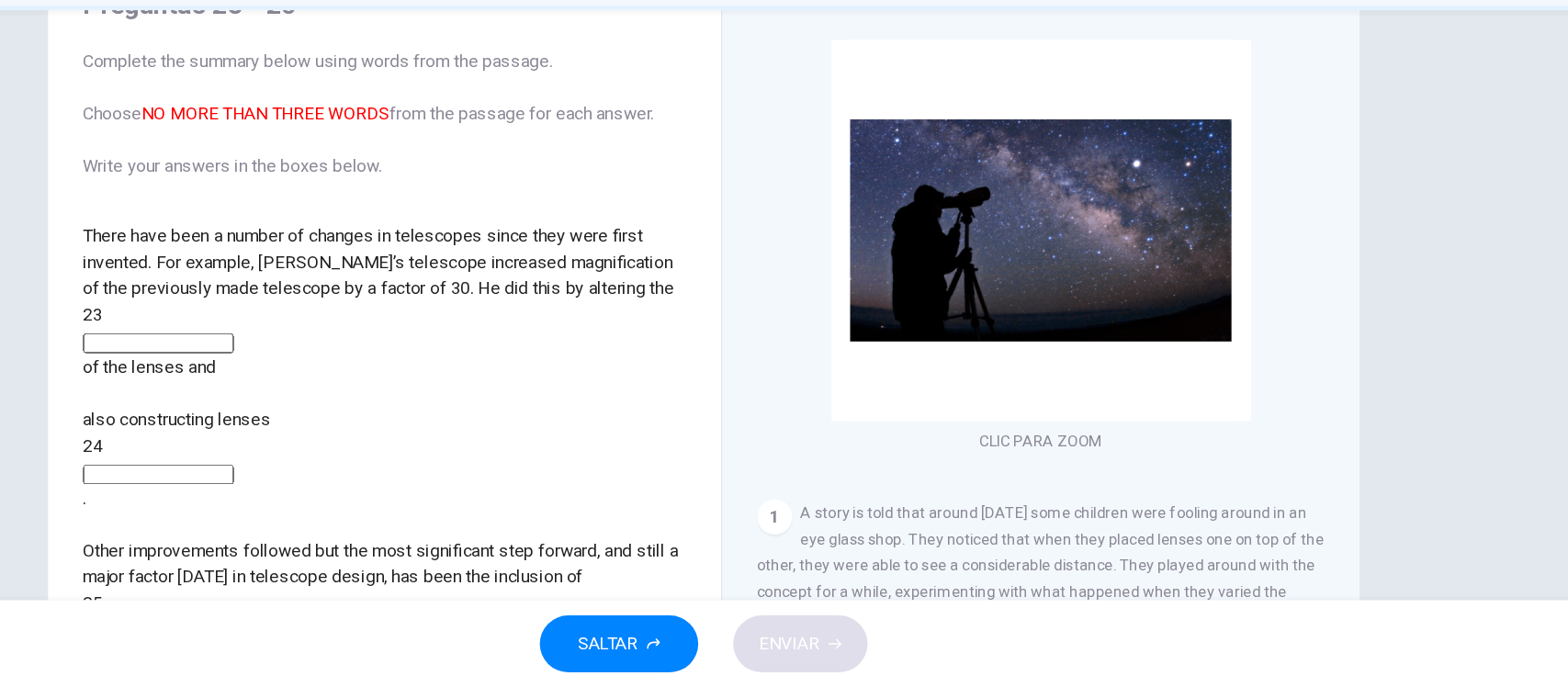
scroll to position [66, 0]
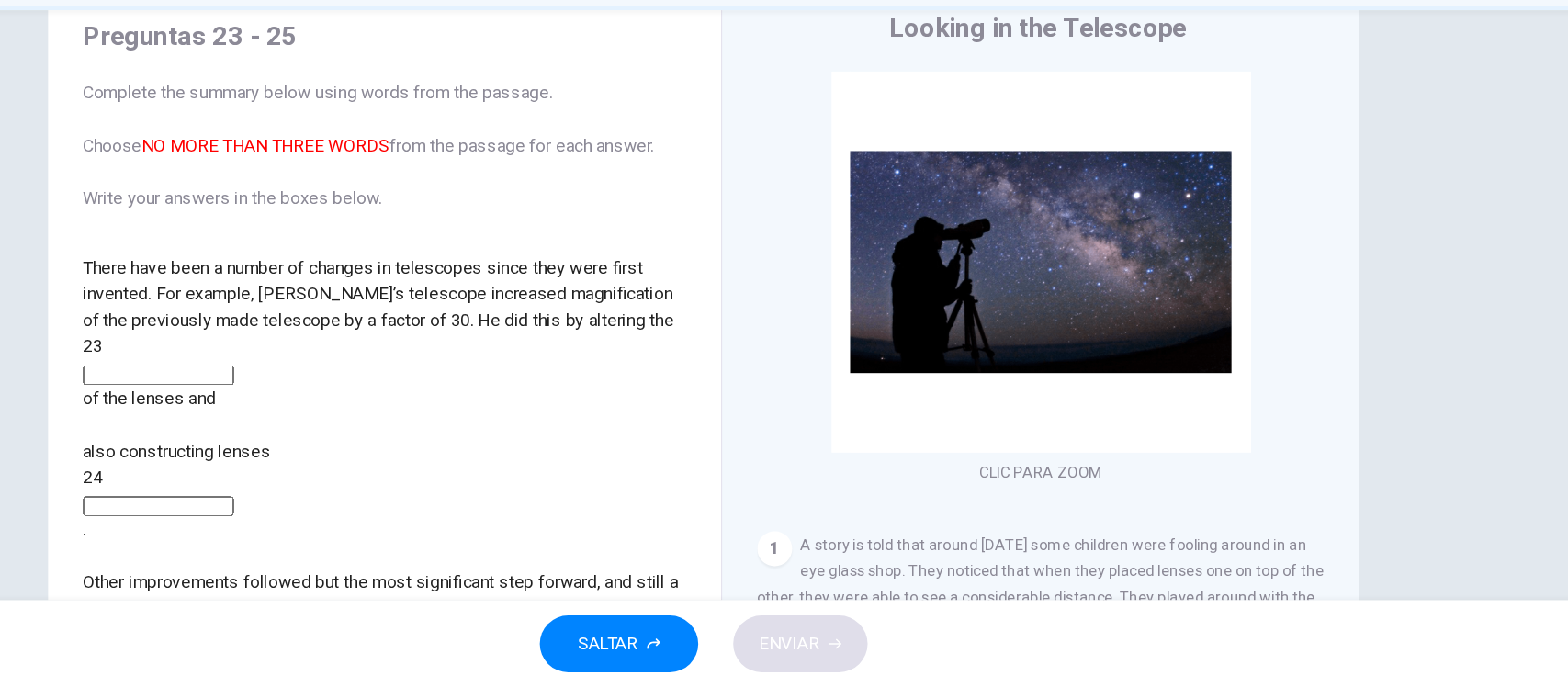
click at [948, 570] on span "A story is told that around [DATE] some children were fooling around in an eye …" at bounding box center [1068, 633] width 477 height 147
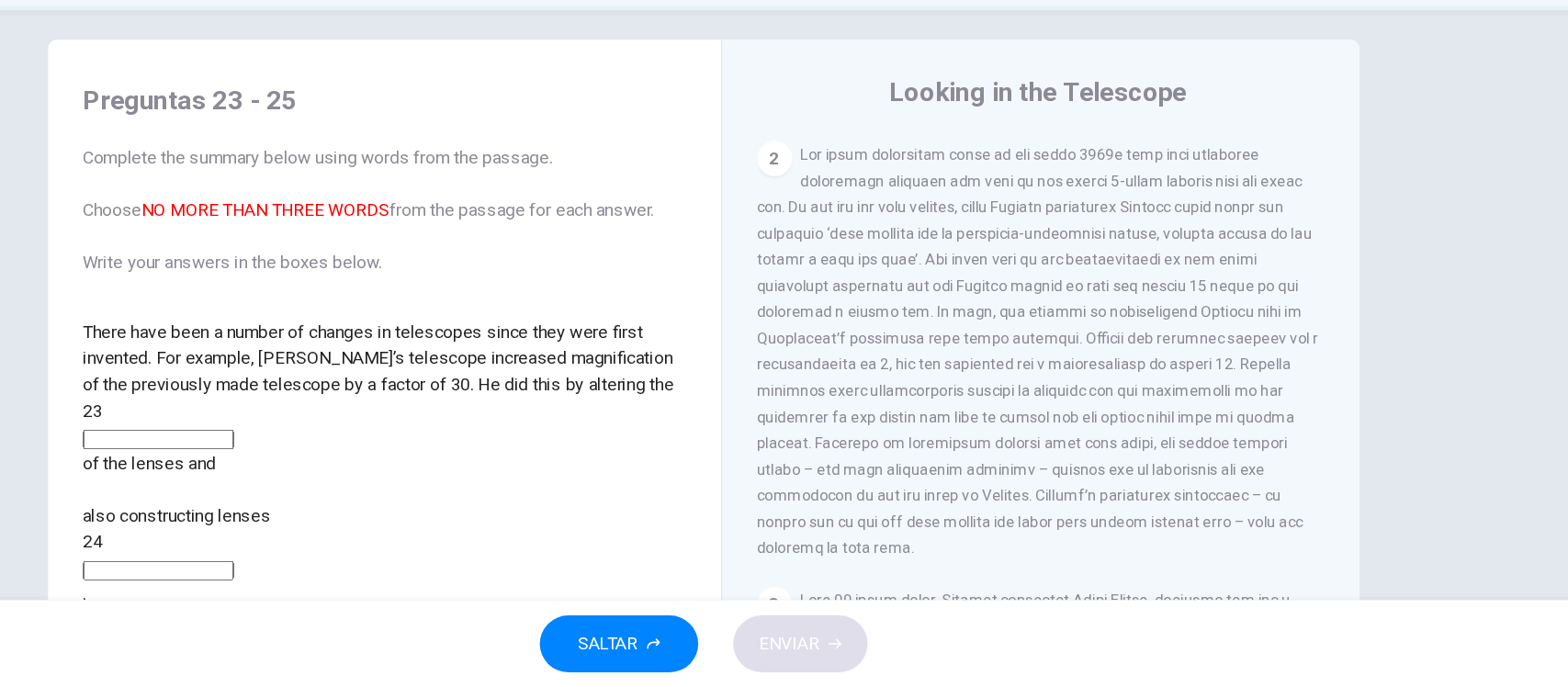
scroll to position [562, 0]
click at [389, 470] on input at bounding box center [326, 478] width 127 height 16
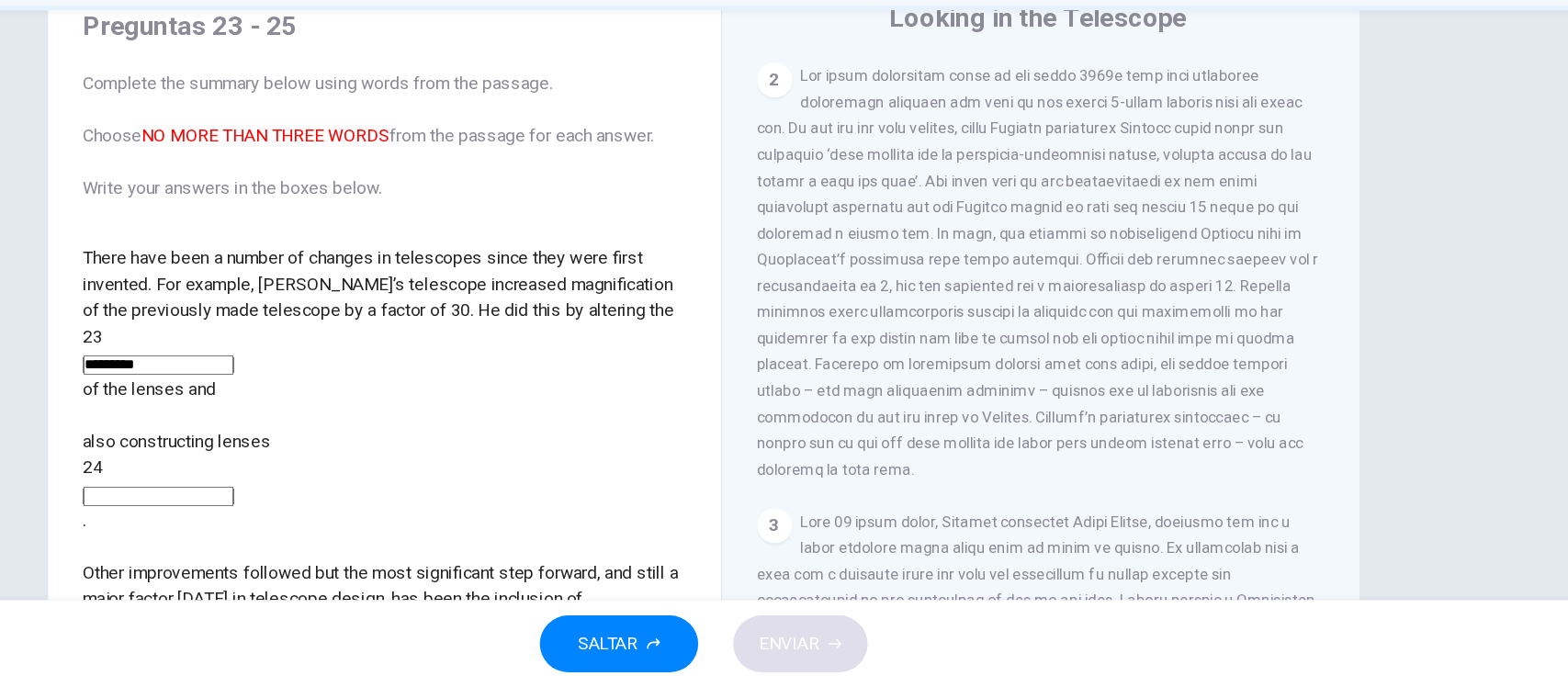
scroll to position [75, 0]
type input "*********"
click at [389, 517] on input at bounding box center [326, 525] width 127 height 16
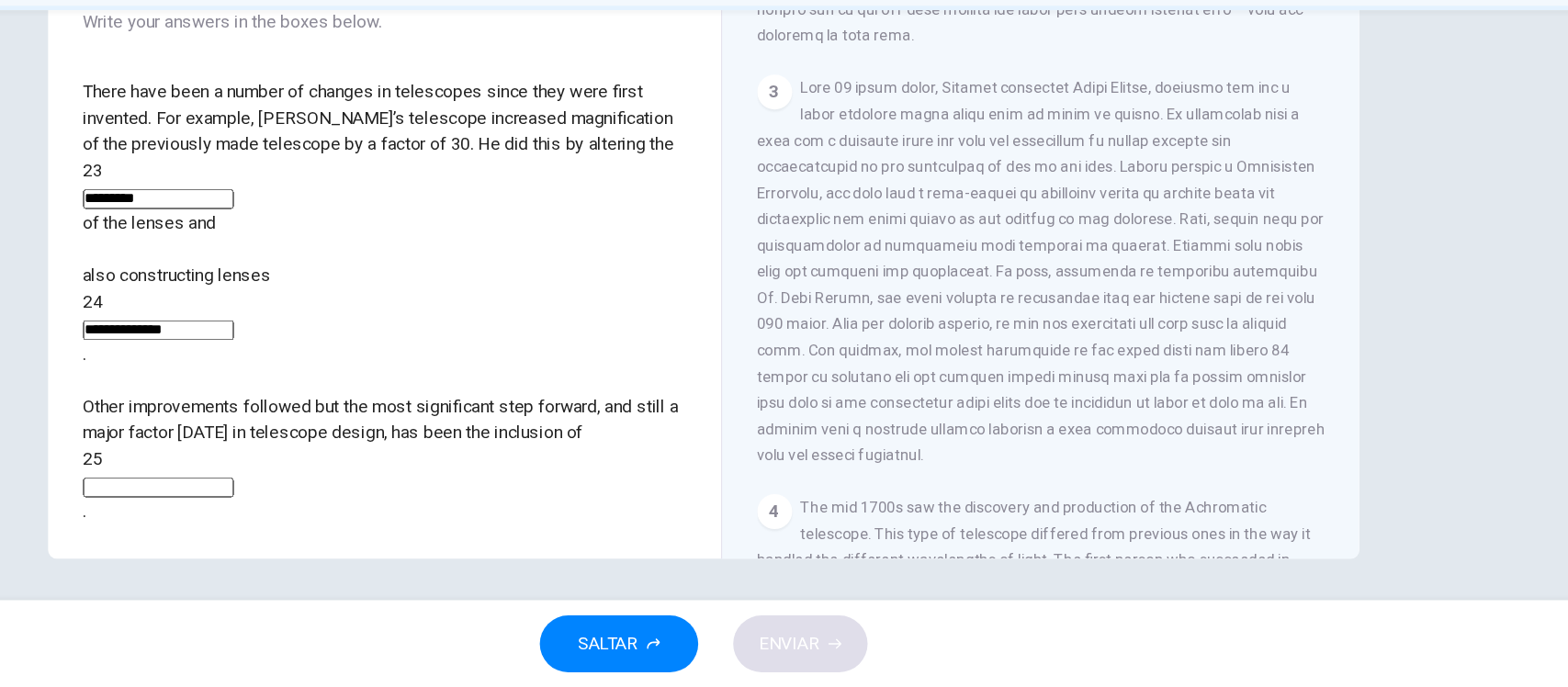
scroll to position [794, 0]
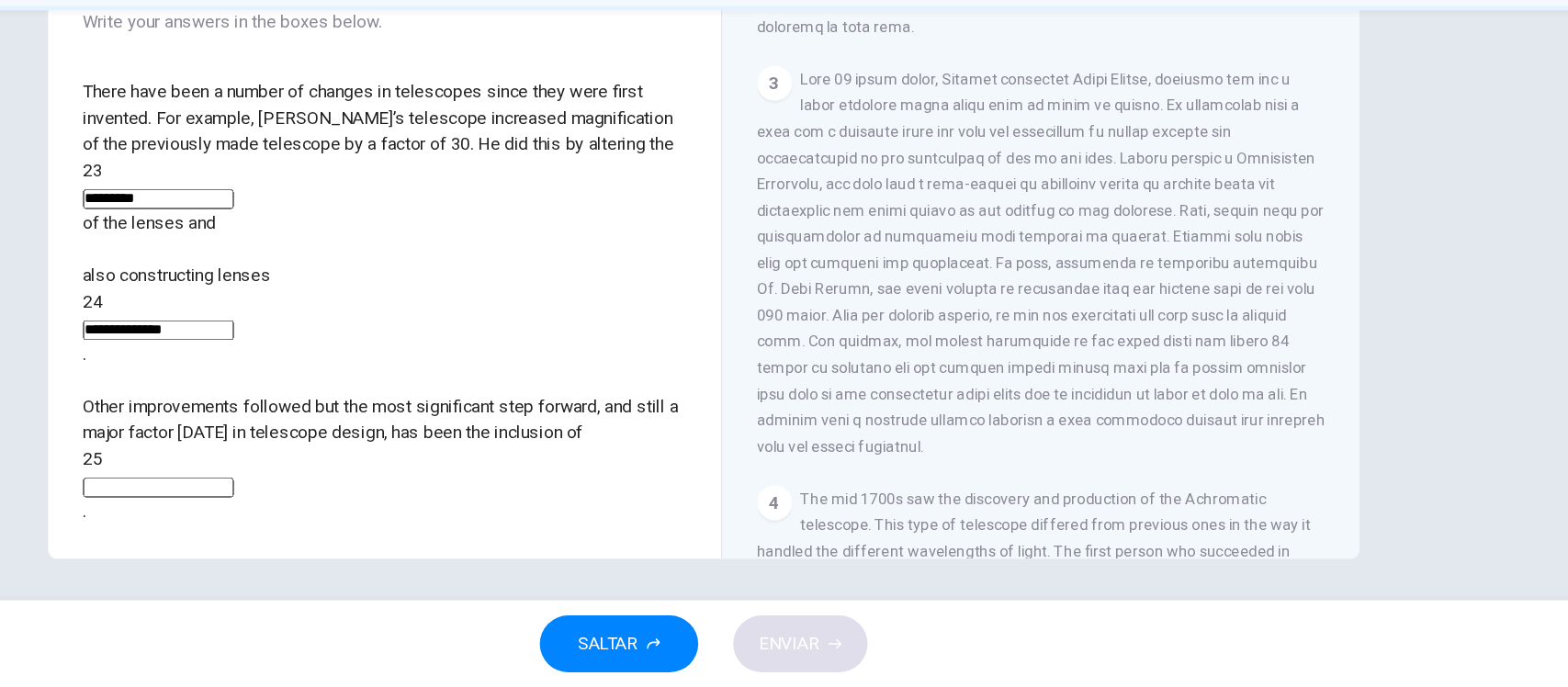
type input "**********"
click at [1331, 342] on div "**********" at bounding box center [784, 260] width 1162 height 638
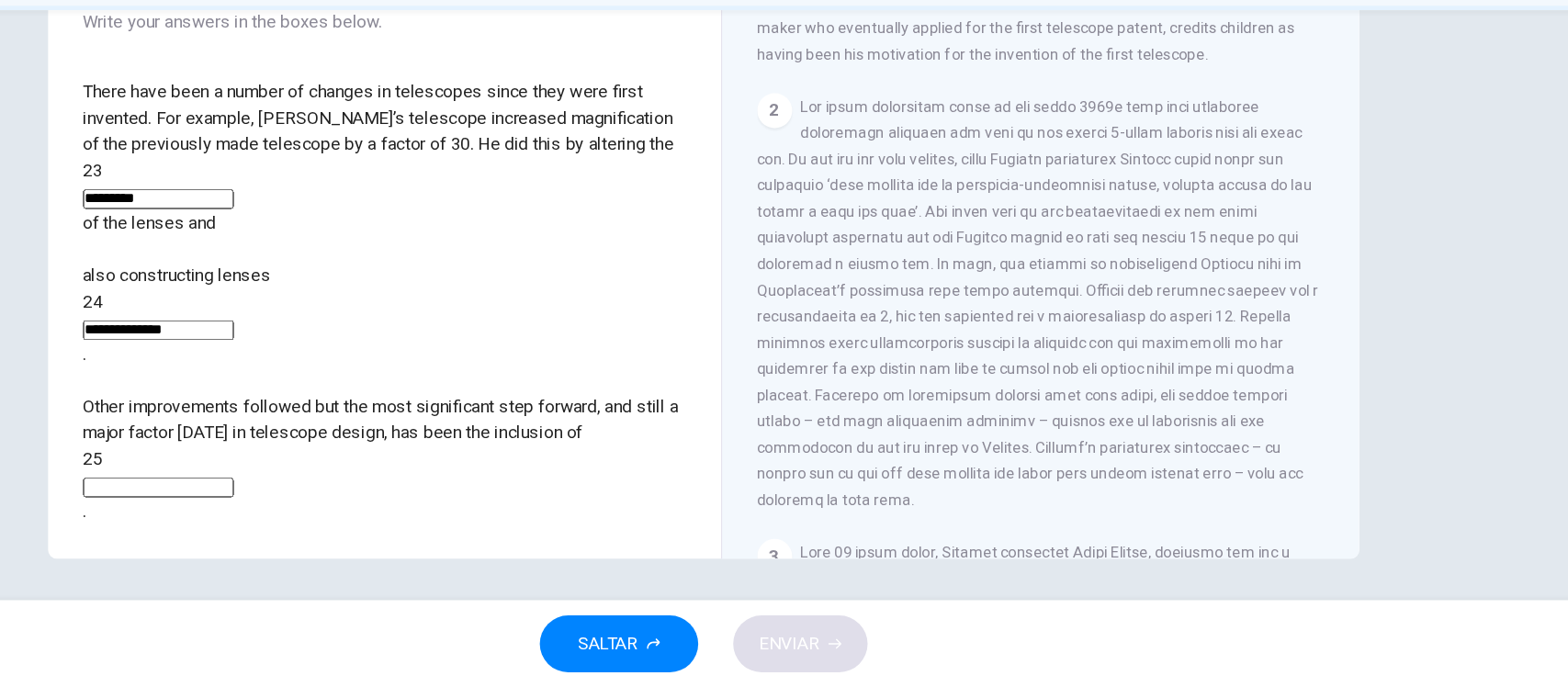
scroll to position [418, 0]
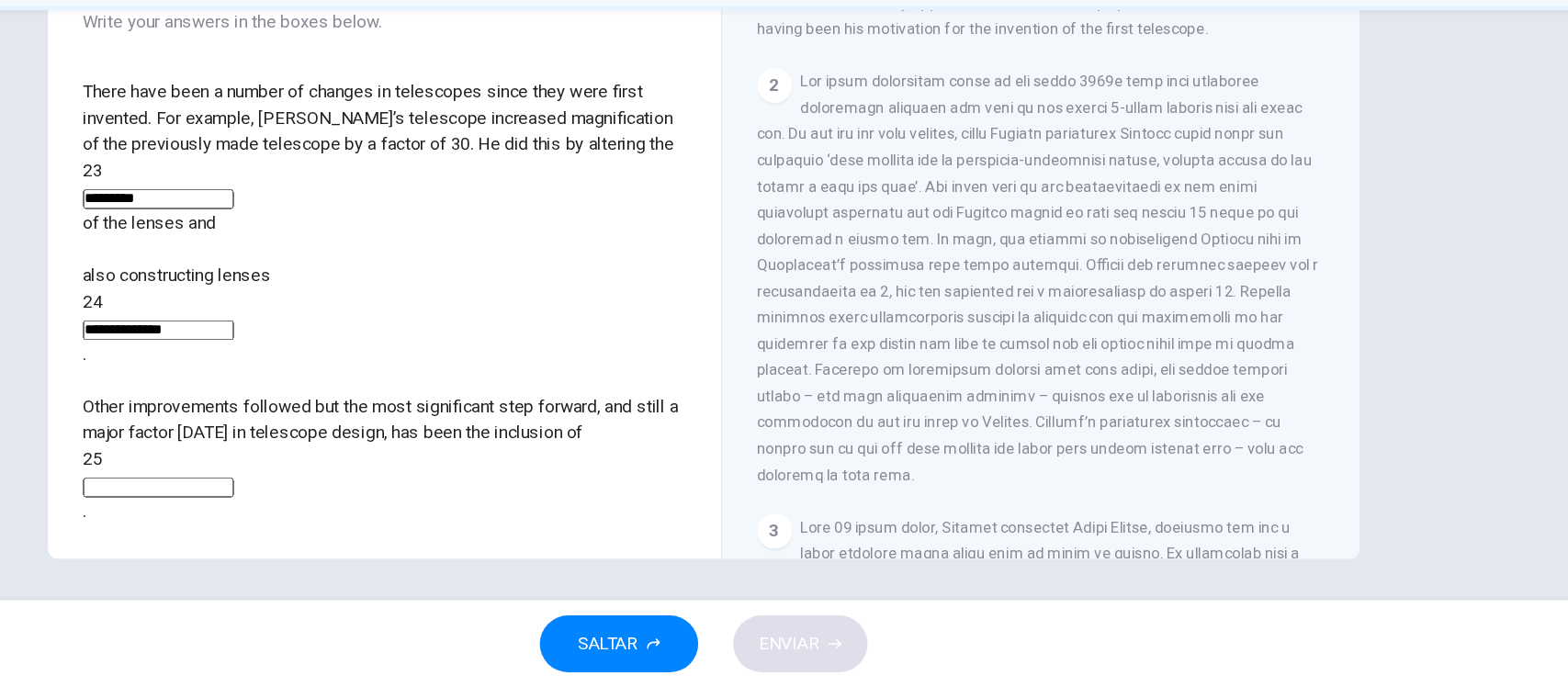
click at [389, 510] on input at bounding box center [326, 518] width 127 height 16
type input "*******"
click at [830, 634] on button "ENVIAR" at bounding box center [866, 650] width 113 height 48
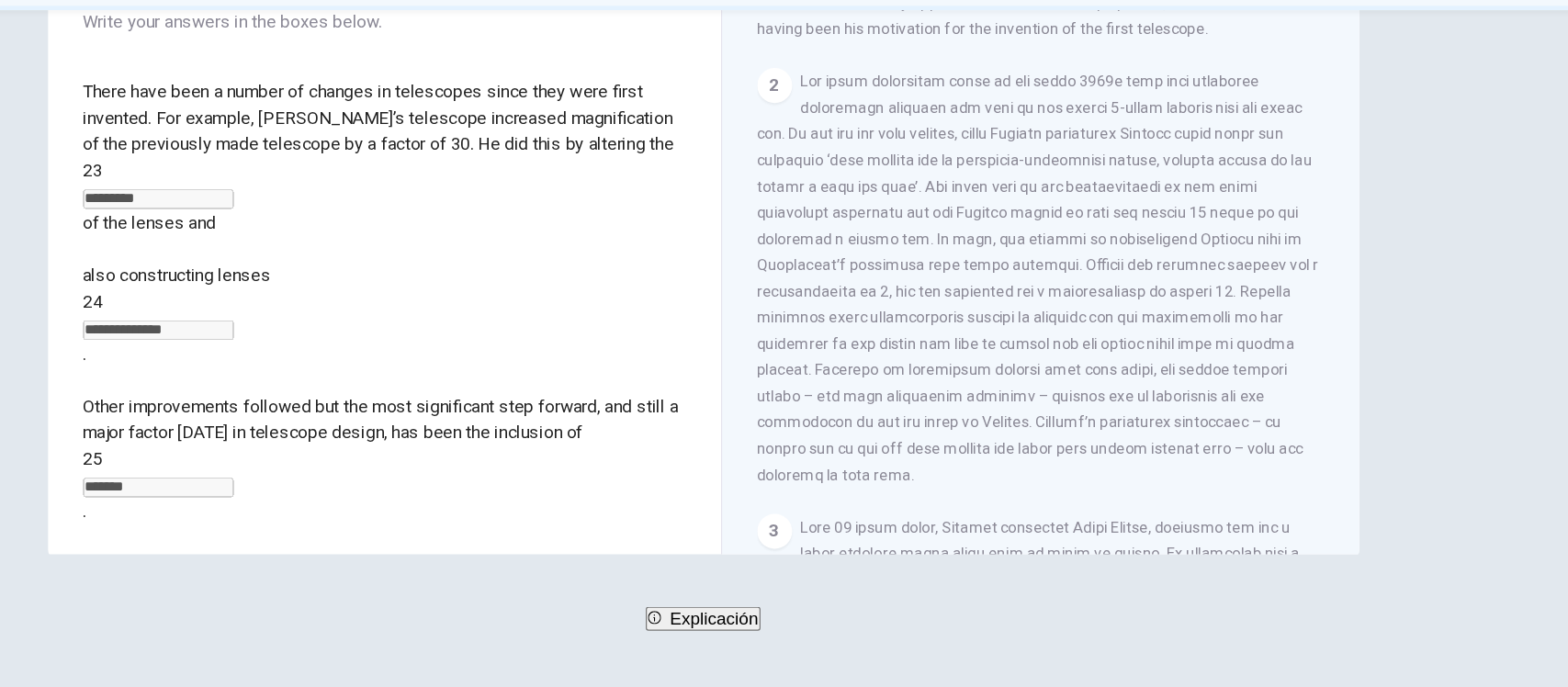
click at [769, 636] on span "Explicación" at bounding box center [794, 629] width 75 height 15
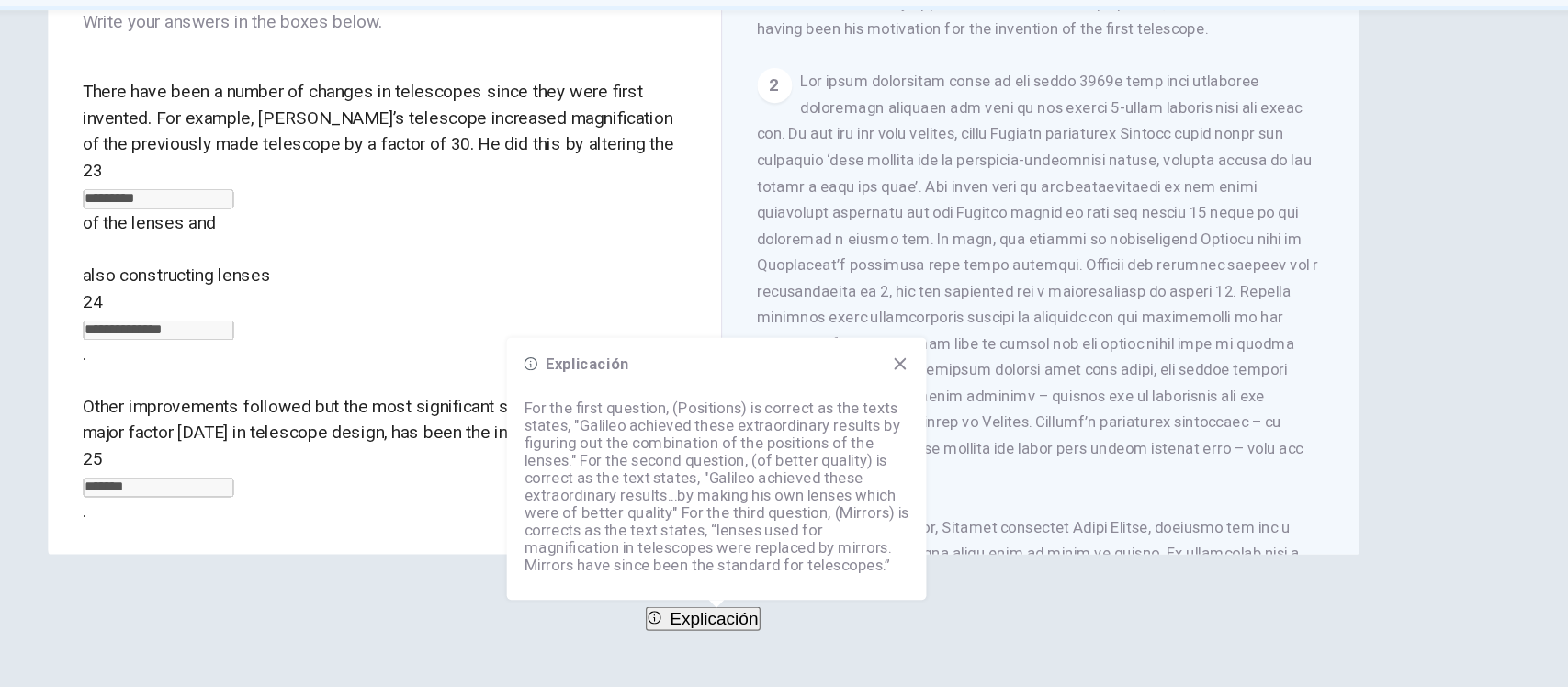
click at [106, 655] on span "SIGUIENTE" at bounding box center [71, 662] width 72 height 26
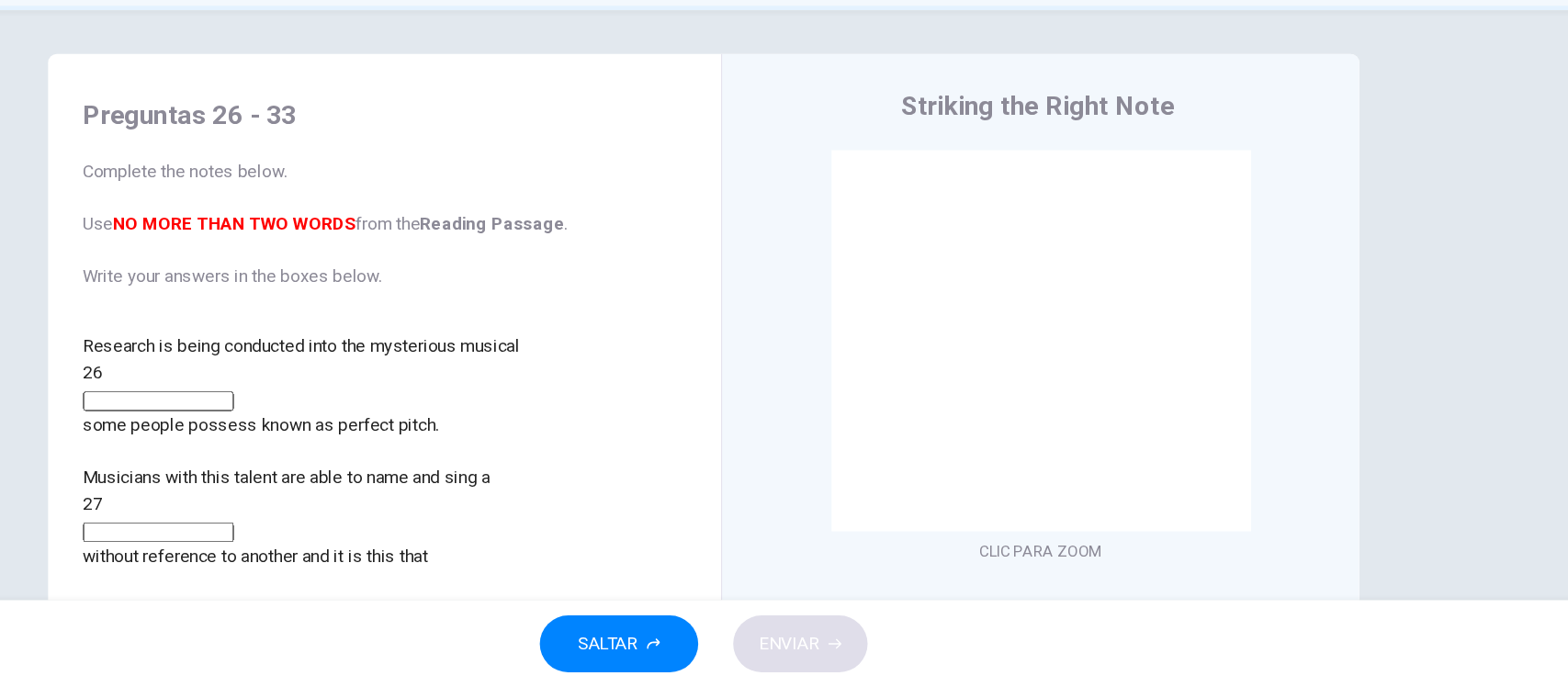
scroll to position [0, 0]
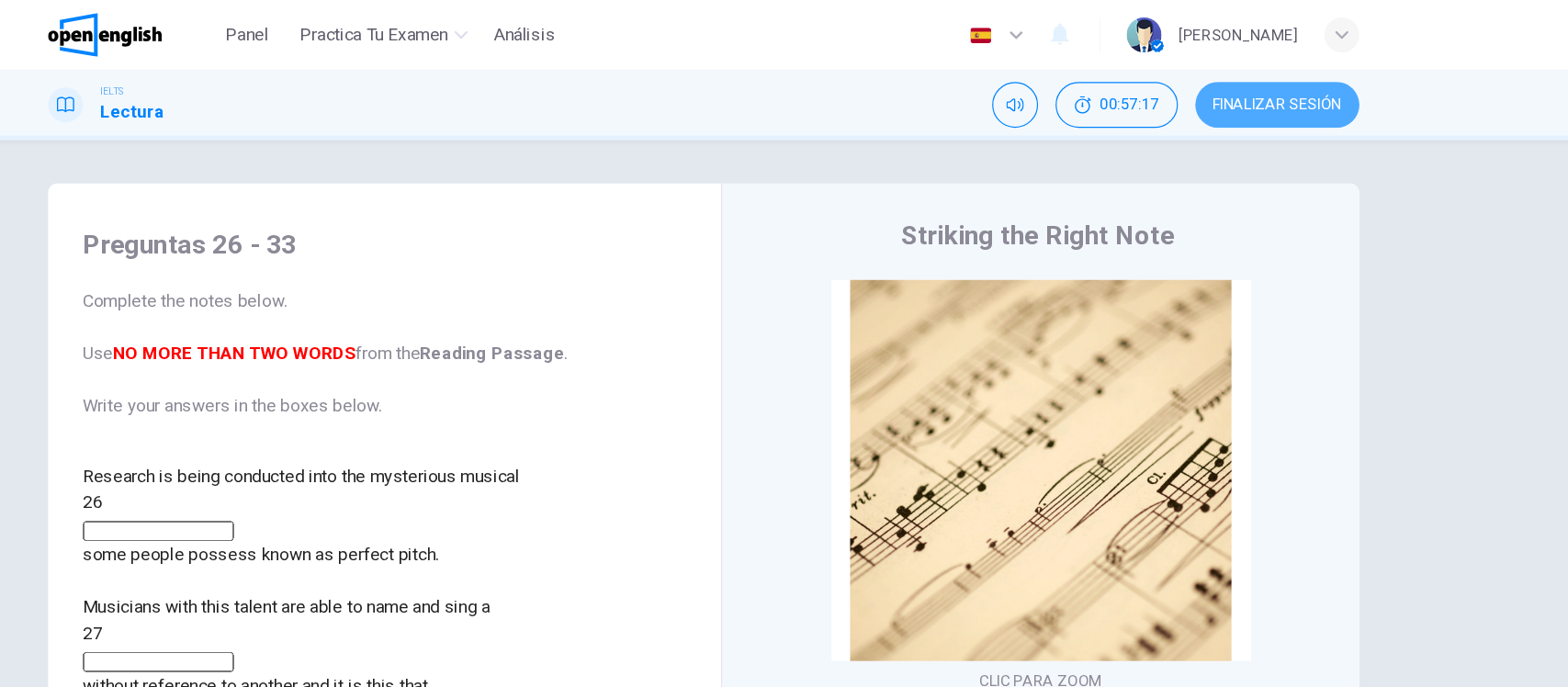
click at [1264, 92] on span "FINALIZAR SESIÓN" at bounding box center [1267, 88] width 108 height 14
